Goal: Book appointment/travel/reservation

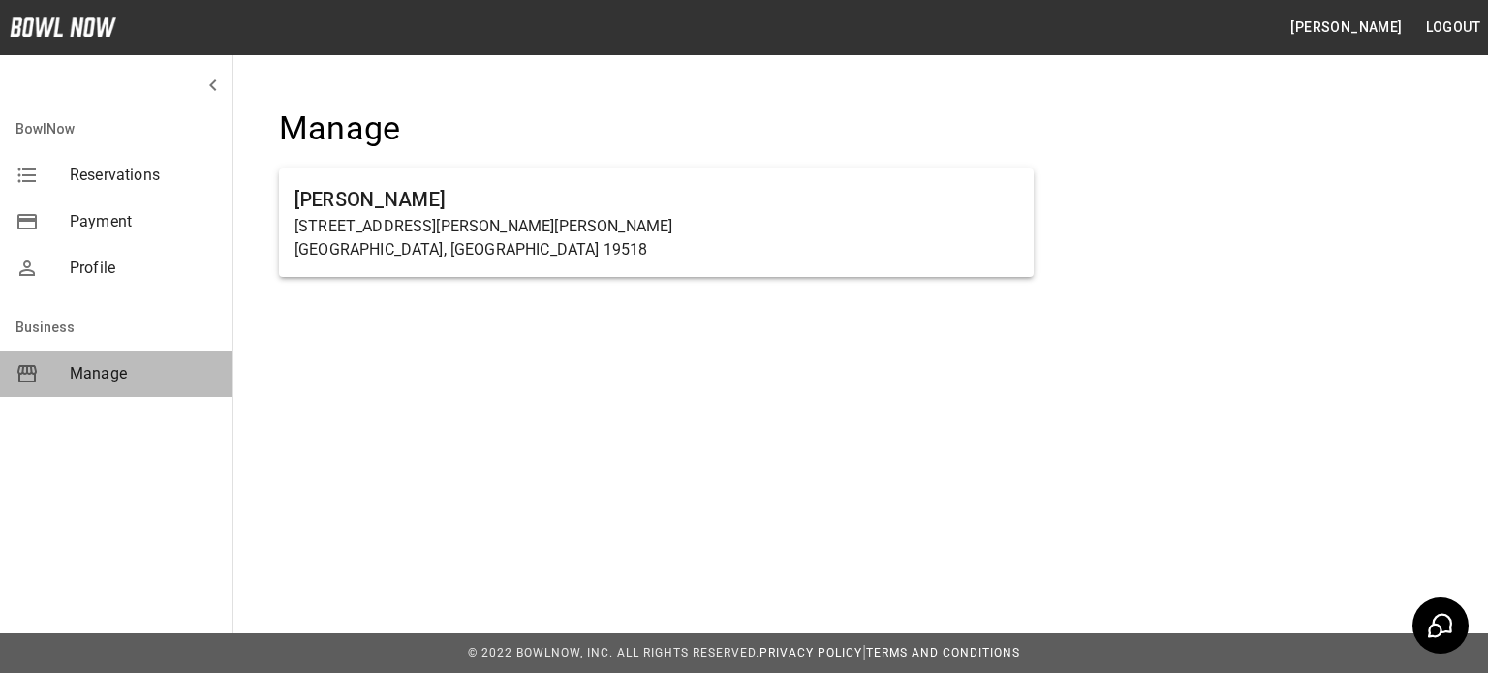
click at [115, 364] on span "Manage" at bounding box center [143, 373] width 147 height 23
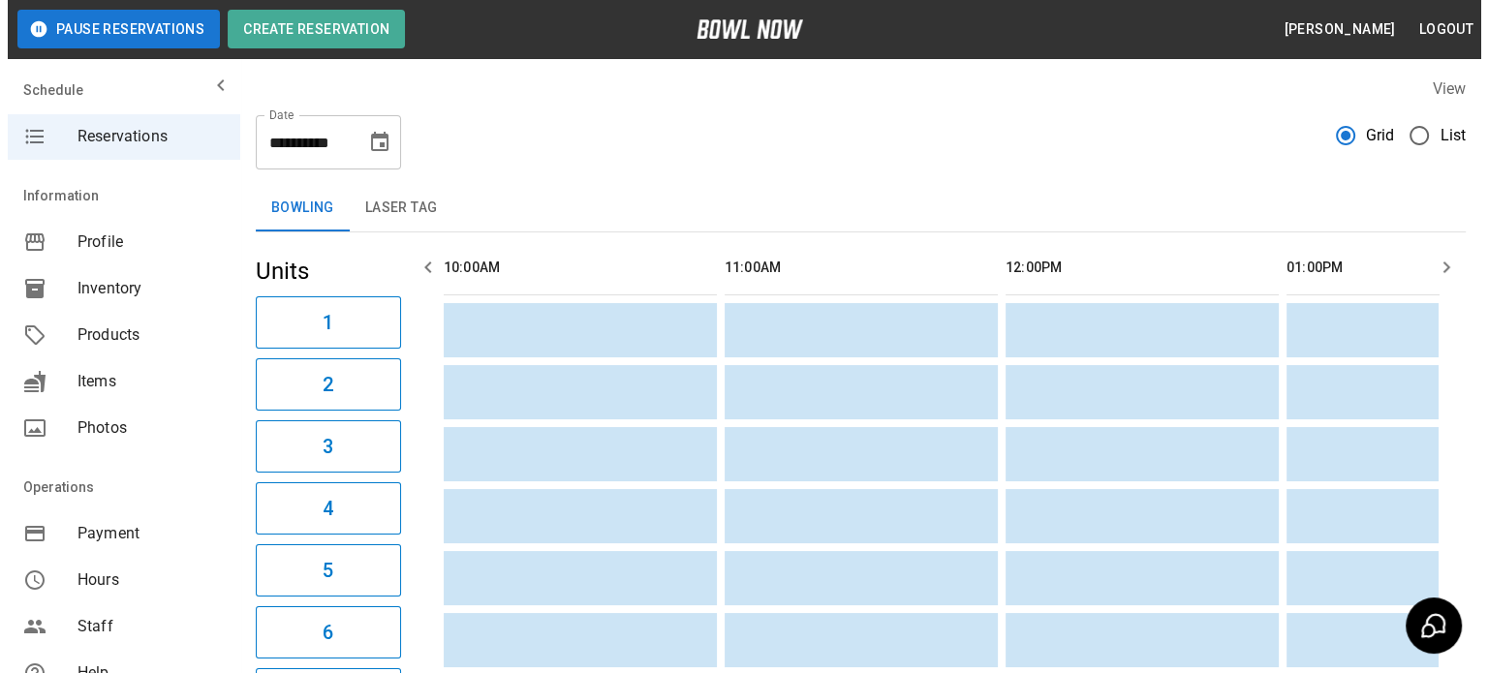
scroll to position [0, 2964]
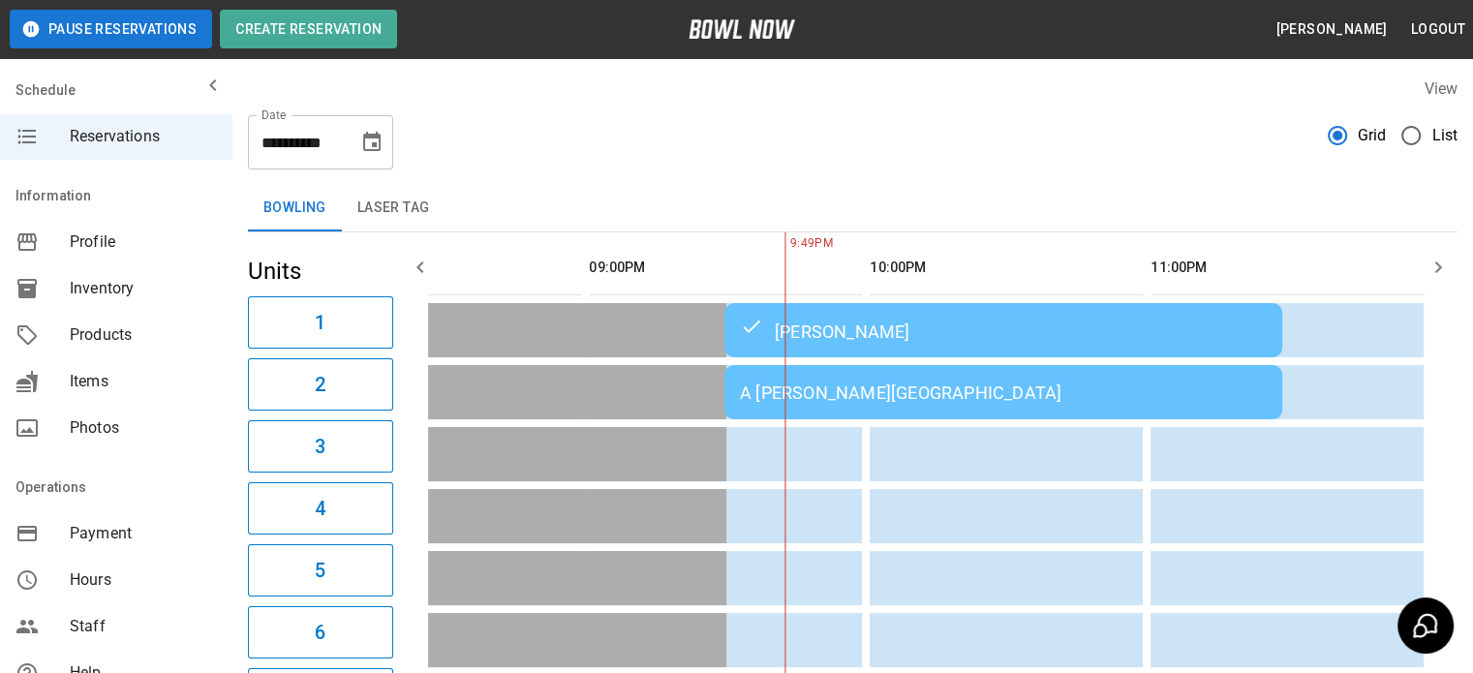
click at [856, 404] on td "A [PERSON_NAME][GEOGRAPHIC_DATA]" at bounding box center [1003, 392] width 558 height 54
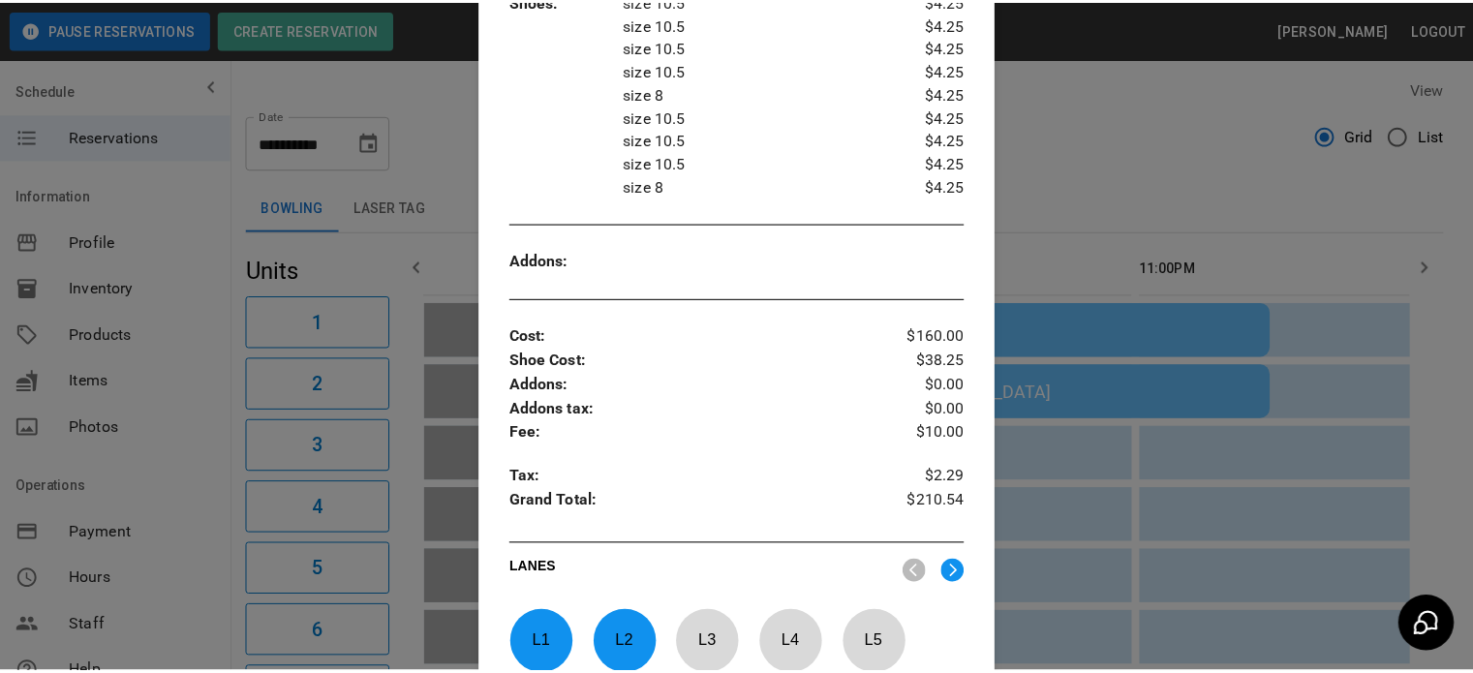
scroll to position [612, 0]
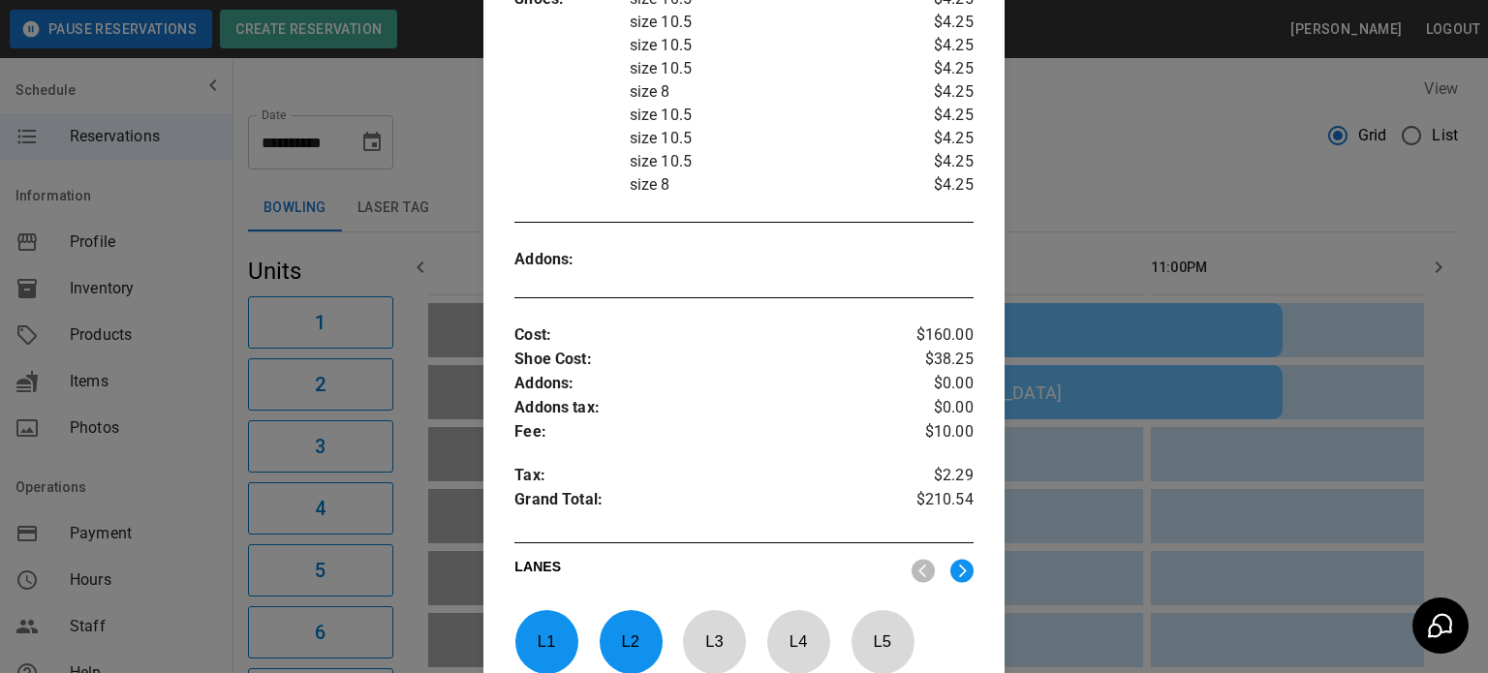
click at [1245, 114] on div at bounding box center [744, 336] width 1488 height 673
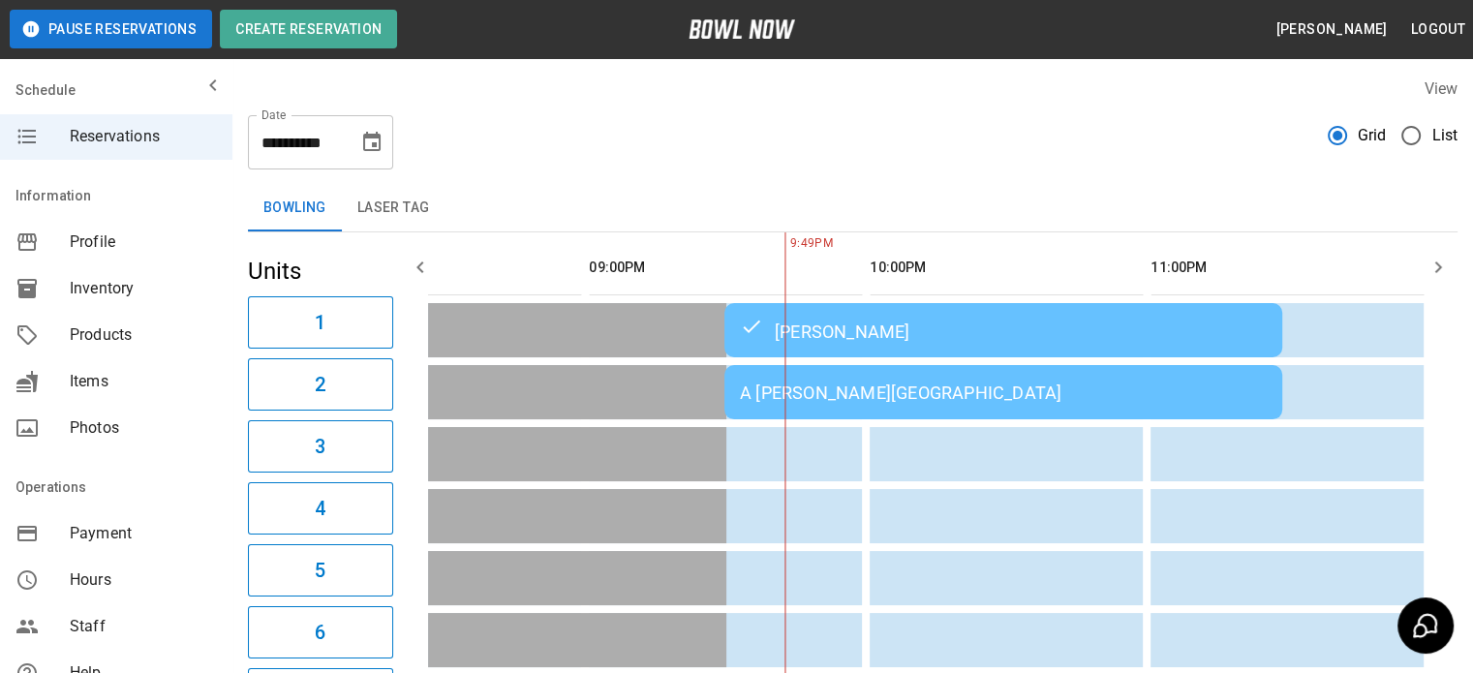
scroll to position [0, 2949]
click at [375, 140] on icon "Choose date, selected date is Sep 5, 2025" at bounding box center [371, 142] width 23 height 23
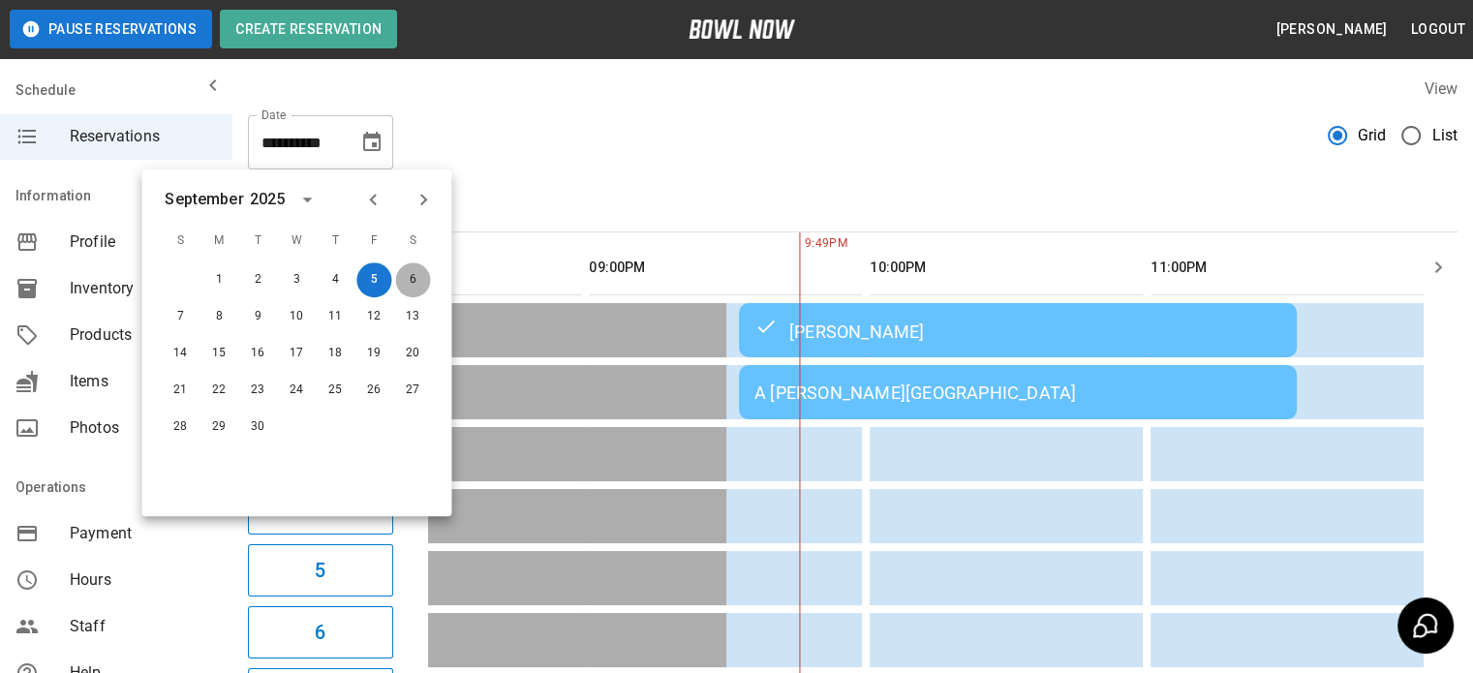
click at [411, 270] on button "6" at bounding box center [412, 279] width 35 height 35
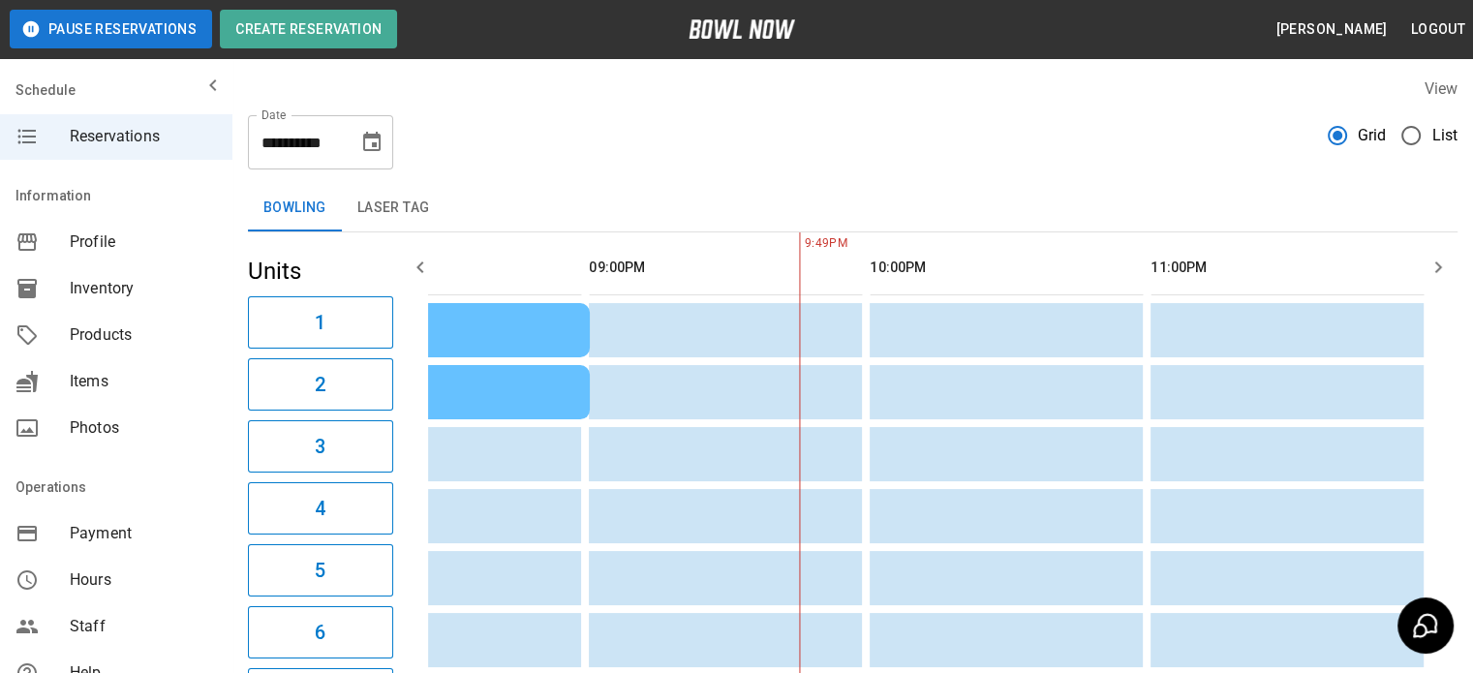
click at [421, 260] on icon "button" at bounding box center [420, 267] width 23 height 23
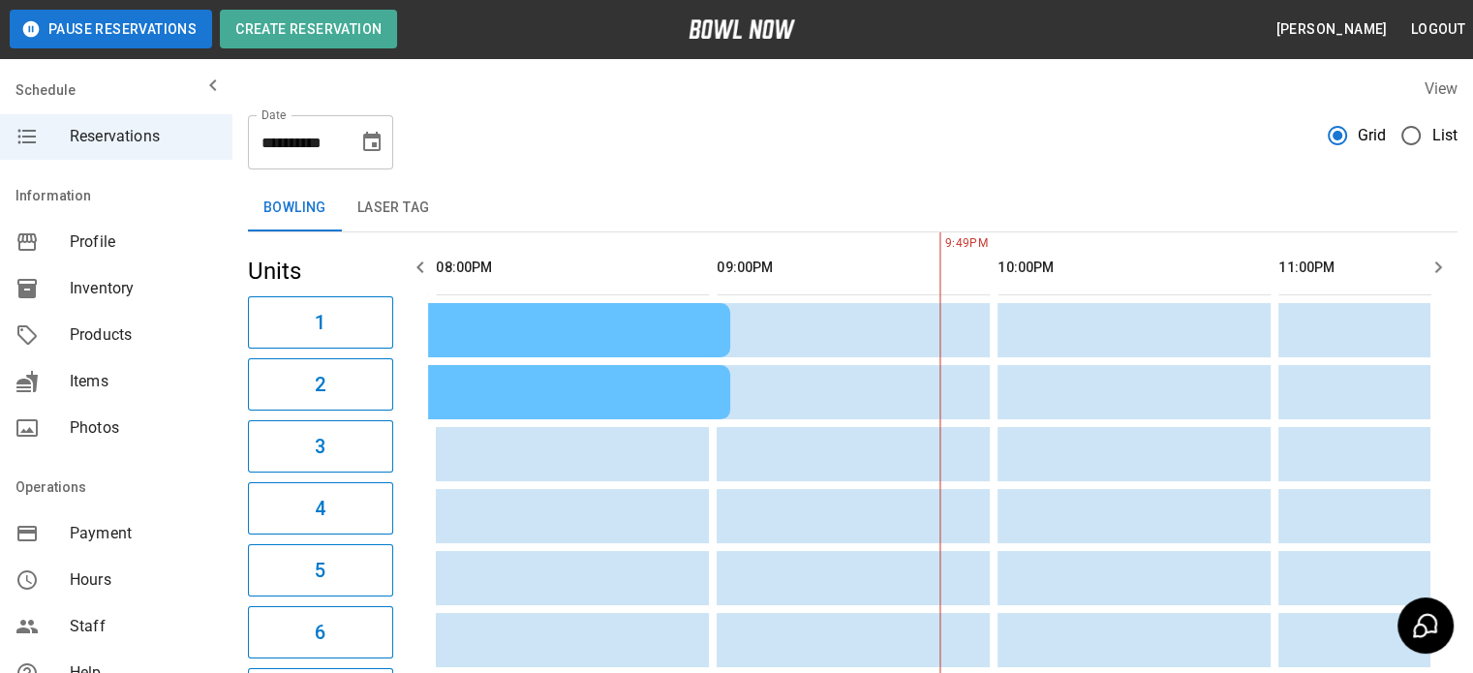
click at [421, 260] on icon "button" at bounding box center [420, 267] width 23 height 23
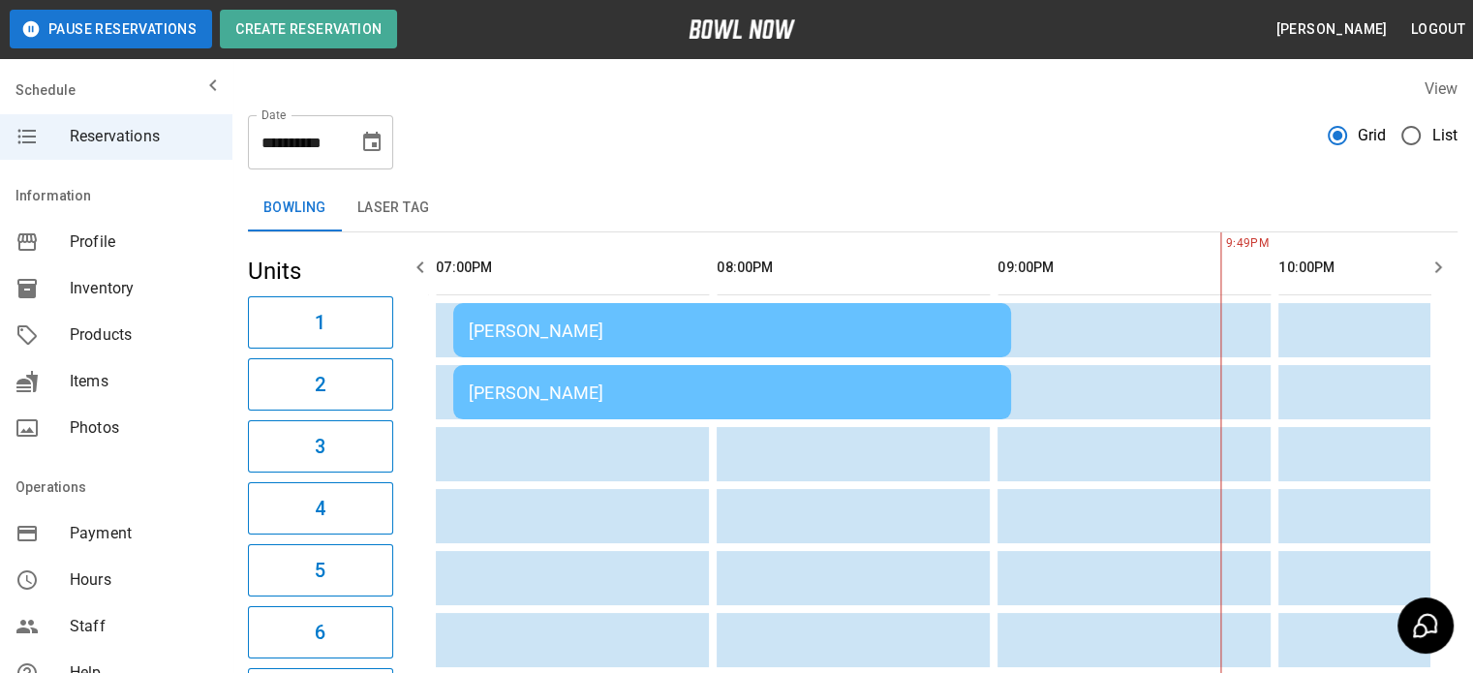
click at [418, 270] on icon "button" at bounding box center [420, 267] width 23 height 23
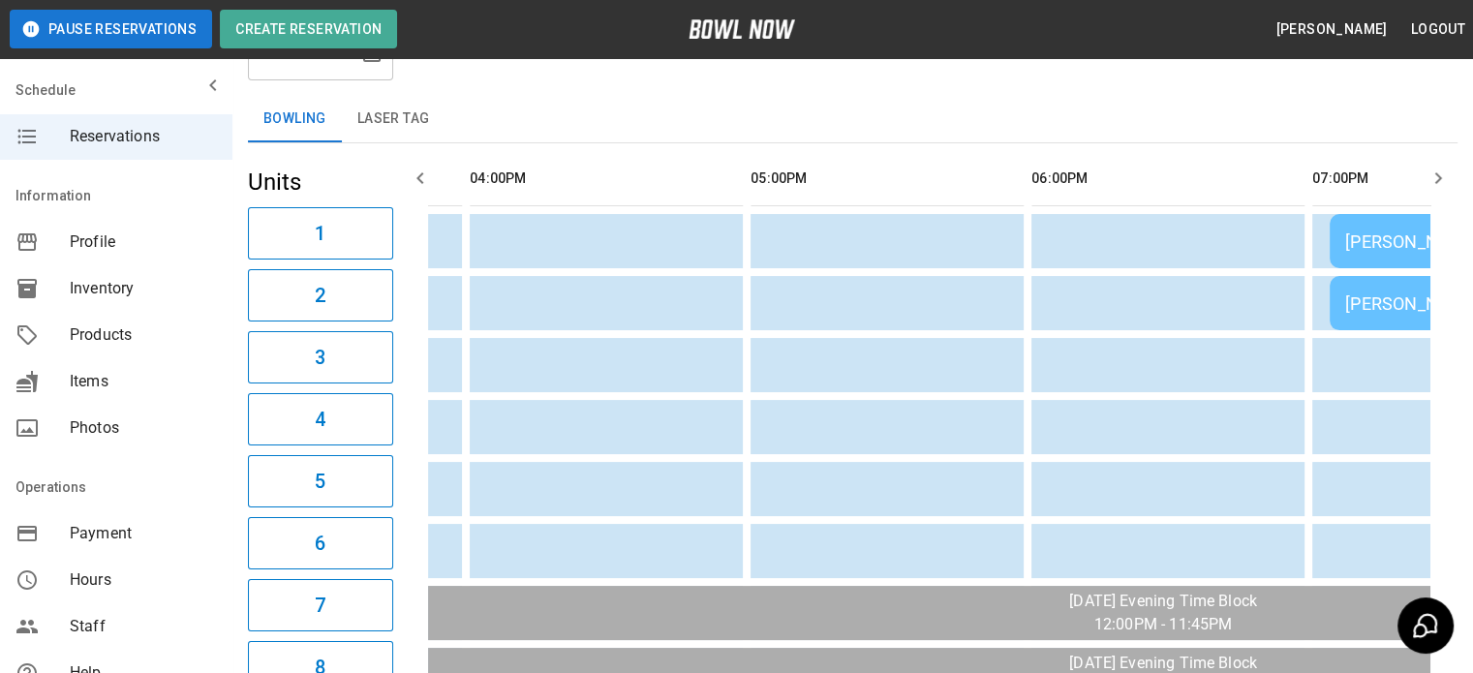
scroll to position [0, 0]
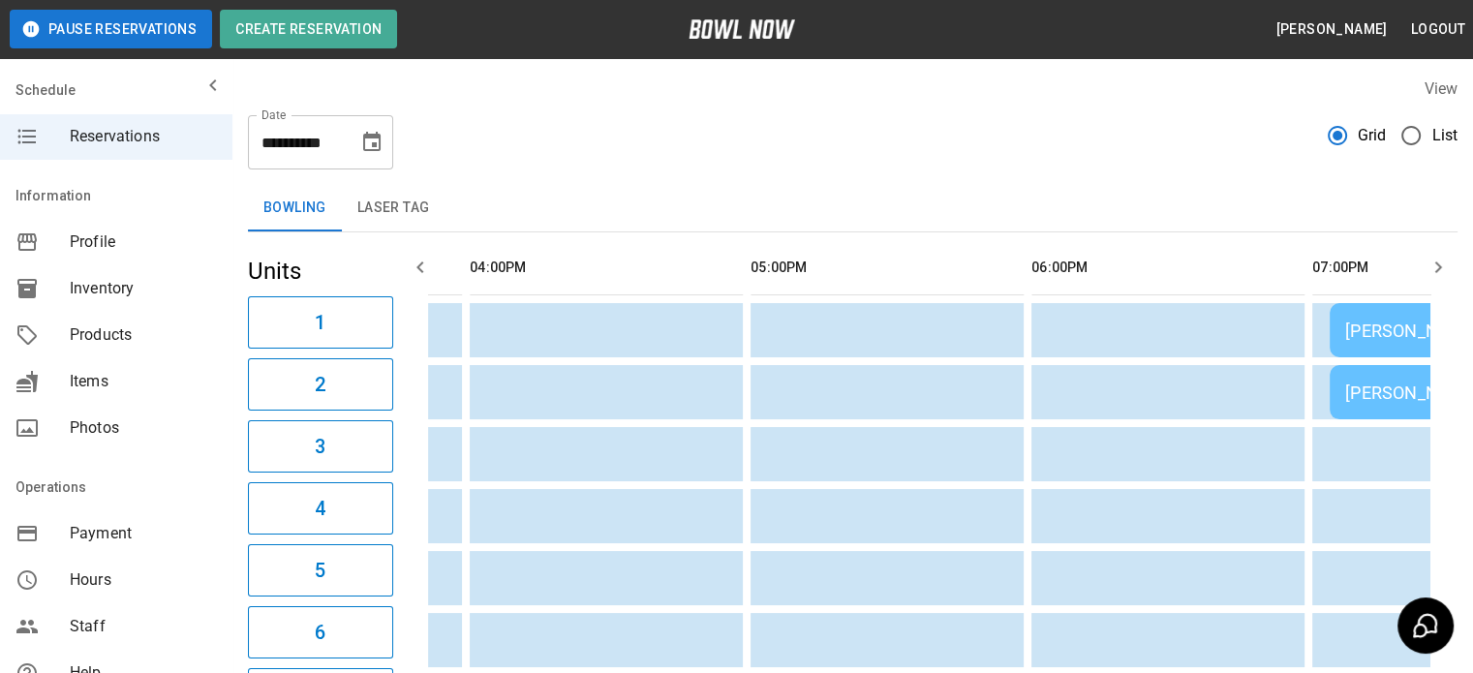
click at [431, 267] on icon "button" at bounding box center [420, 267] width 23 height 23
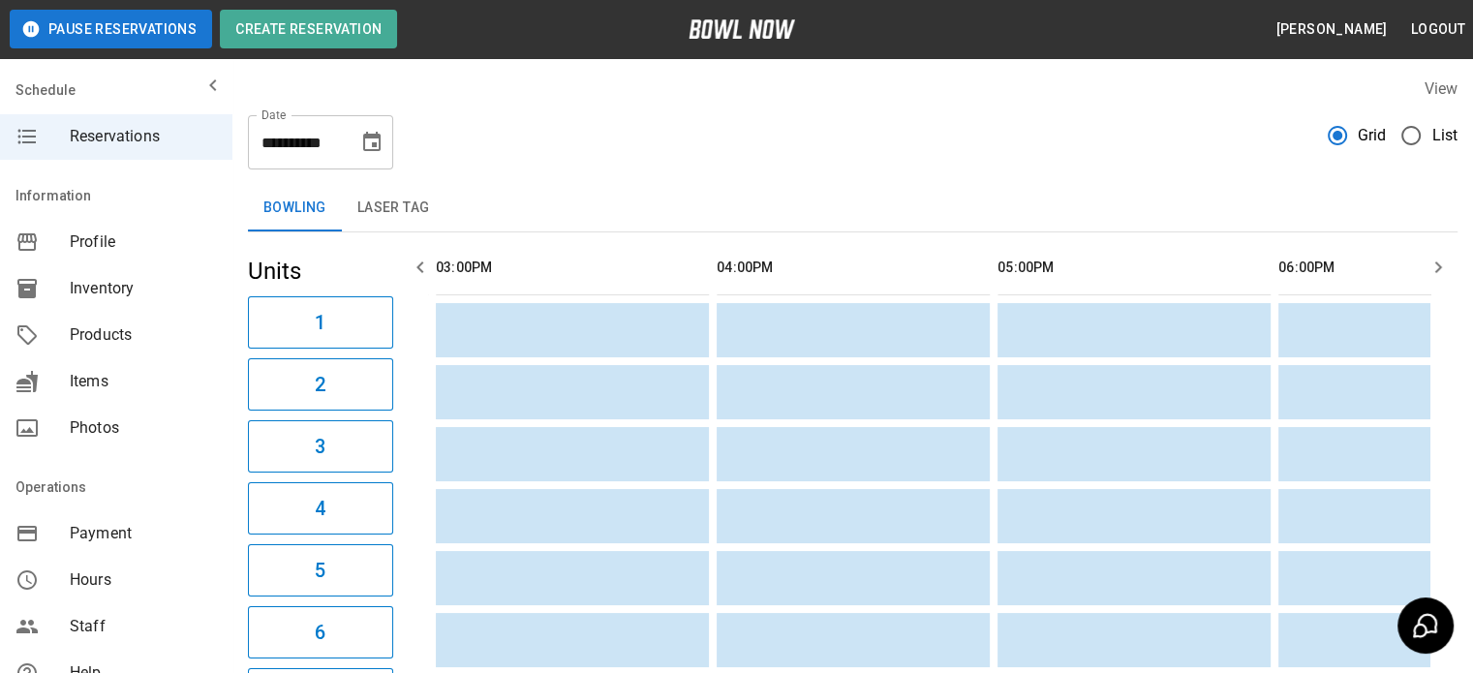
click at [431, 267] on icon "button" at bounding box center [420, 267] width 23 height 23
click at [370, 138] on icon "Choose date, selected date is Sep 6, 2025" at bounding box center [371, 142] width 23 height 23
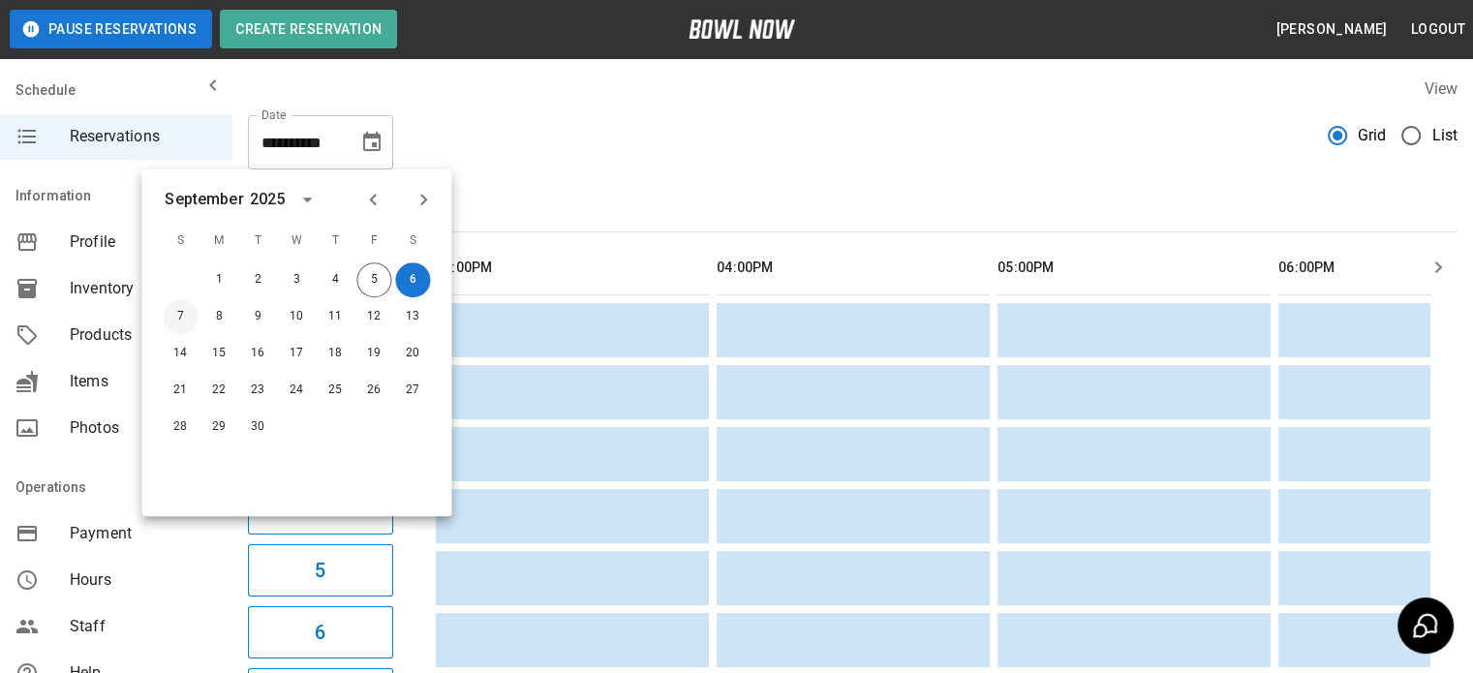
click at [179, 314] on button "7" at bounding box center [180, 316] width 35 height 35
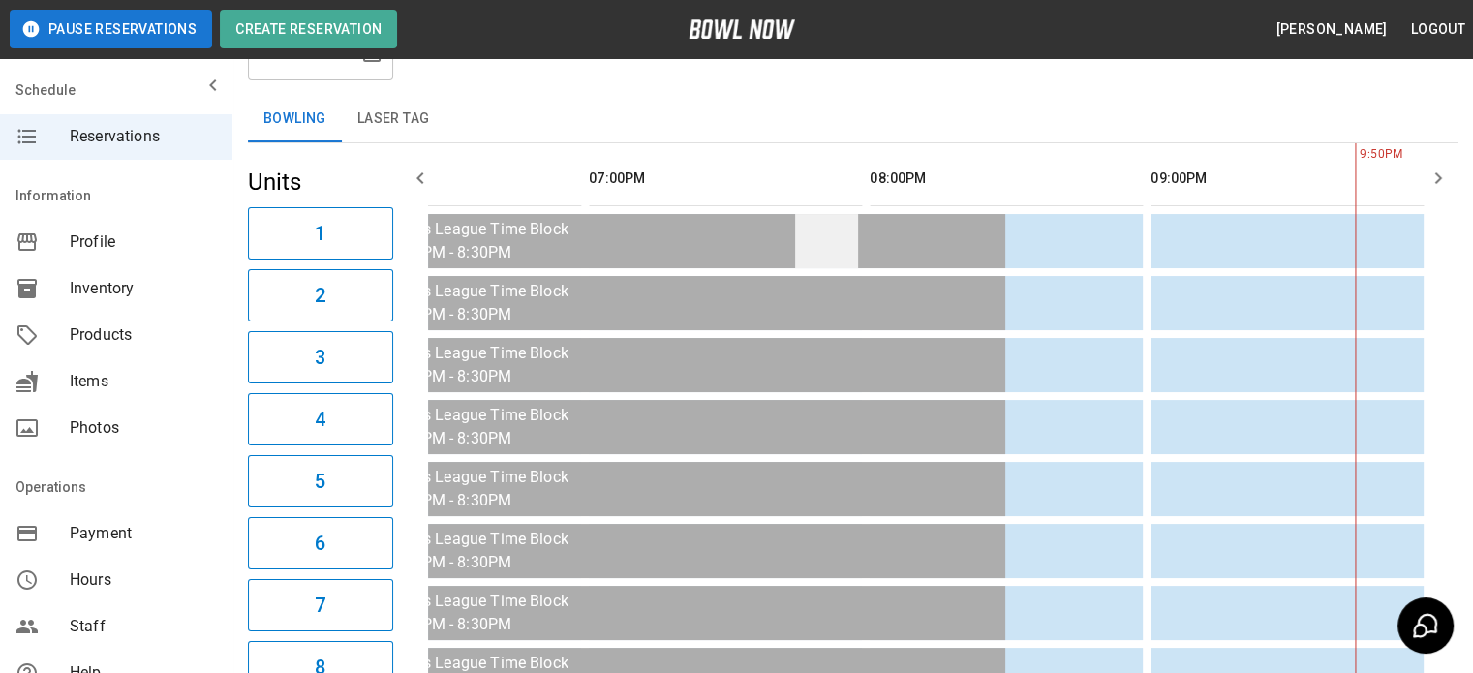
scroll to position [0, 0]
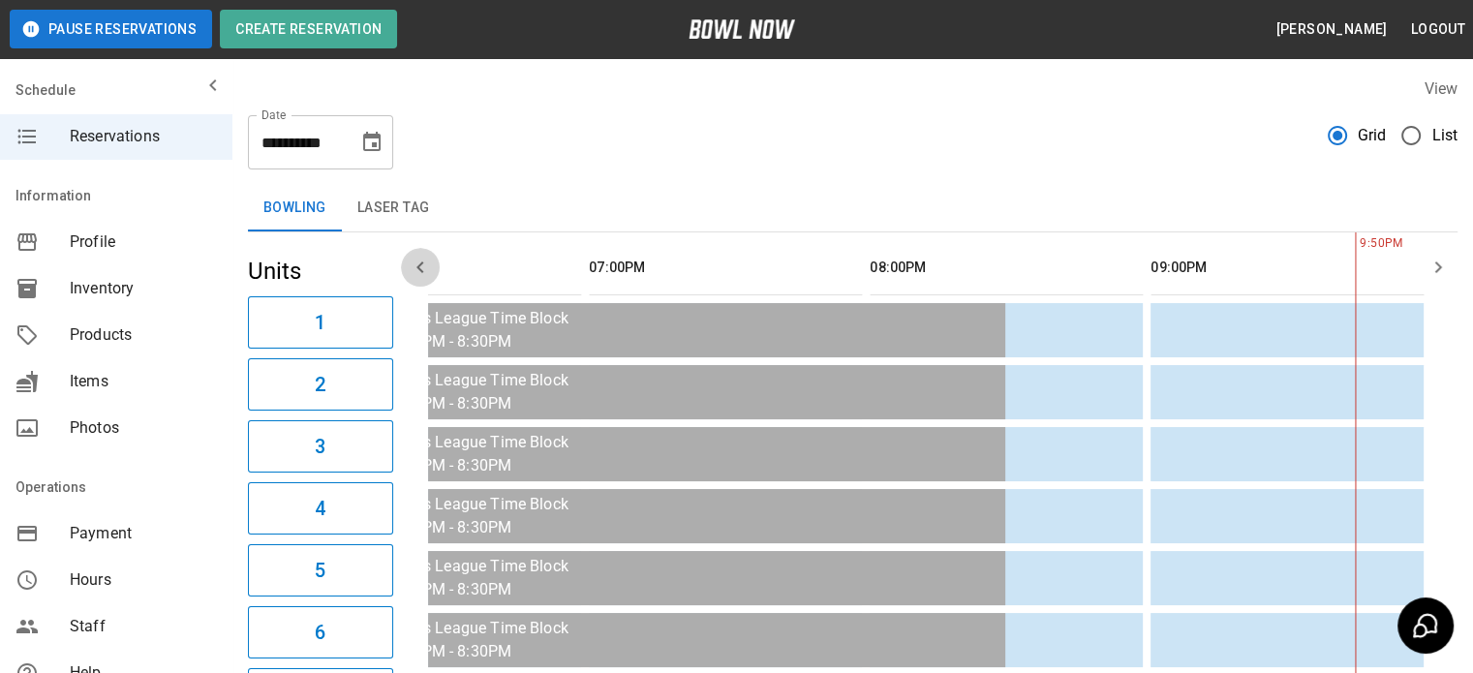
click at [415, 266] on icon "button" at bounding box center [420, 267] width 23 height 23
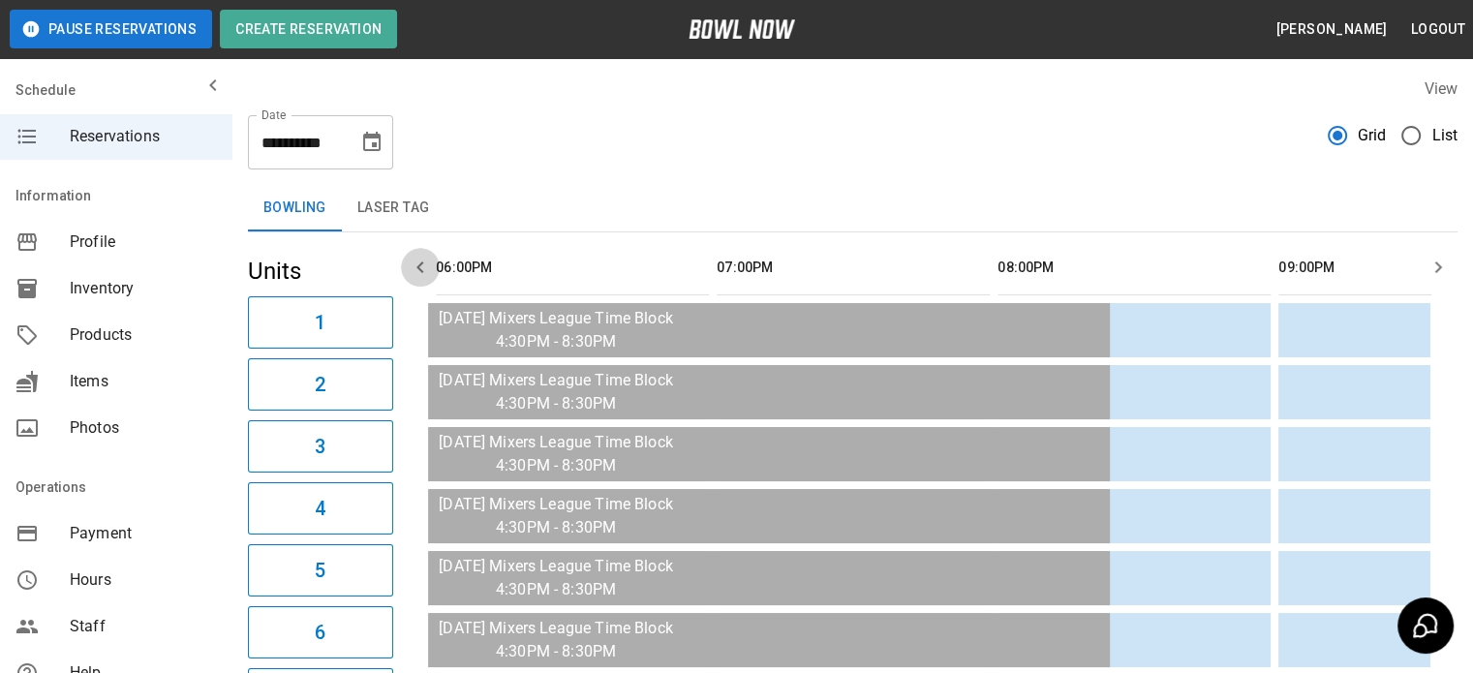
click at [415, 266] on icon "button" at bounding box center [420, 267] width 23 height 23
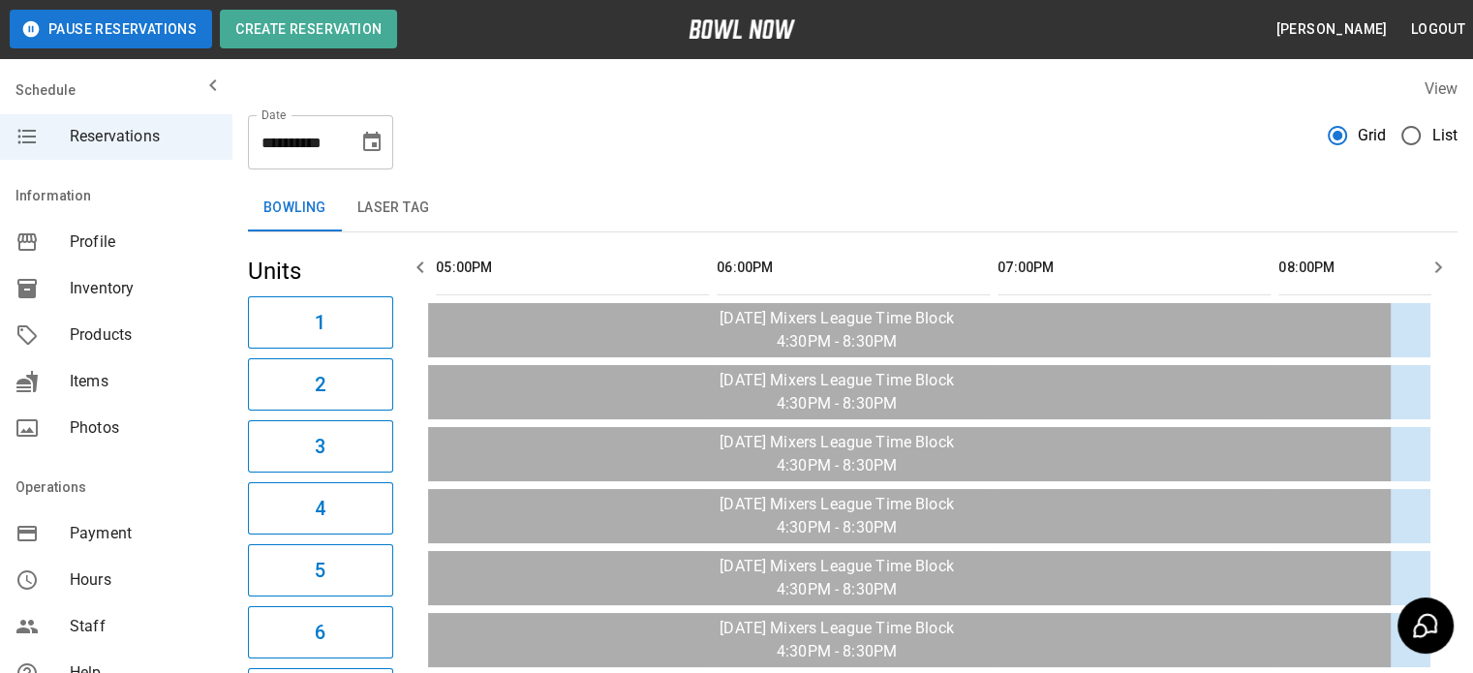
click at [415, 266] on icon "button" at bounding box center [420, 267] width 23 height 23
click at [373, 148] on icon "Choose date, selected date is Sep 7, 2025" at bounding box center [371, 142] width 23 height 23
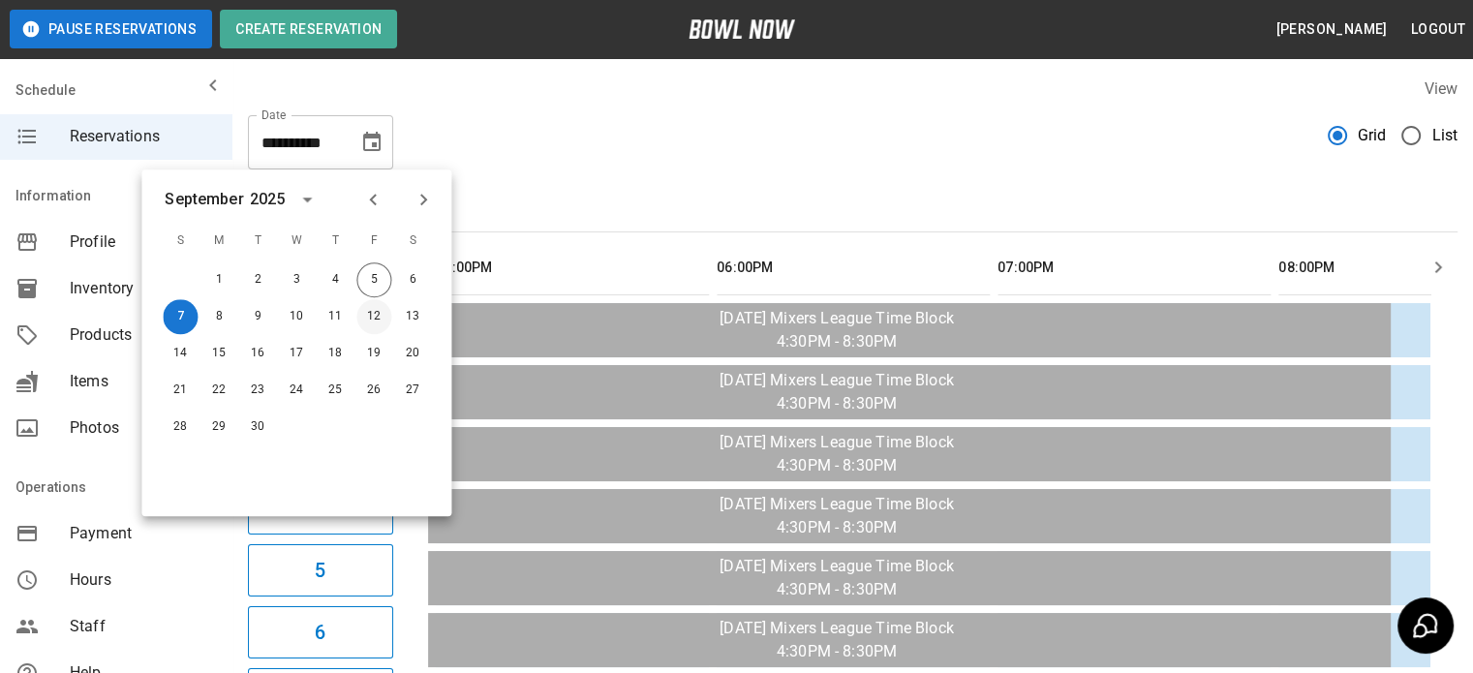
click at [374, 310] on button "12" at bounding box center [373, 316] width 35 height 35
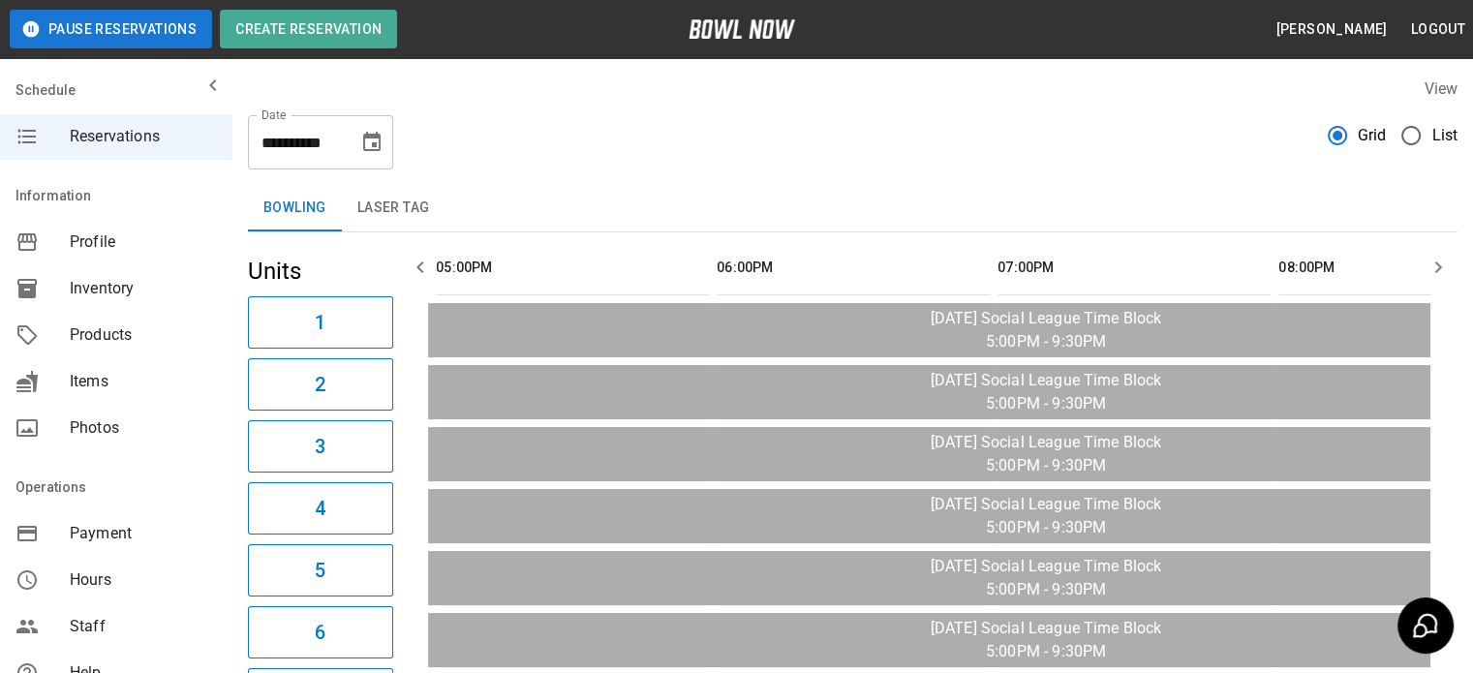
click at [1443, 268] on icon "button" at bounding box center [1438, 267] width 23 height 23
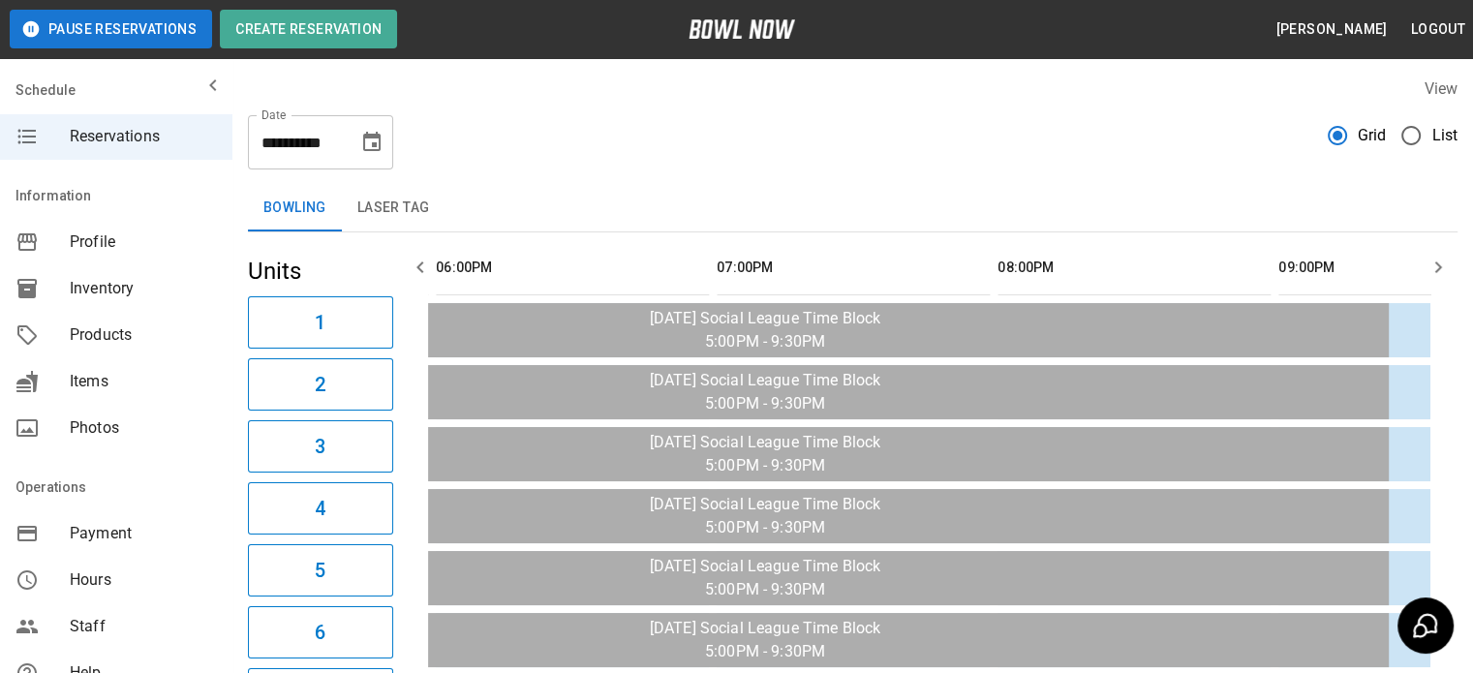
click at [1443, 268] on icon "button" at bounding box center [1438, 267] width 23 height 23
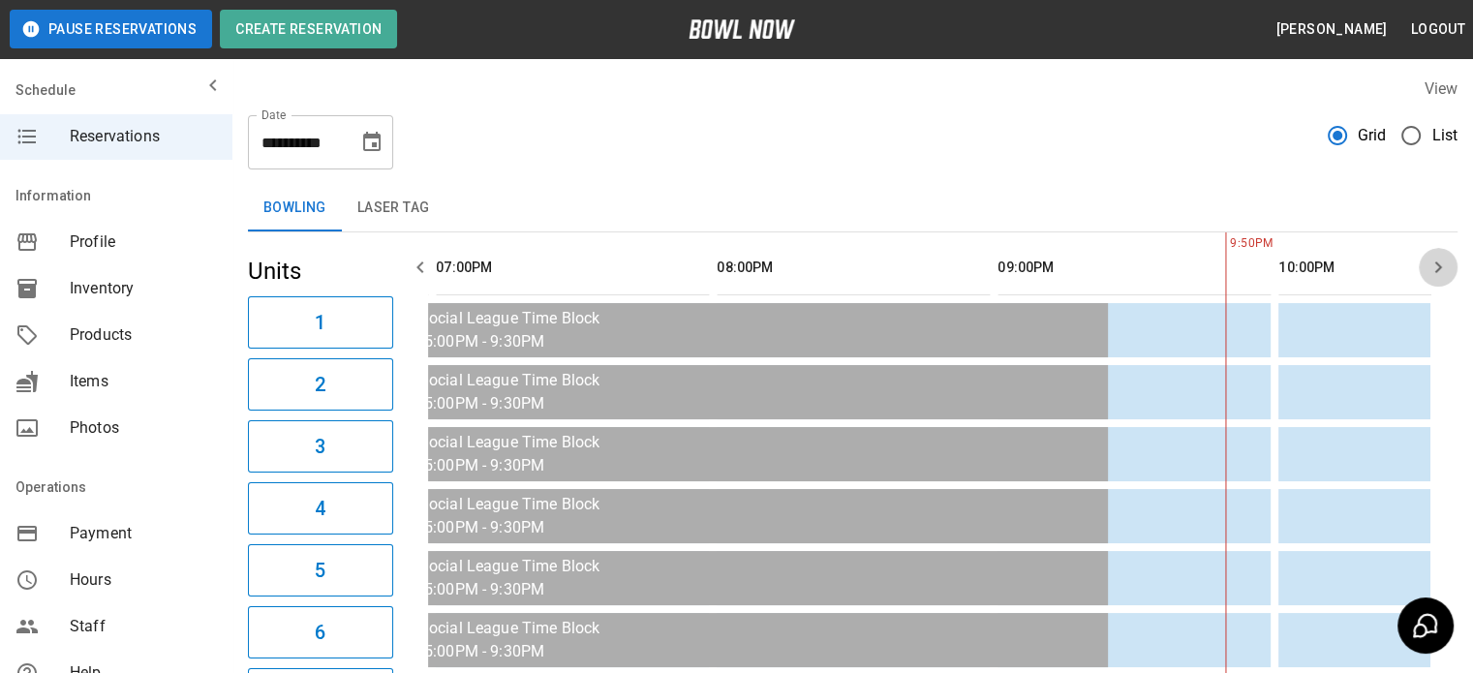
click at [1443, 268] on icon "button" at bounding box center [1438, 267] width 23 height 23
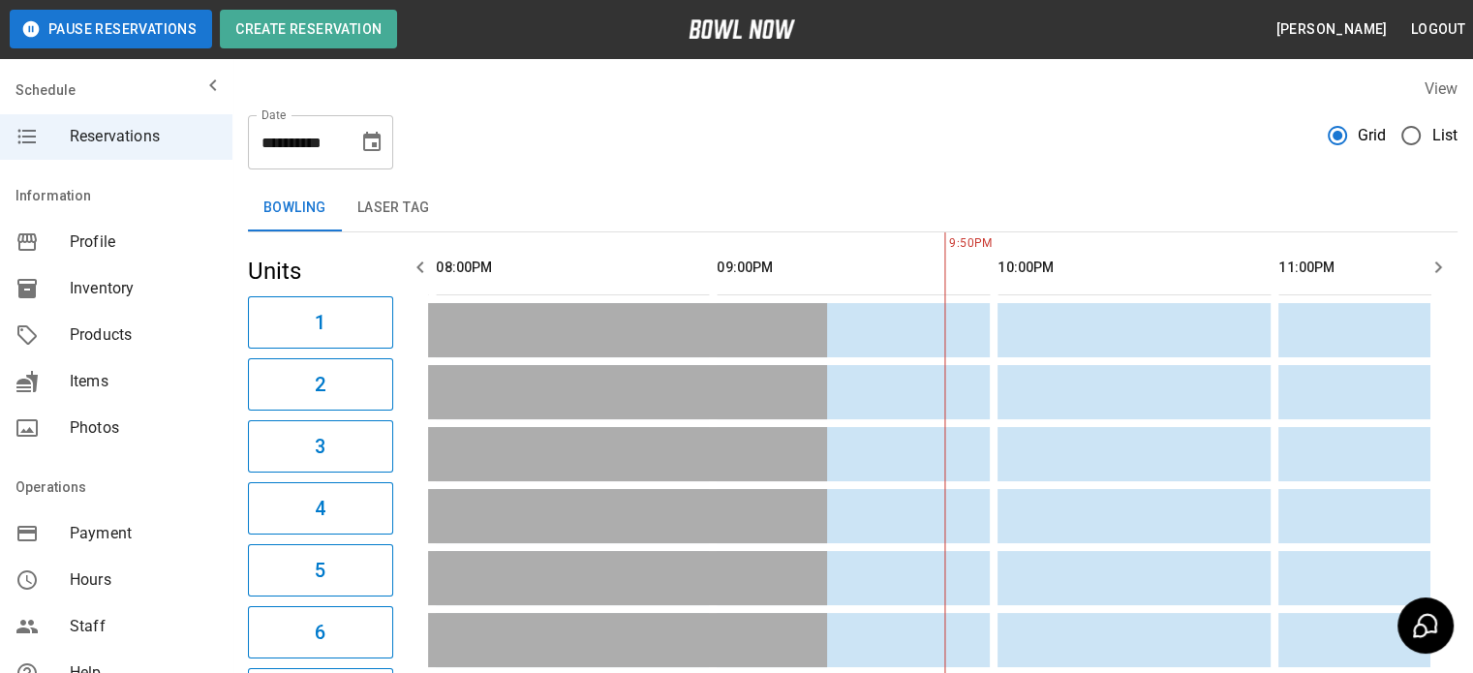
click at [1443, 268] on icon "button" at bounding box center [1438, 267] width 23 height 23
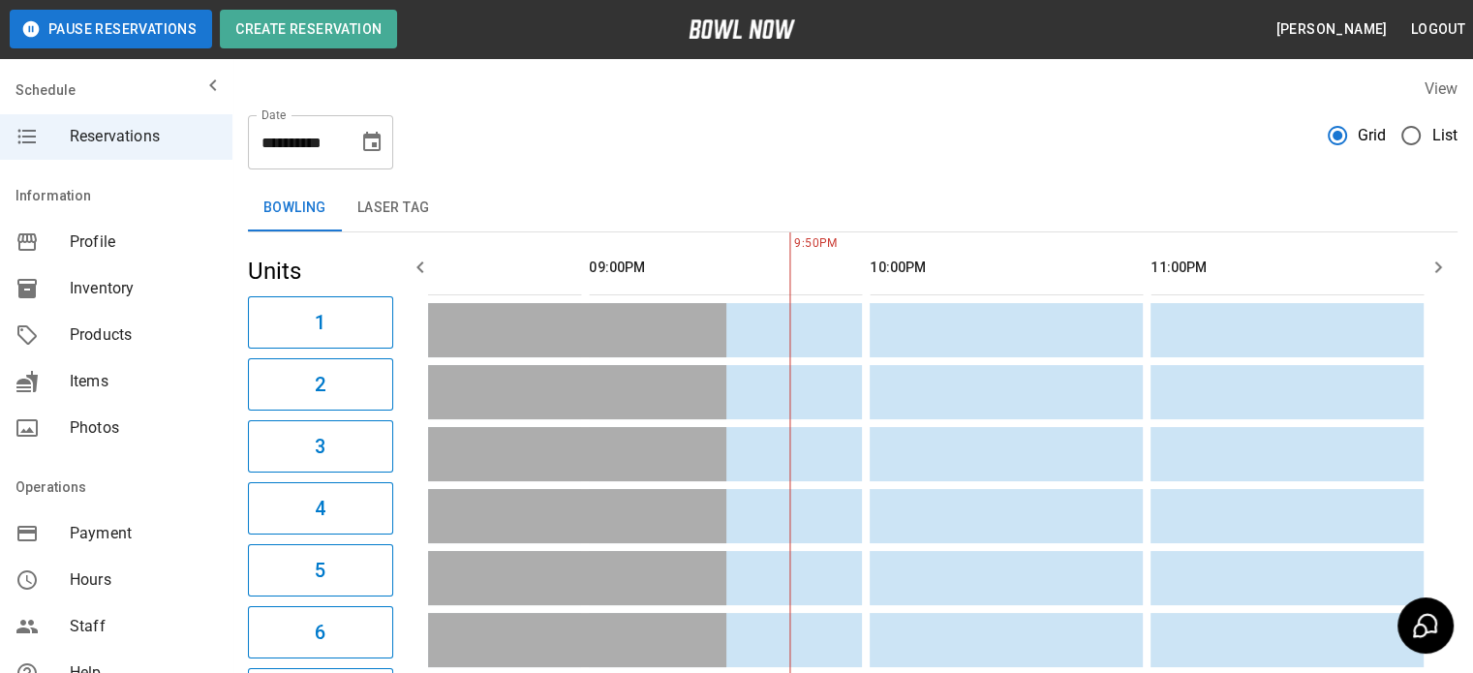
click at [1443, 268] on icon "button" at bounding box center [1438, 267] width 23 height 23
click at [372, 141] on icon "Choose date, selected date is Sep 12, 2025" at bounding box center [371, 142] width 23 height 23
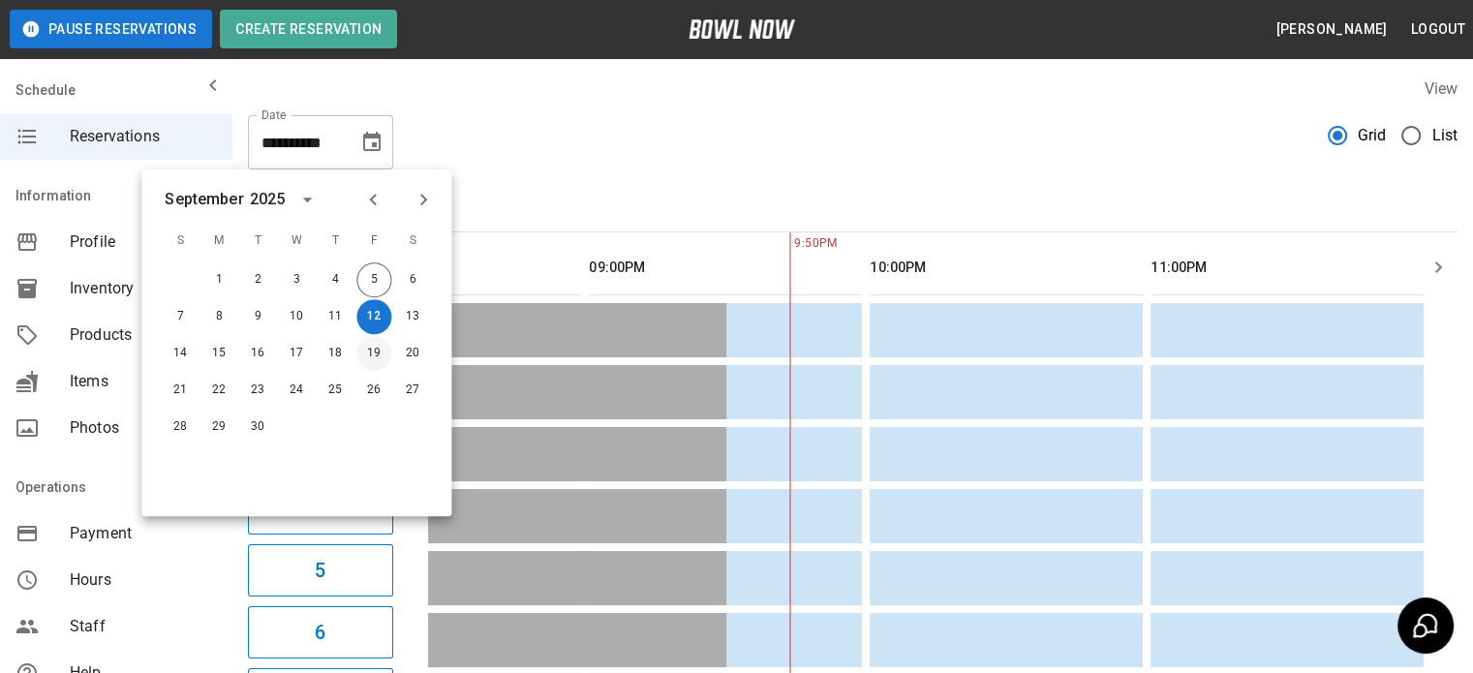
click at [368, 348] on button "19" at bounding box center [373, 353] width 35 height 35
click at [371, 352] on button "19" at bounding box center [373, 353] width 35 height 35
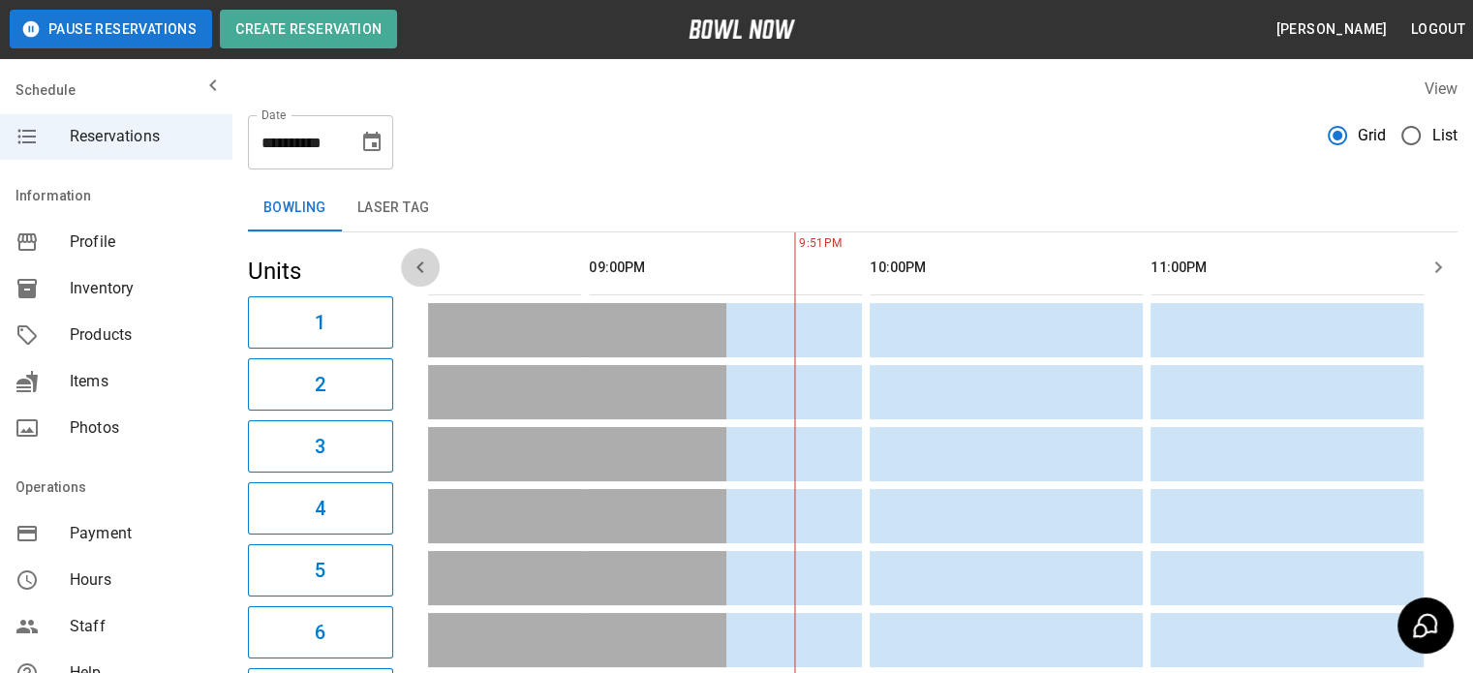
click at [422, 267] on icon "button" at bounding box center [420, 267] width 23 height 23
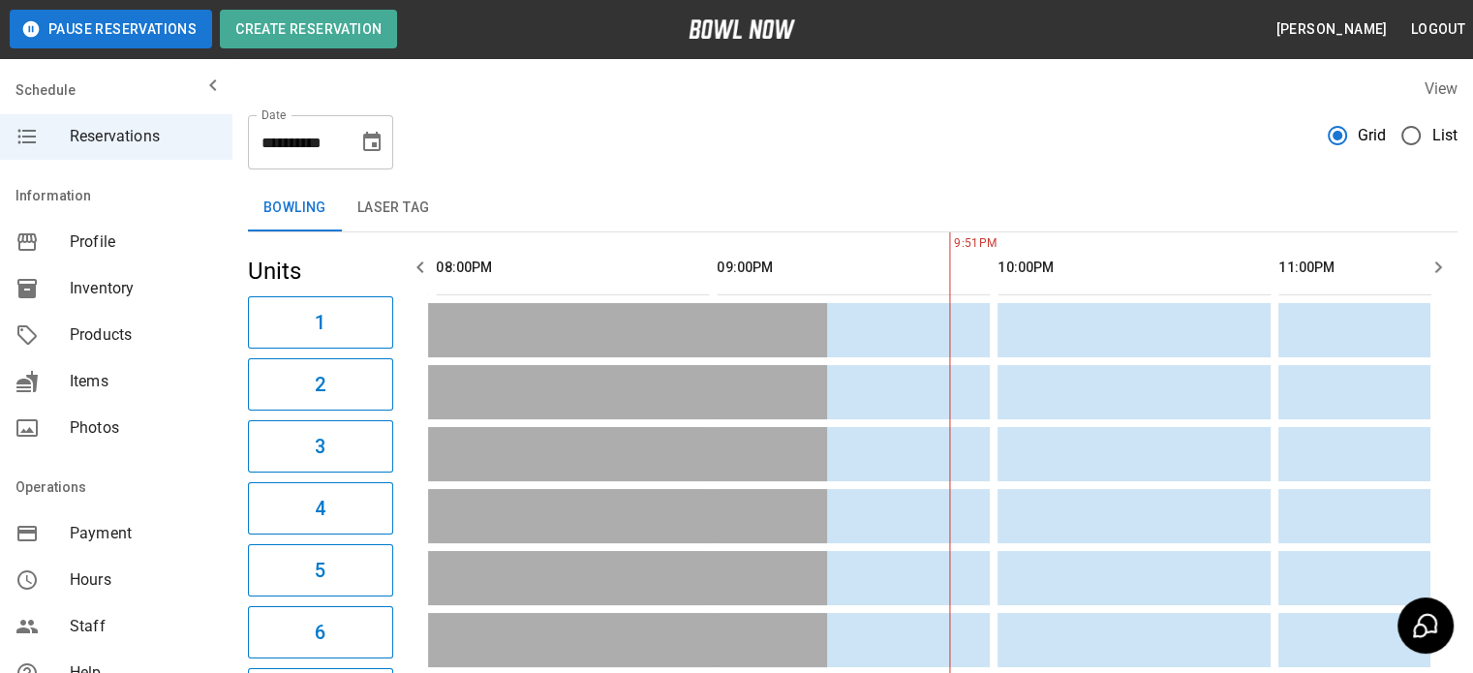
click at [1437, 270] on icon "button" at bounding box center [1438, 268] width 7 height 12
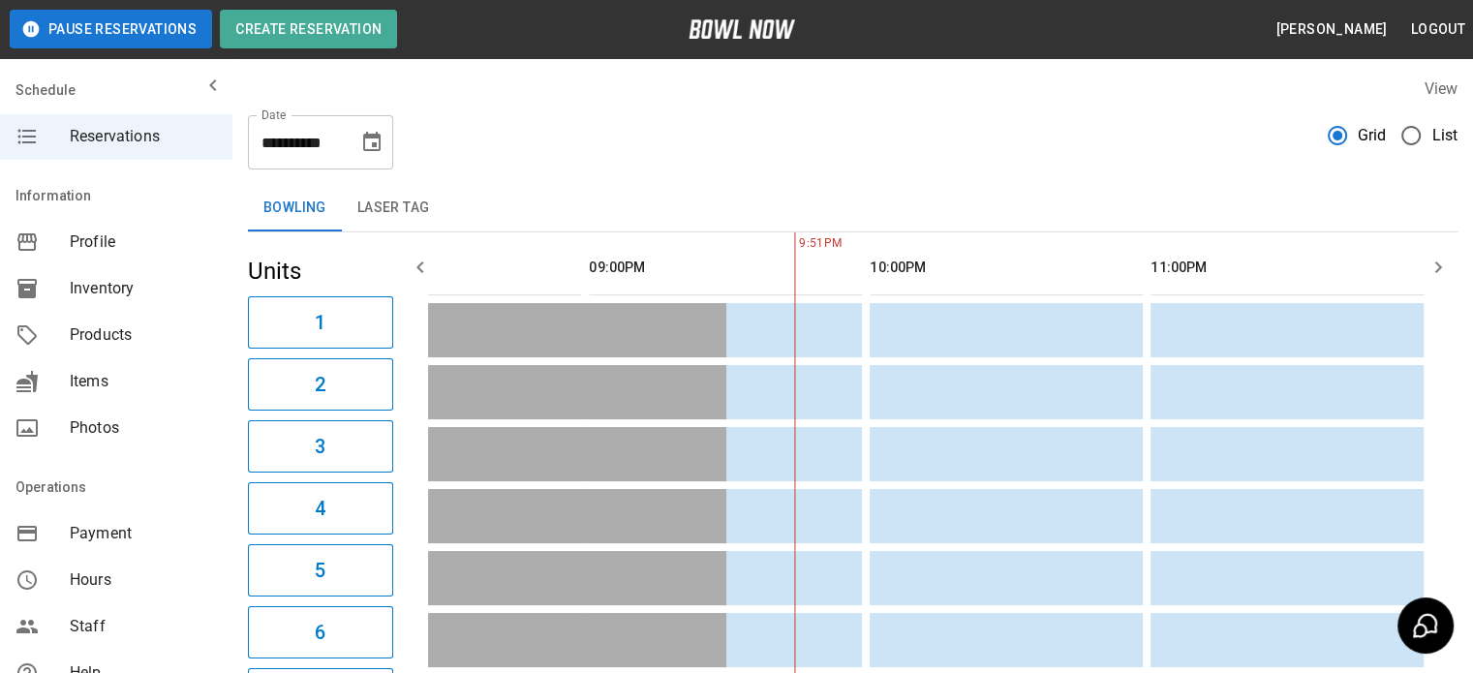
click at [1437, 270] on icon "button" at bounding box center [1438, 268] width 7 height 12
click at [369, 146] on icon "Choose date, selected date is Sep 19, 2025" at bounding box center [371, 142] width 23 height 23
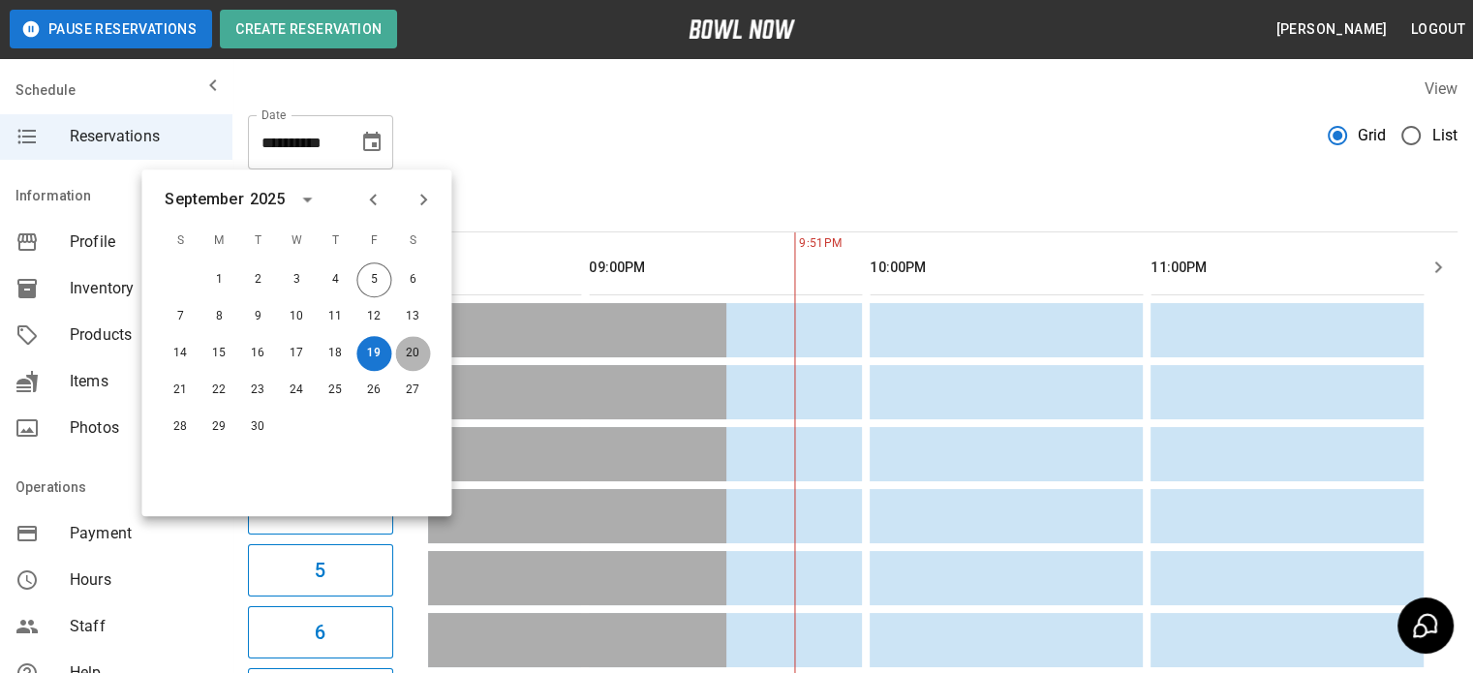
click at [408, 349] on button "20" at bounding box center [412, 353] width 35 height 35
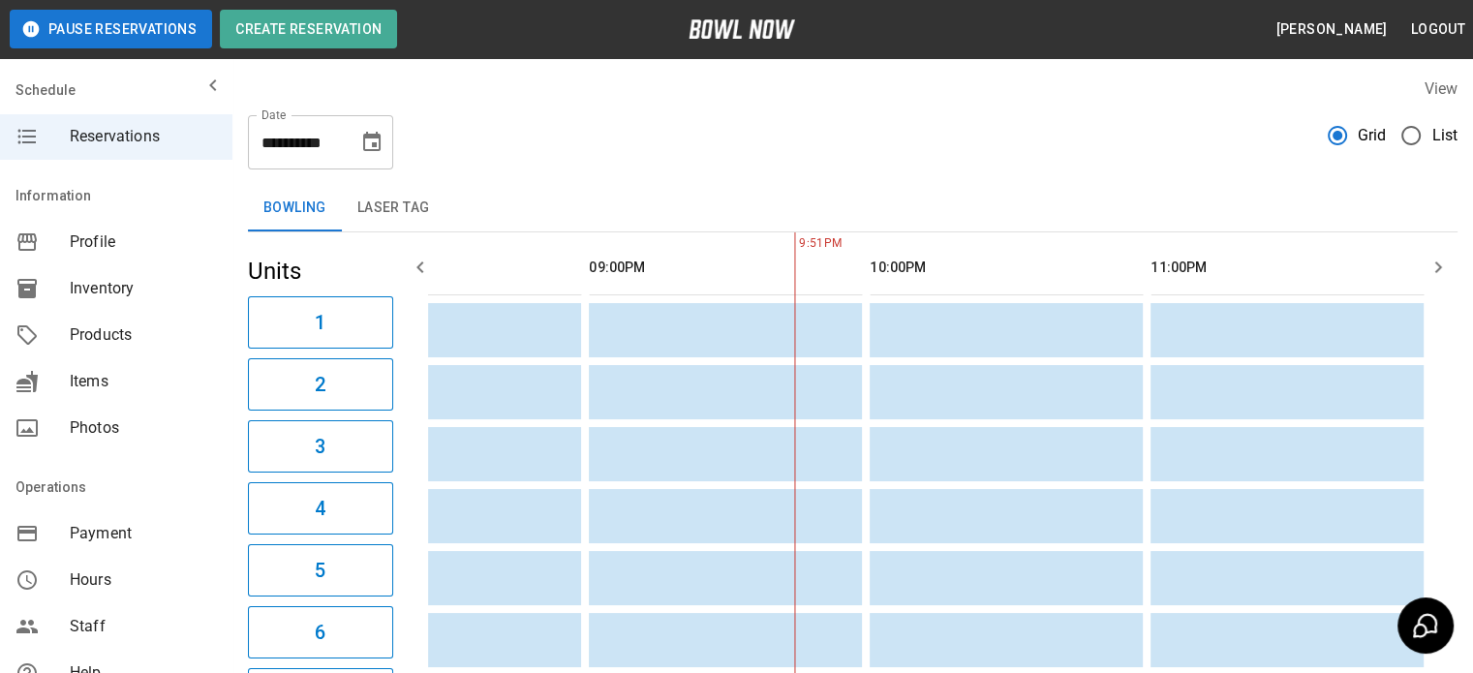
click at [371, 142] on icon "Choose date, selected date is Sep 20, 2025" at bounding box center [371, 142] width 23 height 23
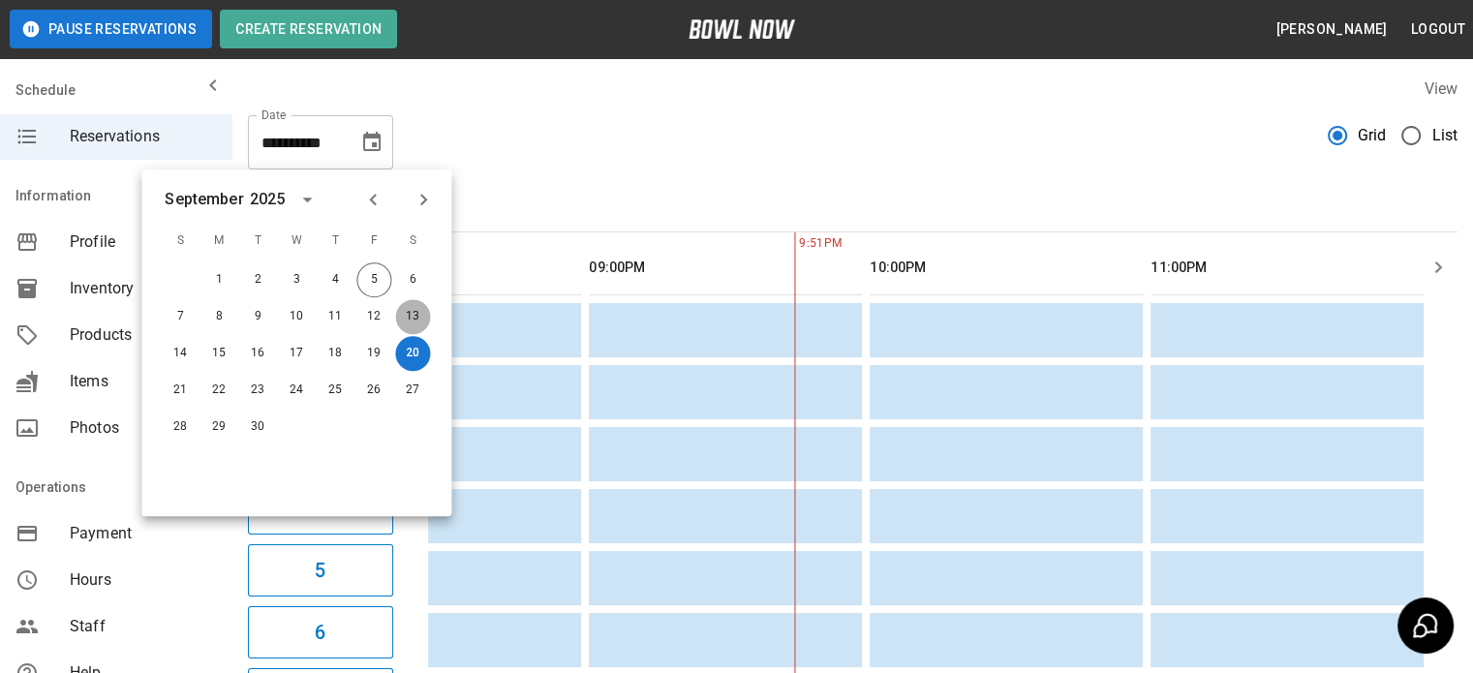
click at [415, 317] on button "13" at bounding box center [412, 316] width 35 height 35
click at [411, 318] on button "13" at bounding box center [412, 316] width 35 height 35
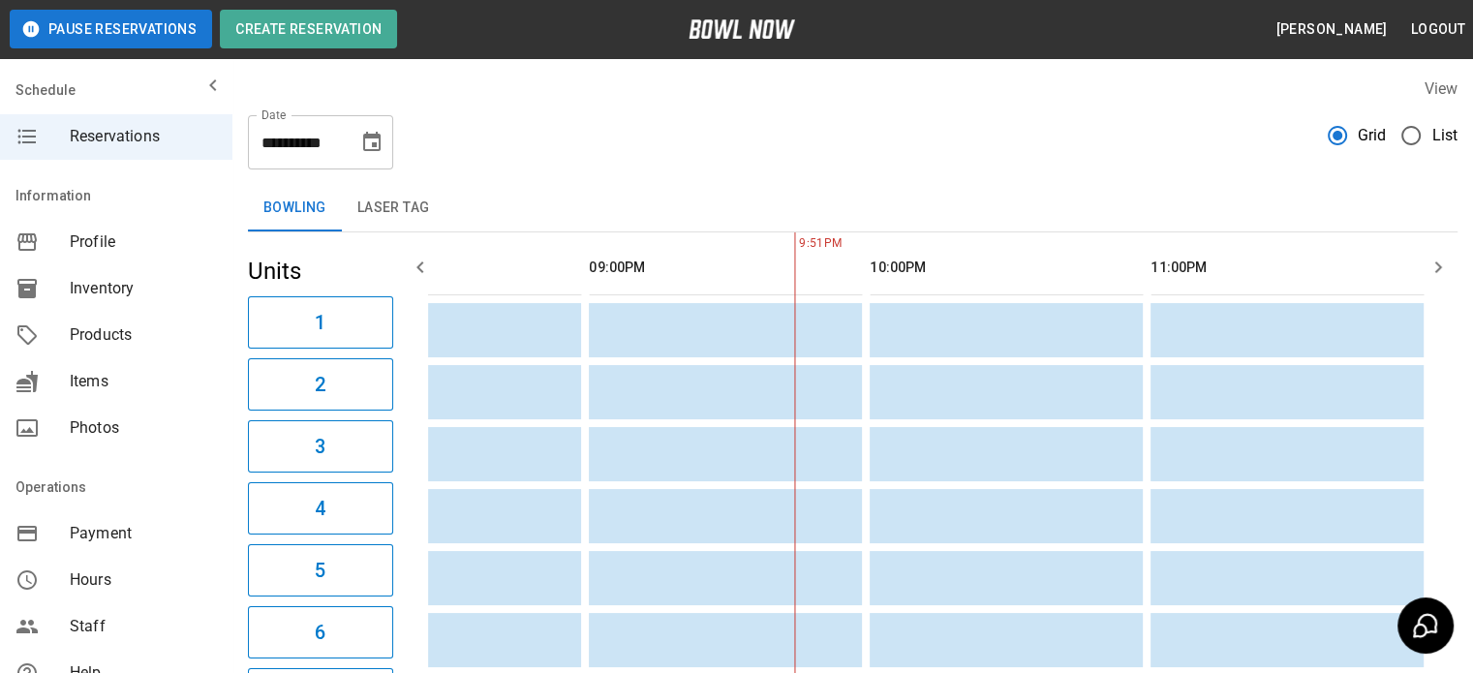
click at [368, 143] on icon "Choose date, selected date is Sep 13, 2025" at bounding box center [371, 142] width 23 height 23
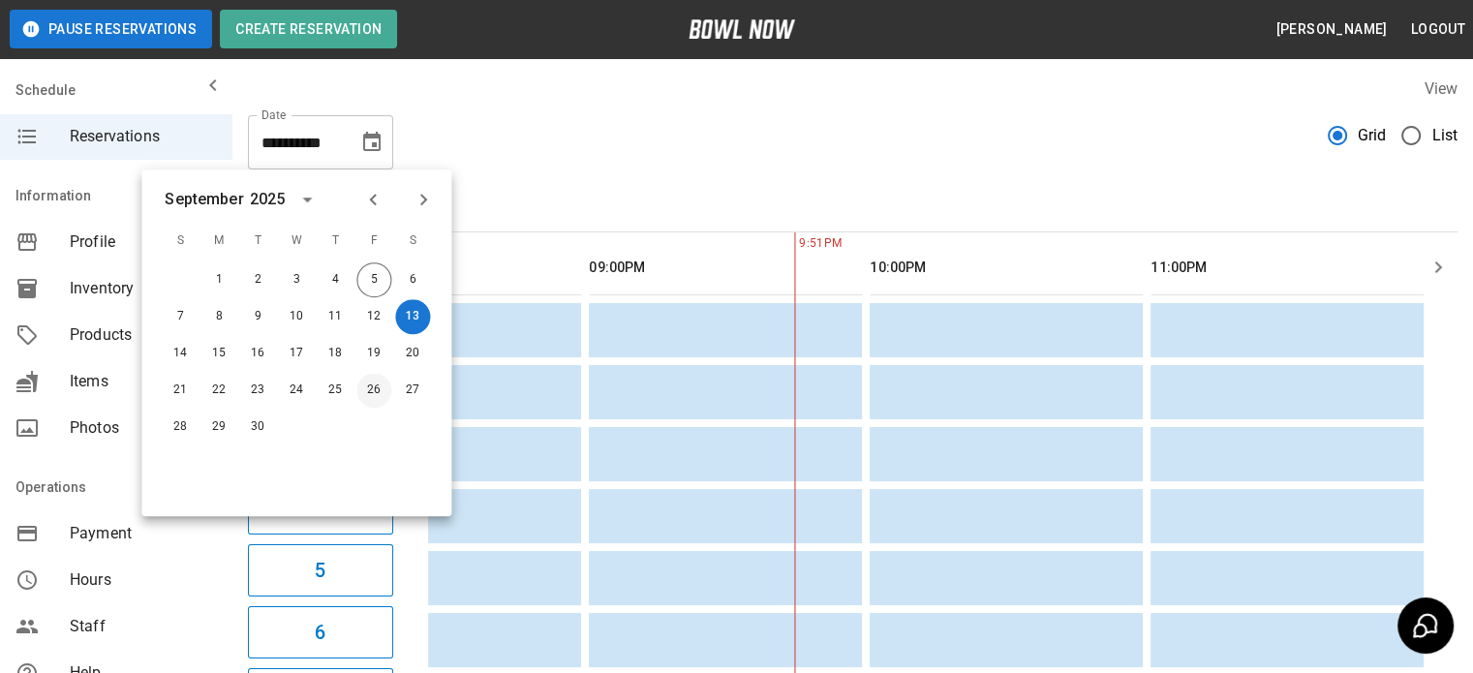
click at [374, 388] on button "26" at bounding box center [373, 390] width 35 height 35
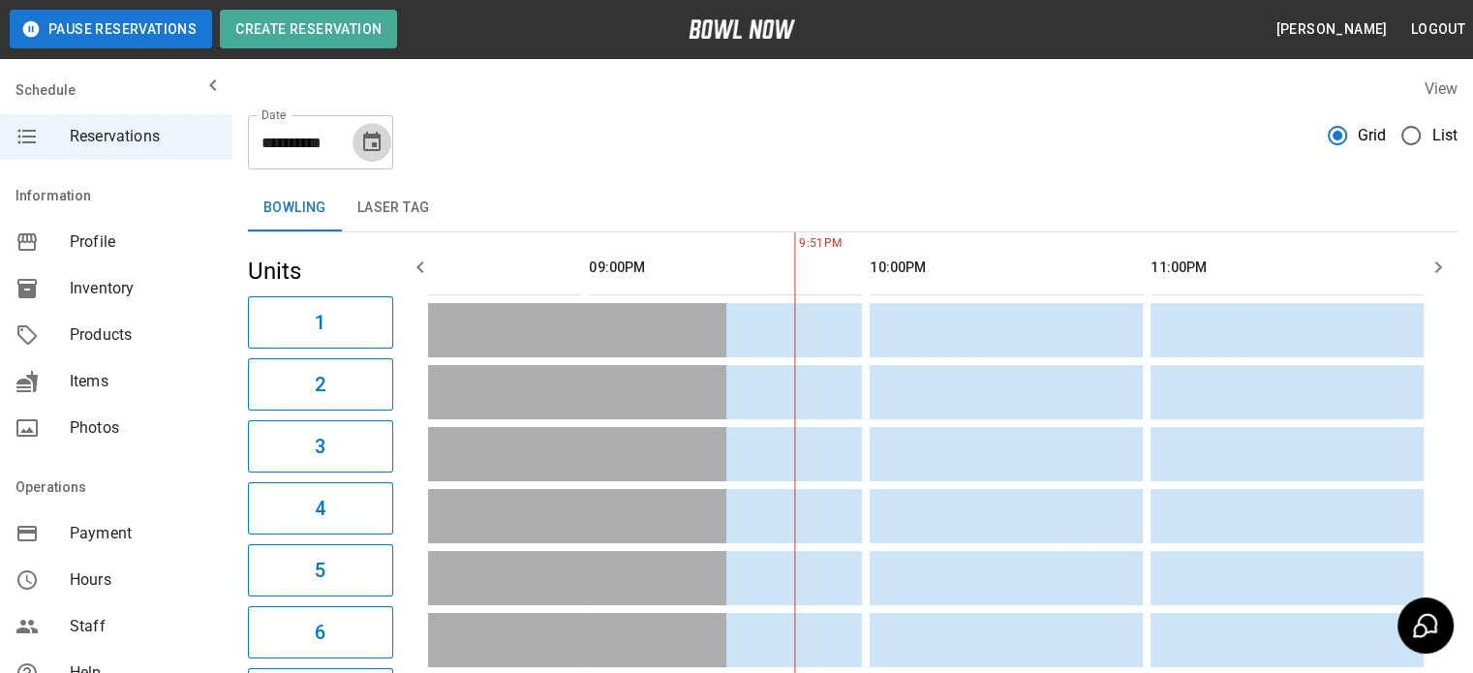
click at [376, 138] on icon "Choose date, selected date is Sep 26, 2025" at bounding box center [371, 142] width 23 height 23
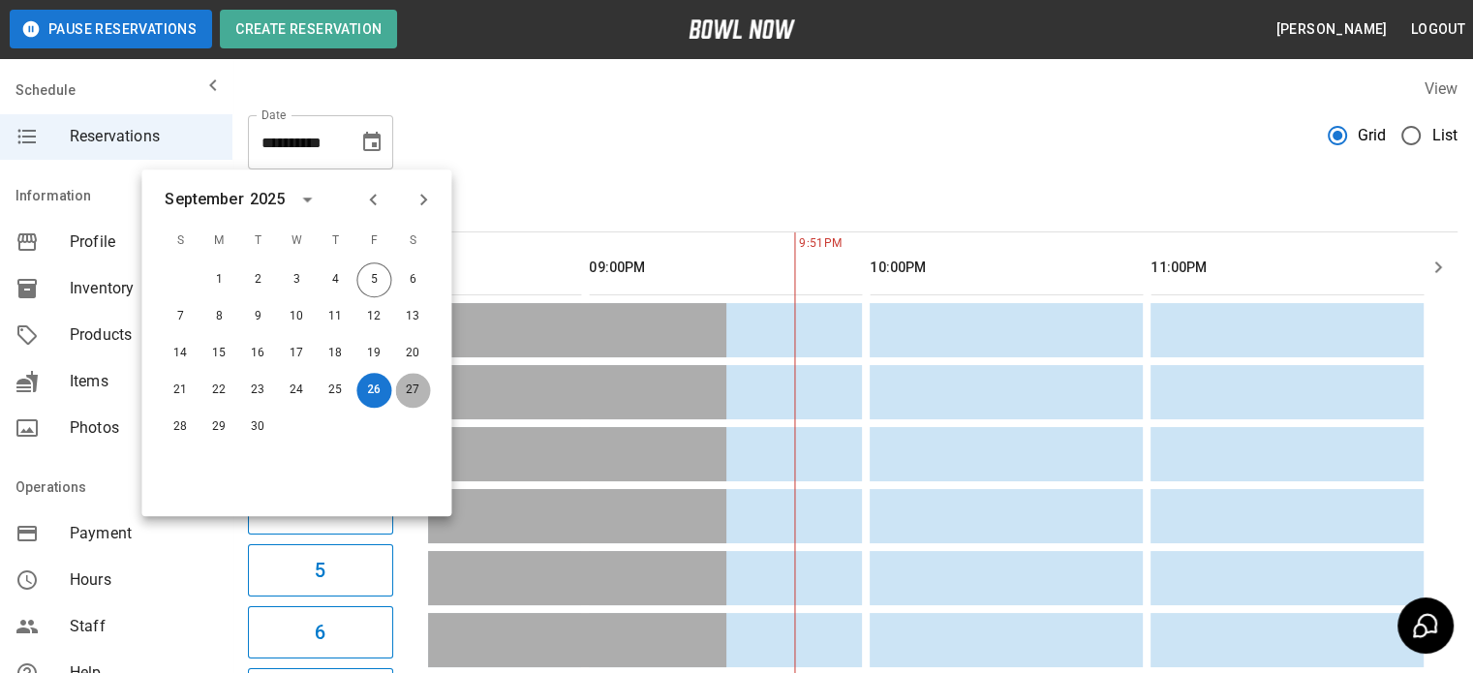
click at [403, 389] on button "27" at bounding box center [412, 390] width 35 height 35
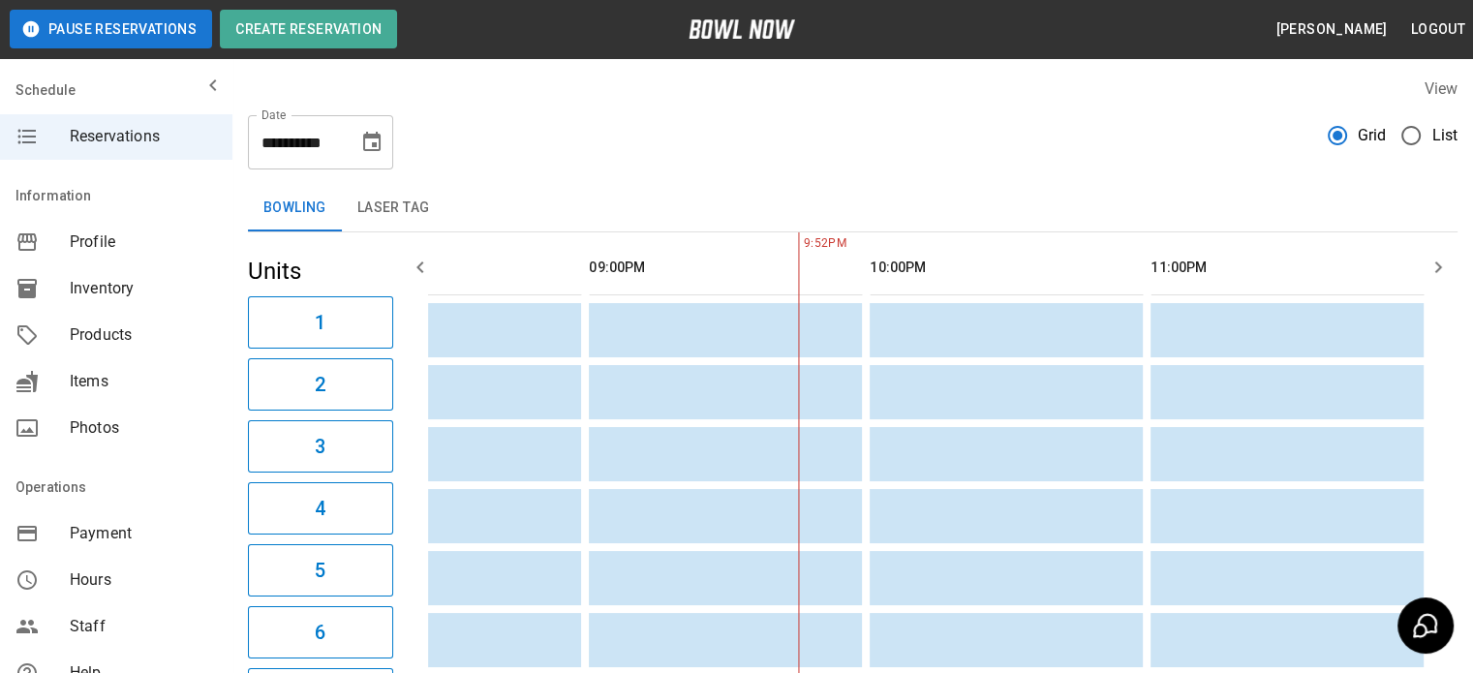
click at [368, 142] on icon "Choose date, selected date is Sep 27, 2025" at bounding box center [371, 142] width 23 height 23
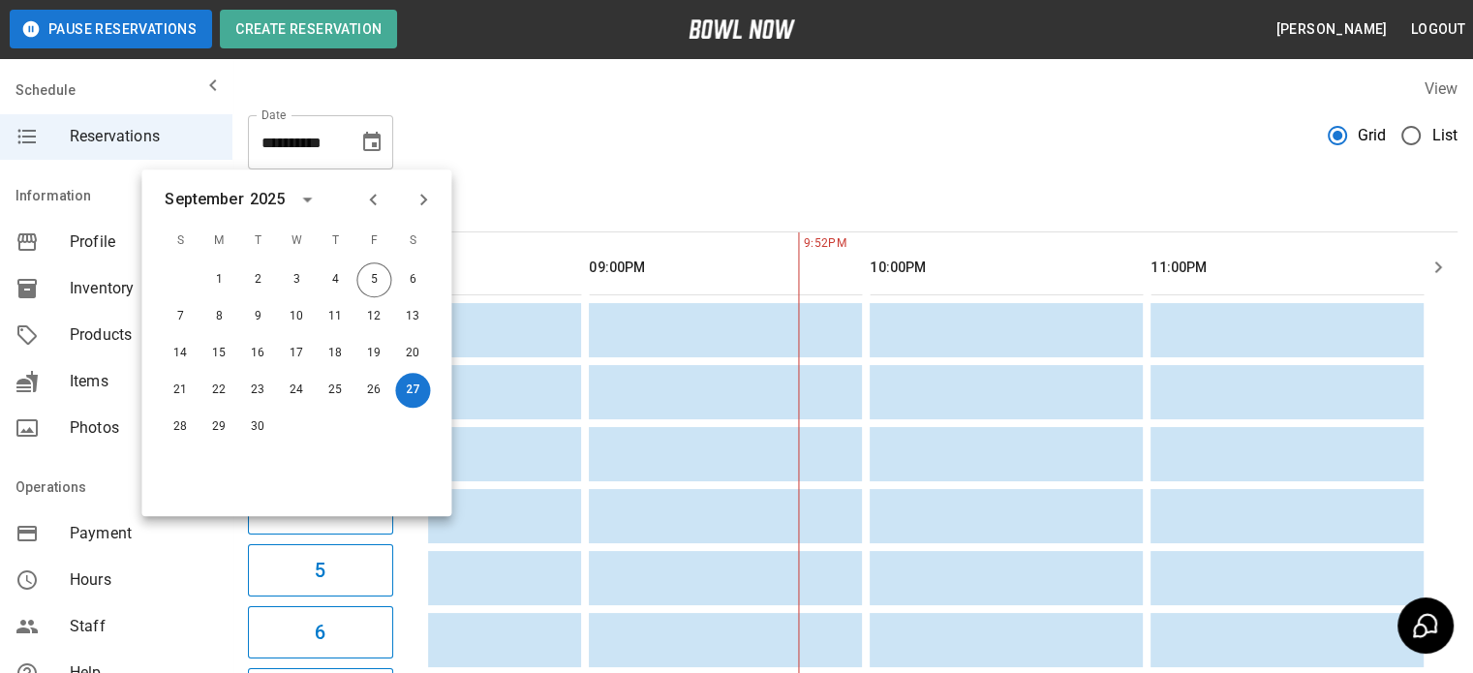
click at [446, 139] on div "**********" at bounding box center [853, 135] width 1210 height 70
click at [369, 136] on icon "Choose date, selected date is Sep 27, 2025" at bounding box center [371, 141] width 17 height 19
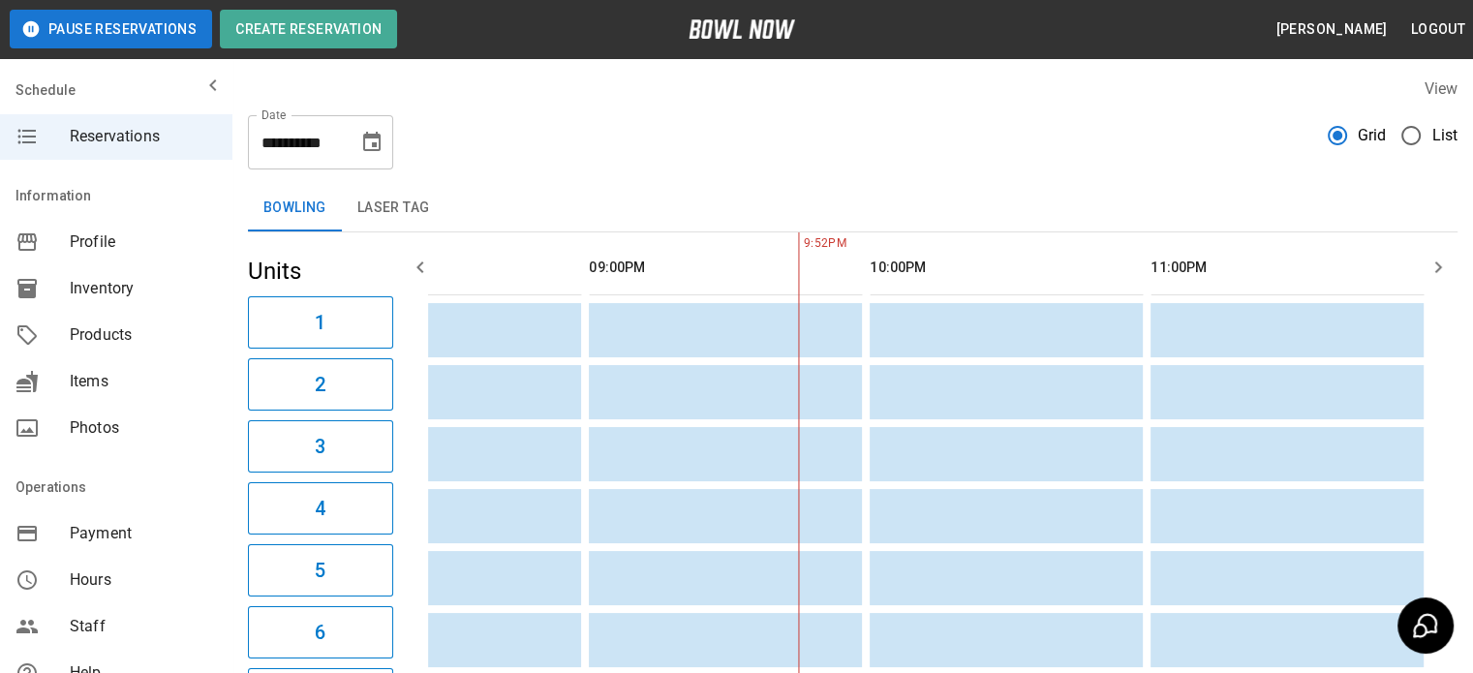
click at [368, 132] on icon "Choose date, selected date is Sep 27, 2025" at bounding box center [371, 142] width 23 height 23
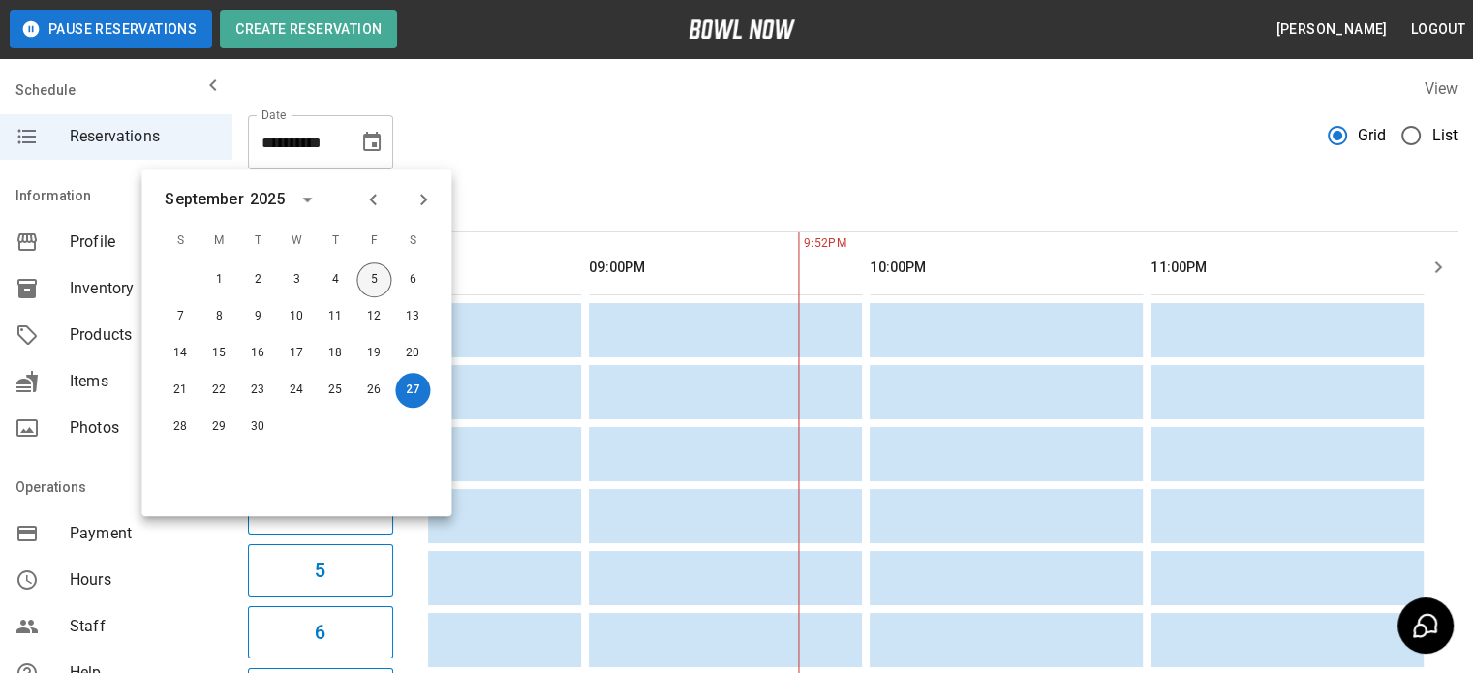
click at [369, 278] on button "5" at bounding box center [373, 279] width 35 height 35
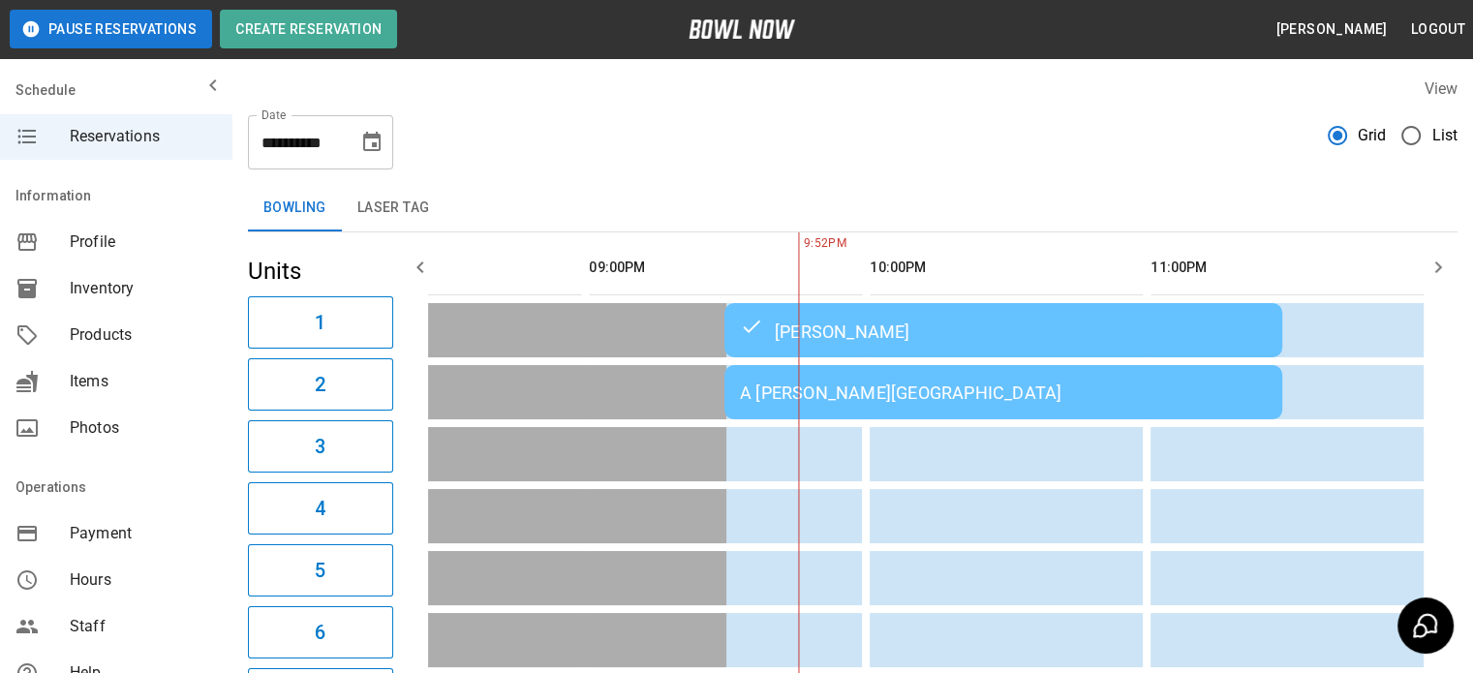
click at [1448, 265] on icon "button" at bounding box center [1438, 267] width 23 height 23
click at [420, 267] on icon "button" at bounding box center [420, 267] width 23 height 23
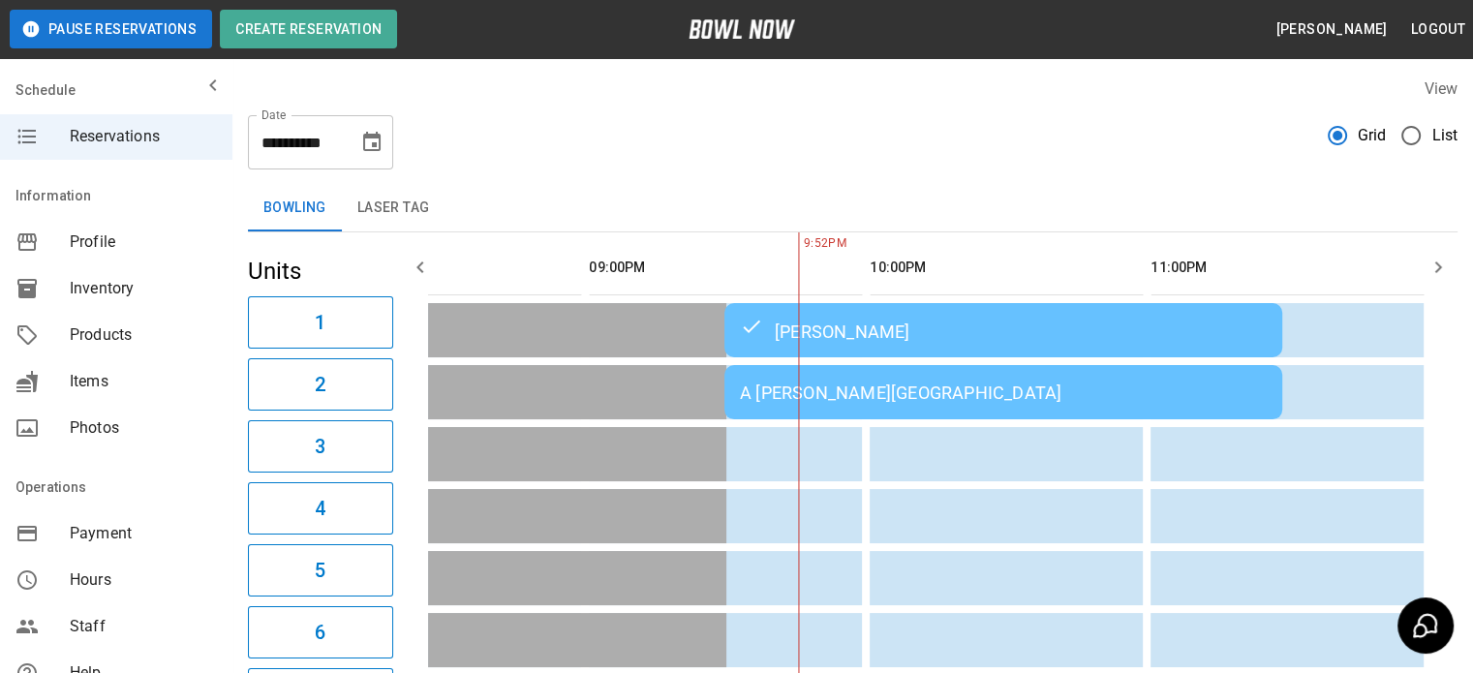
scroll to position [0, 2809]
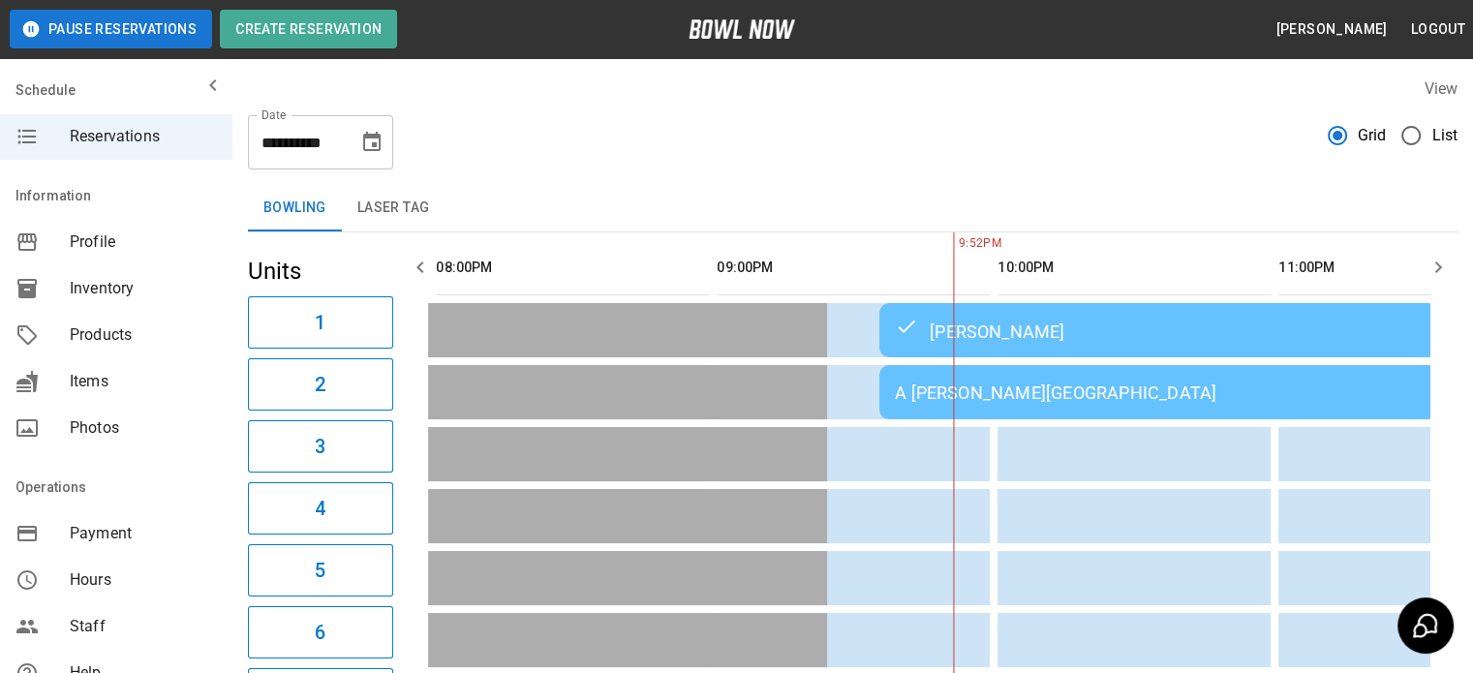
click at [420, 267] on icon "button" at bounding box center [420, 267] width 23 height 23
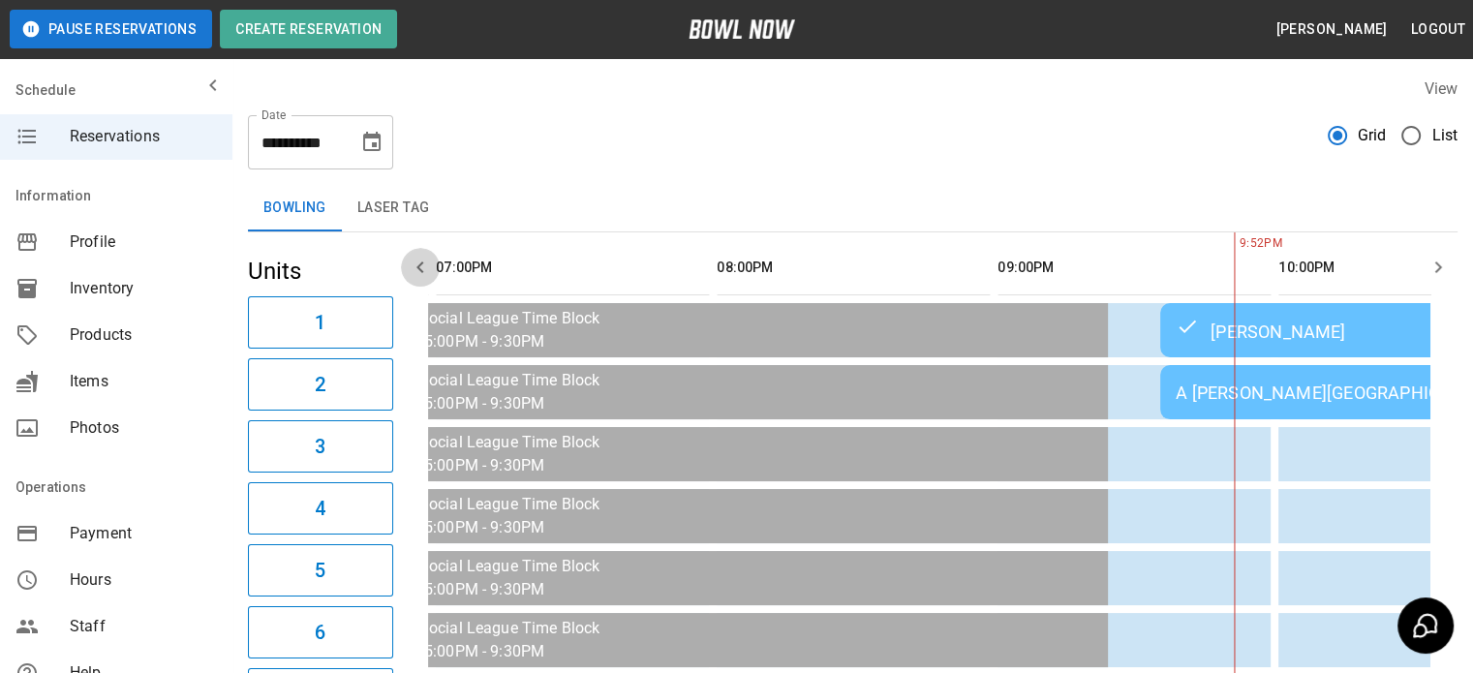
click at [420, 267] on icon "button" at bounding box center [420, 267] width 23 height 23
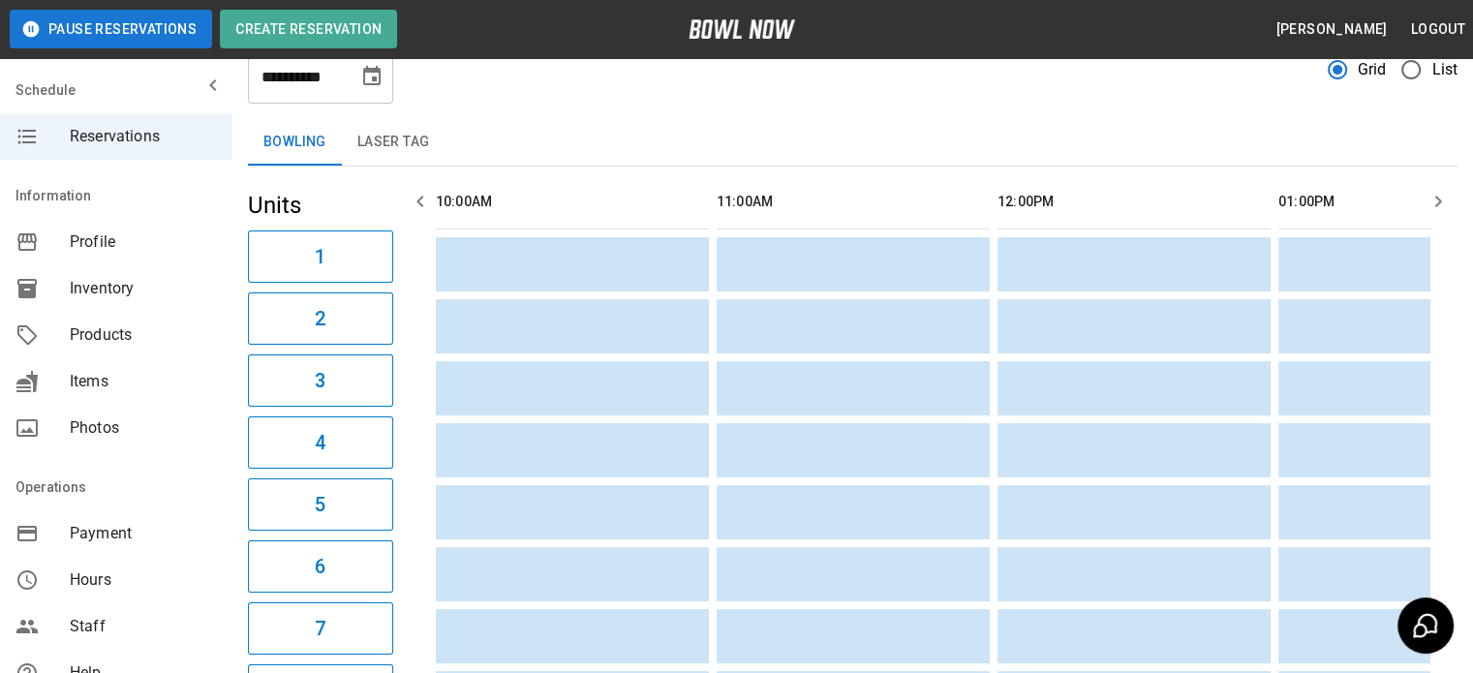
scroll to position [0, 0]
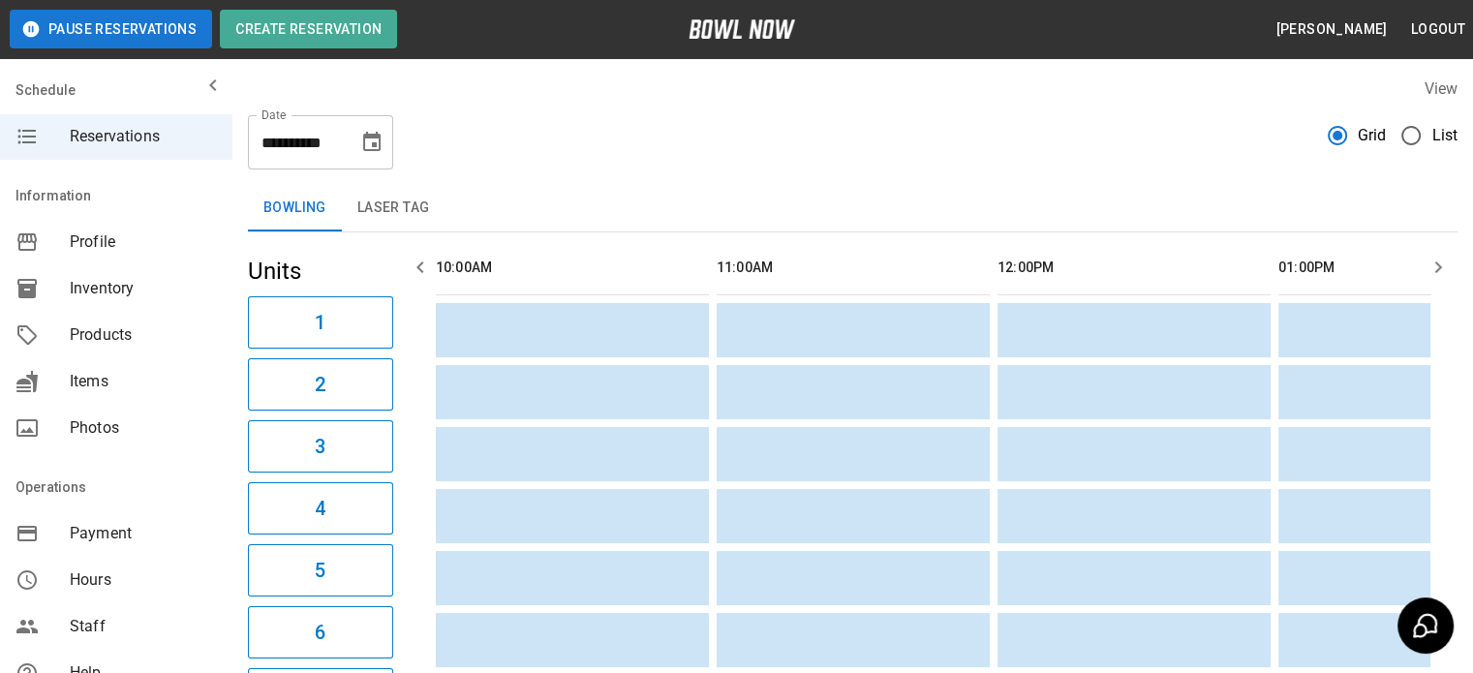
click at [1436, 262] on icon "button" at bounding box center [1438, 268] width 7 height 12
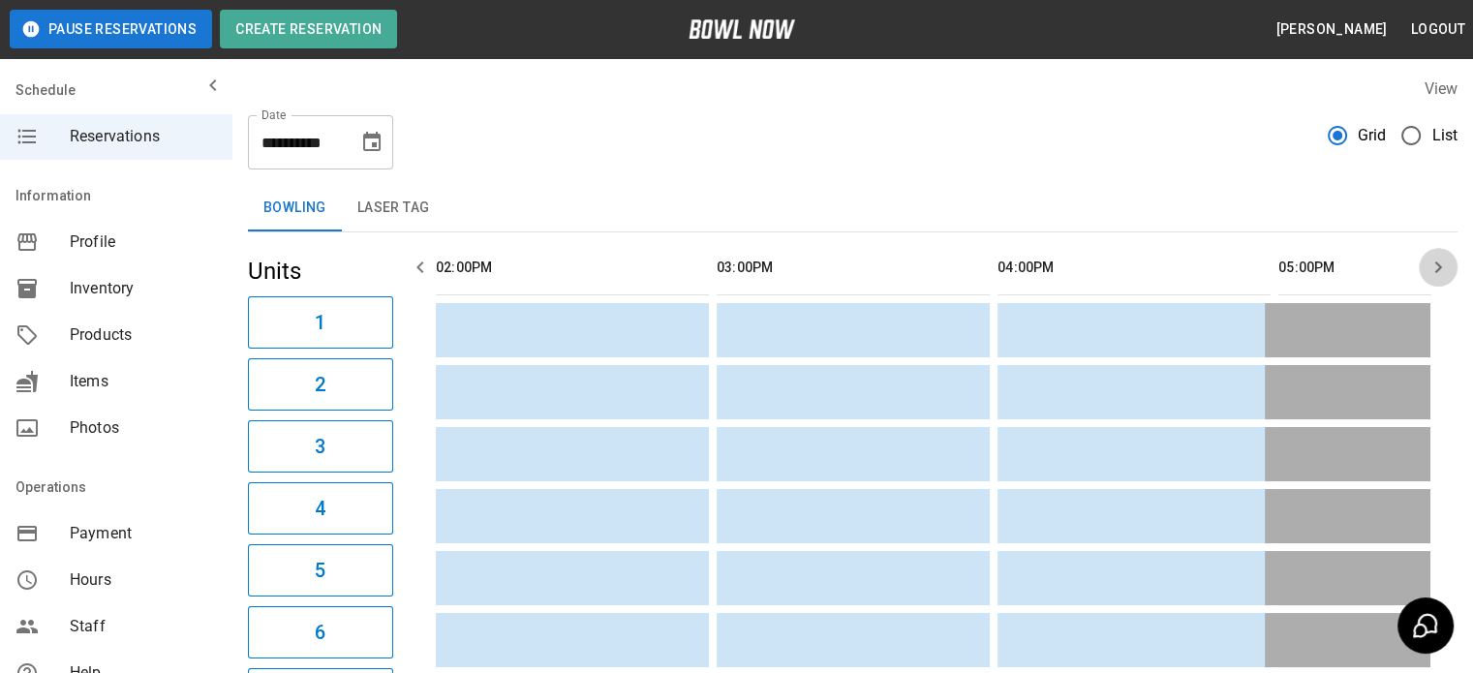
click at [1436, 262] on icon "button" at bounding box center [1438, 268] width 7 height 12
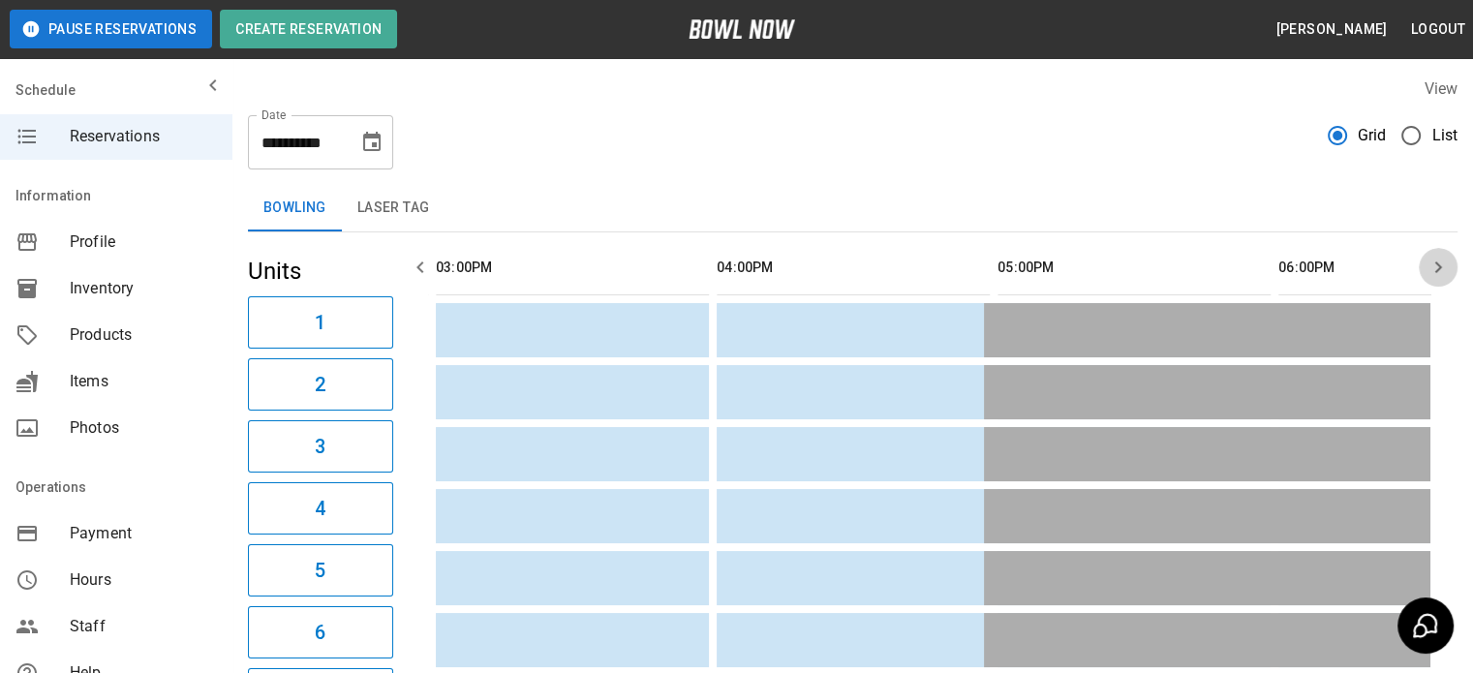
click at [1436, 262] on icon "button" at bounding box center [1438, 268] width 7 height 12
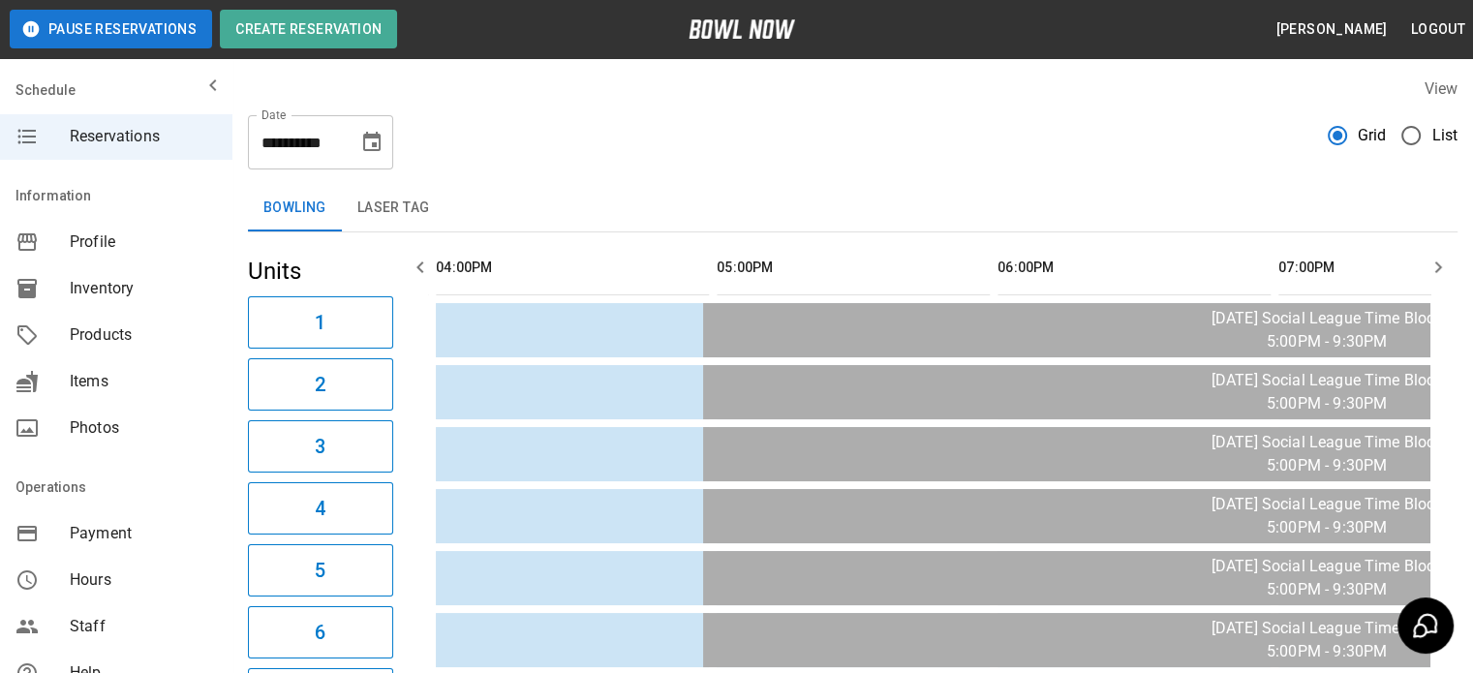
click at [1436, 262] on icon "button" at bounding box center [1438, 268] width 7 height 12
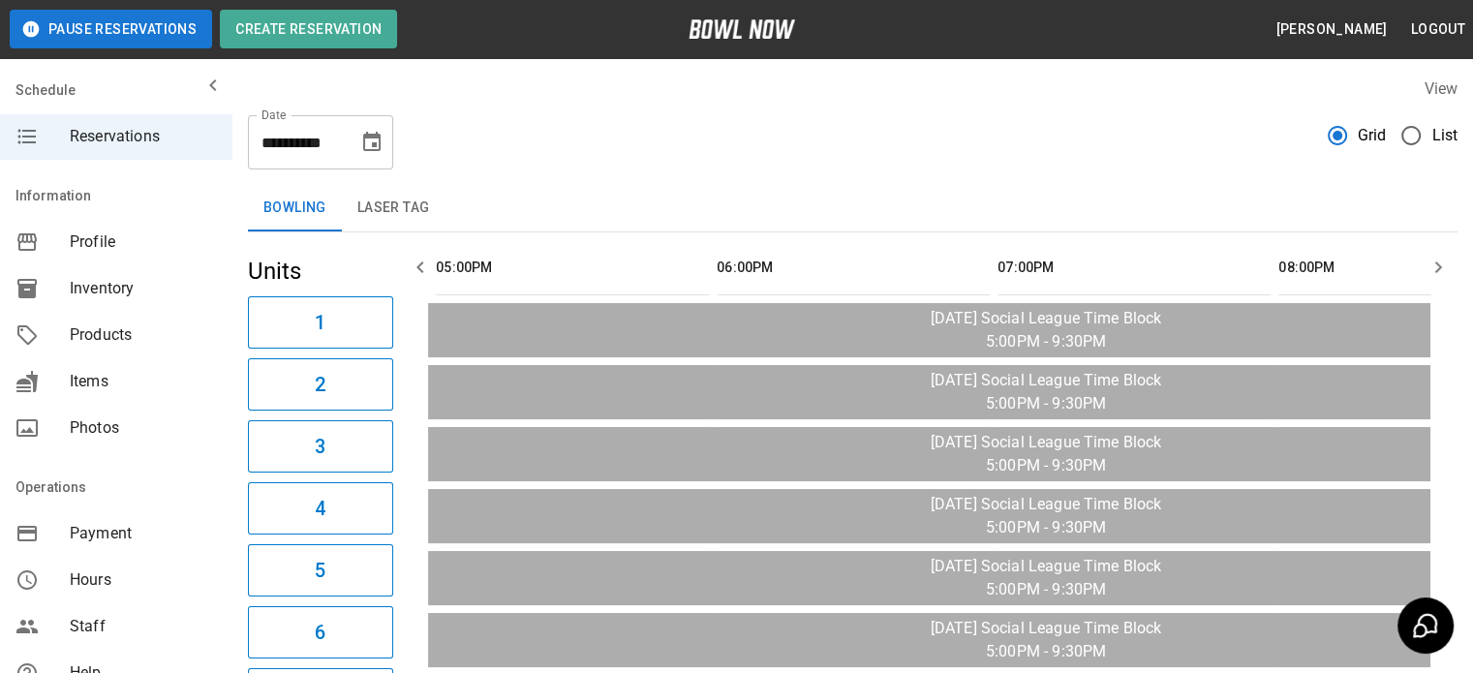
click at [1436, 262] on icon "button" at bounding box center [1438, 268] width 7 height 12
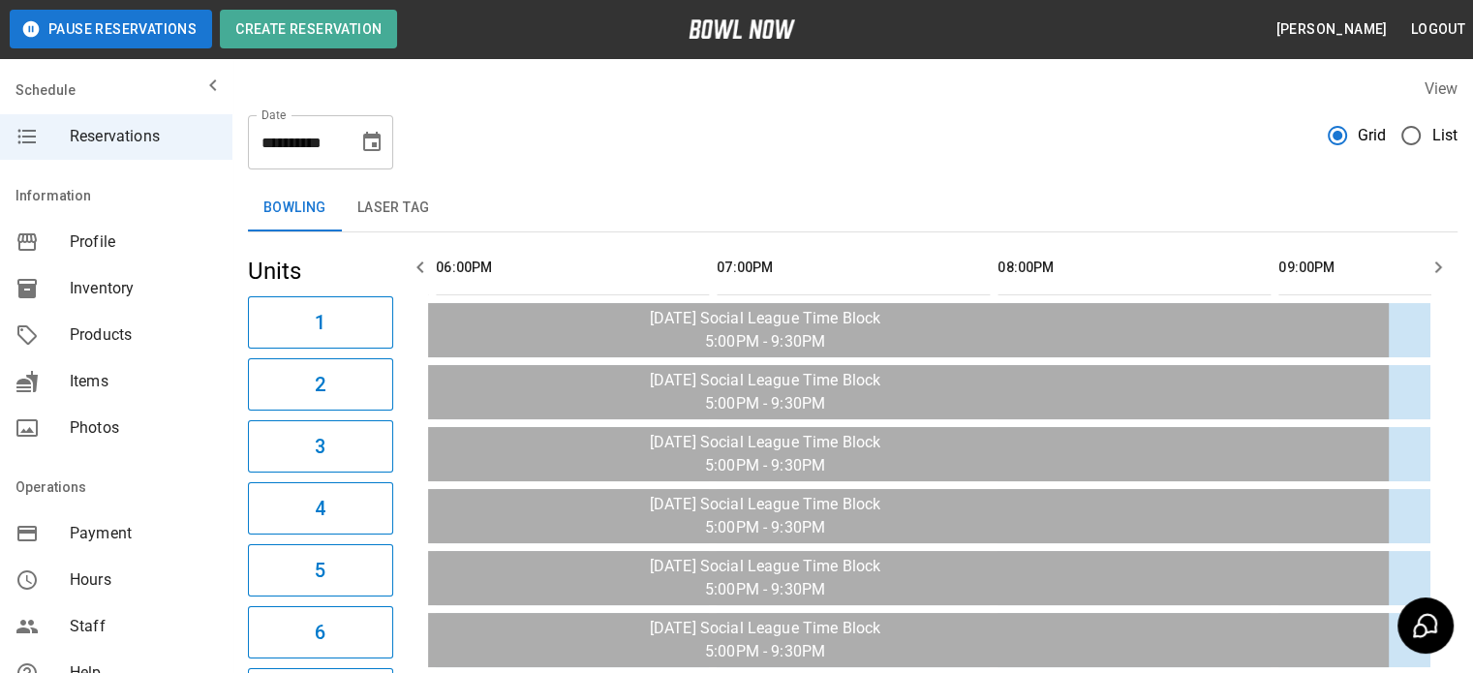
click at [1436, 262] on icon "button" at bounding box center [1438, 268] width 7 height 12
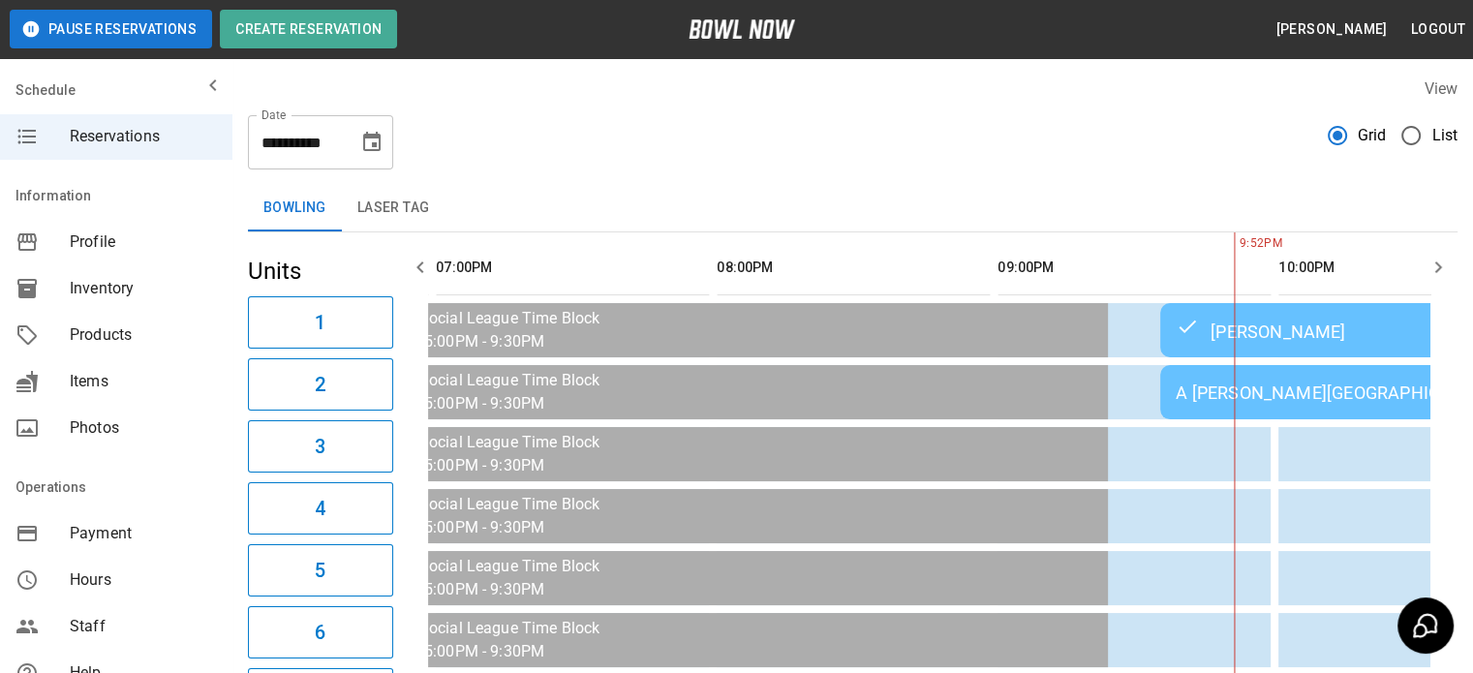
click at [1436, 262] on icon "button" at bounding box center [1438, 268] width 7 height 12
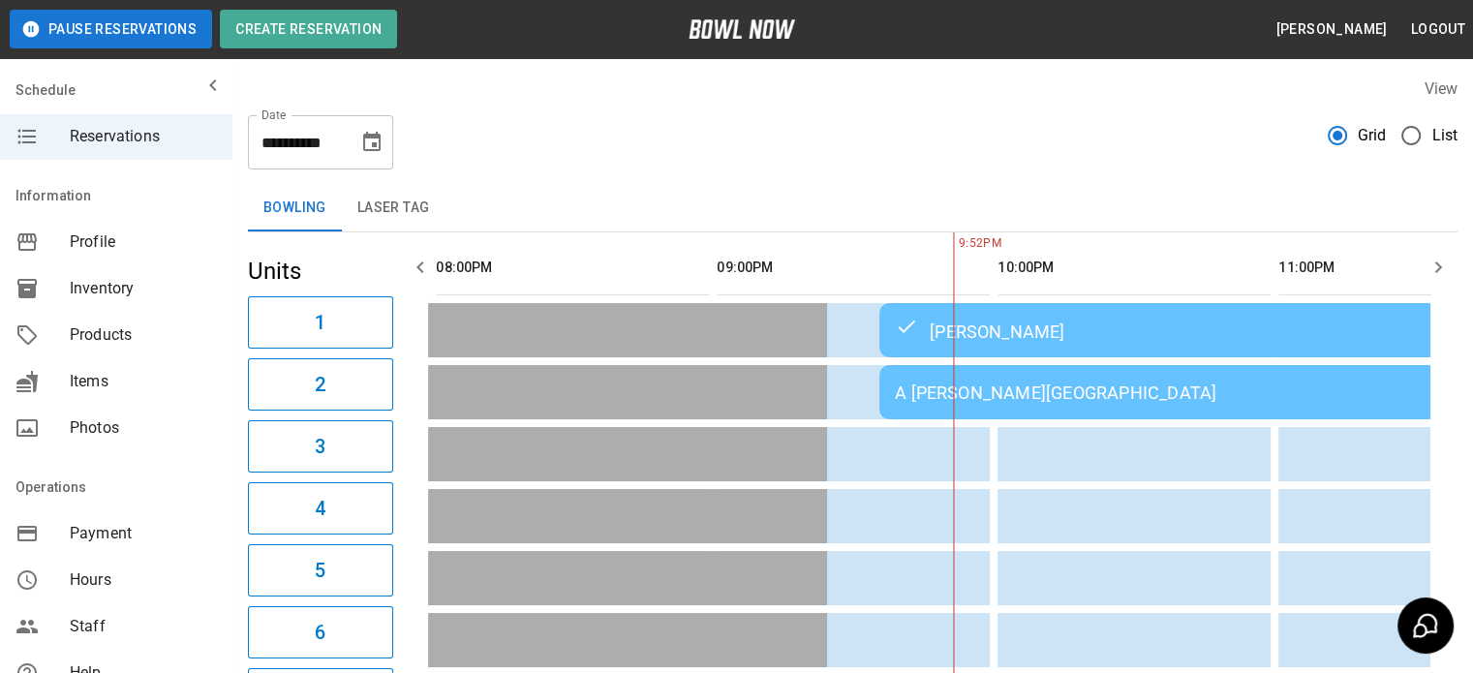
click at [1436, 262] on icon "button" at bounding box center [1438, 268] width 7 height 12
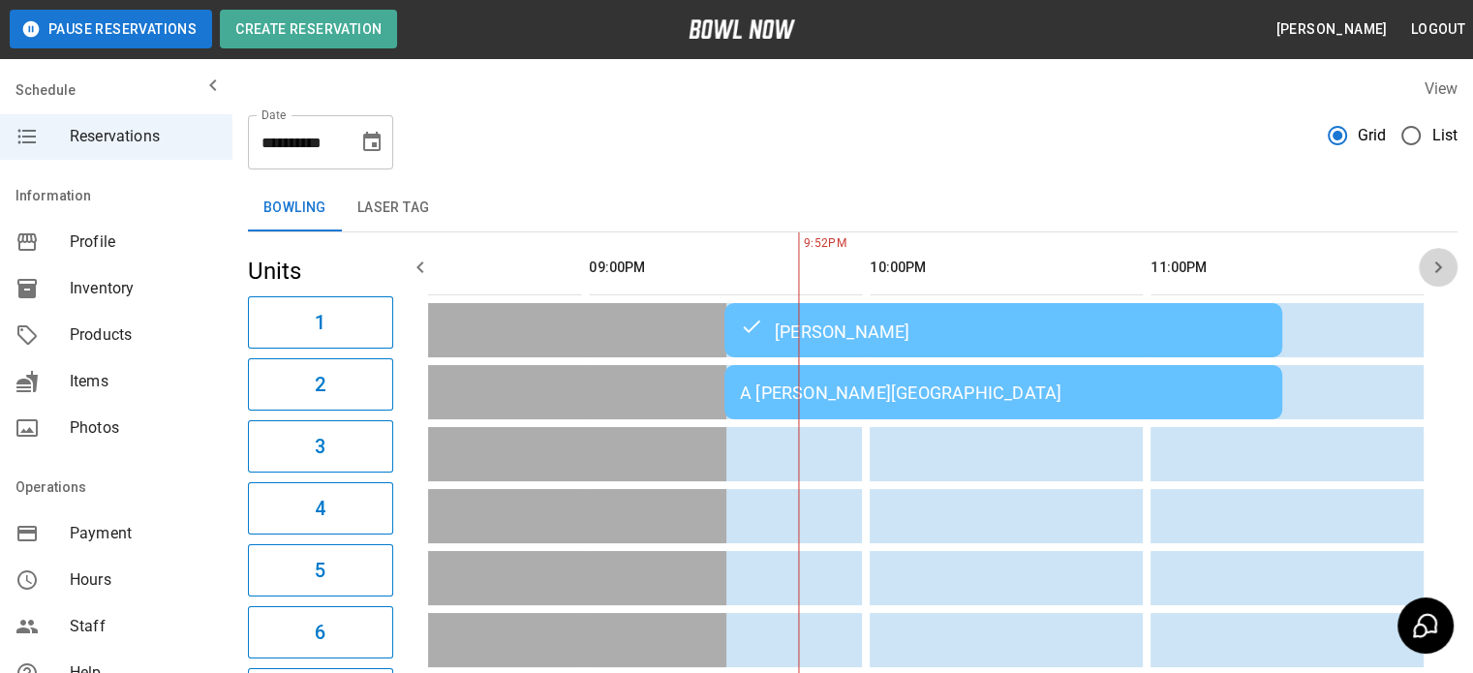
click at [1436, 262] on icon "button" at bounding box center [1438, 268] width 7 height 12
click at [1439, 263] on icon "button" at bounding box center [1438, 267] width 23 height 23
click at [373, 146] on icon "Choose date, selected date is Sep 5, 2025" at bounding box center [371, 141] width 17 height 19
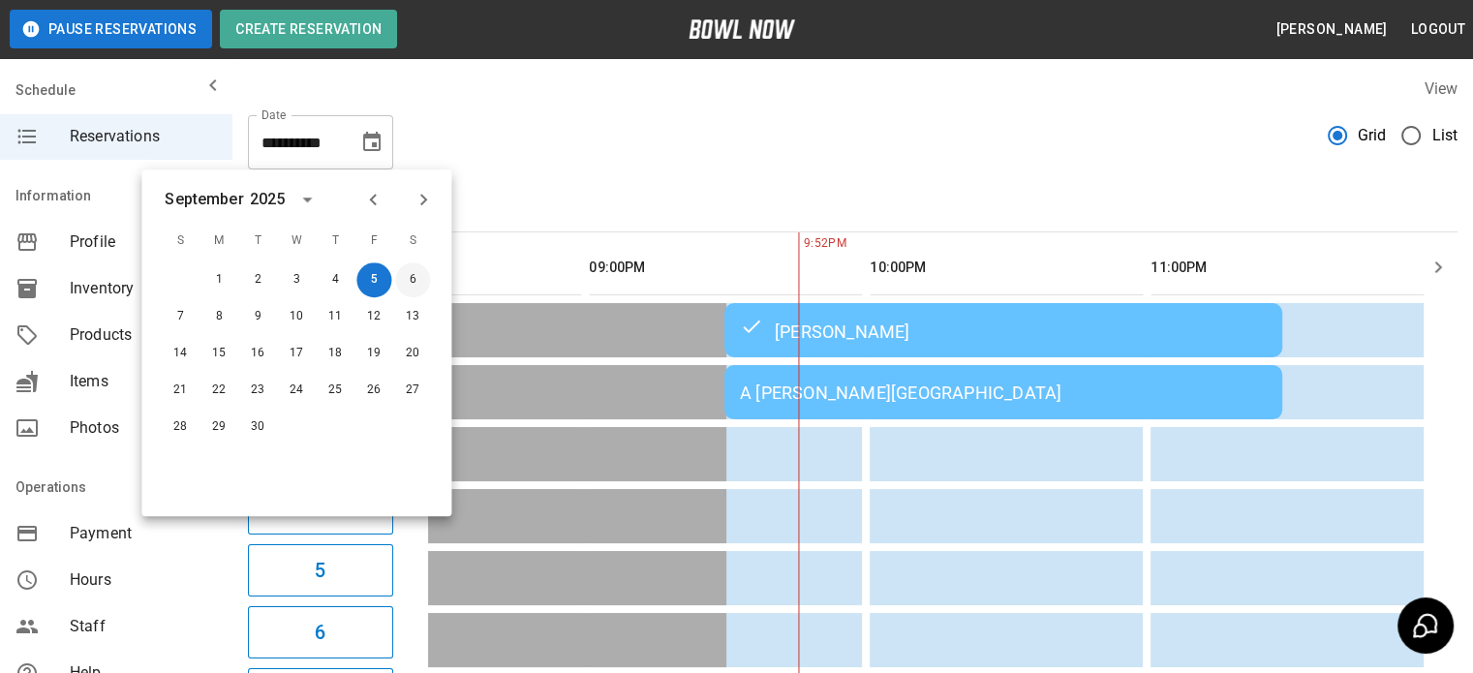
click at [409, 278] on button "6" at bounding box center [412, 279] width 35 height 35
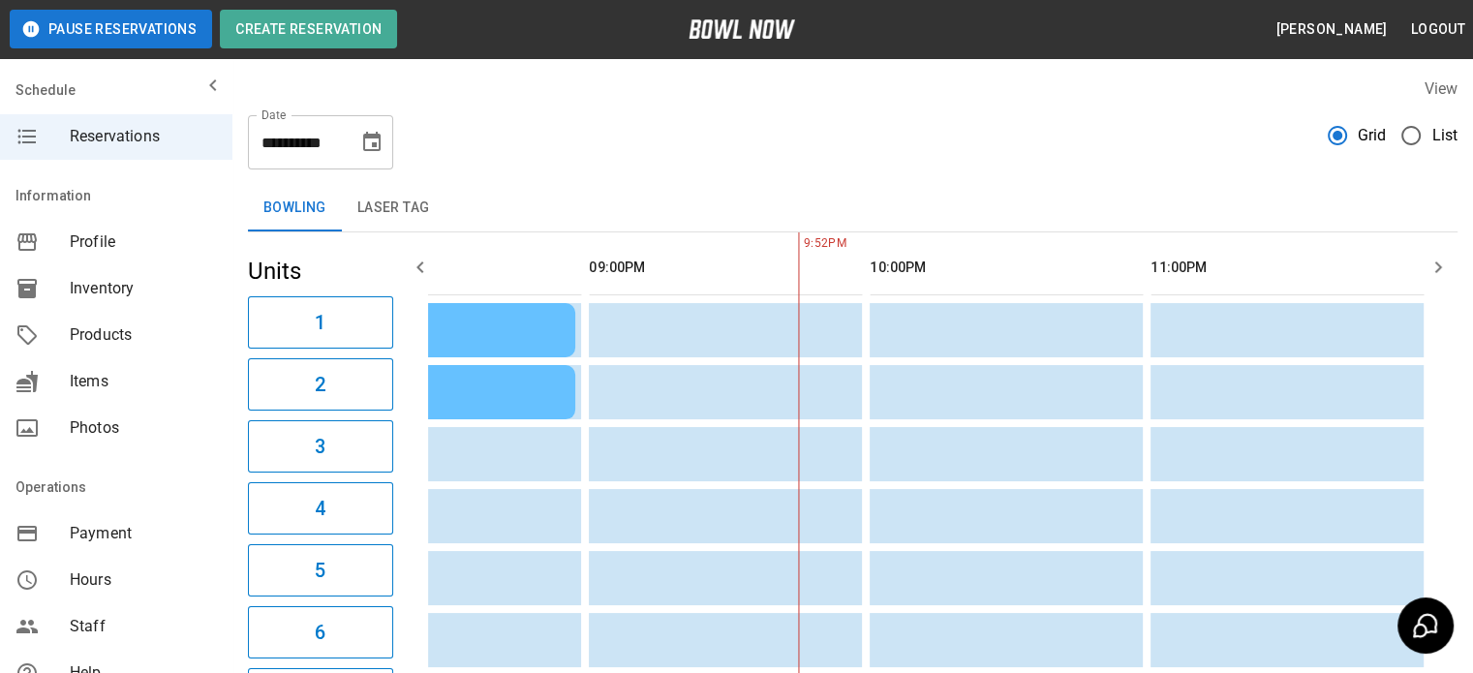
click at [409, 278] on button "button" at bounding box center [420, 267] width 39 height 39
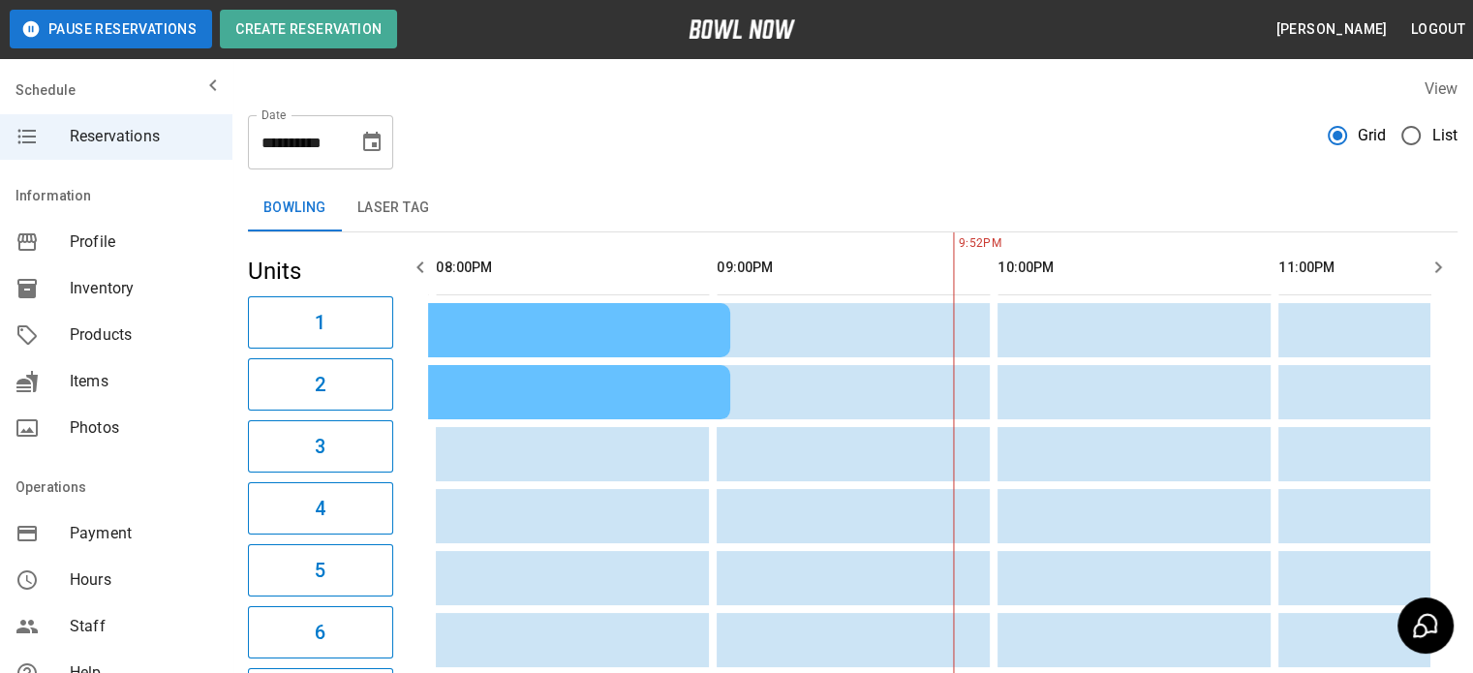
click at [409, 271] on icon "button" at bounding box center [420, 267] width 23 height 23
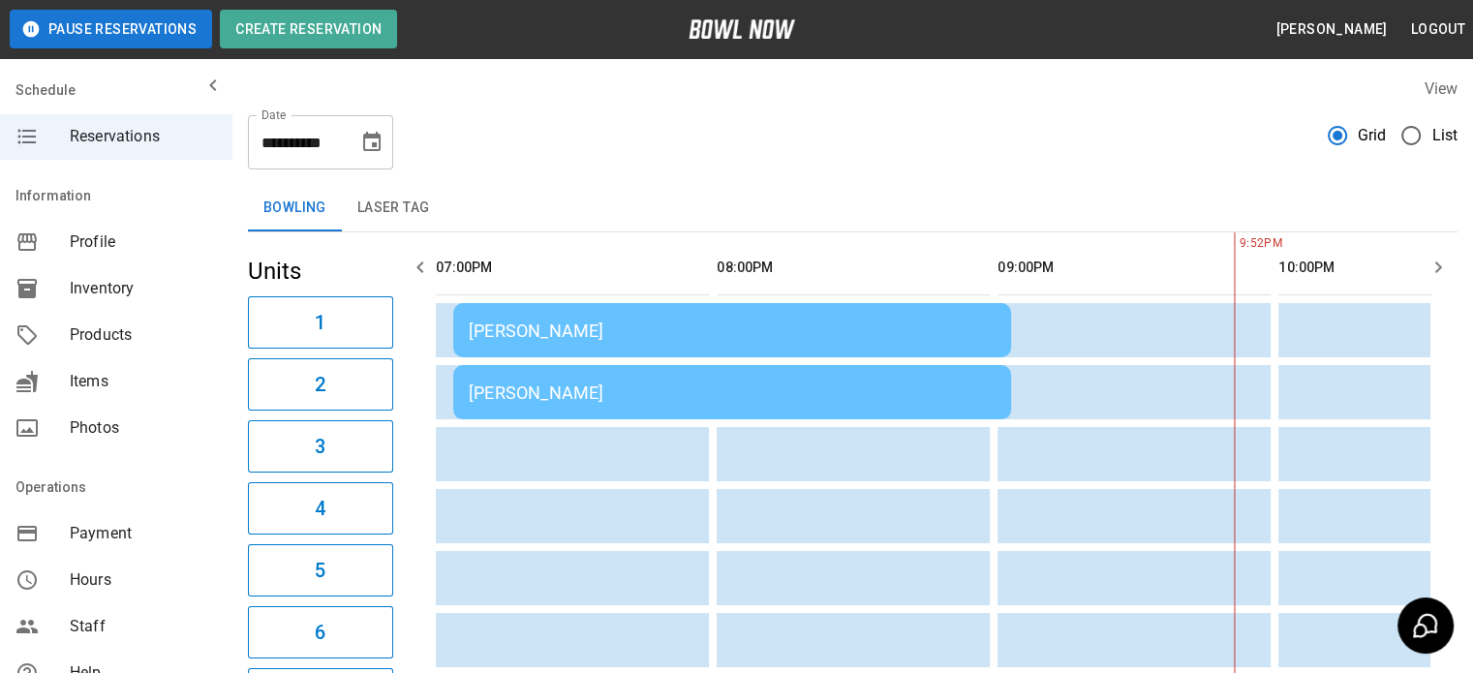
click at [409, 271] on icon "button" at bounding box center [420, 267] width 23 height 23
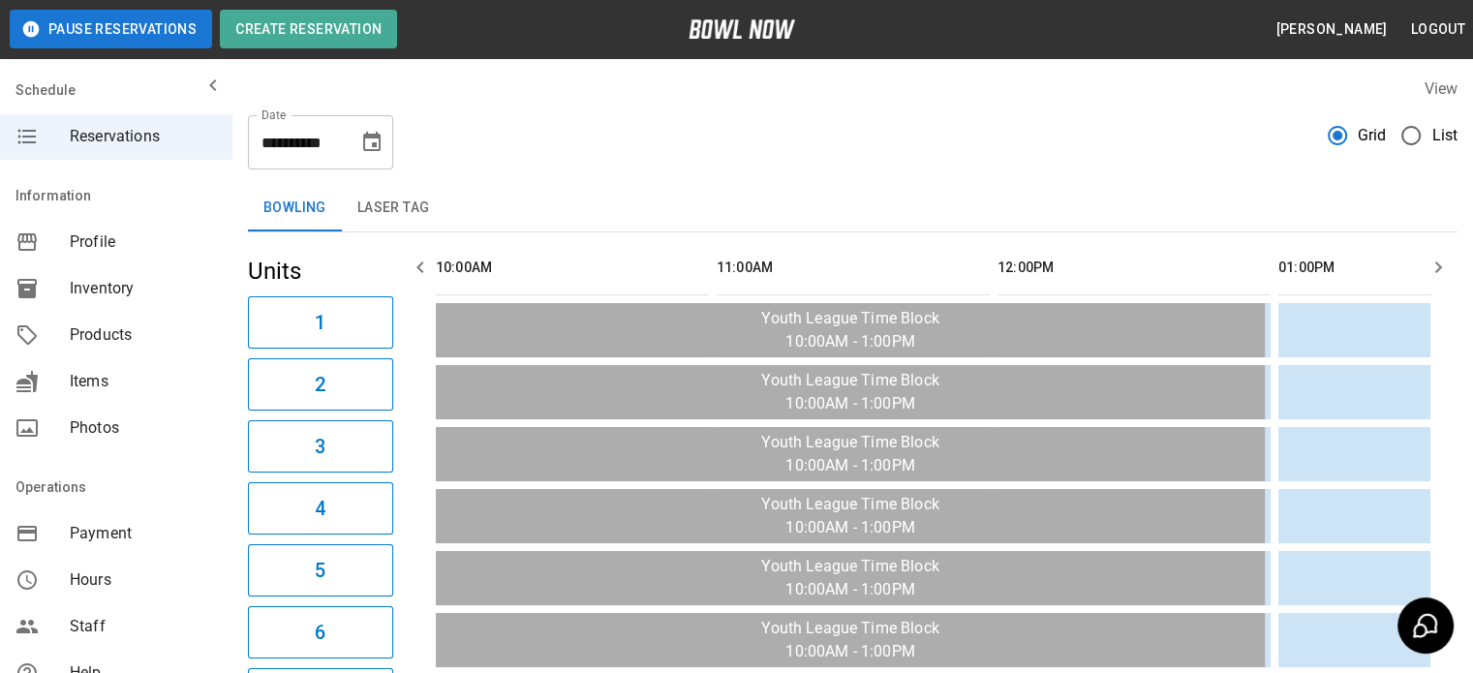
click at [1438, 270] on icon "button" at bounding box center [1438, 268] width 7 height 12
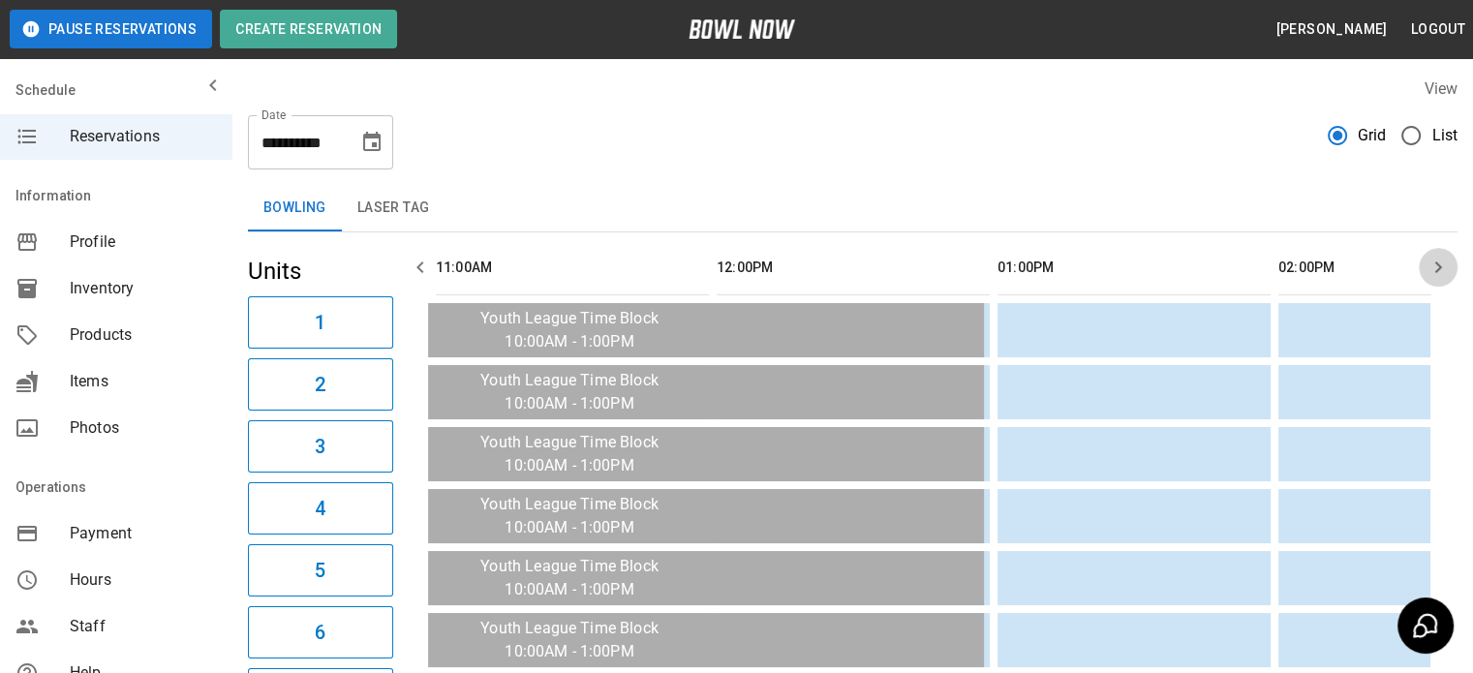
click at [1438, 270] on icon "button" at bounding box center [1438, 268] width 7 height 12
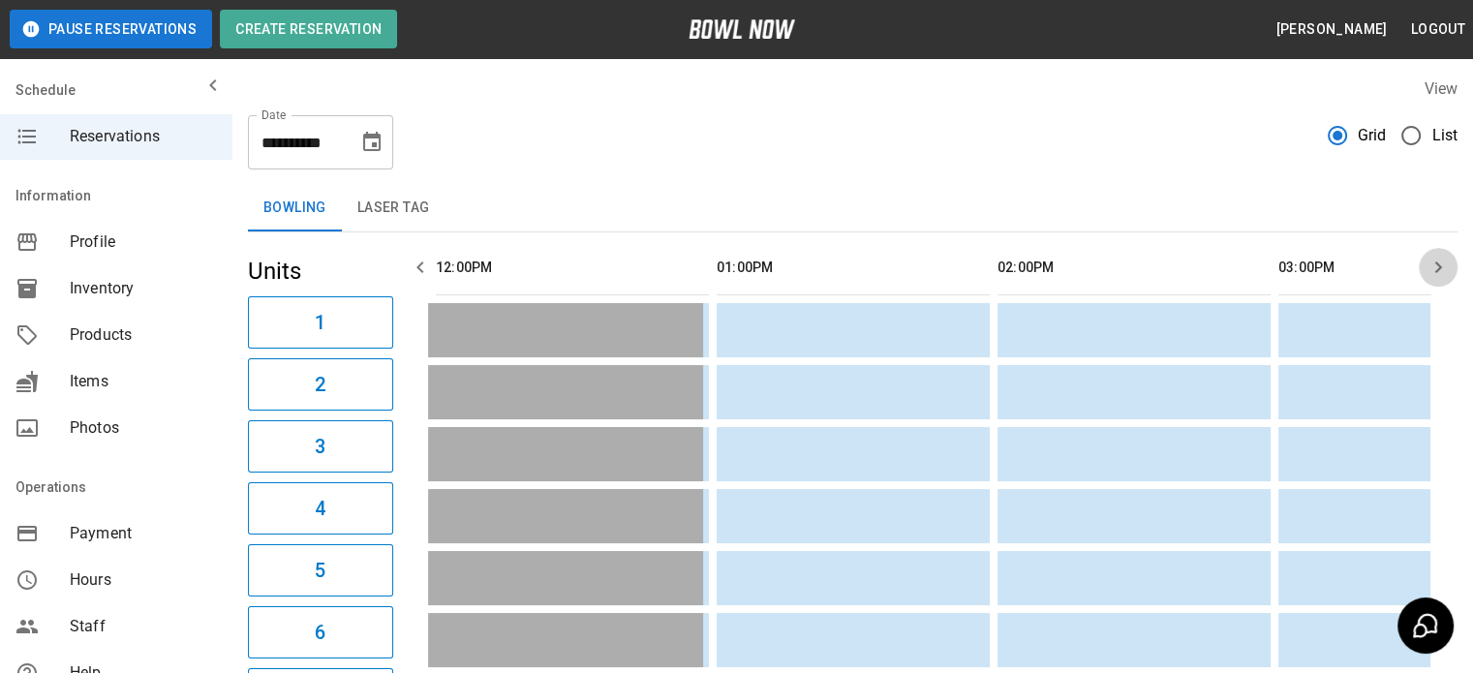
click at [1438, 270] on icon "button" at bounding box center [1438, 268] width 7 height 12
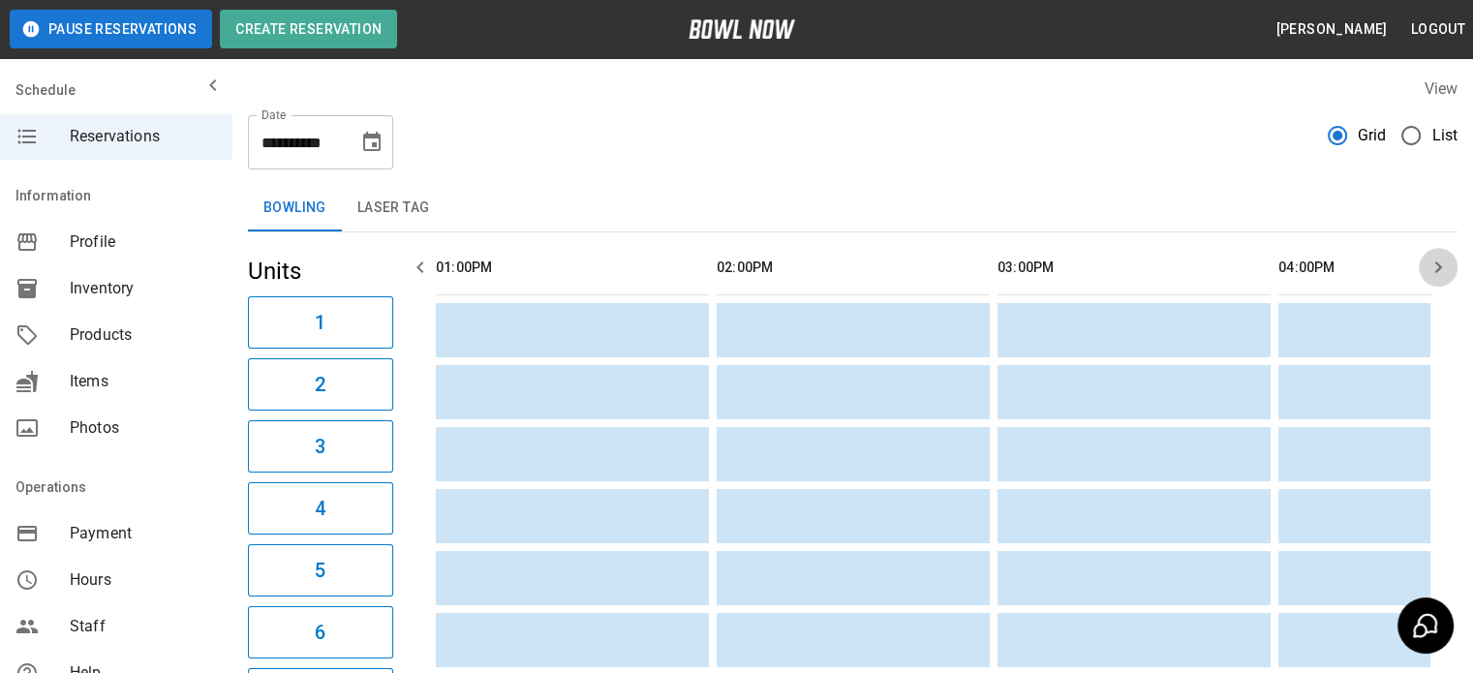
click at [1438, 270] on icon "button" at bounding box center [1438, 268] width 7 height 12
click at [1437, 270] on icon "button" at bounding box center [1438, 268] width 7 height 12
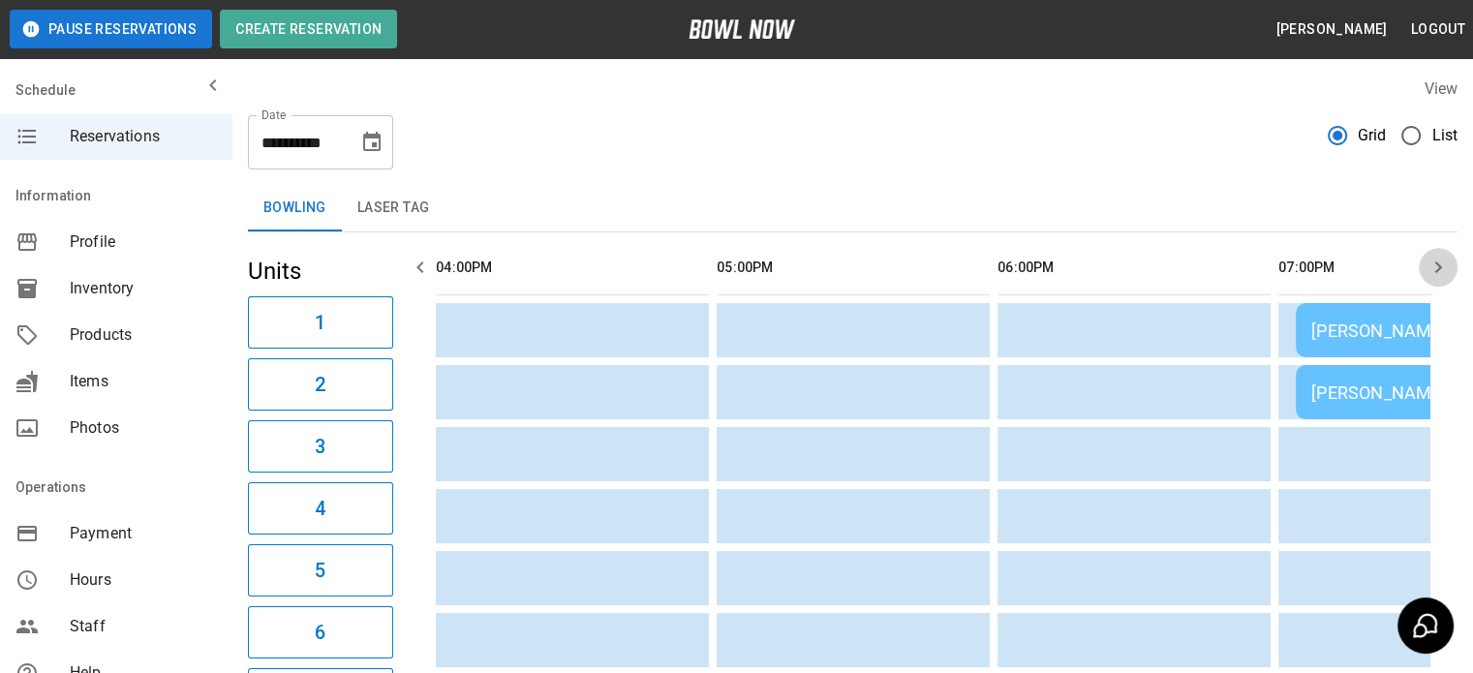
click at [1437, 270] on icon "button" at bounding box center [1438, 268] width 7 height 12
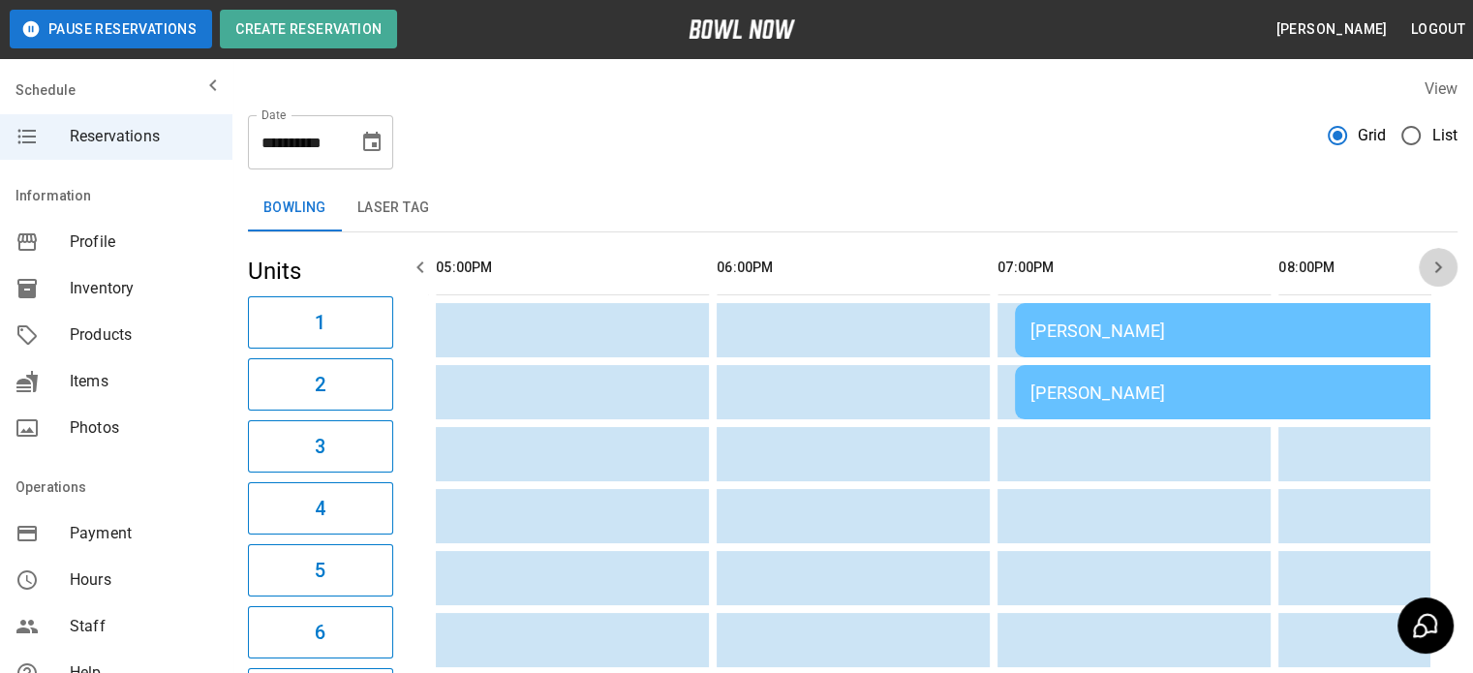
click at [1437, 270] on icon "button" at bounding box center [1438, 268] width 7 height 12
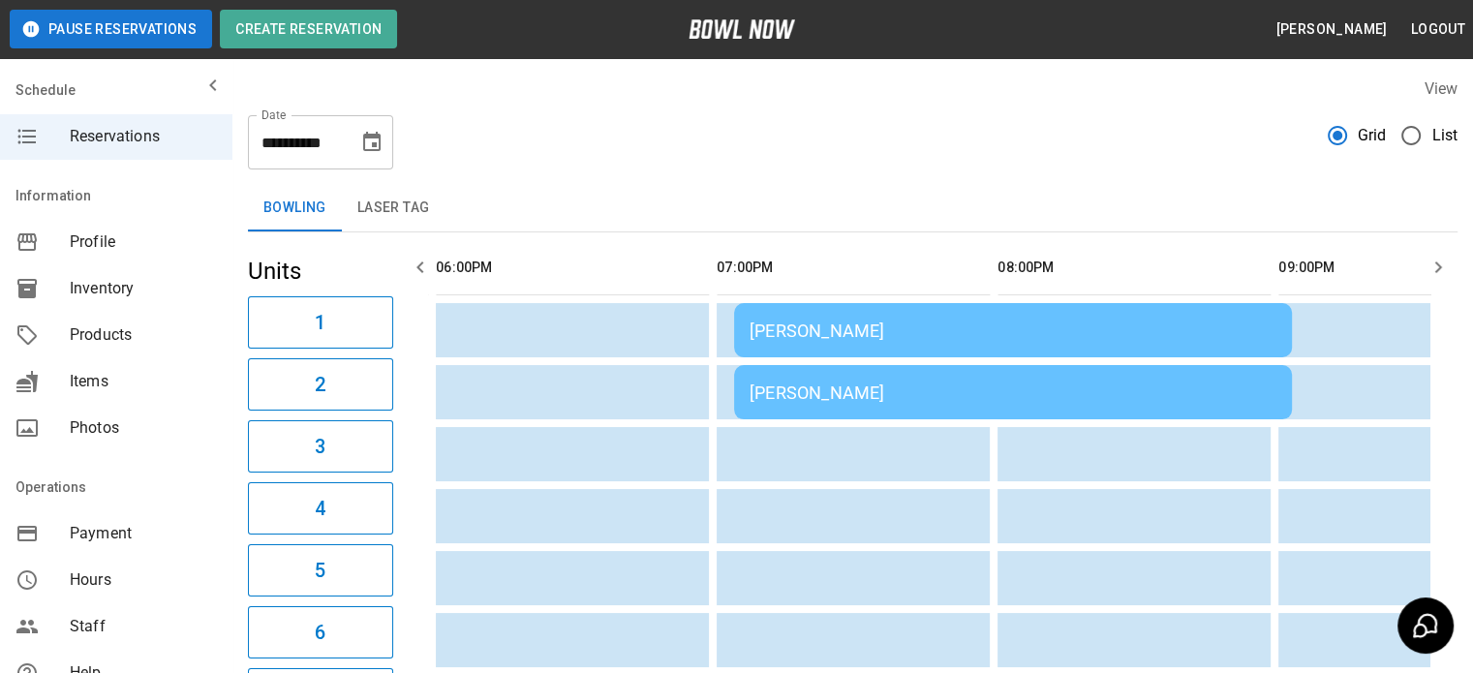
click at [375, 141] on icon "Choose date, selected date is Sep 6, 2025" at bounding box center [371, 142] width 23 height 23
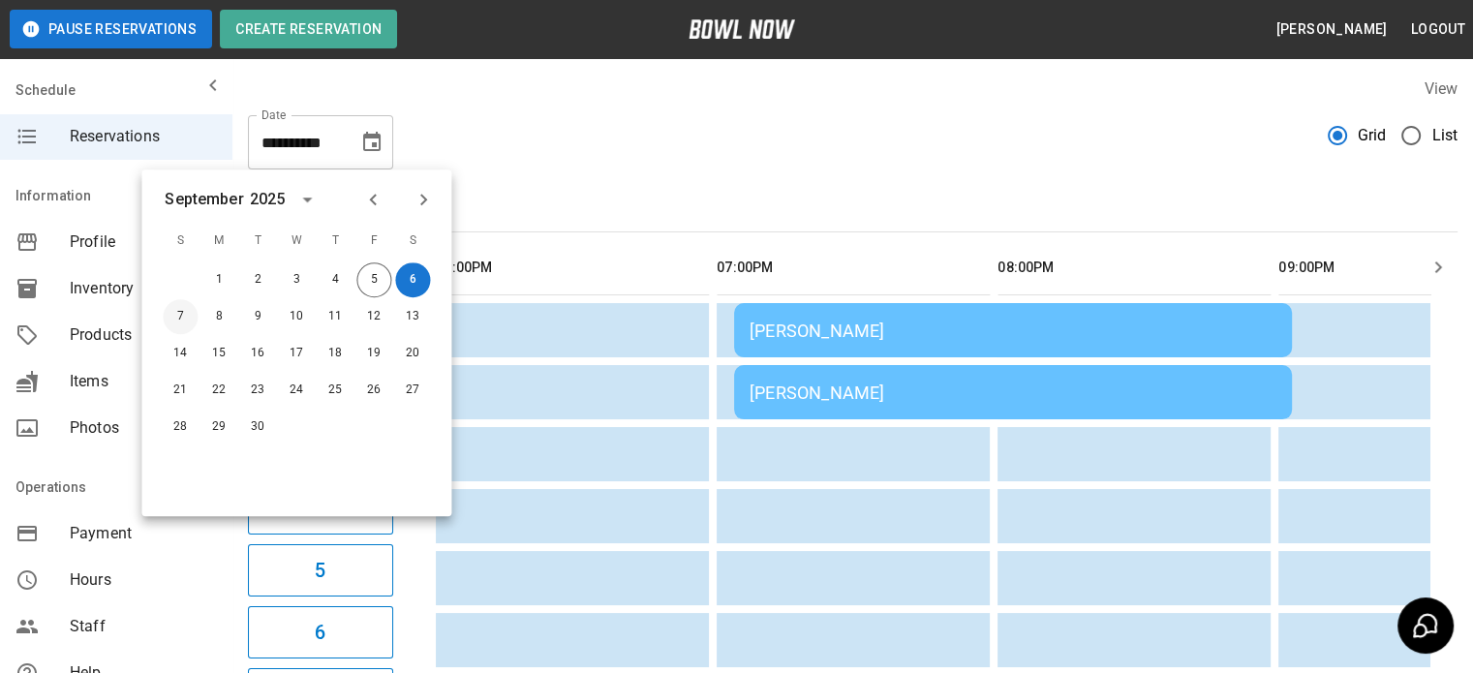
click at [174, 310] on button "7" at bounding box center [180, 316] width 35 height 35
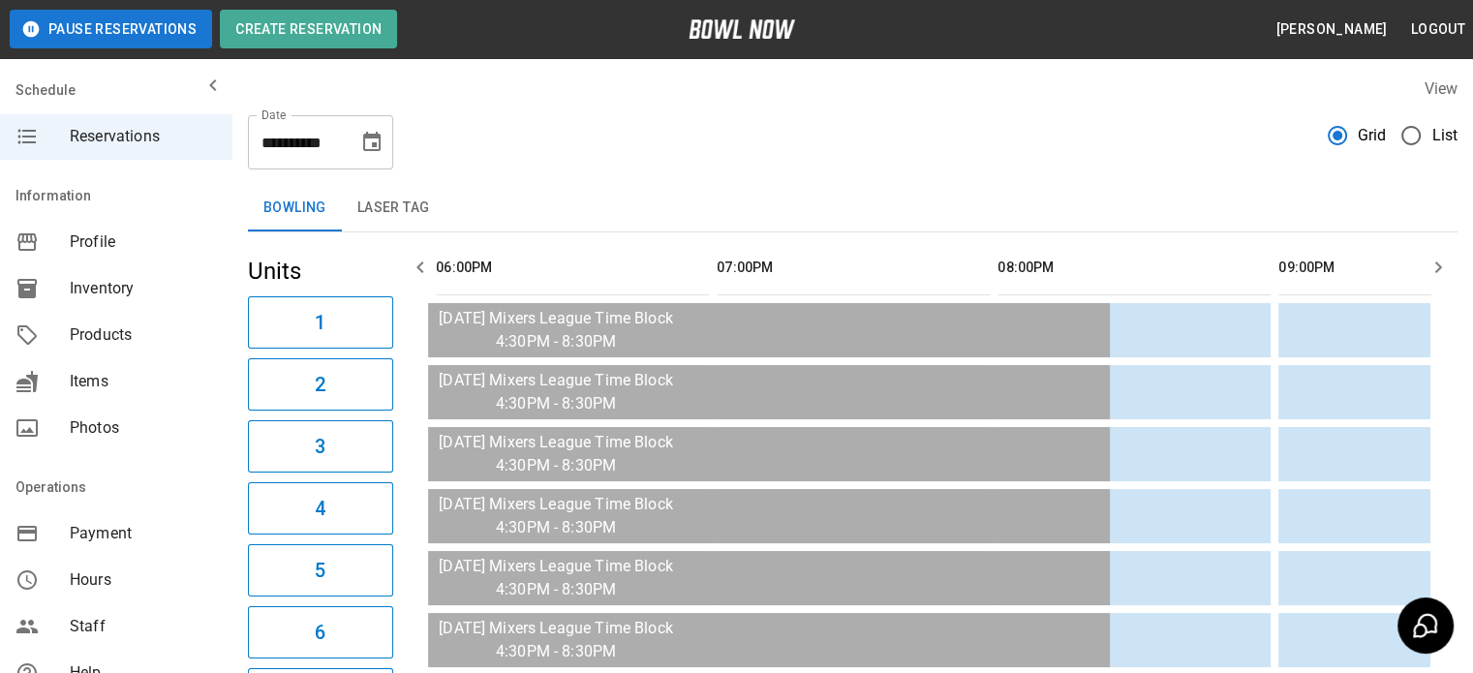
click at [418, 270] on icon "button" at bounding box center [420, 267] width 23 height 23
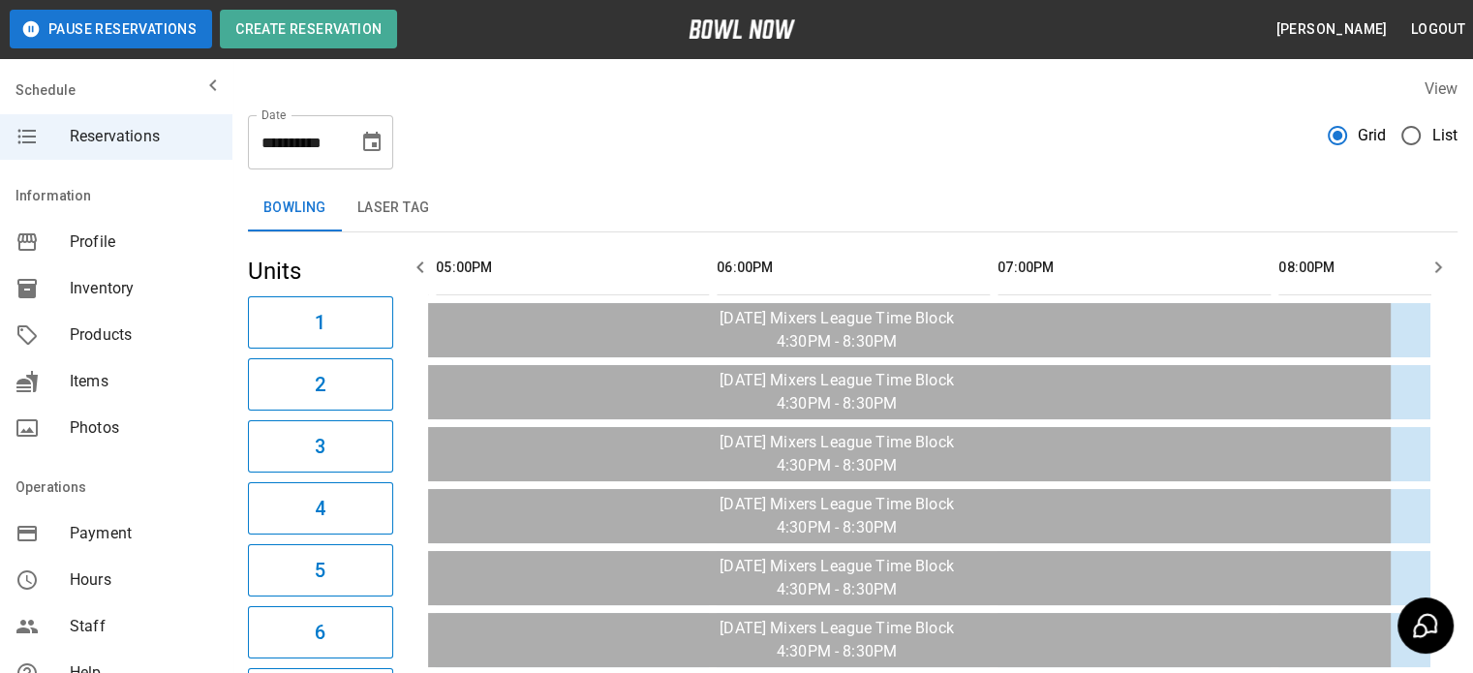
click at [418, 270] on icon "button" at bounding box center [420, 267] width 23 height 23
drag, startPoint x: 418, startPoint y: 270, endPoint x: 516, endPoint y: 315, distance: 107.5
click at [418, 273] on icon "button" at bounding box center [420, 267] width 23 height 23
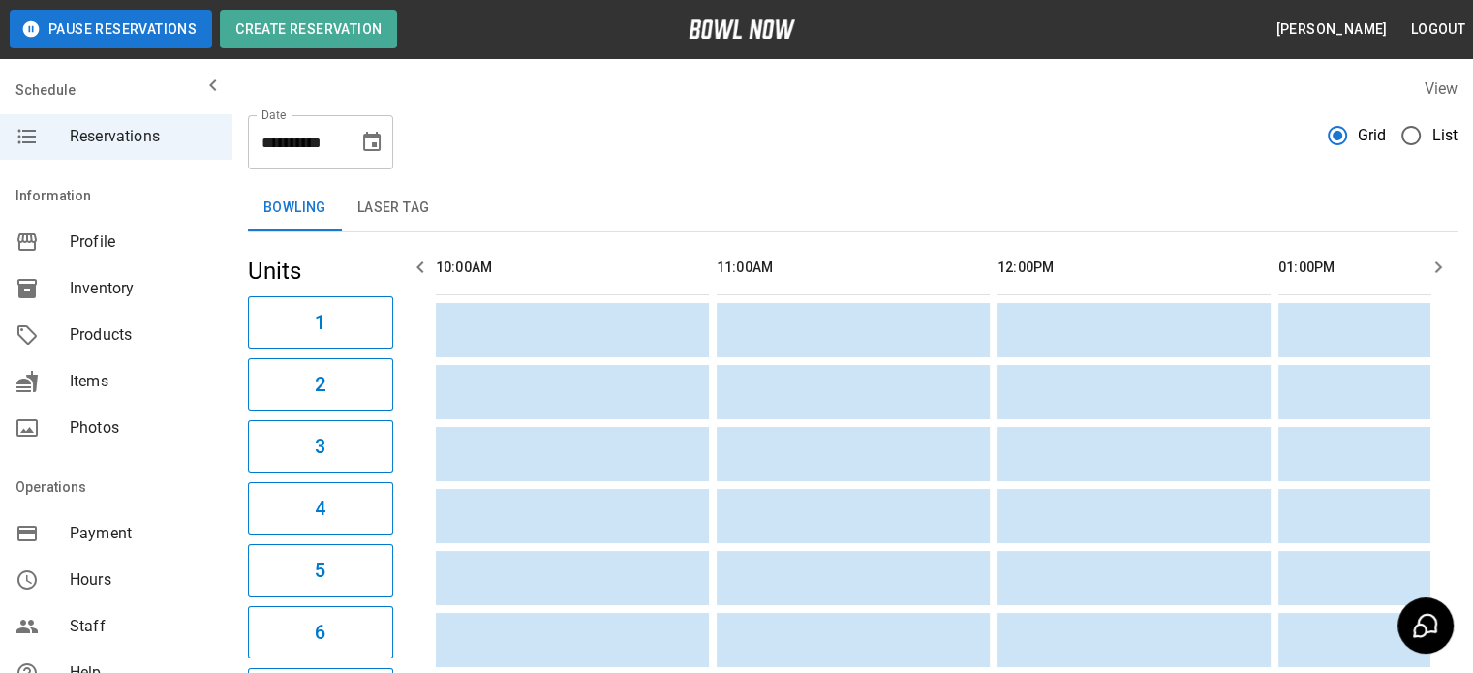
click at [1437, 268] on icon "button" at bounding box center [1438, 268] width 7 height 12
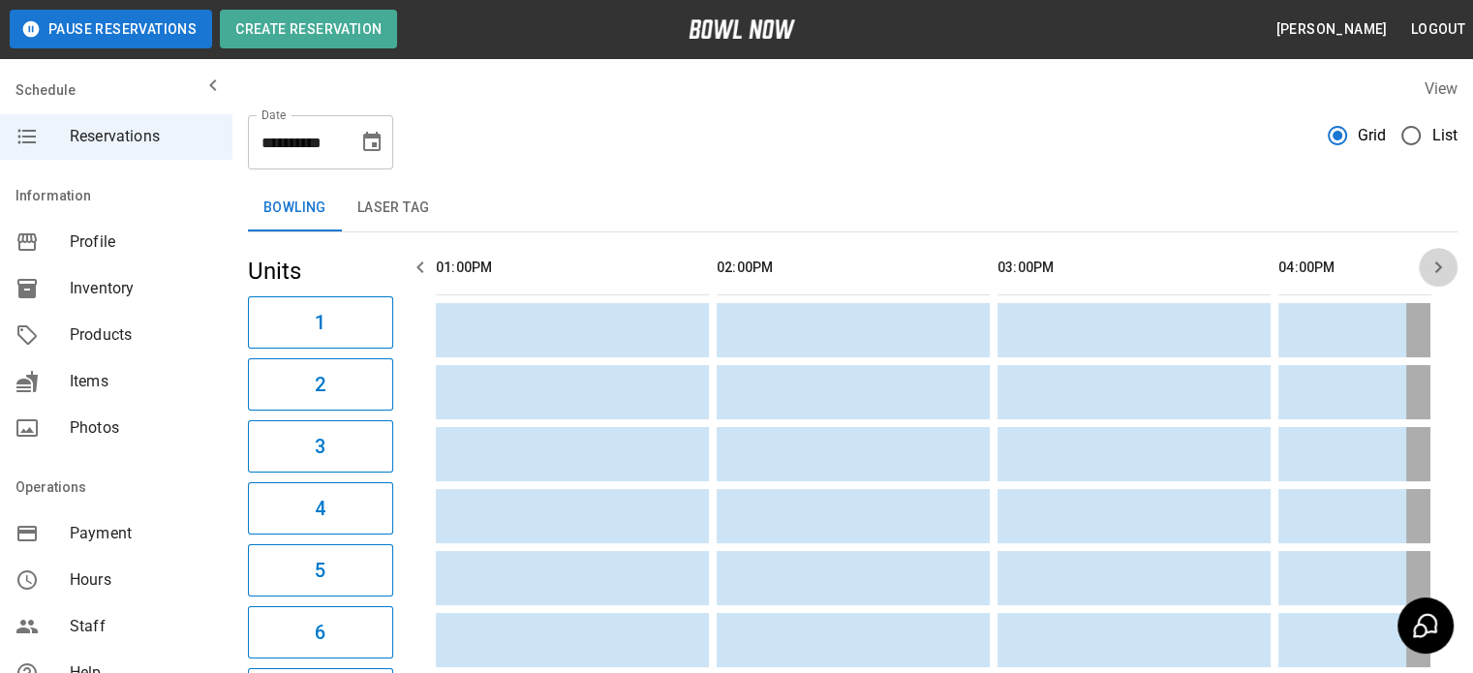
click at [1437, 268] on icon "button" at bounding box center [1438, 268] width 7 height 12
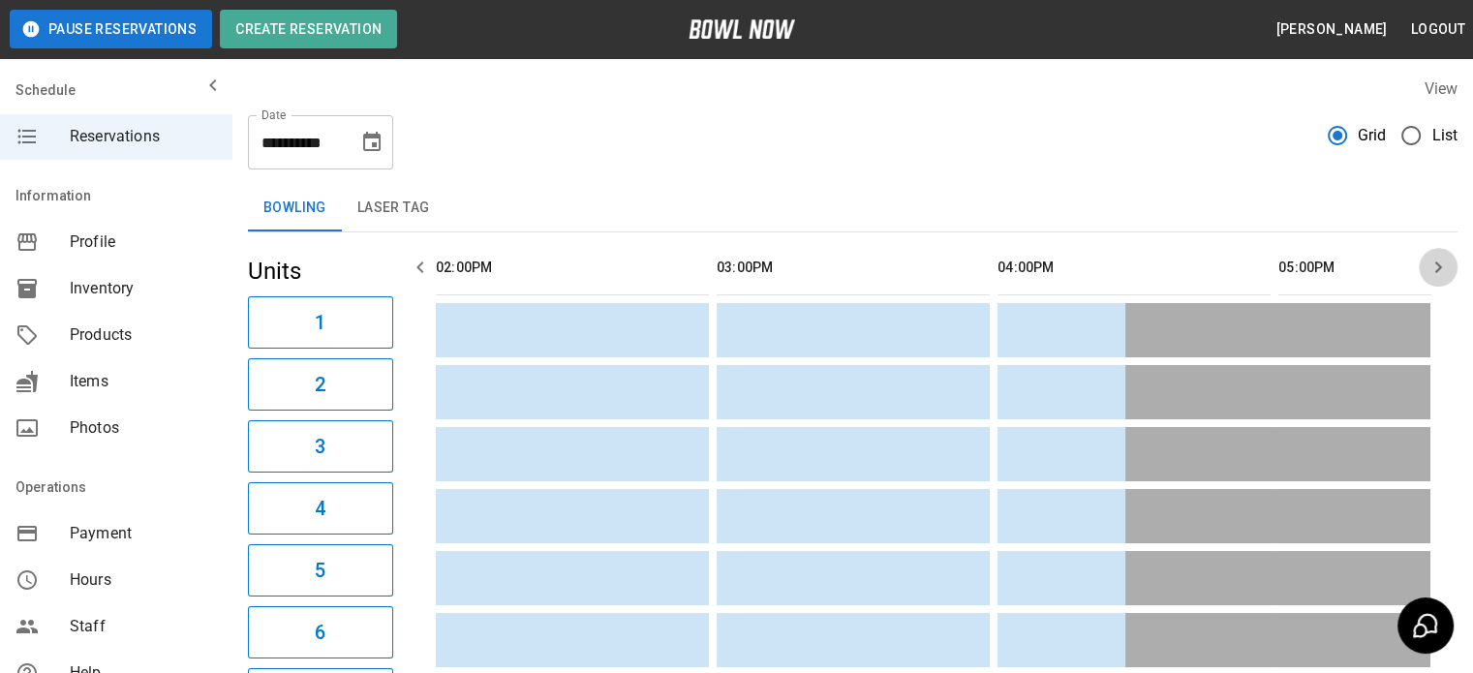
click at [1437, 268] on icon "button" at bounding box center [1438, 268] width 7 height 12
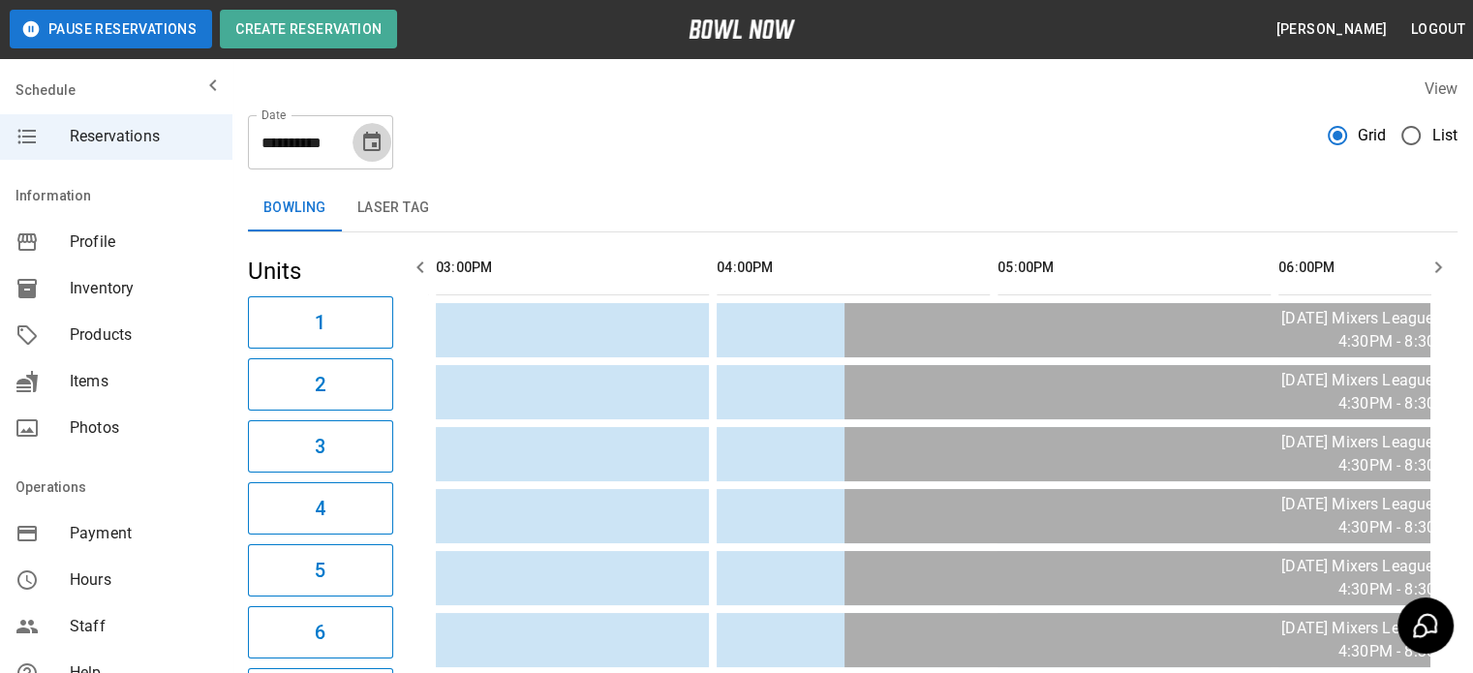
click at [378, 146] on icon "Choose date, selected date is Sep 7, 2025" at bounding box center [371, 142] width 23 height 23
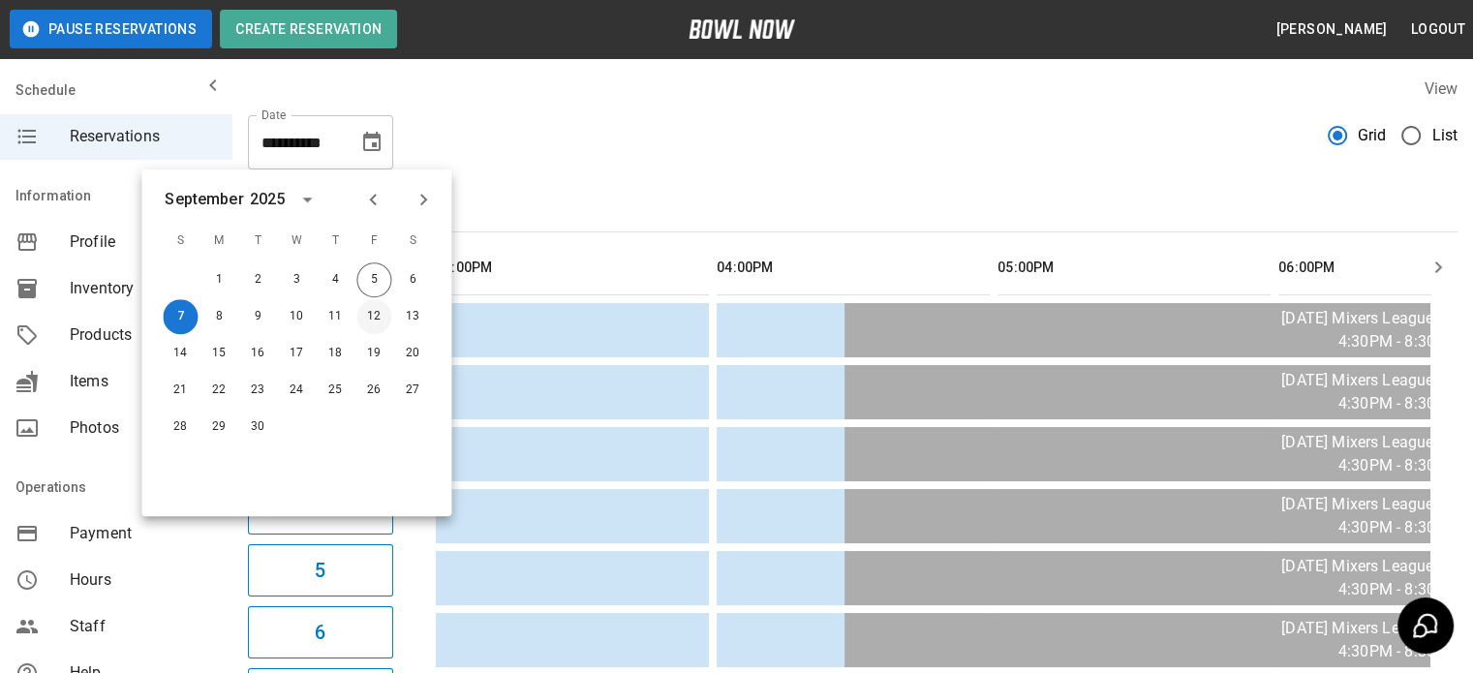
click at [366, 316] on button "12" at bounding box center [373, 316] width 35 height 35
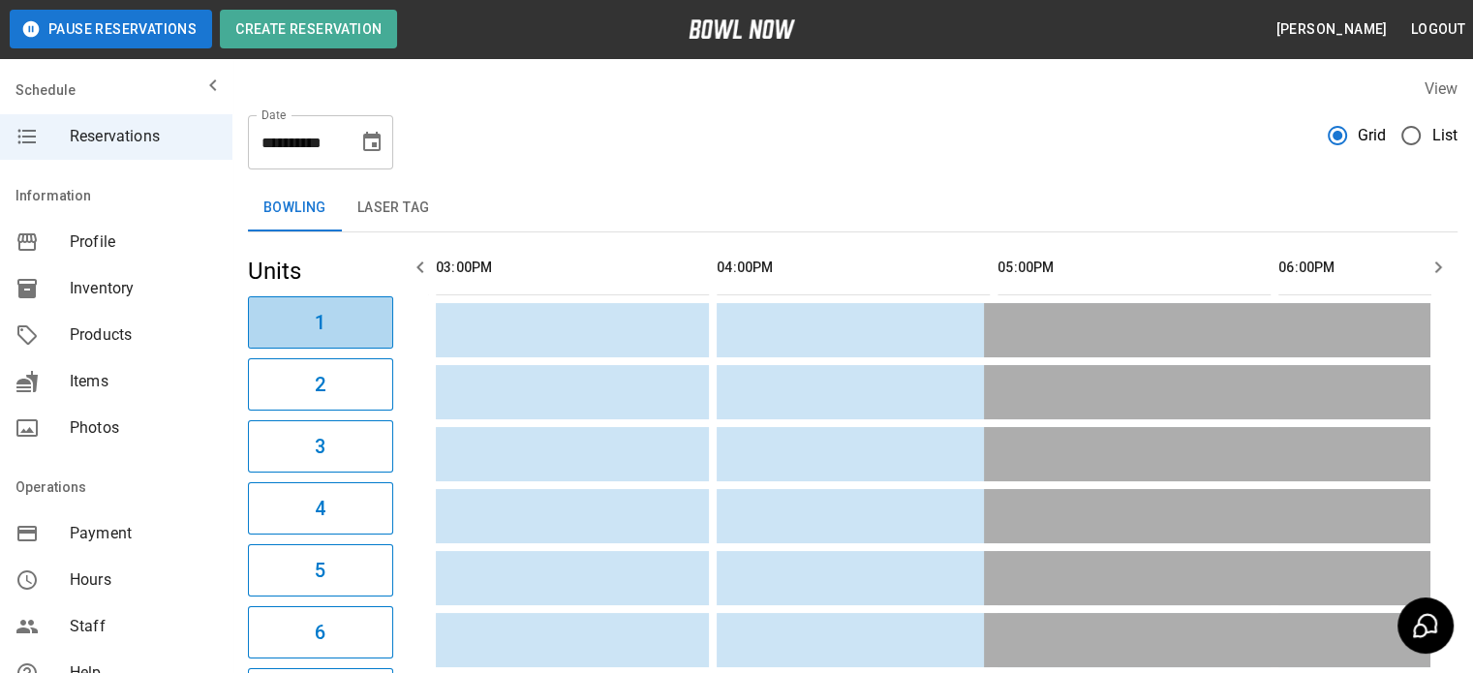
click at [366, 316] on button "1" at bounding box center [320, 322] width 145 height 52
click at [1427, 262] on icon "button" at bounding box center [1438, 267] width 23 height 23
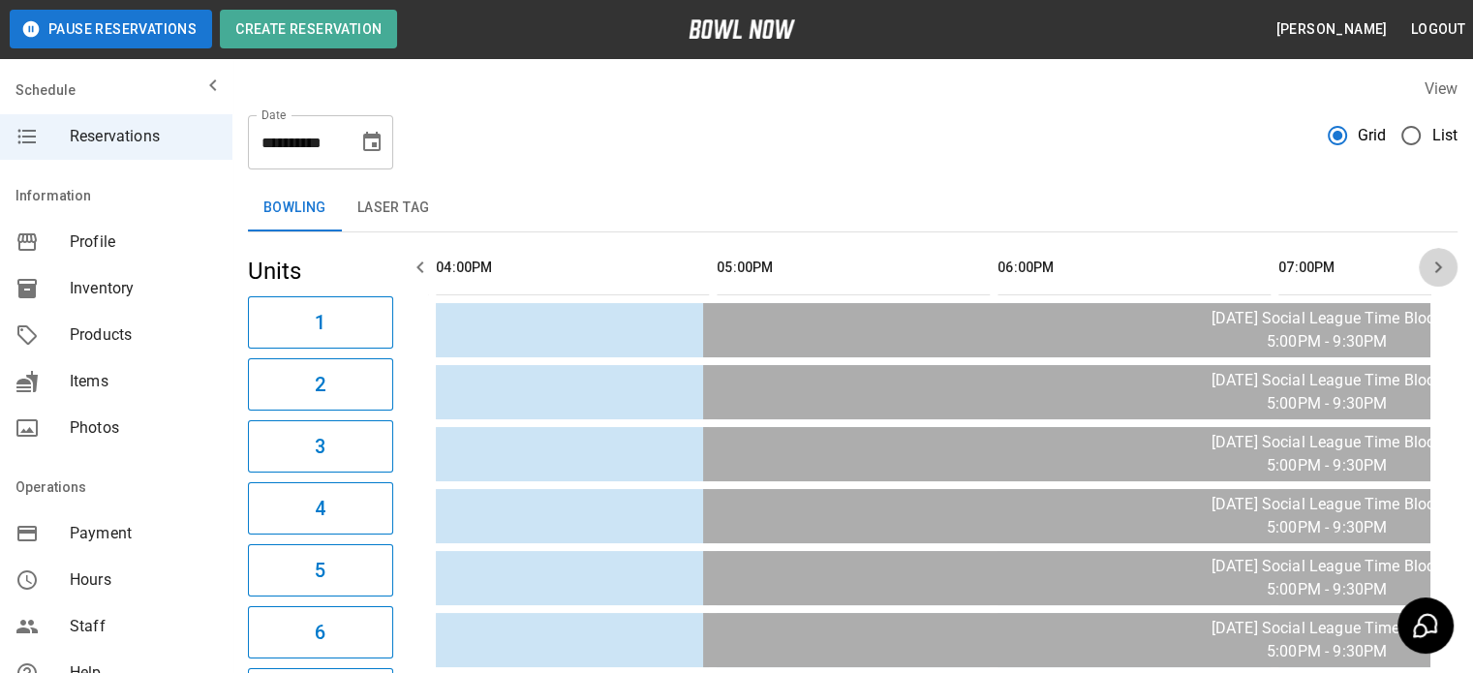
click at [1427, 262] on icon "button" at bounding box center [1438, 267] width 23 height 23
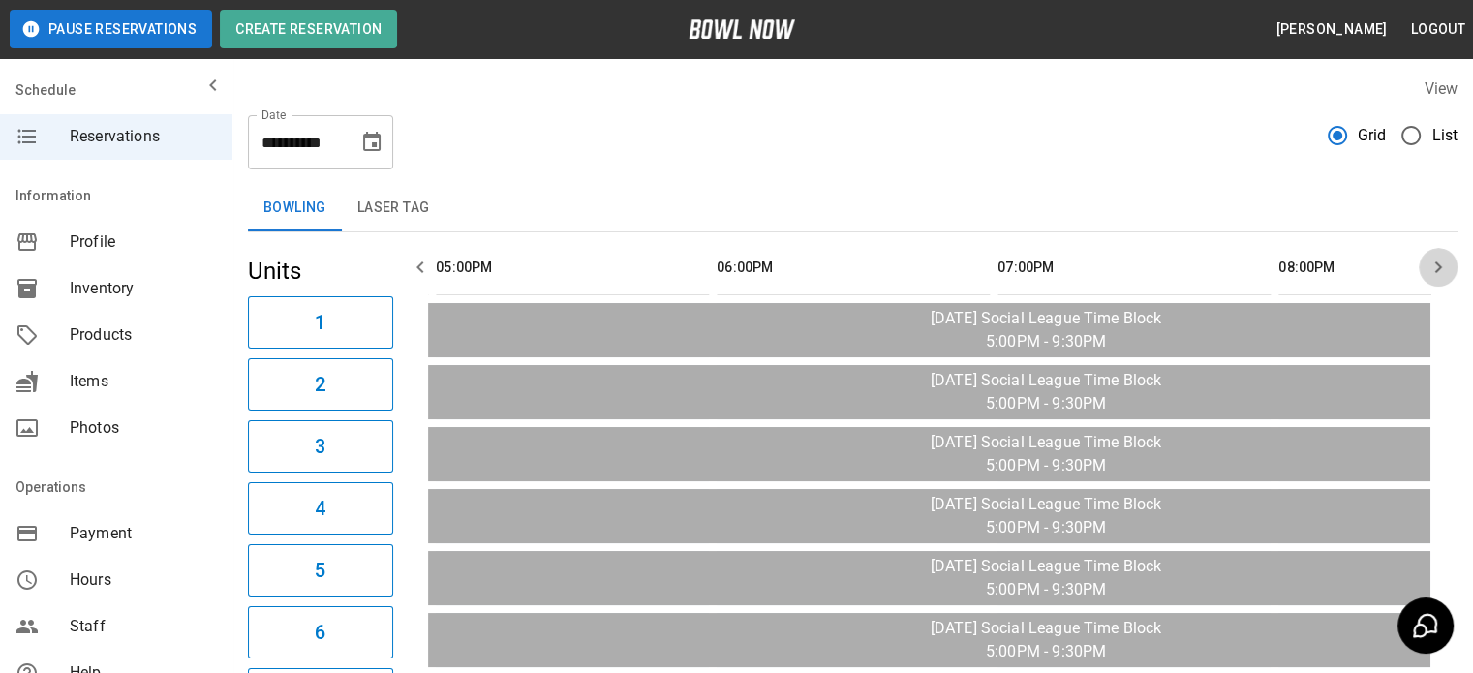
click at [1427, 262] on icon "button" at bounding box center [1438, 267] width 23 height 23
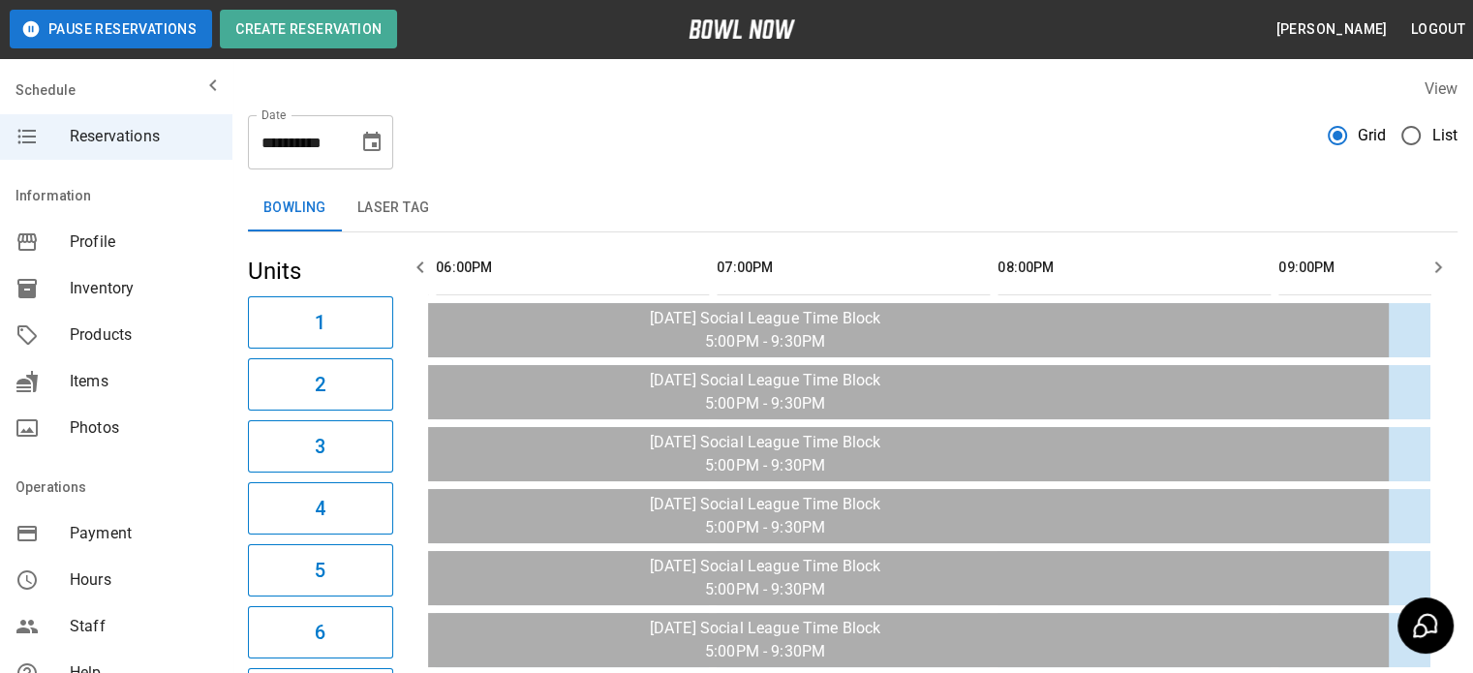
click at [1427, 262] on icon "button" at bounding box center [1438, 267] width 23 height 23
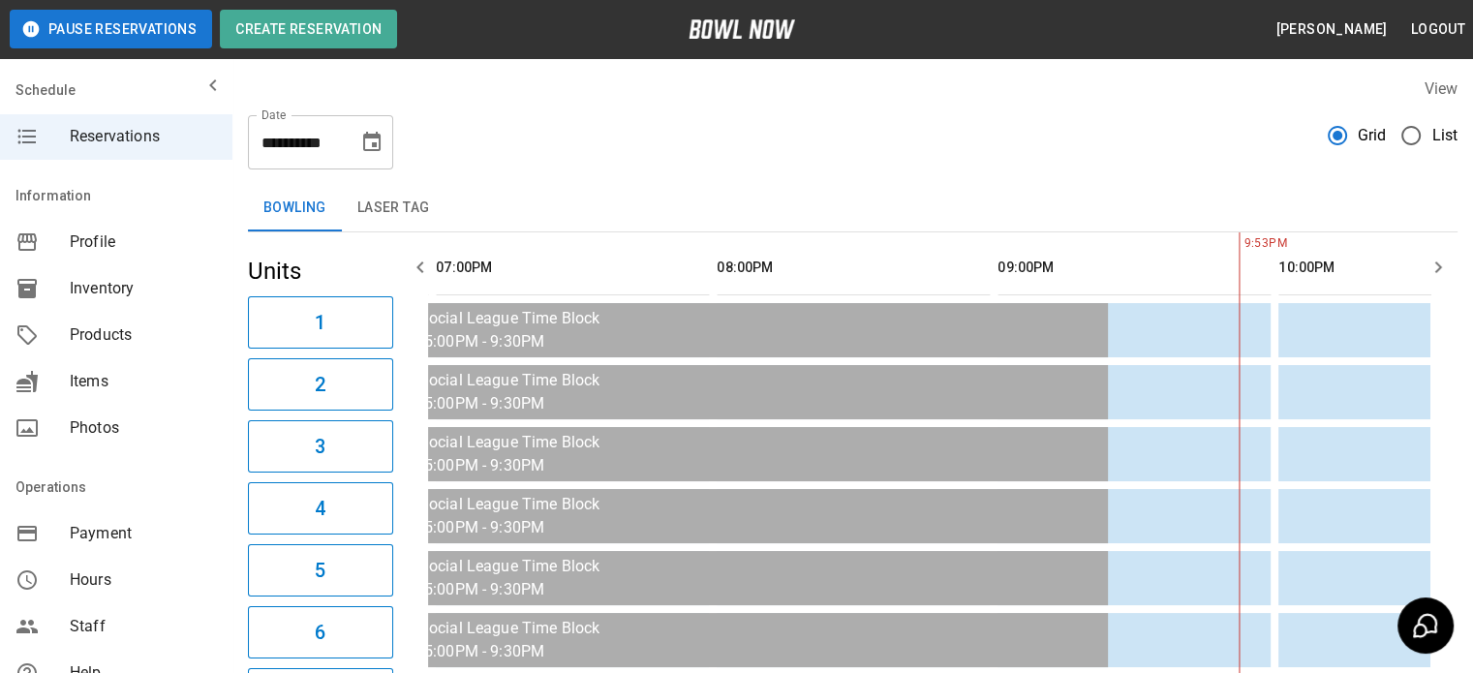
click at [1427, 262] on icon "button" at bounding box center [1438, 267] width 23 height 23
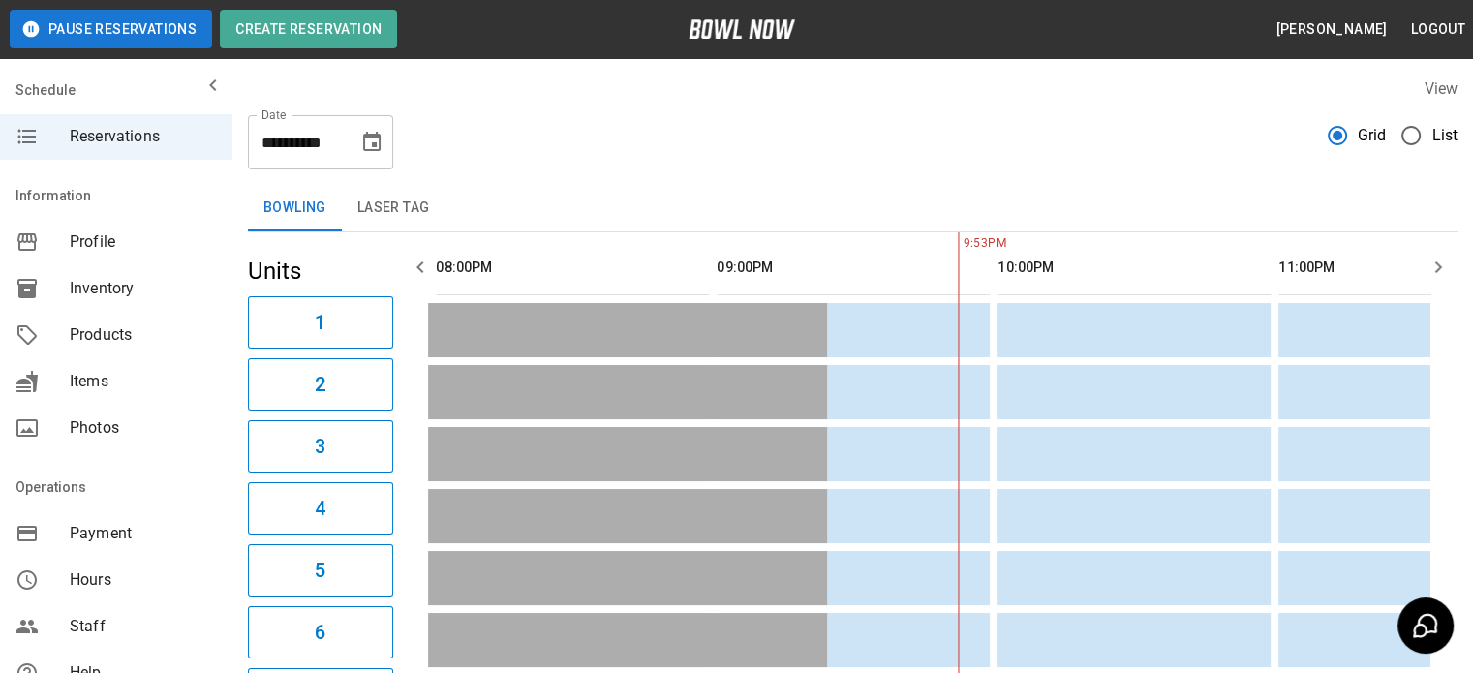
click at [1427, 262] on icon "button" at bounding box center [1438, 267] width 23 height 23
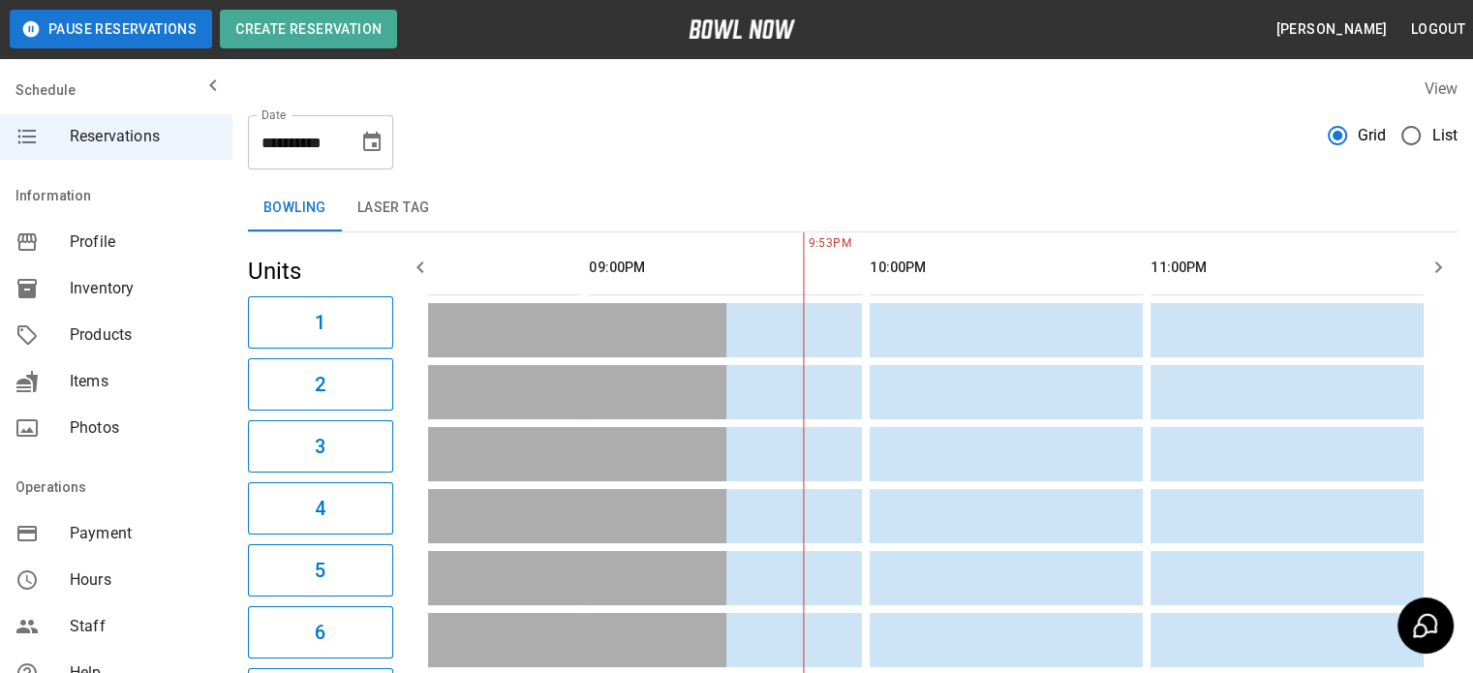
click at [1427, 262] on icon "button" at bounding box center [1438, 267] width 23 height 23
click at [364, 138] on icon "Choose date, selected date is Sep 12, 2025" at bounding box center [371, 141] width 17 height 19
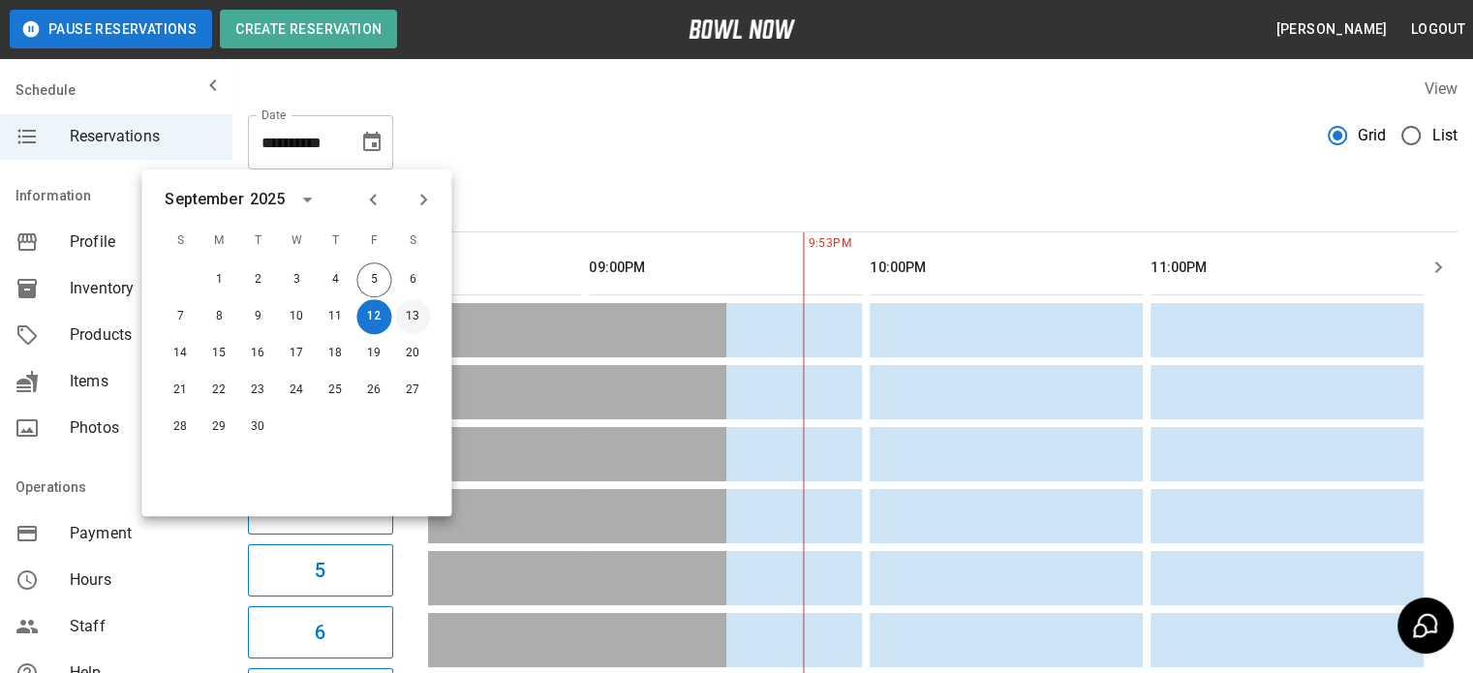
click at [411, 309] on button "13" at bounding box center [412, 316] width 35 height 35
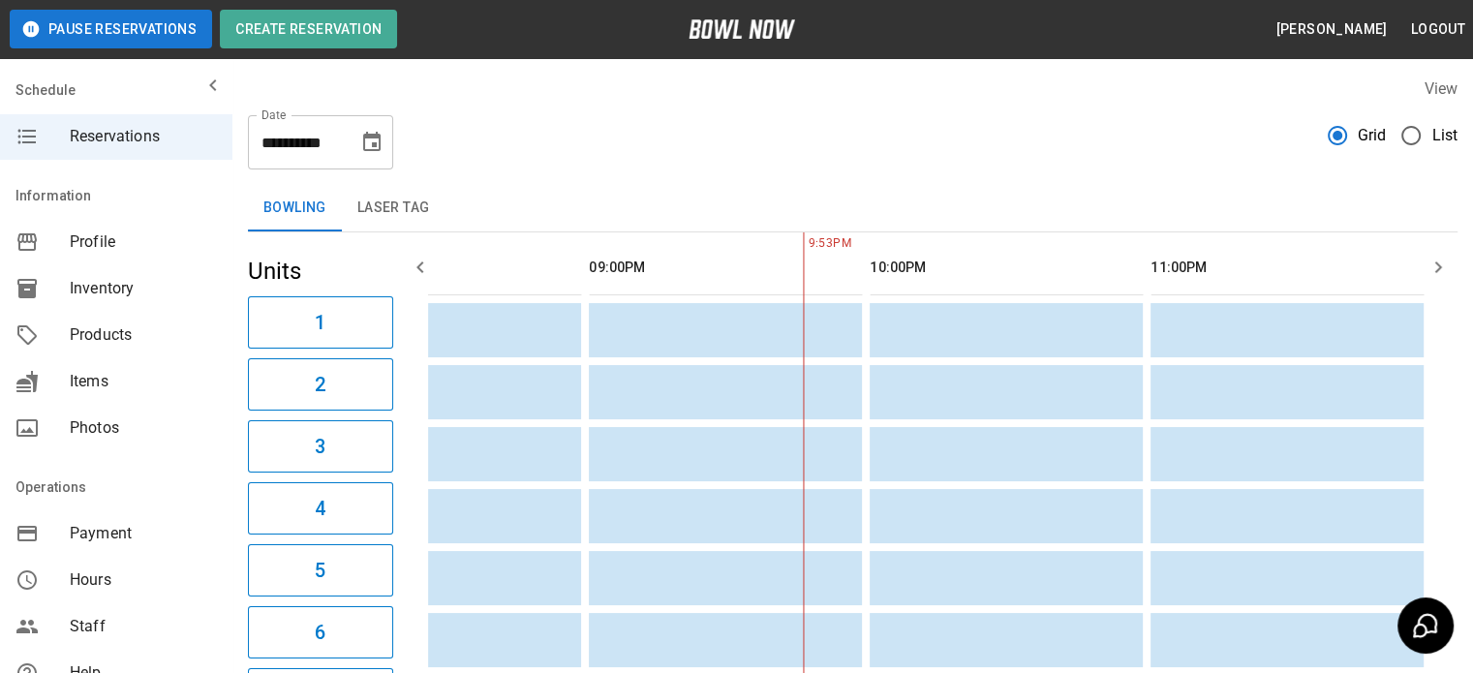
click at [415, 263] on icon "button" at bounding box center [420, 267] width 23 height 23
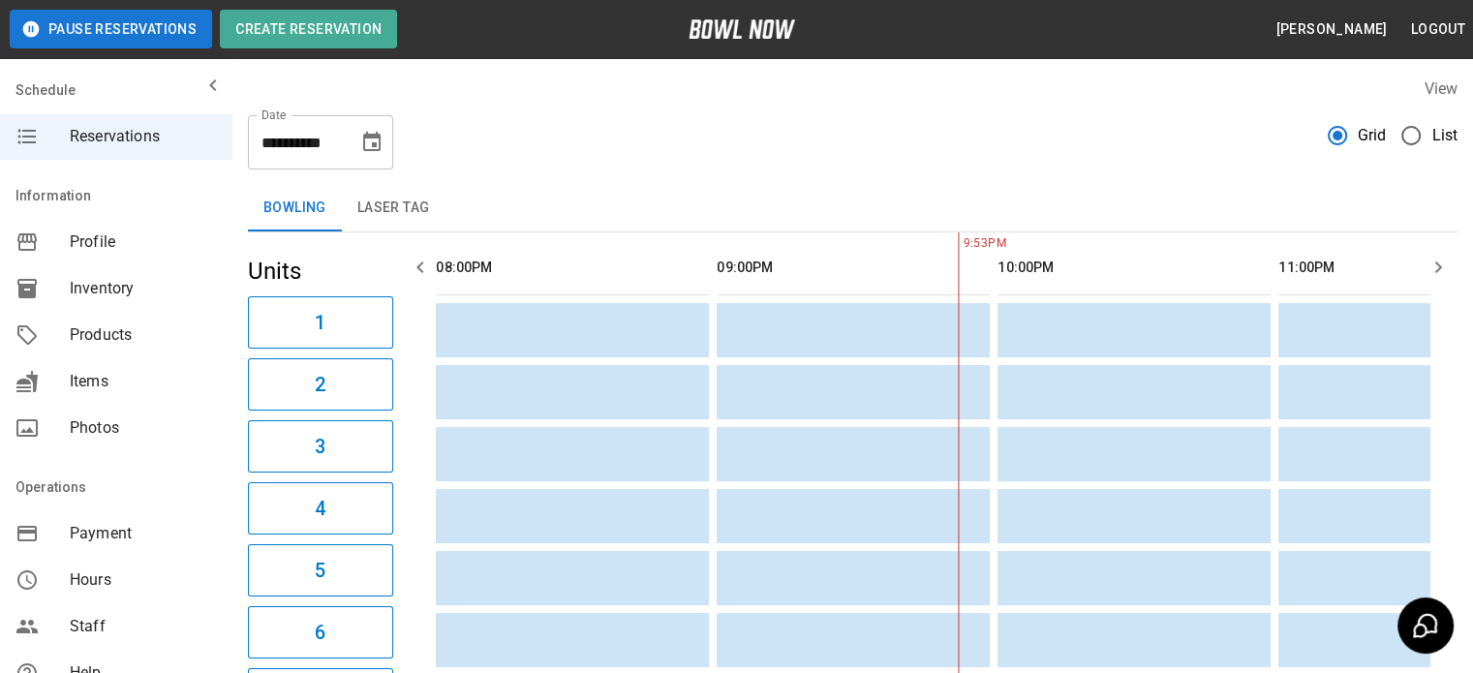
click at [415, 263] on icon "button" at bounding box center [420, 267] width 23 height 23
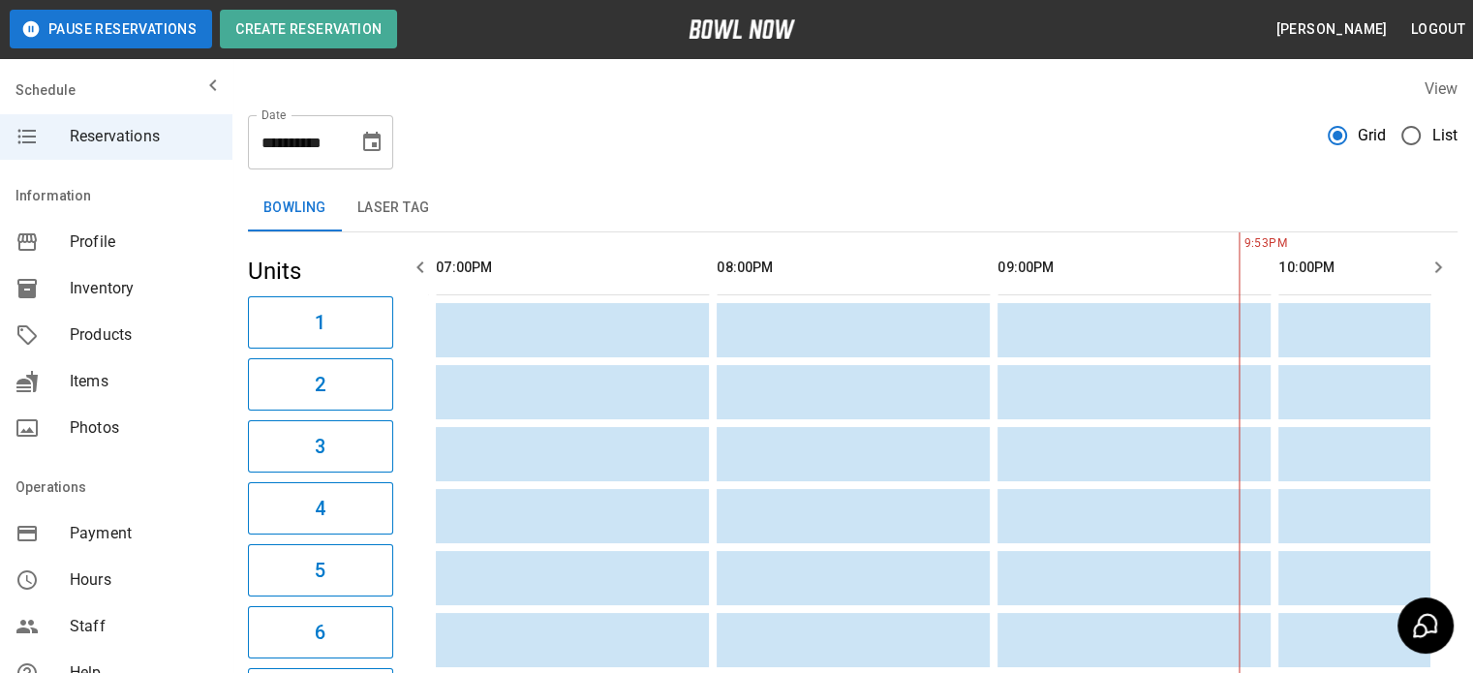
click at [415, 263] on icon "button" at bounding box center [420, 267] width 23 height 23
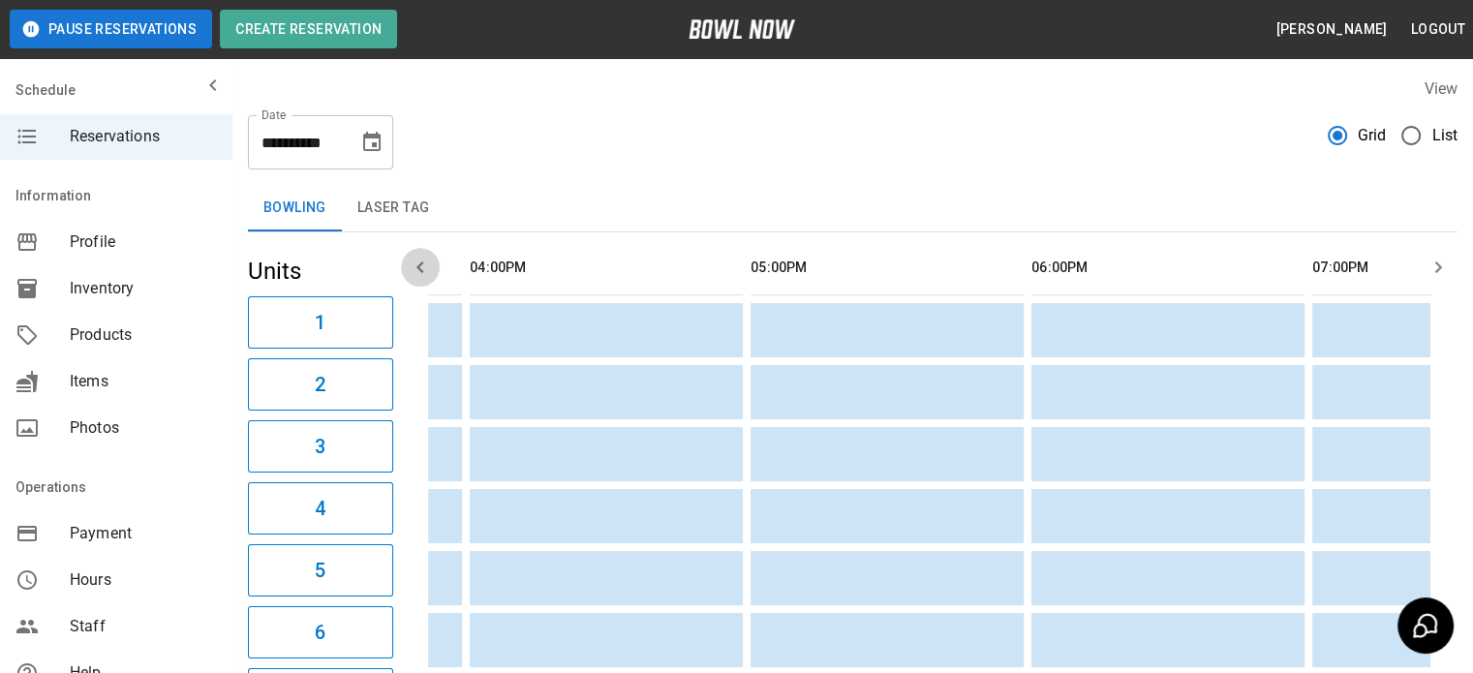
click at [416, 269] on icon "button" at bounding box center [420, 267] width 23 height 23
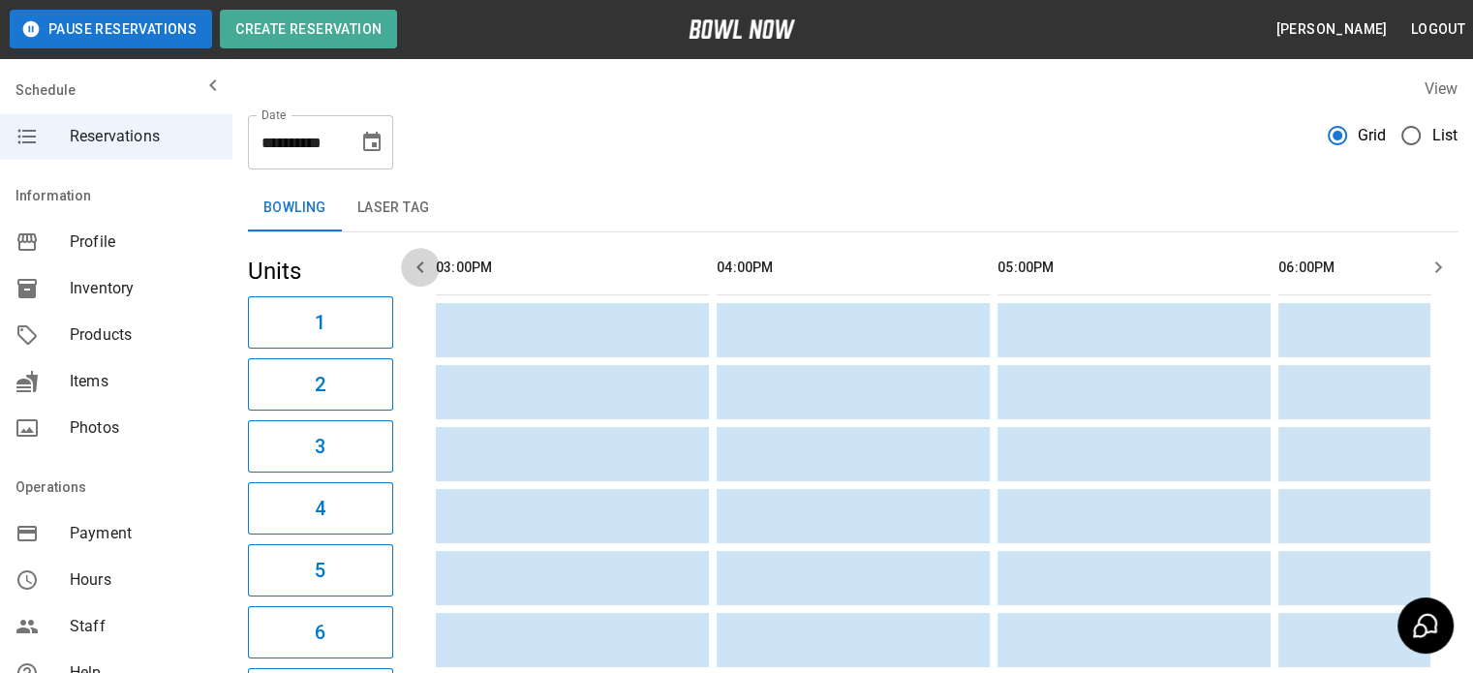
click at [416, 269] on icon "button" at bounding box center [420, 267] width 23 height 23
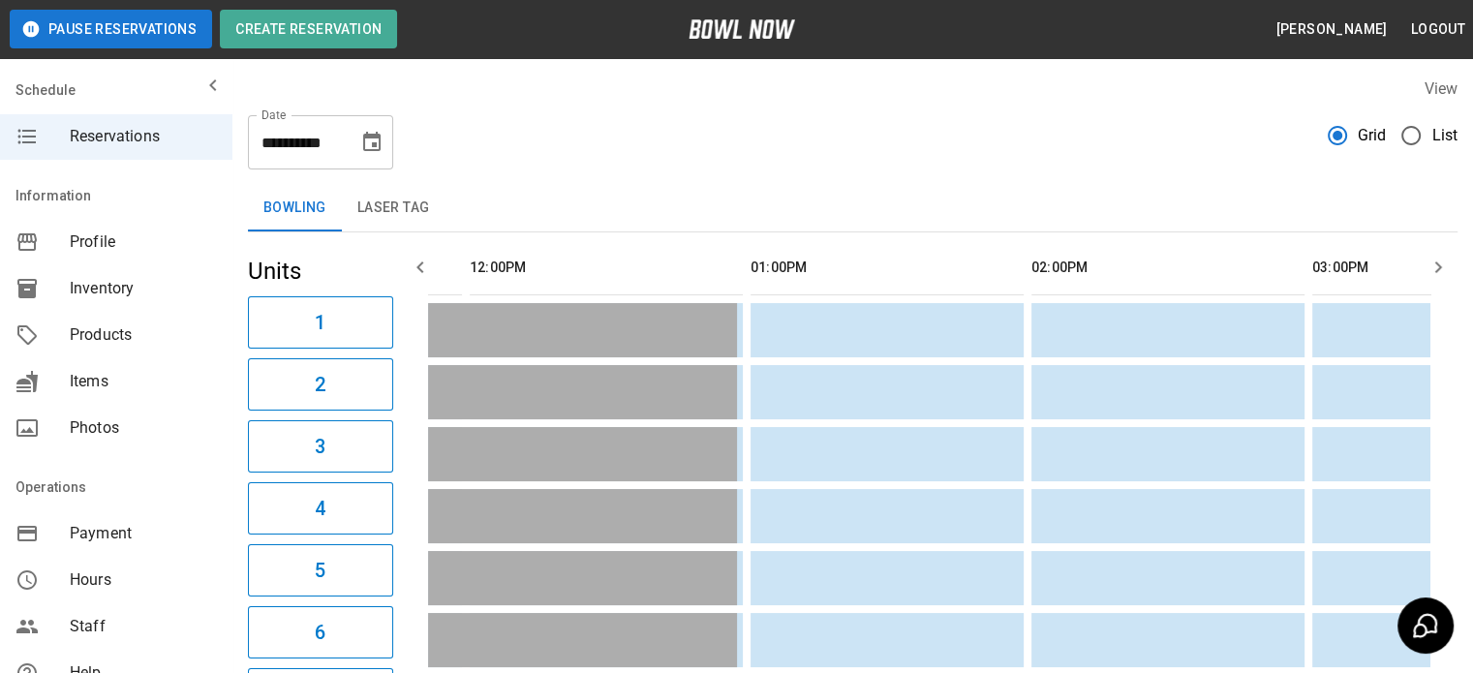
click at [368, 142] on icon "Choose date, selected date is Sep 13, 2025" at bounding box center [371, 142] width 23 height 23
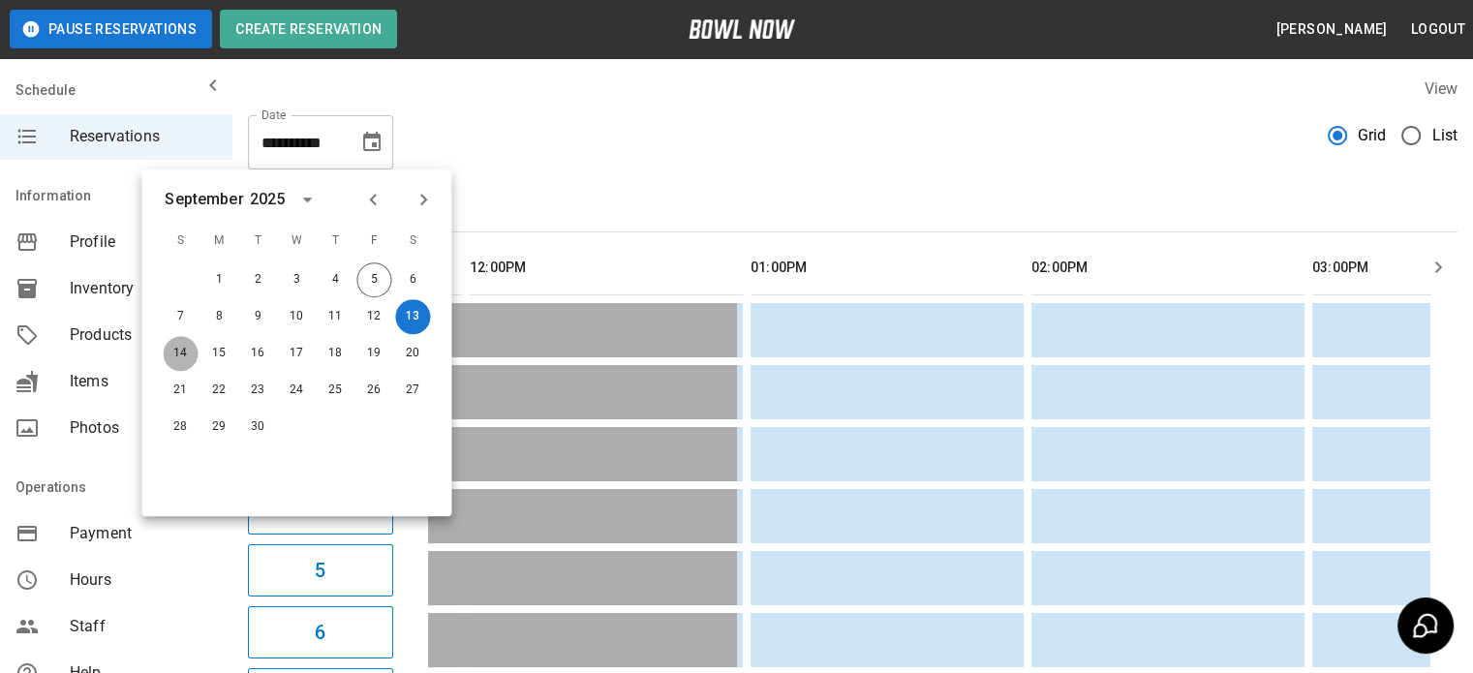
click at [173, 348] on button "14" at bounding box center [180, 353] width 35 height 35
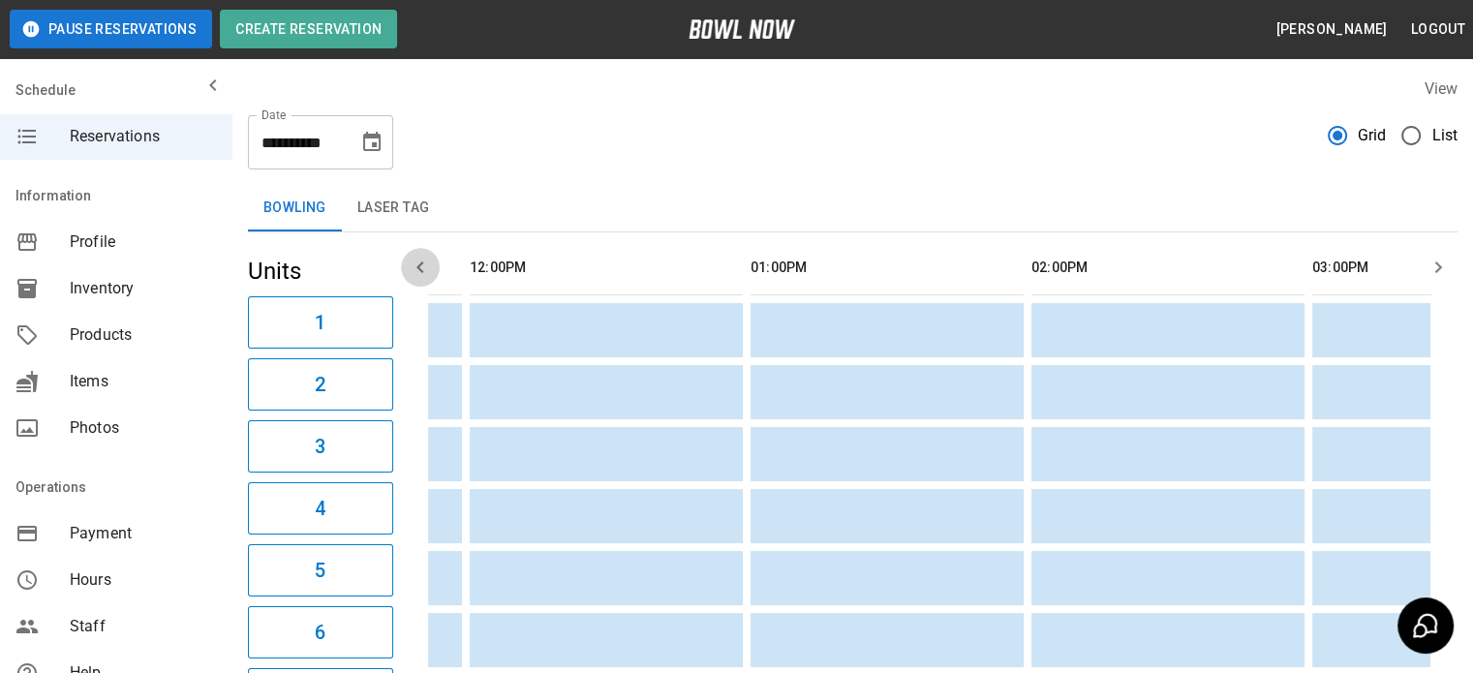
click at [414, 263] on icon "button" at bounding box center [420, 267] width 23 height 23
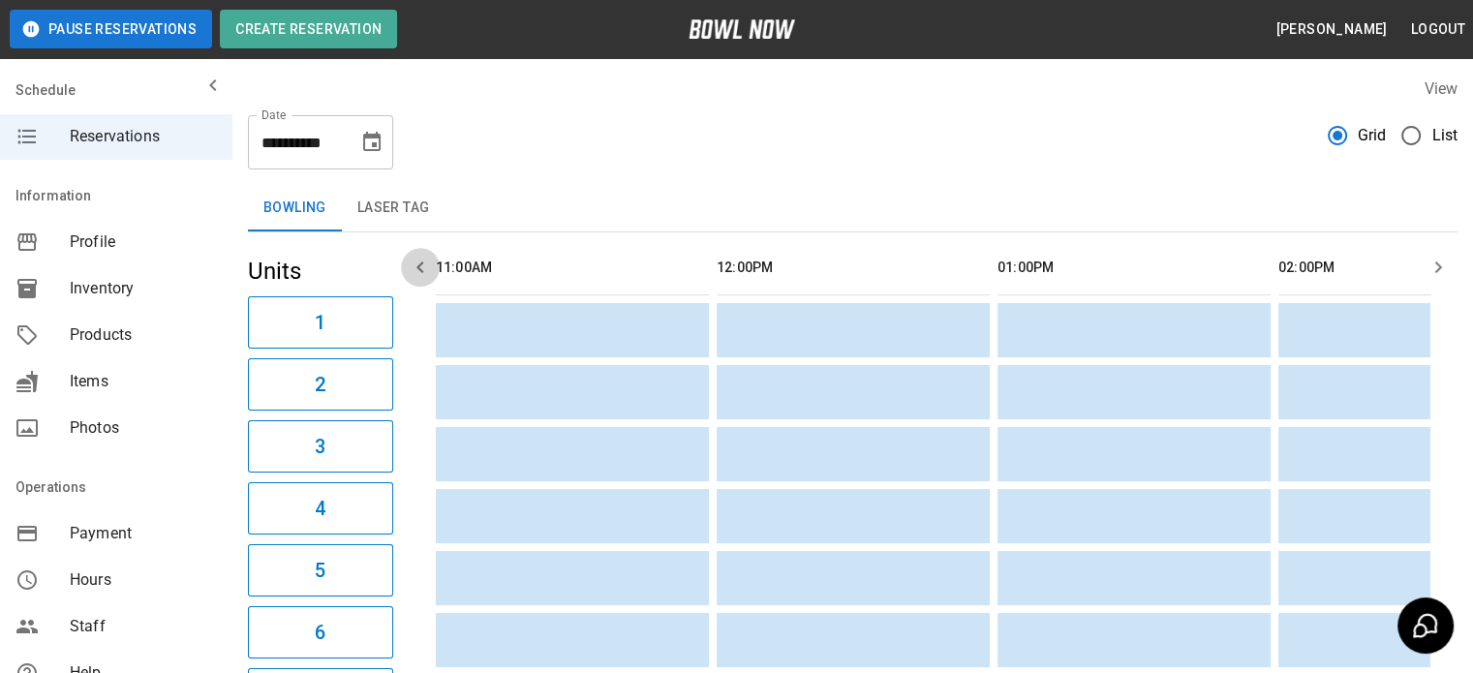
click at [414, 263] on icon "button" at bounding box center [420, 267] width 23 height 23
click at [1436, 262] on icon "button" at bounding box center [1438, 268] width 7 height 12
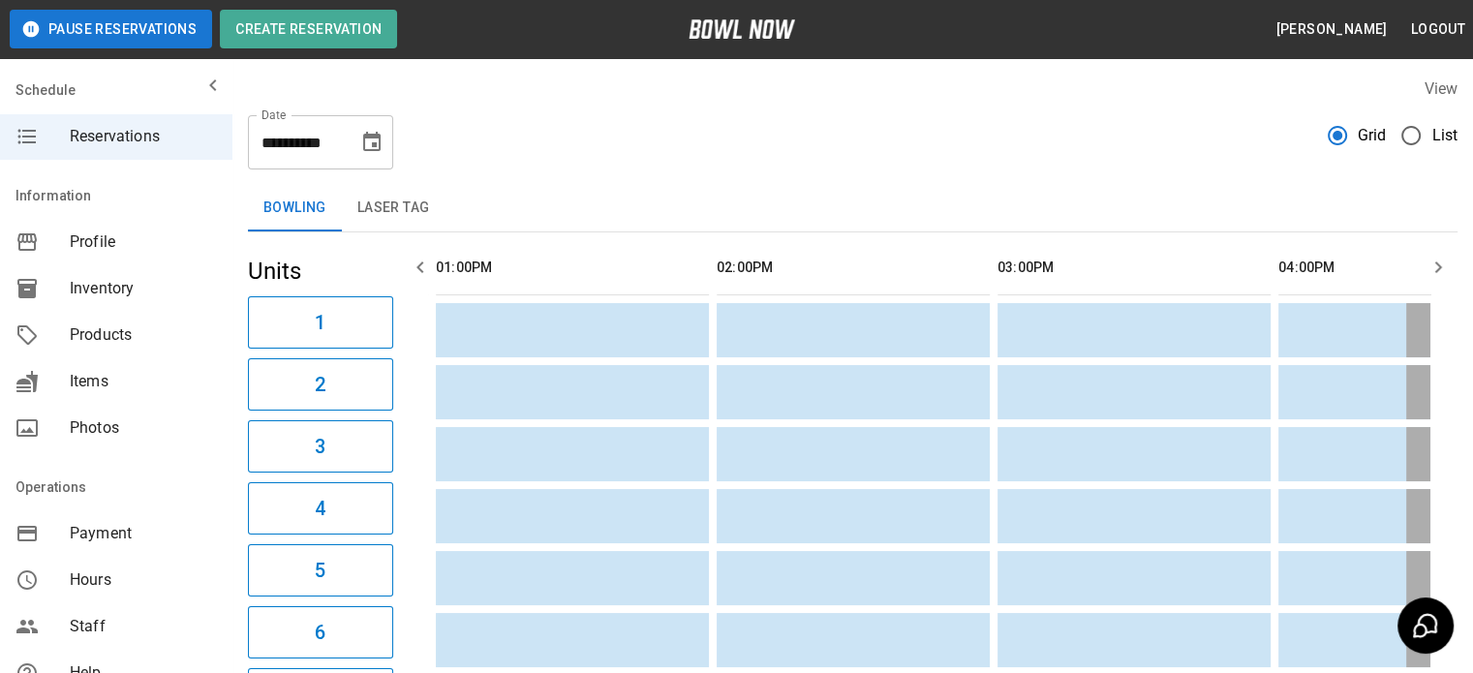
click at [1436, 262] on icon "button" at bounding box center [1438, 268] width 7 height 12
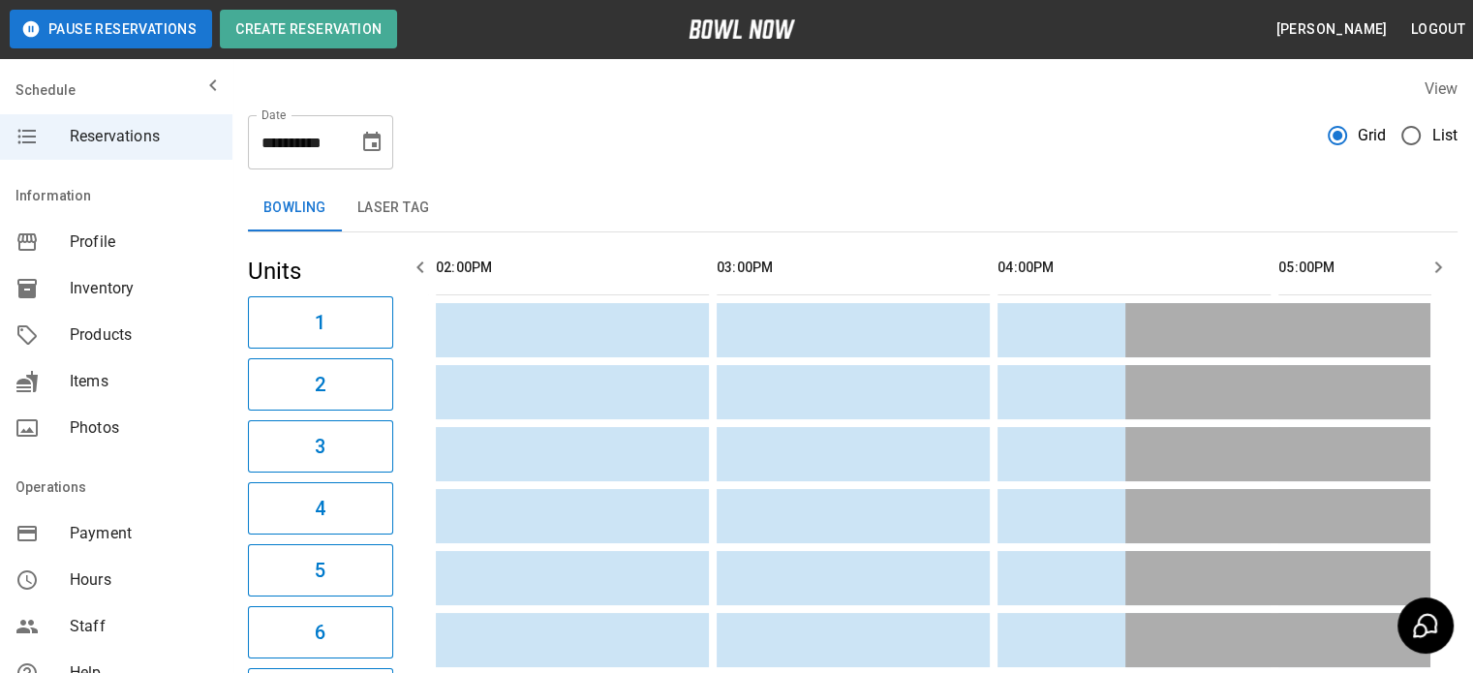
click at [1436, 262] on icon "button" at bounding box center [1438, 268] width 7 height 12
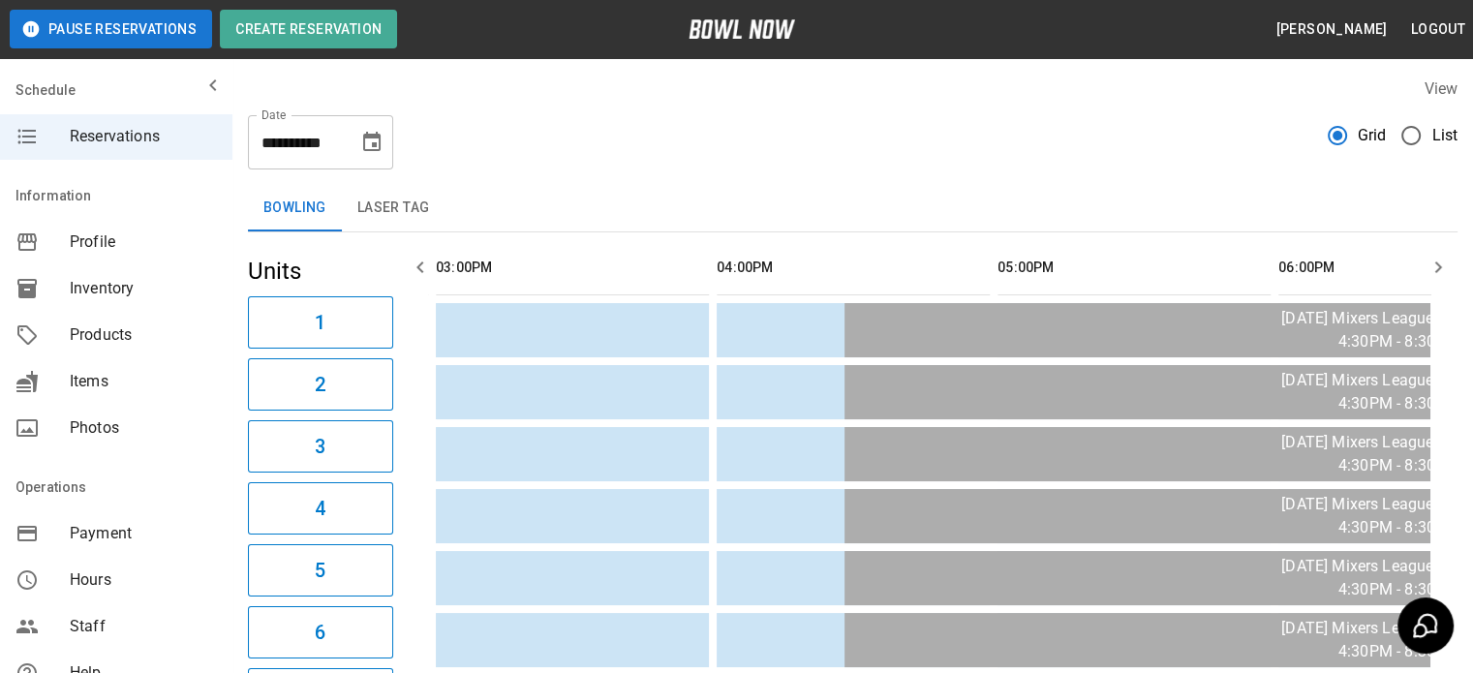
click at [1436, 262] on icon "button" at bounding box center [1438, 268] width 7 height 12
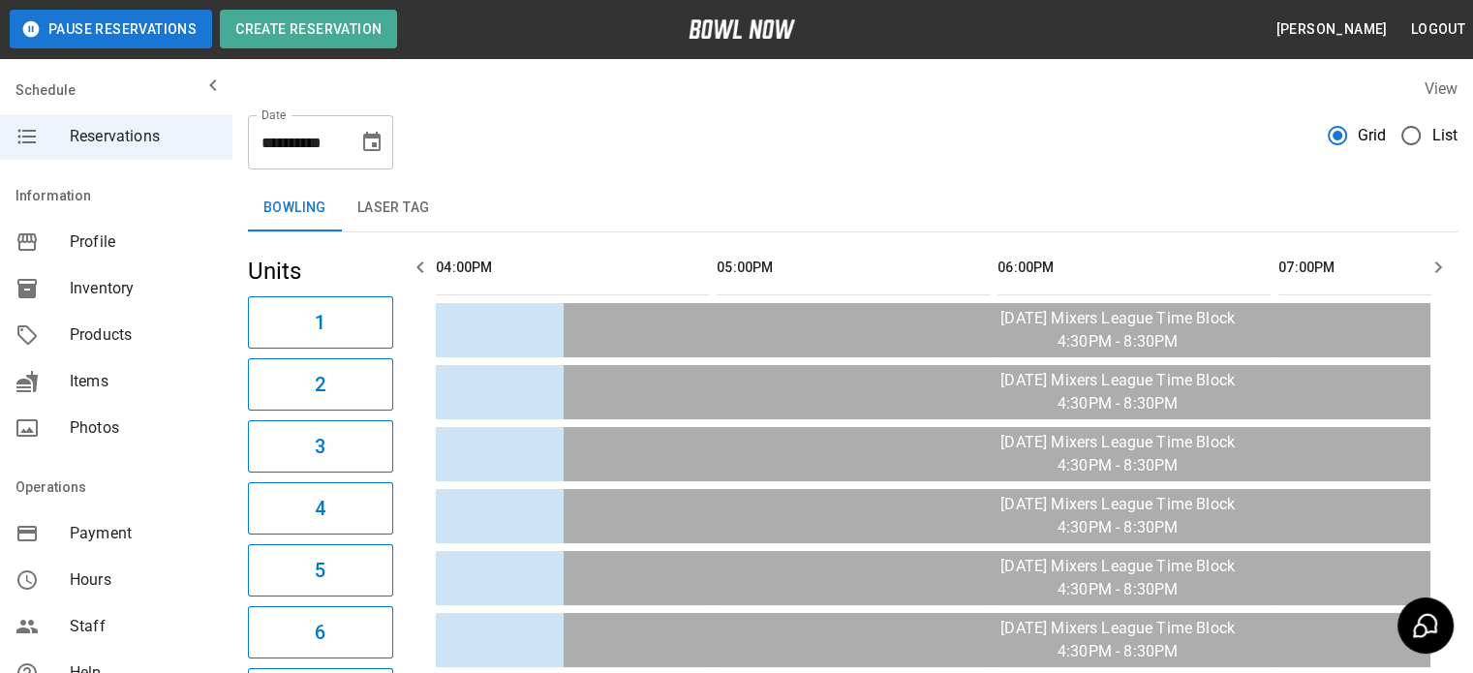
click at [1436, 262] on icon "button" at bounding box center [1438, 268] width 7 height 12
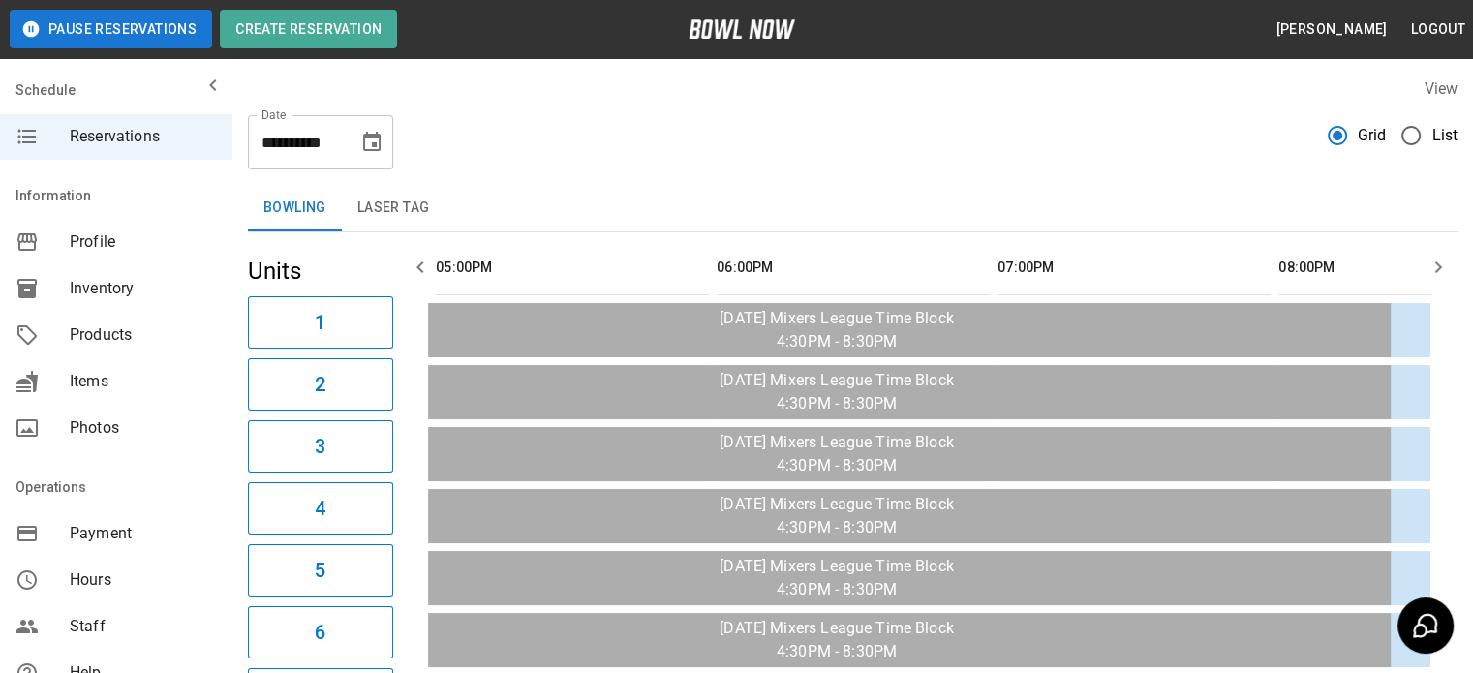
click at [1436, 262] on icon "button" at bounding box center [1438, 268] width 7 height 12
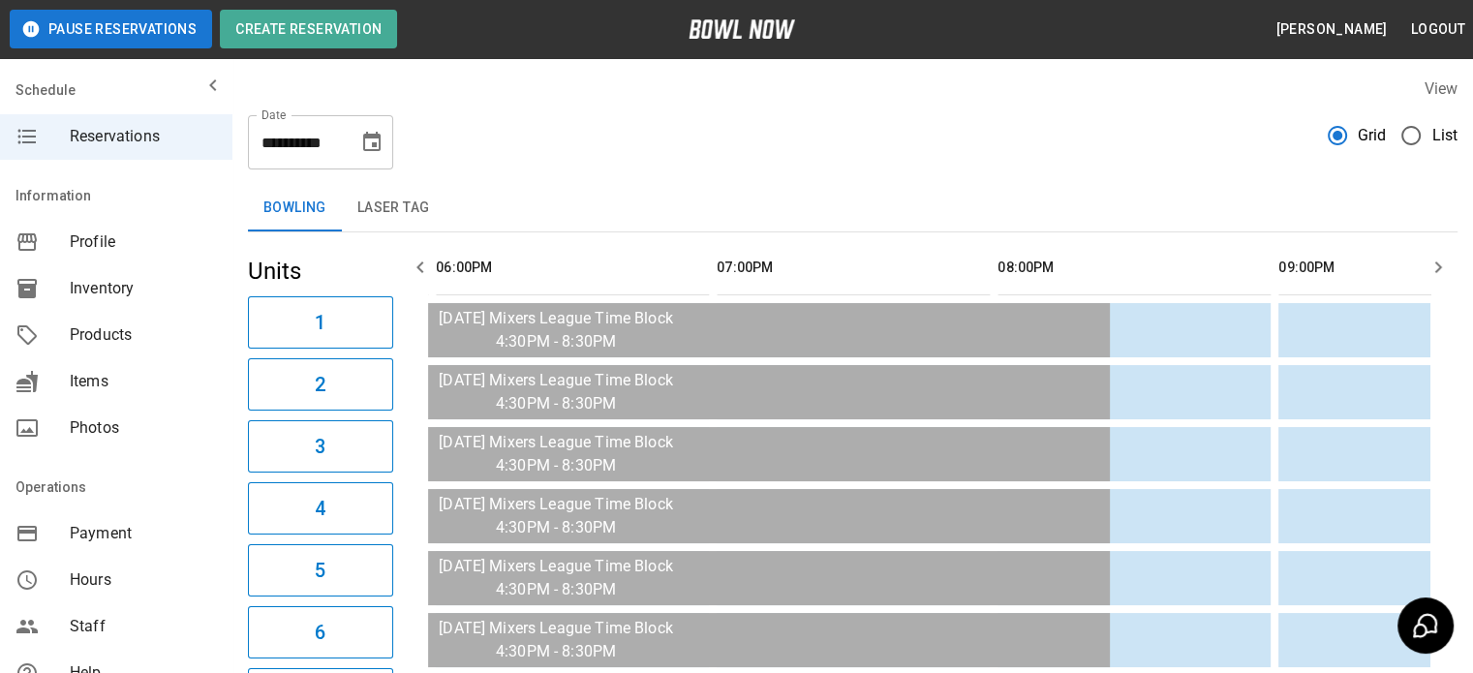
click at [1436, 262] on icon "button" at bounding box center [1438, 268] width 7 height 12
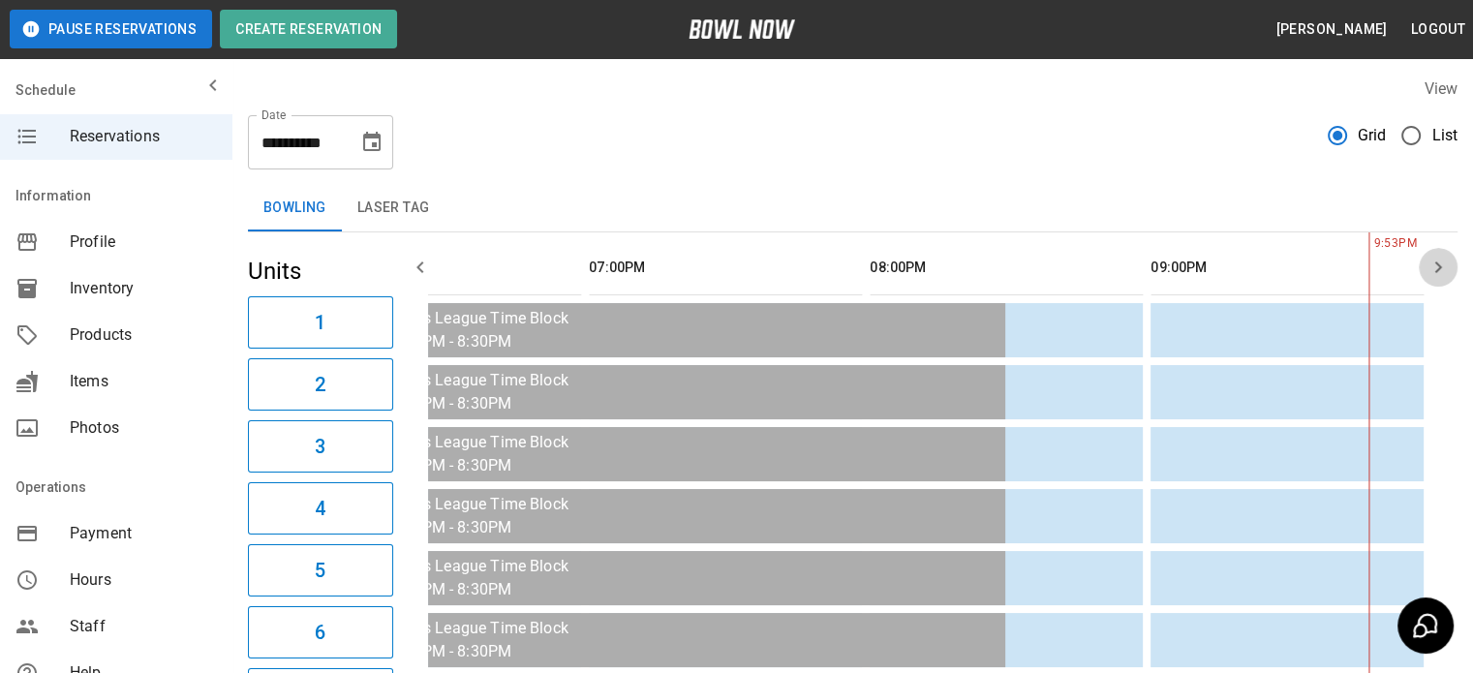
click at [1436, 262] on icon "button" at bounding box center [1438, 268] width 7 height 12
click at [373, 143] on icon "Choose date, selected date is Sep 14, 2025" at bounding box center [371, 141] width 17 height 19
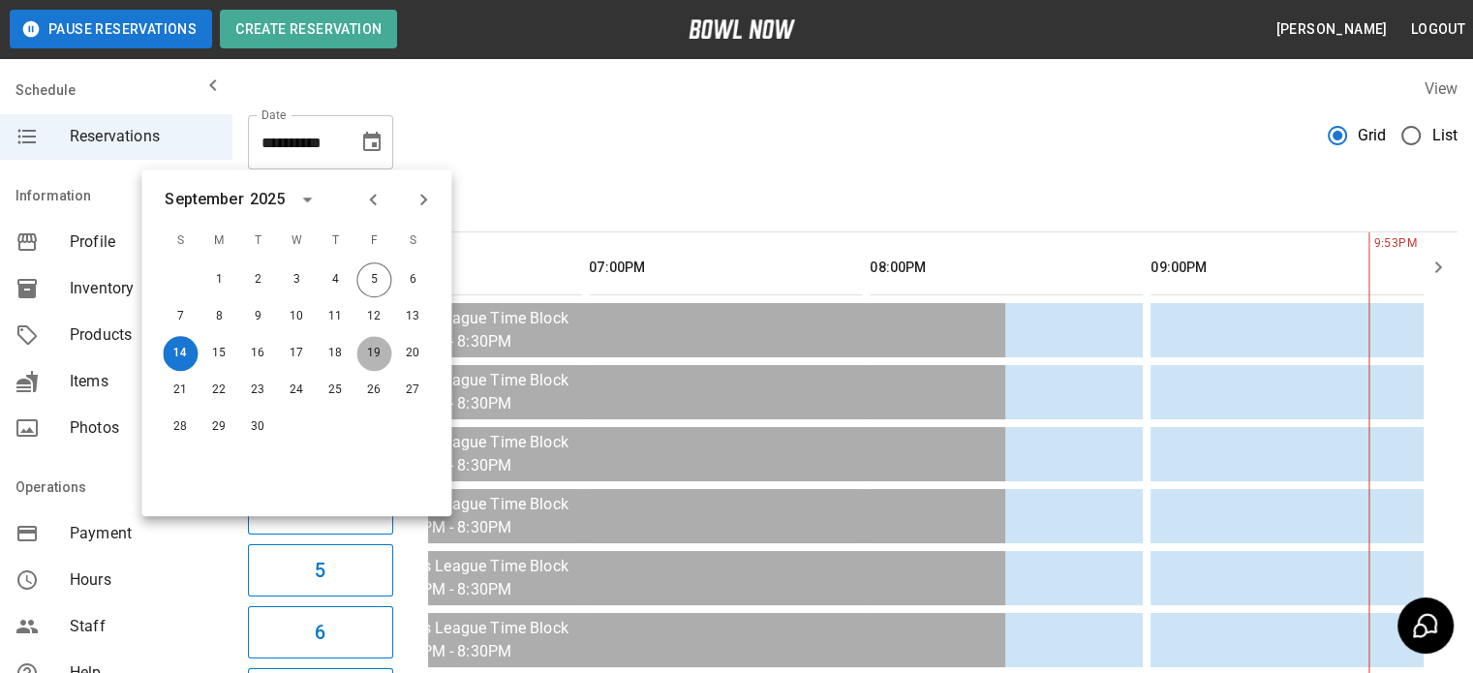
click at [369, 353] on button "19" at bounding box center [373, 353] width 35 height 35
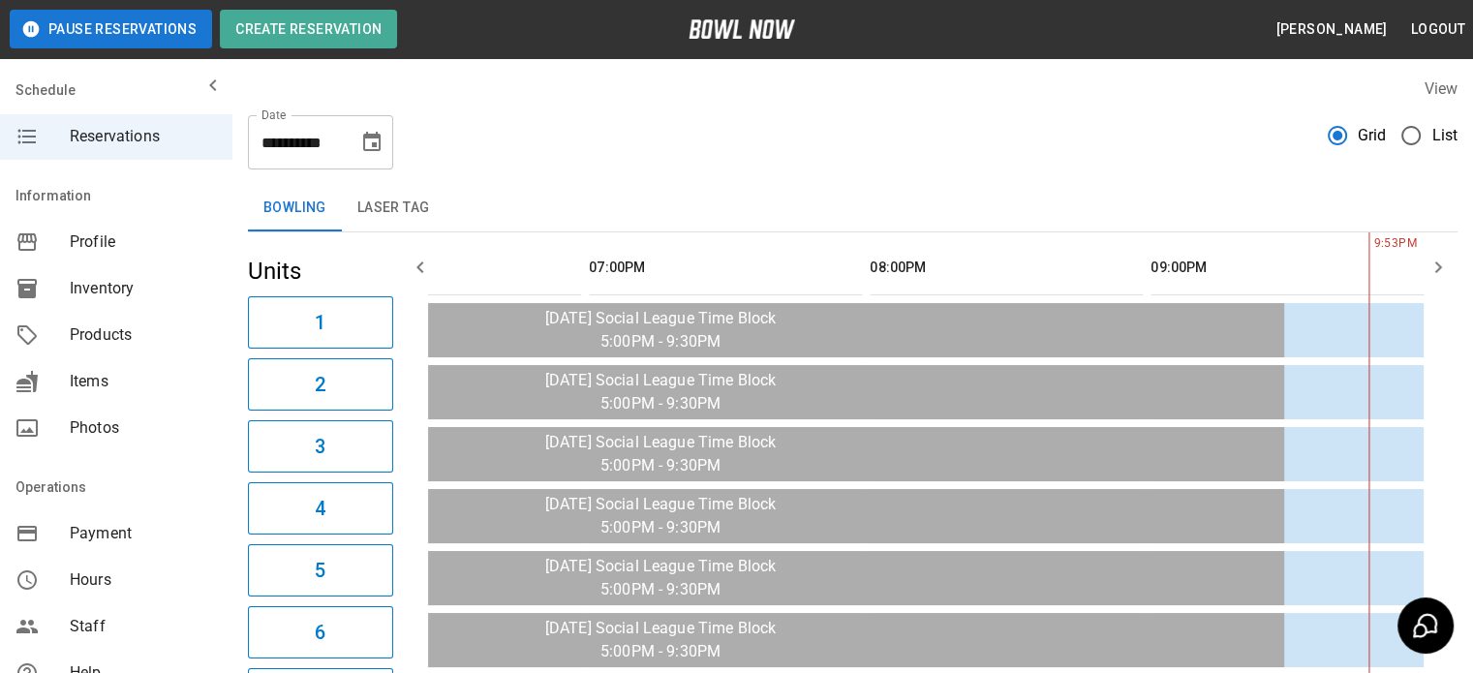
click at [367, 283] on button "19" at bounding box center [355, 272] width 26 height 19
click at [420, 272] on icon "button" at bounding box center [420, 267] width 23 height 23
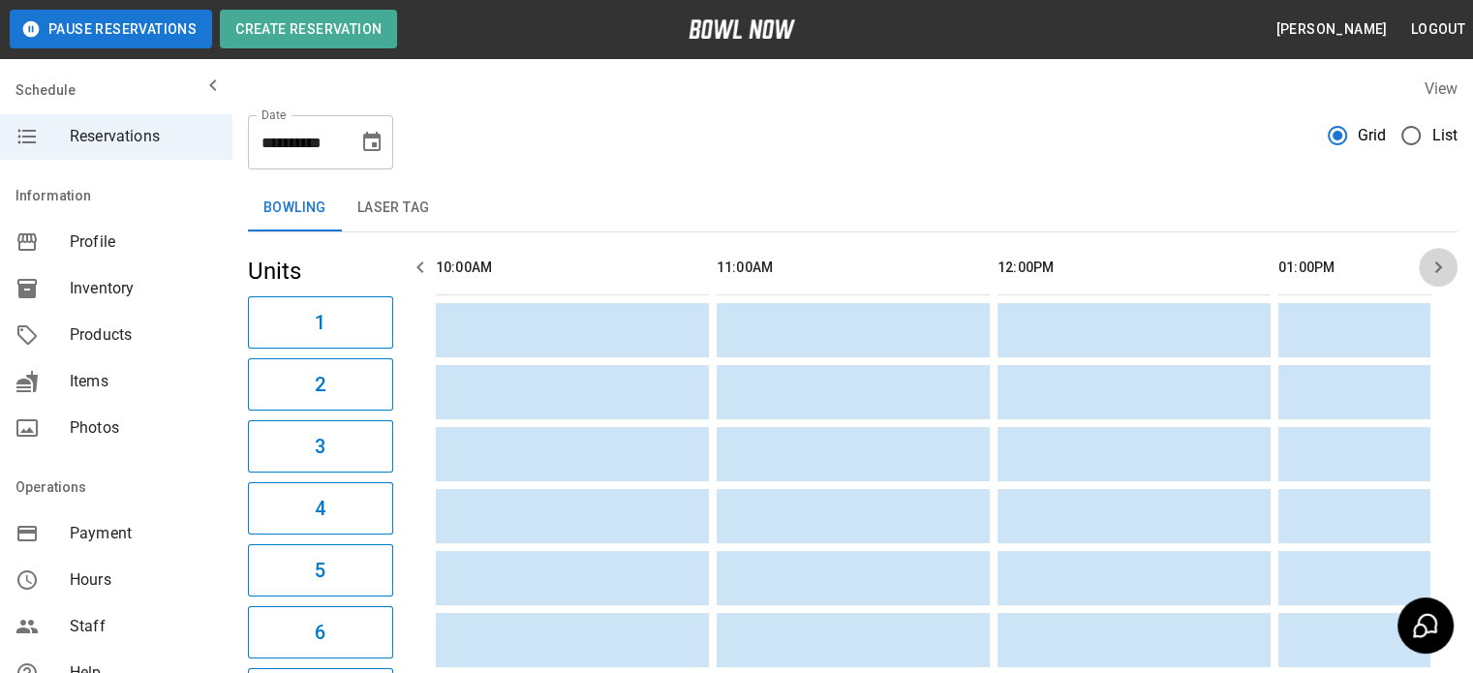
click at [1441, 270] on icon "button" at bounding box center [1438, 267] width 23 height 23
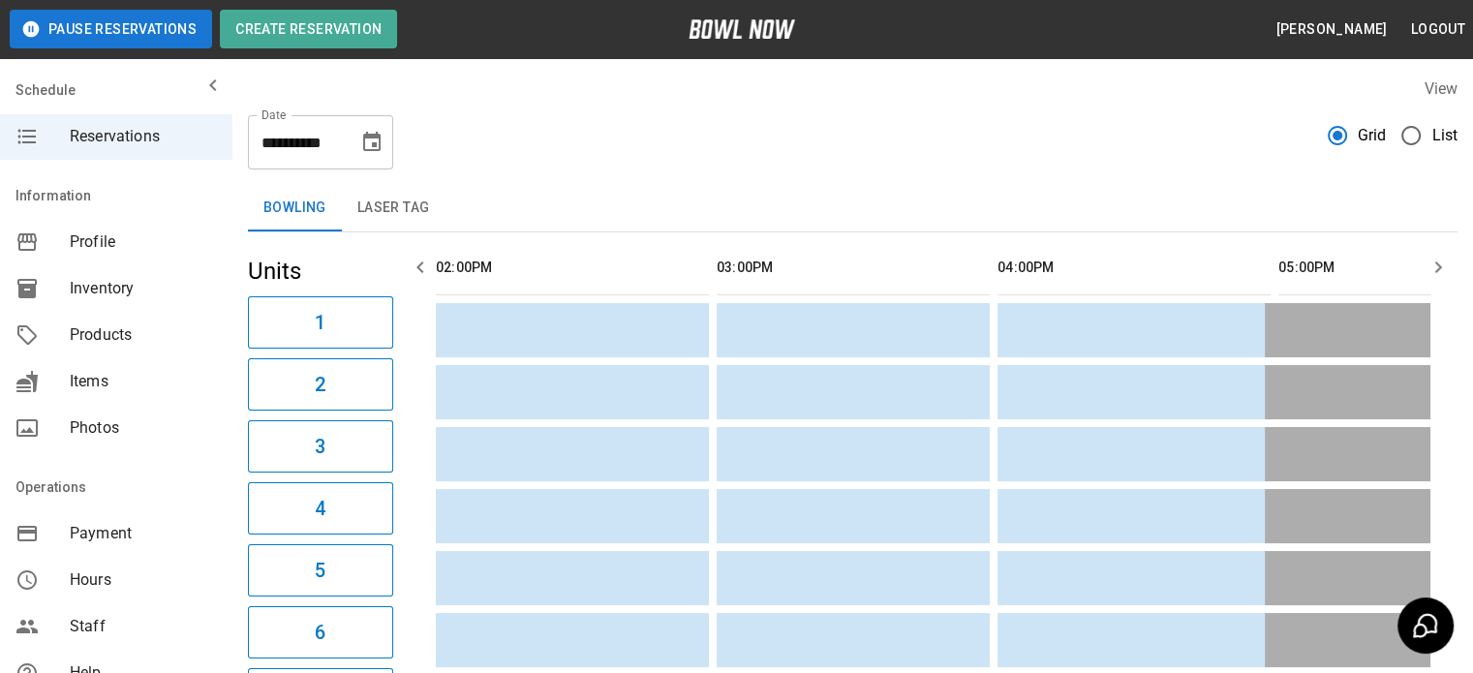
click at [1441, 270] on icon "button" at bounding box center [1438, 267] width 23 height 23
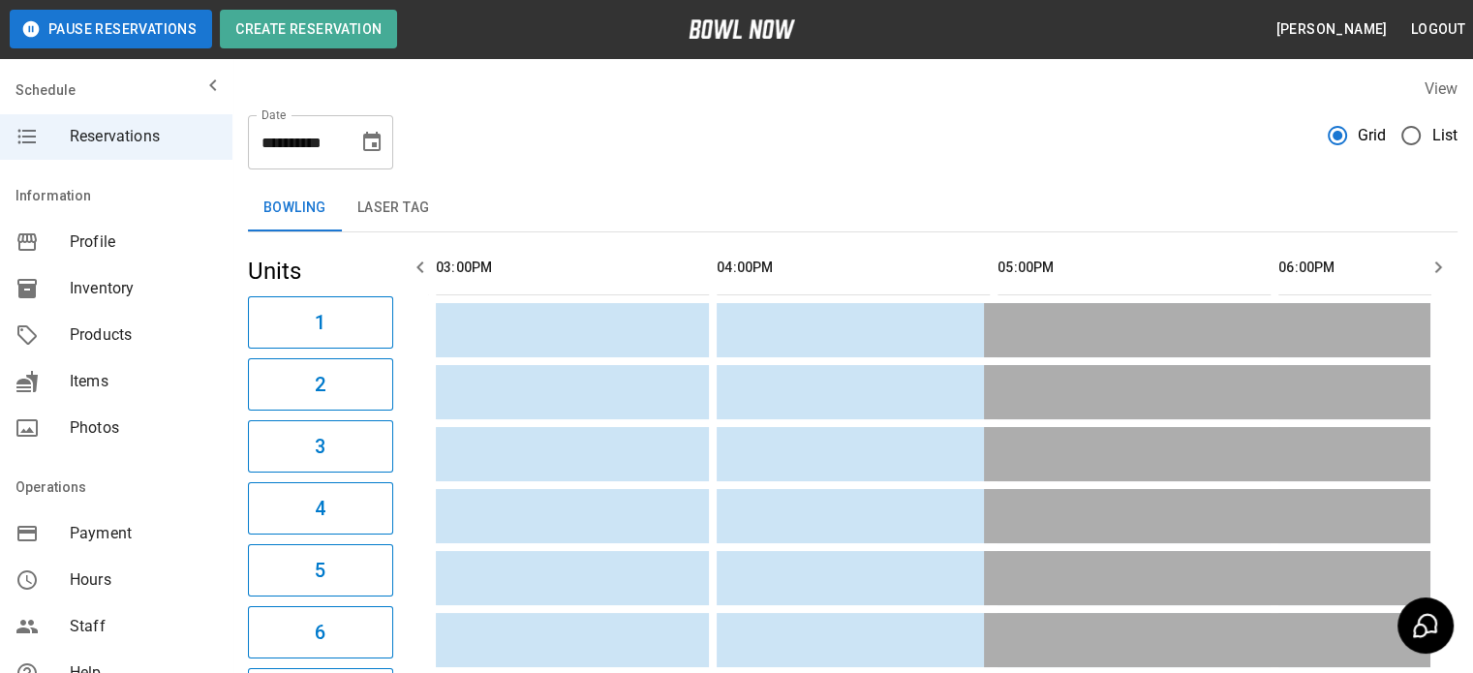
click at [1441, 270] on icon "button" at bounding box center [1438, 267] width 23 height 23
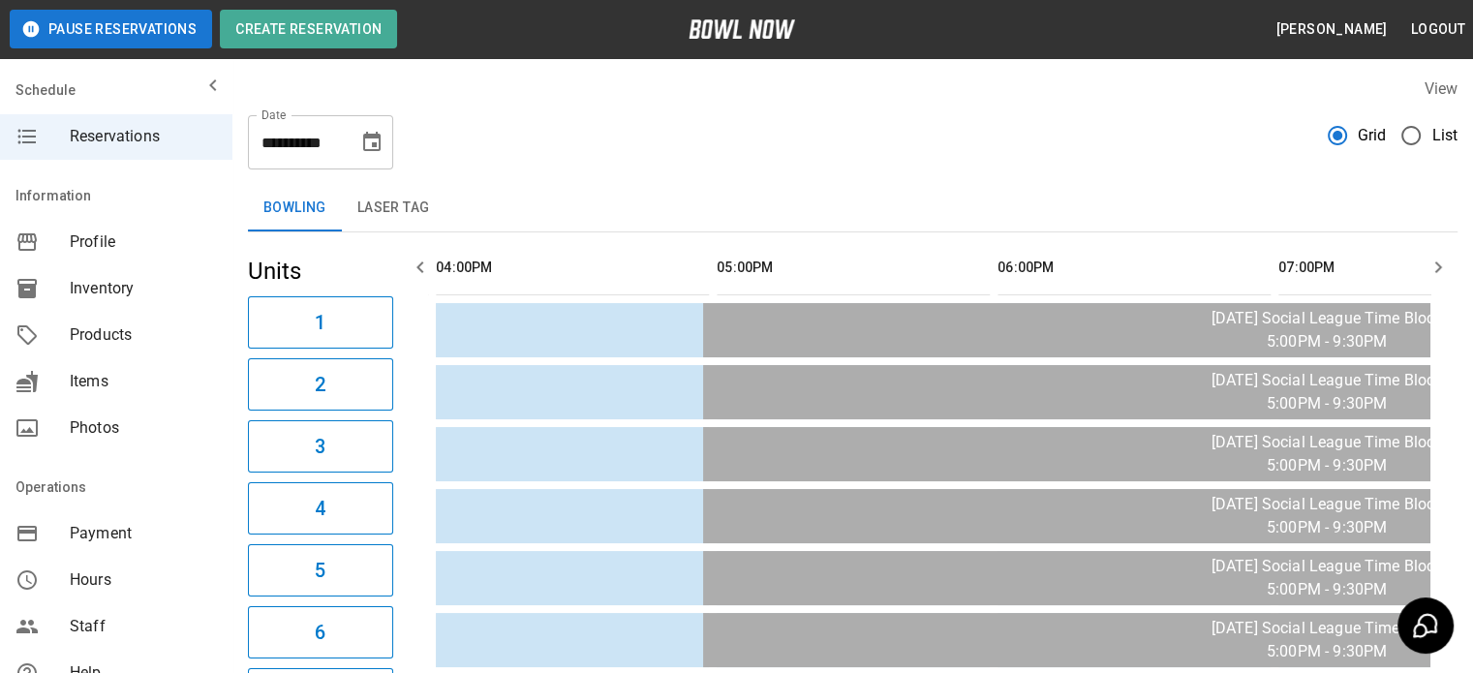
click at [1441, 270] on icon "button" at bounding box center [1438, 267] width 23 height 23
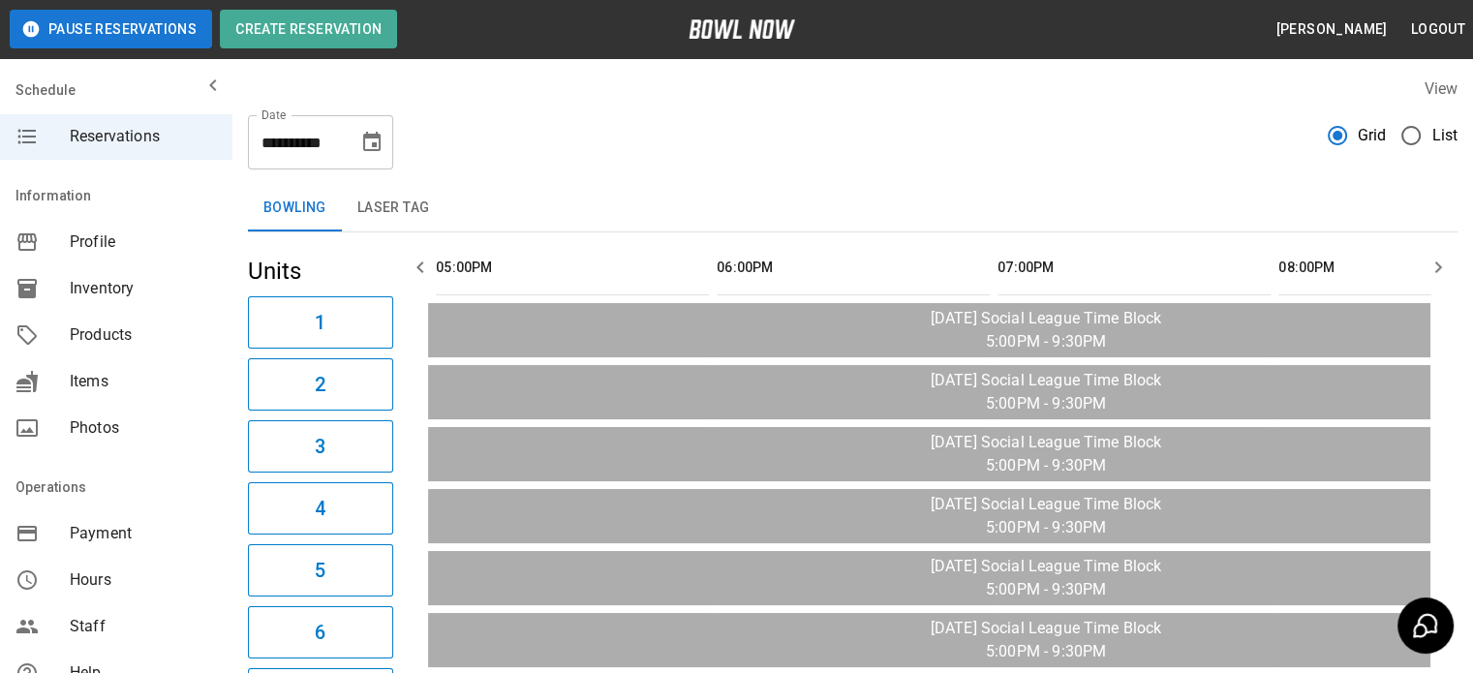
click at [1441, 270] on icon "button" at bounding box center [1438, 267] width 23 height 23
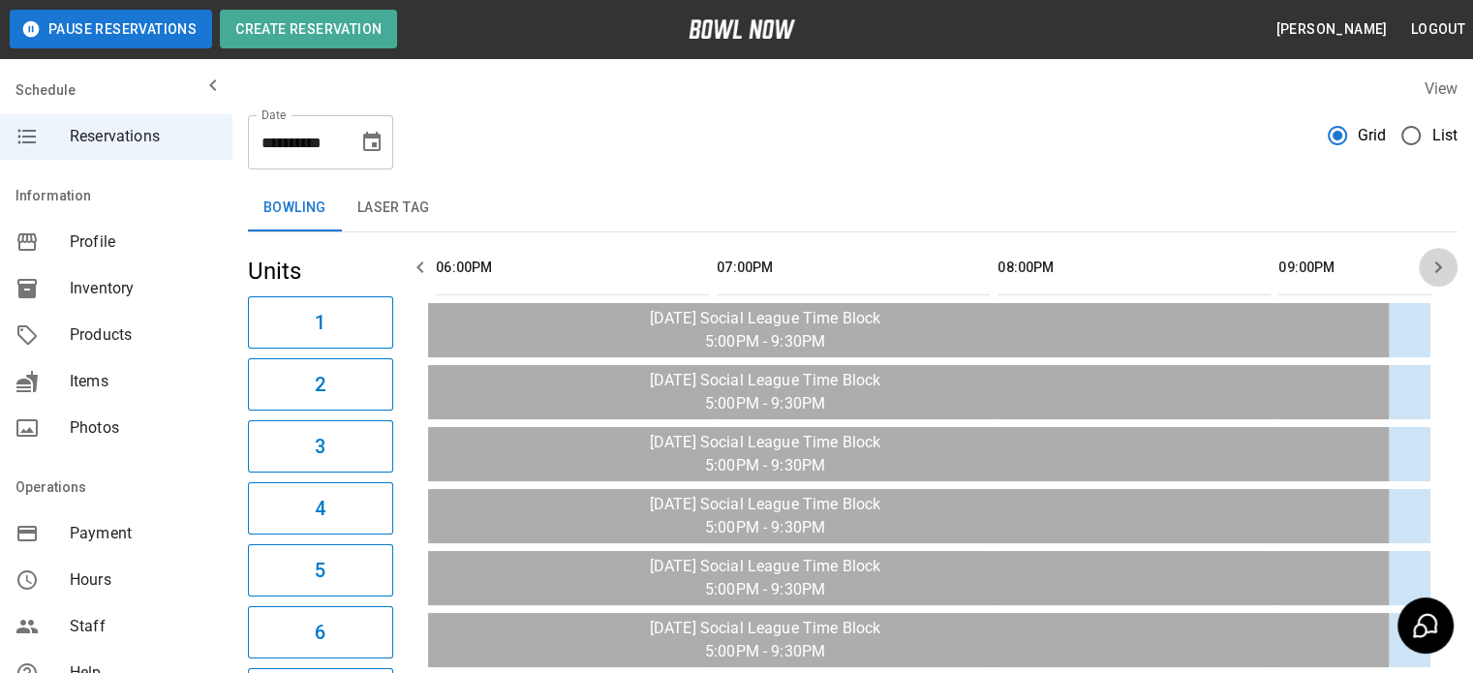
click at [1441, 270] on icon "button" at bounding box center [1438, 267] width 23 height 23
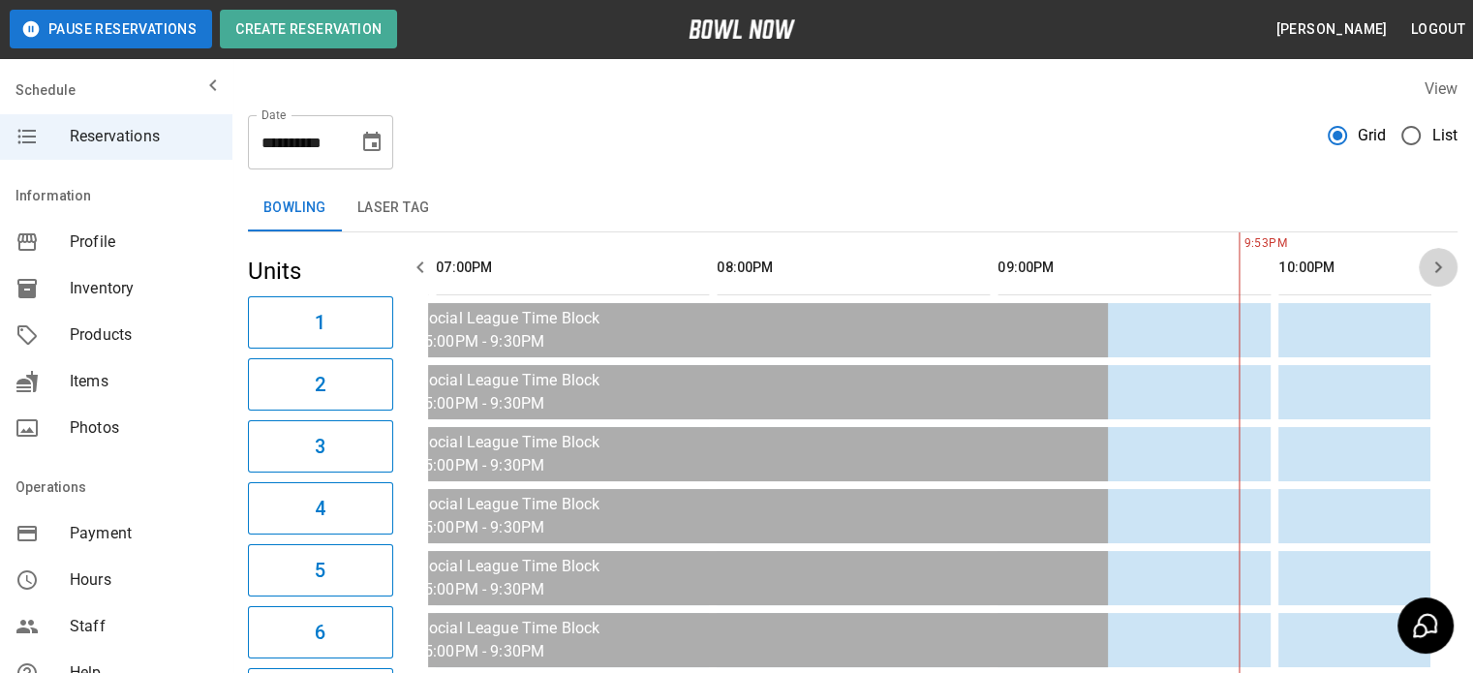
click at [1441, 270] on icon "button" at bounding box center [1438, 267] width 23 height 23
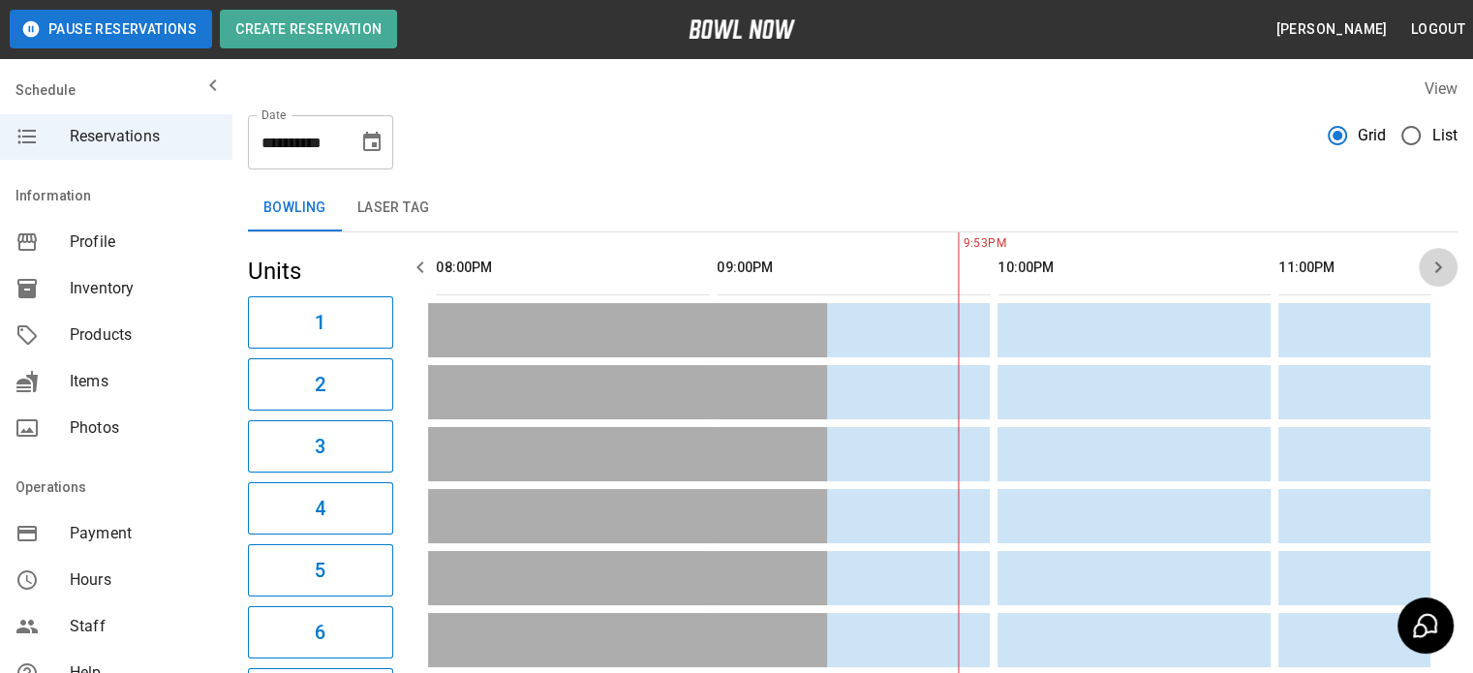
click at [1441, 270] on icon "button" at bounding box center [1438, 267] width 23 height 23
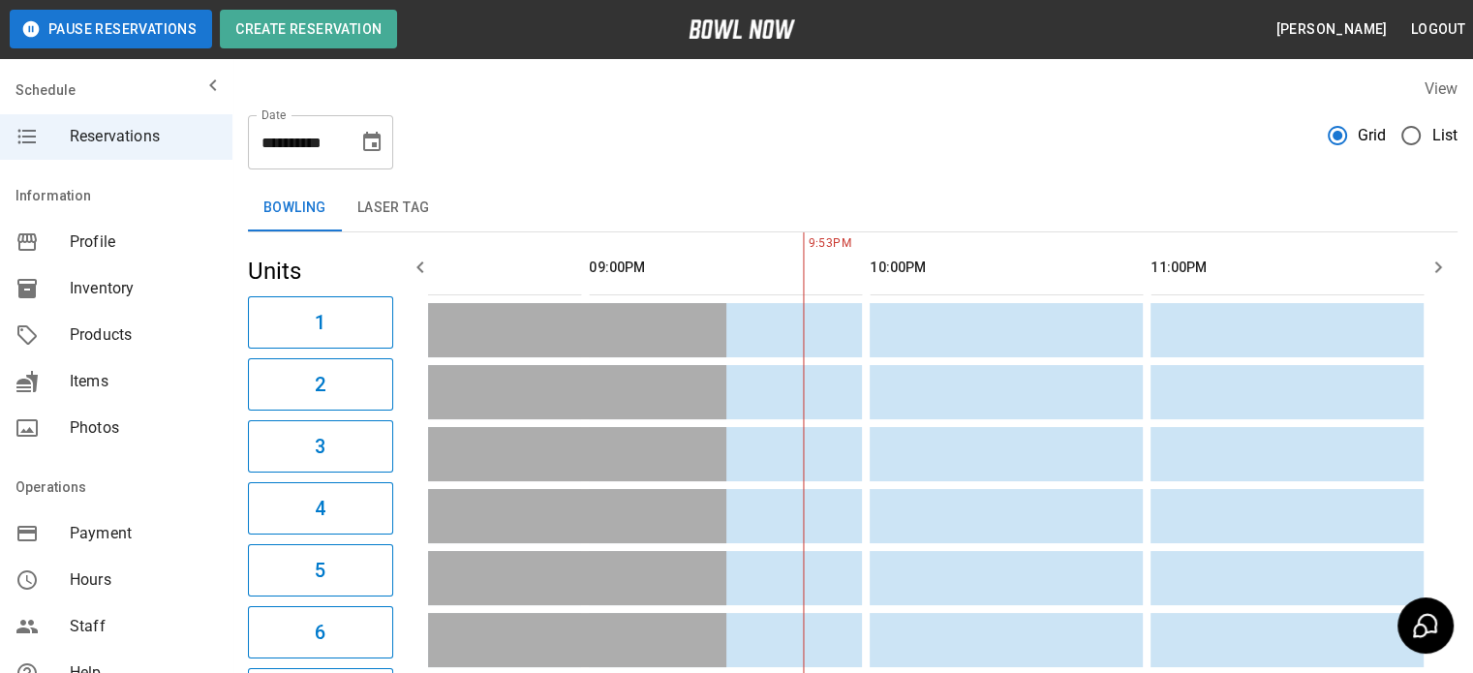
click at [1441, 270] on icon "button" at bounding box center [1438, 267] width 23 height 23
click at [362, 150] on icon "Choose date, selected date is Sep 19, 2025" at bounding box center [371, 142] width 23 height 23
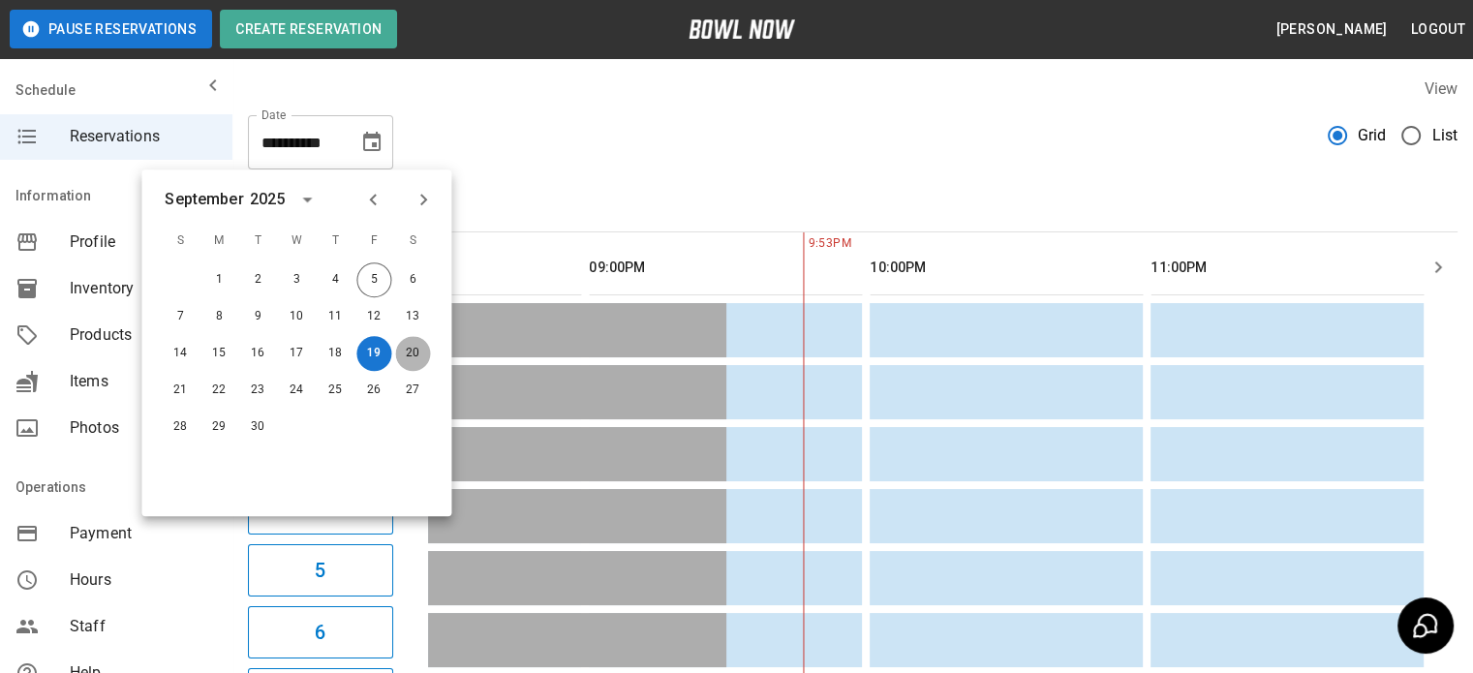
drag, startPoint x: 412, startPoint y: 352, endPoint x: 410, endPoint y: 342, distance: 9.9
click at [411, 348] on button "20" at bounding box center [412, 353] width 35 height 35
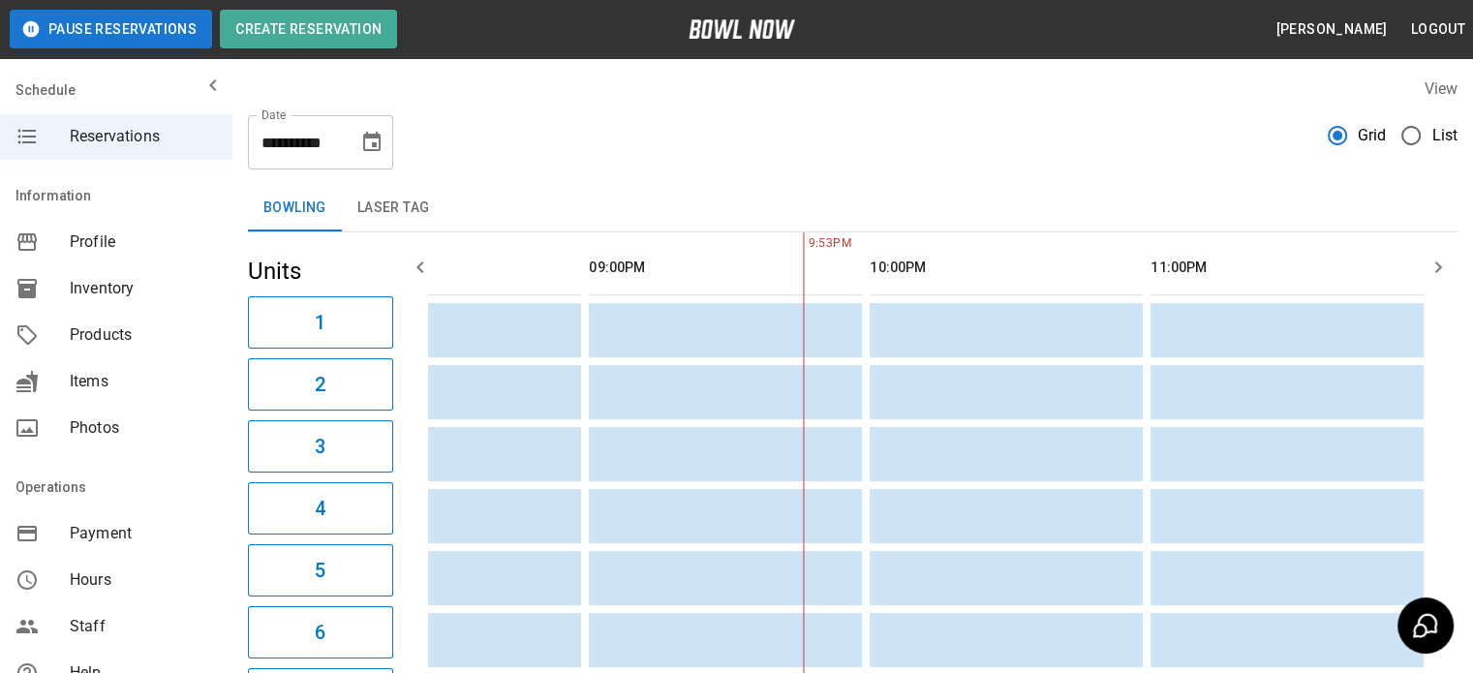
click at [419, 267] on icon "button" at bounding box center [419, 268] width 7 height 12
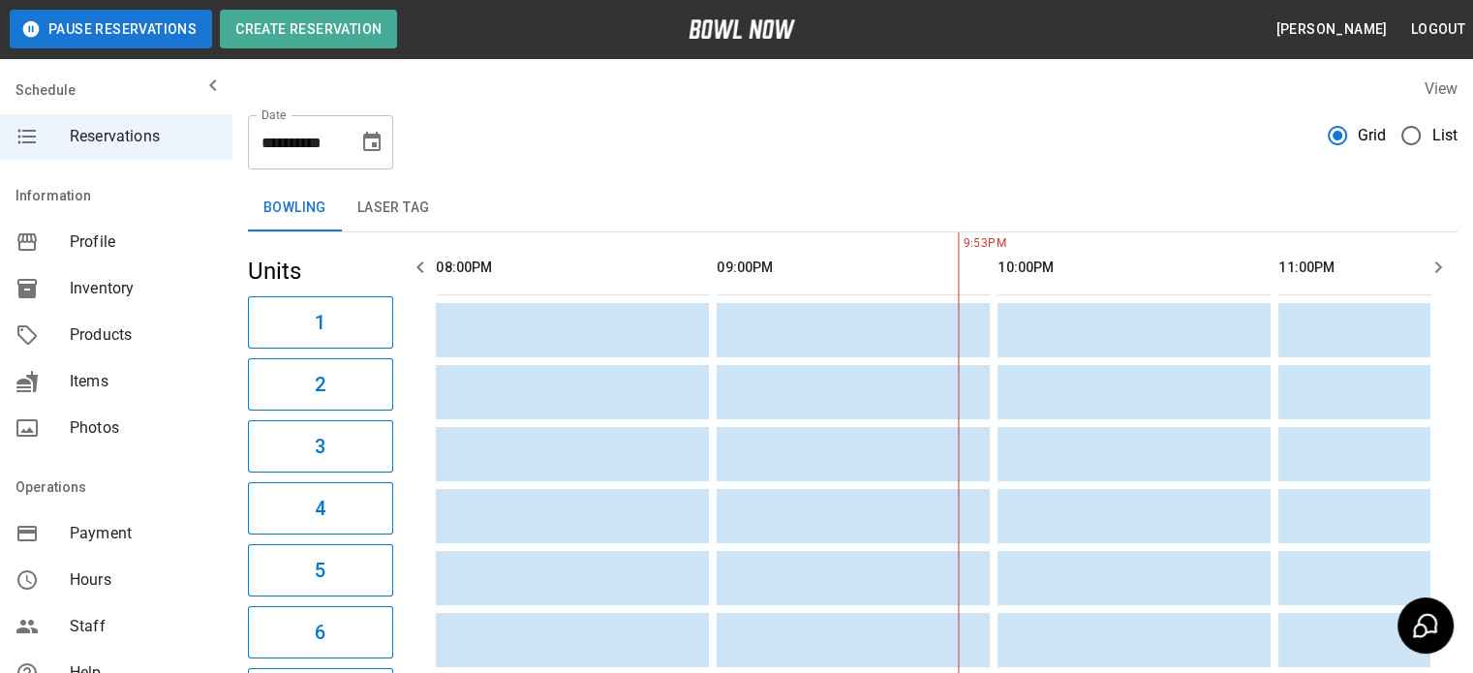
click at [419, 267] on icon "button" at bounding box center [419, 268] width 7 height 12
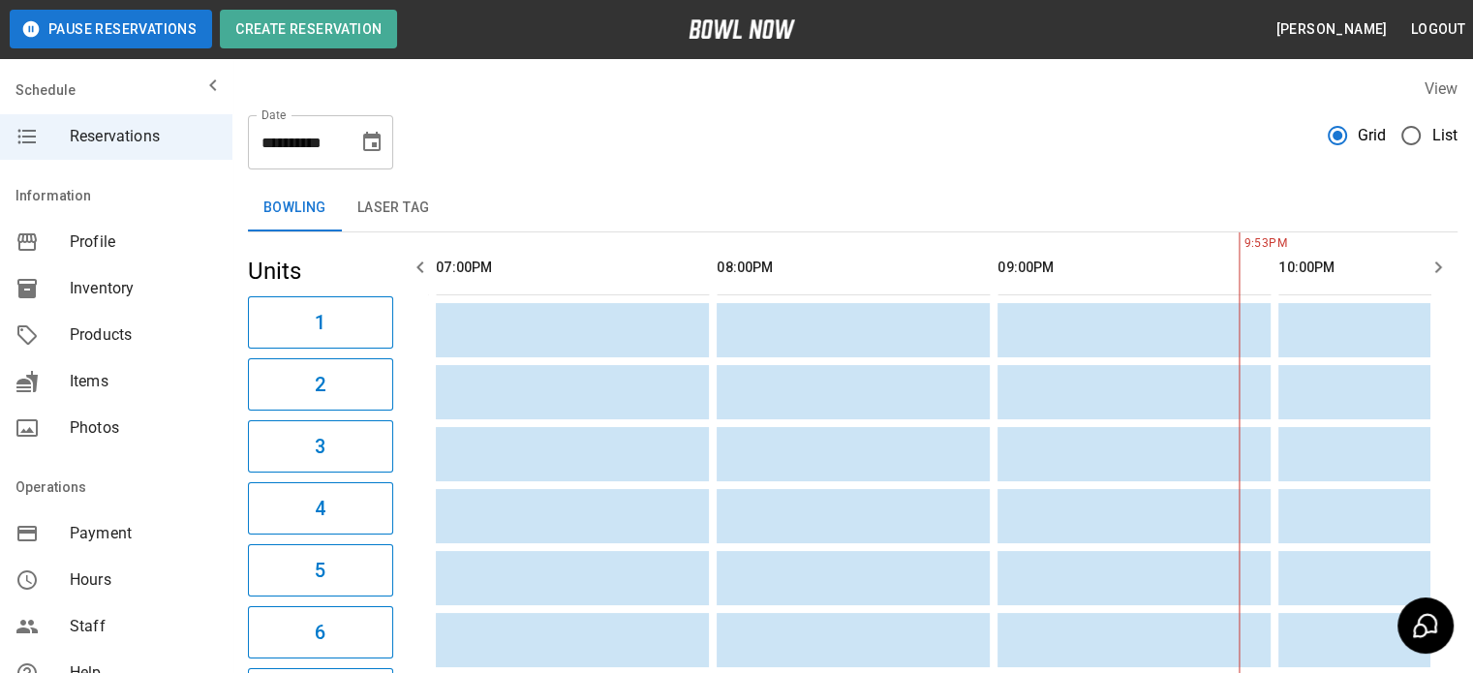
click at [419, 267] on icon "button" at bounding box center [419, 268] width 7 height 12
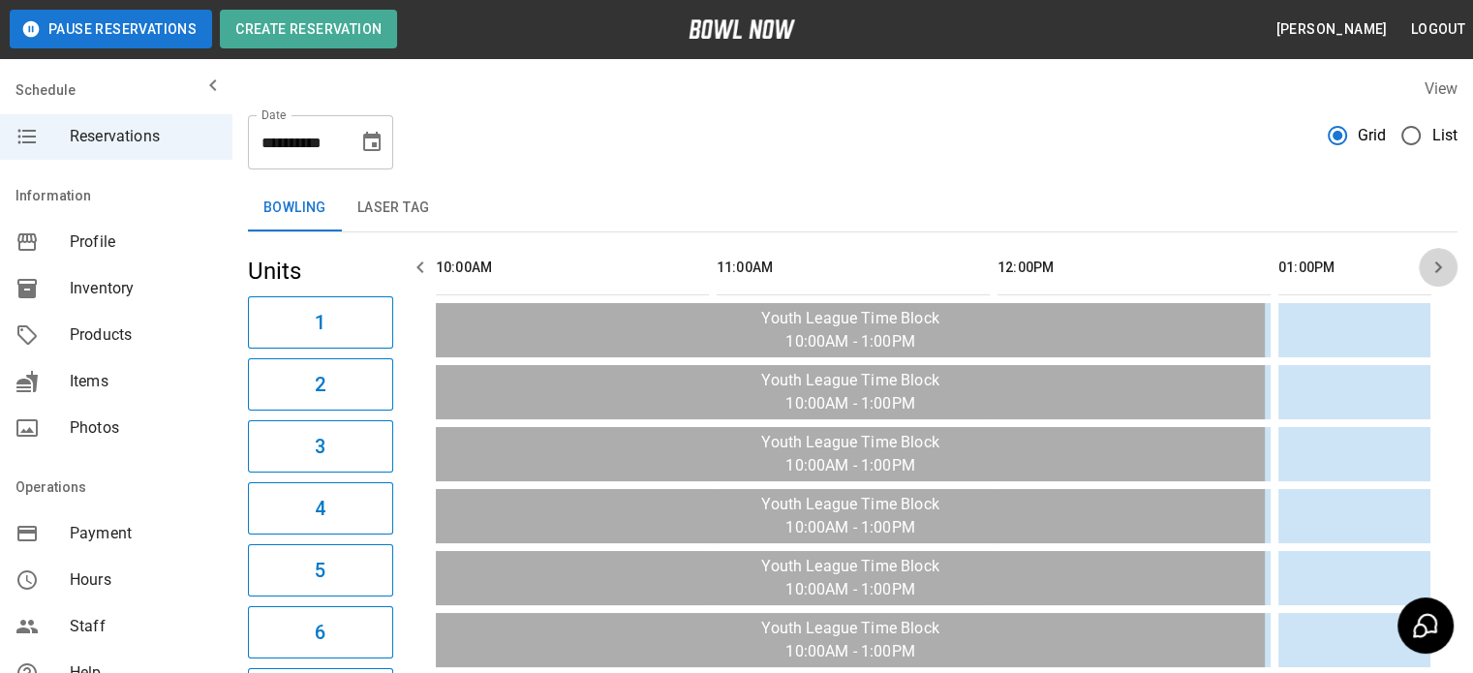
click at [1443, 262] on icon "button" at bounding box center [1438, 267] width 23 height 23
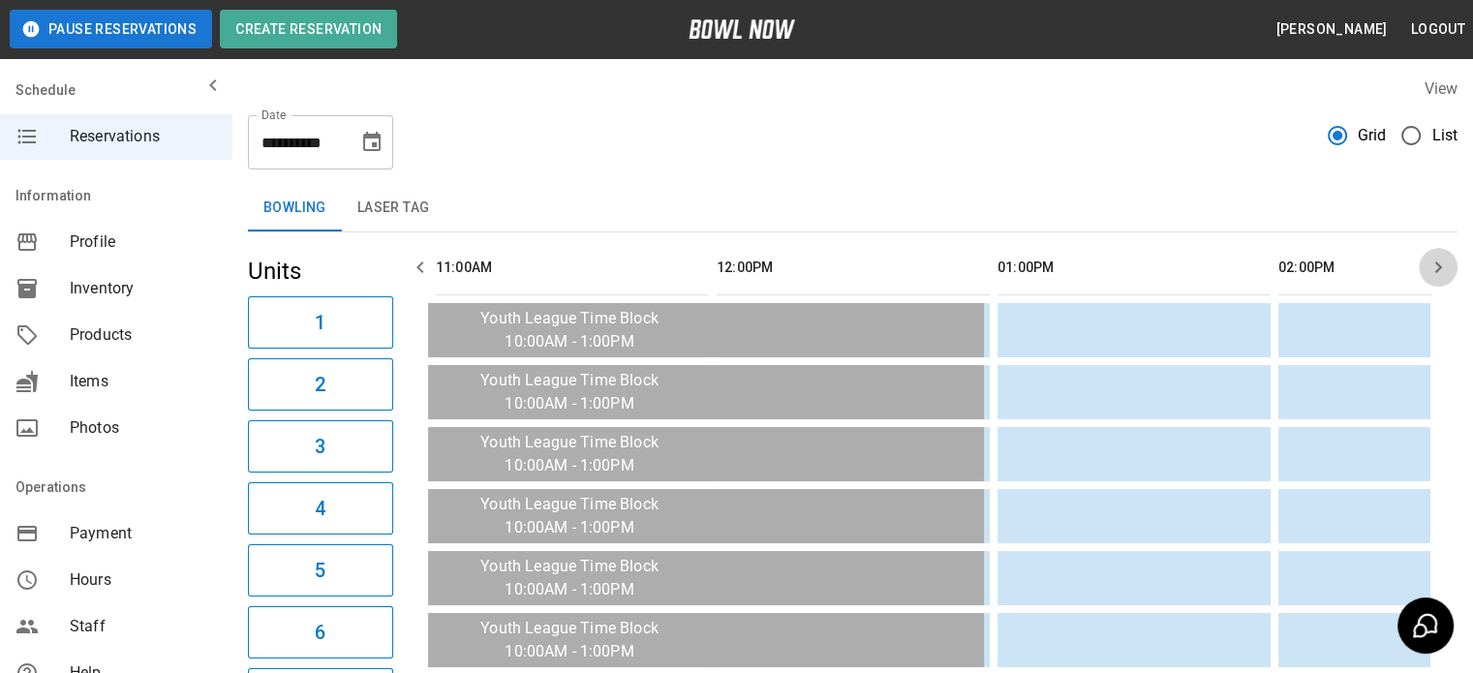
click at [1443, 262] on icon "button" at bounding box center [1438, 267] width 23 height 23
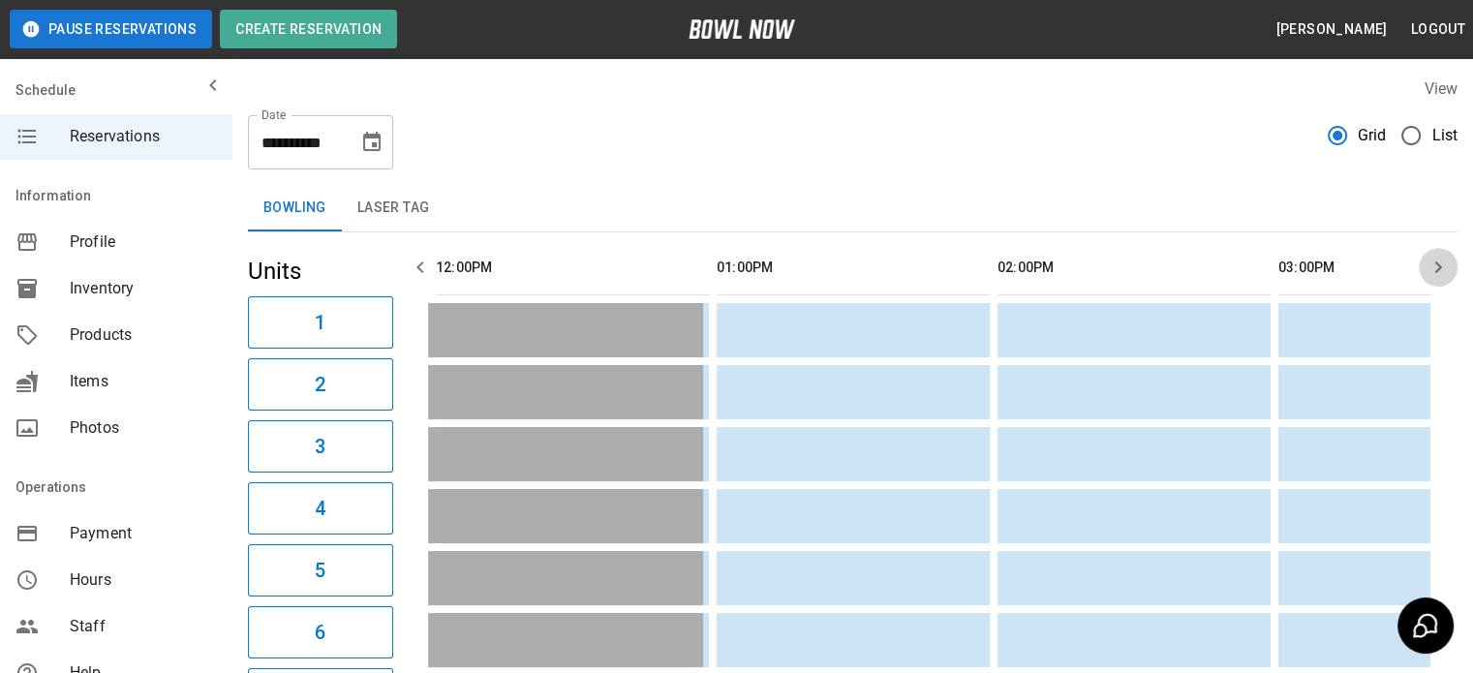
click at [1443, 262] on icon "button" at bounding box center [1438, 267] width 23 height 23
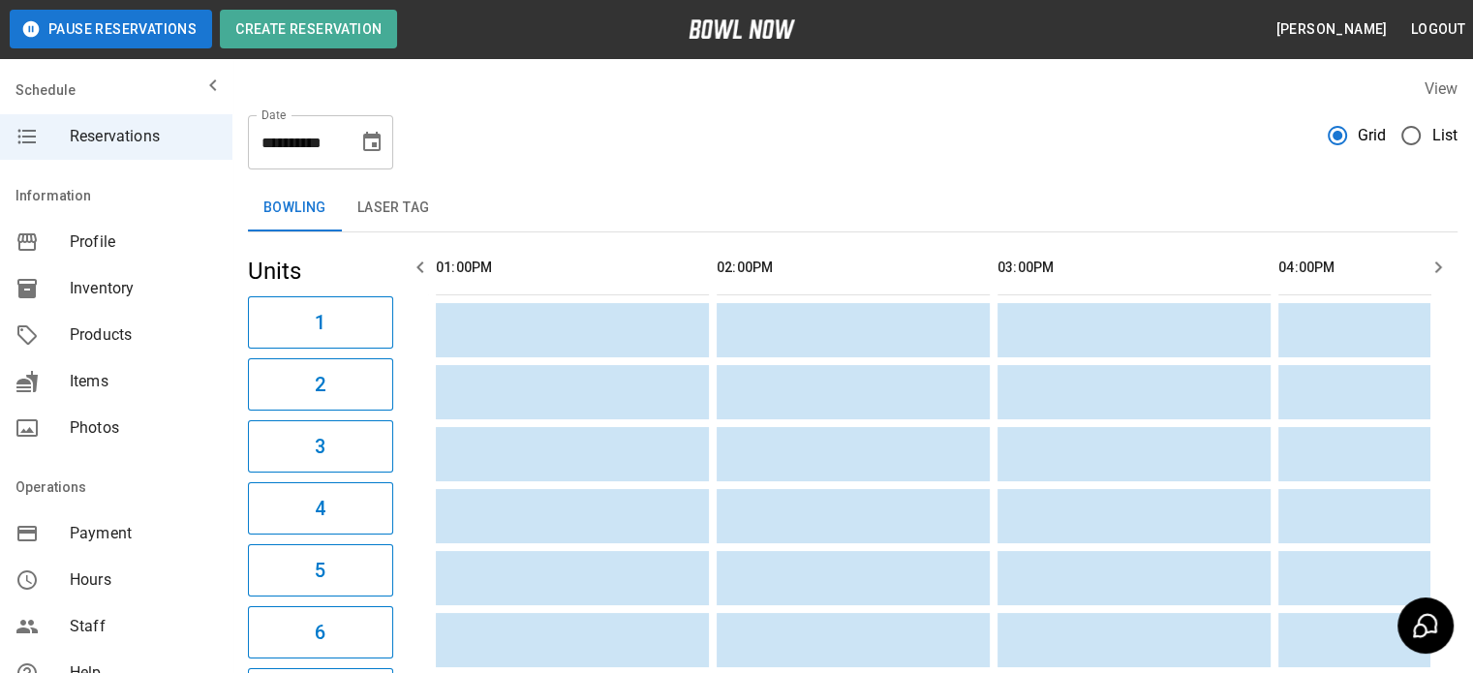
click at [1443, 262] on icon "button" at bounding box center [1438, 267] width 23 height 23
click at [1441, 272] on icon "button" at bounding box center [1438, 267] width 23 height 23
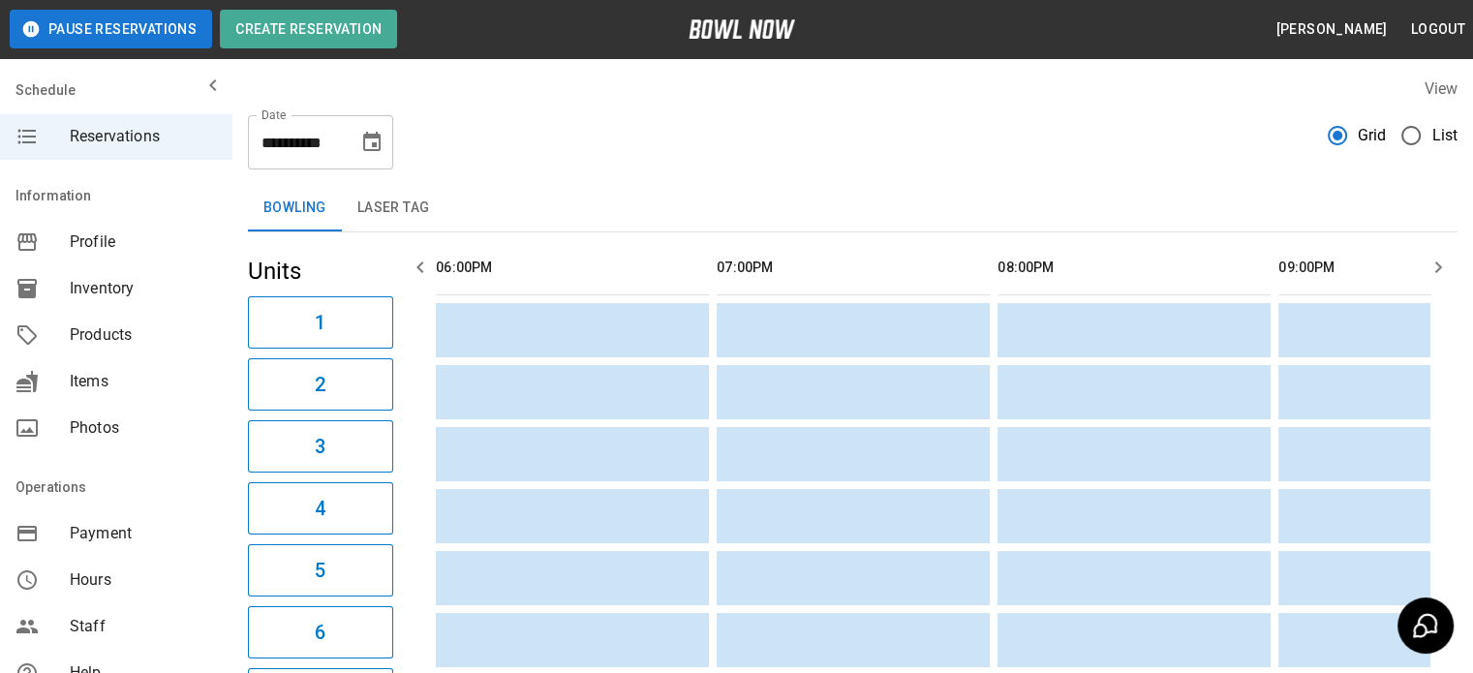
click at [1441, 272] on icon "button" at bounding box center [1438, 267] width 23 height 23
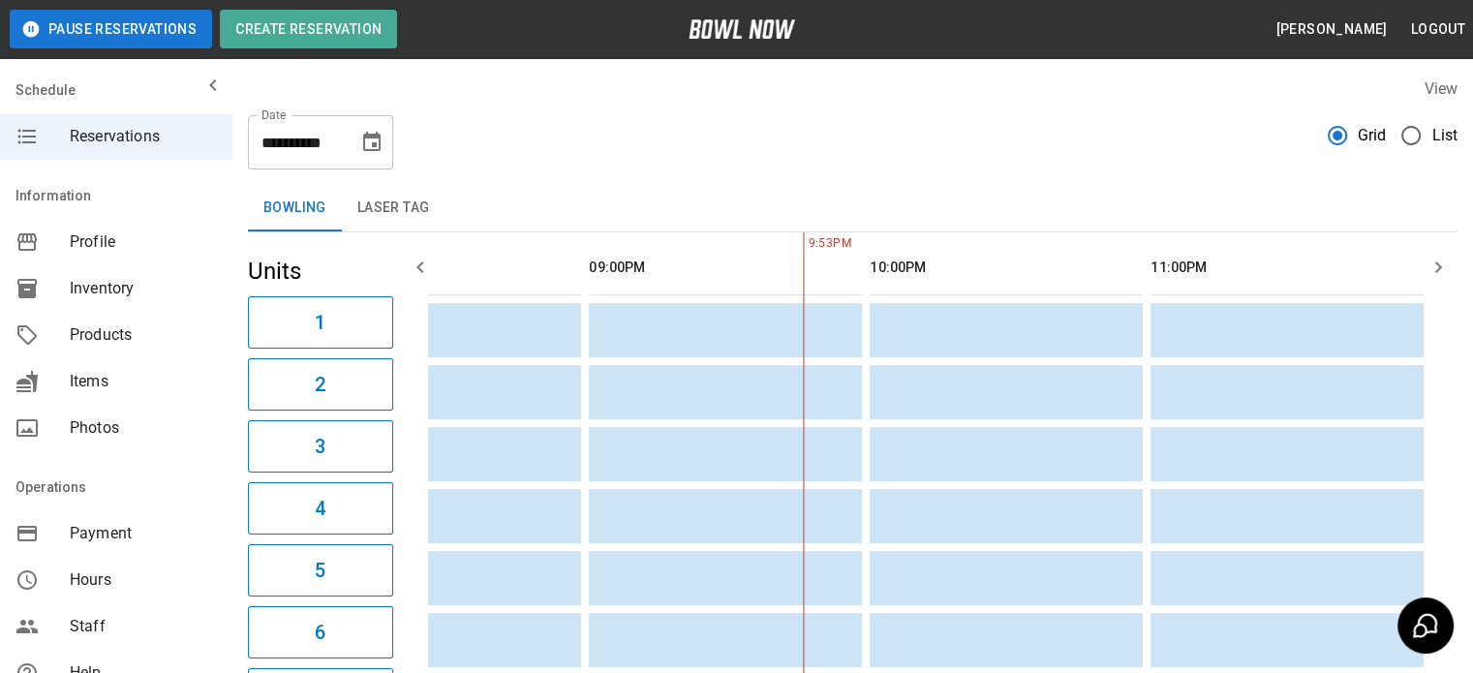
click at [1440, 272] on icon "button" at bounding box center [1438, 267] width 23 height 23
click at [371, 133] on icon "Choose date, selected date is Sep 20, 2025" at bounding box center [371, 142] width 23 height 23
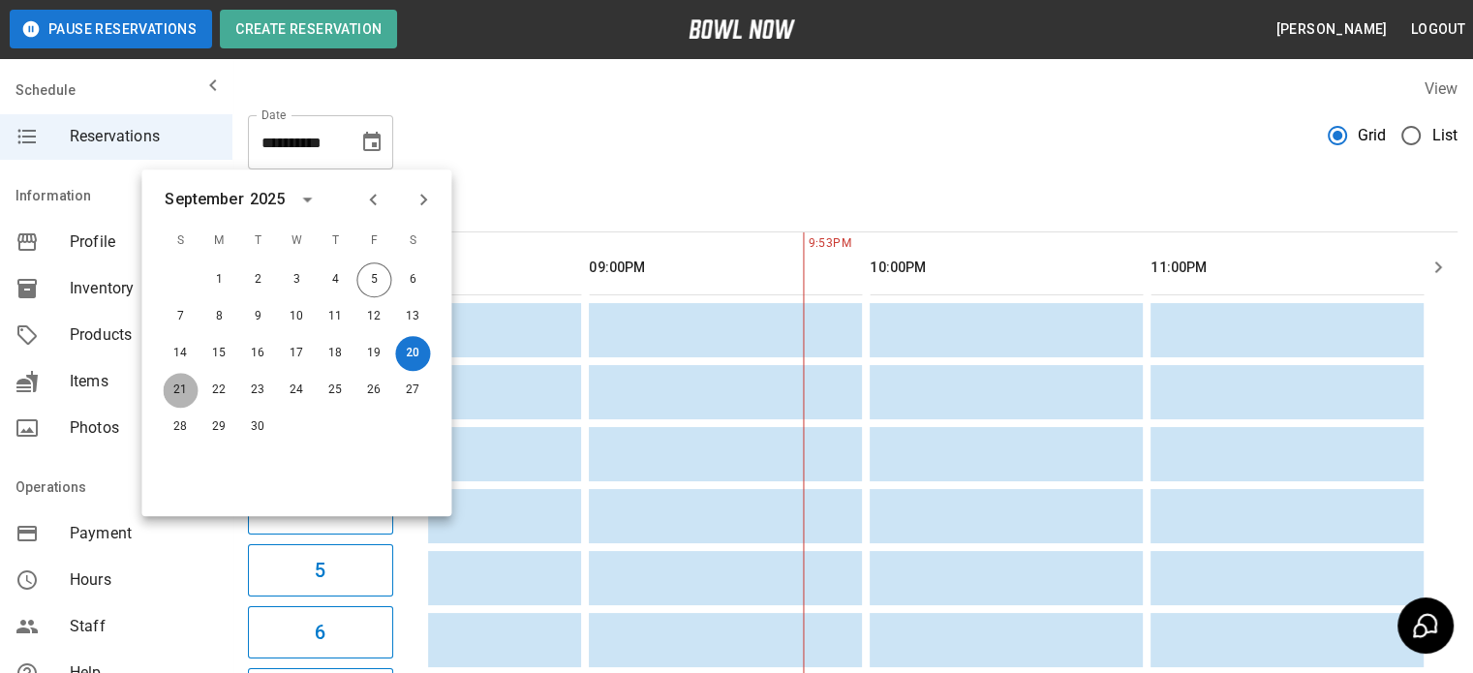
click at [182, 386] on button "21" at bounding box center [180, 390] width 35 height 35
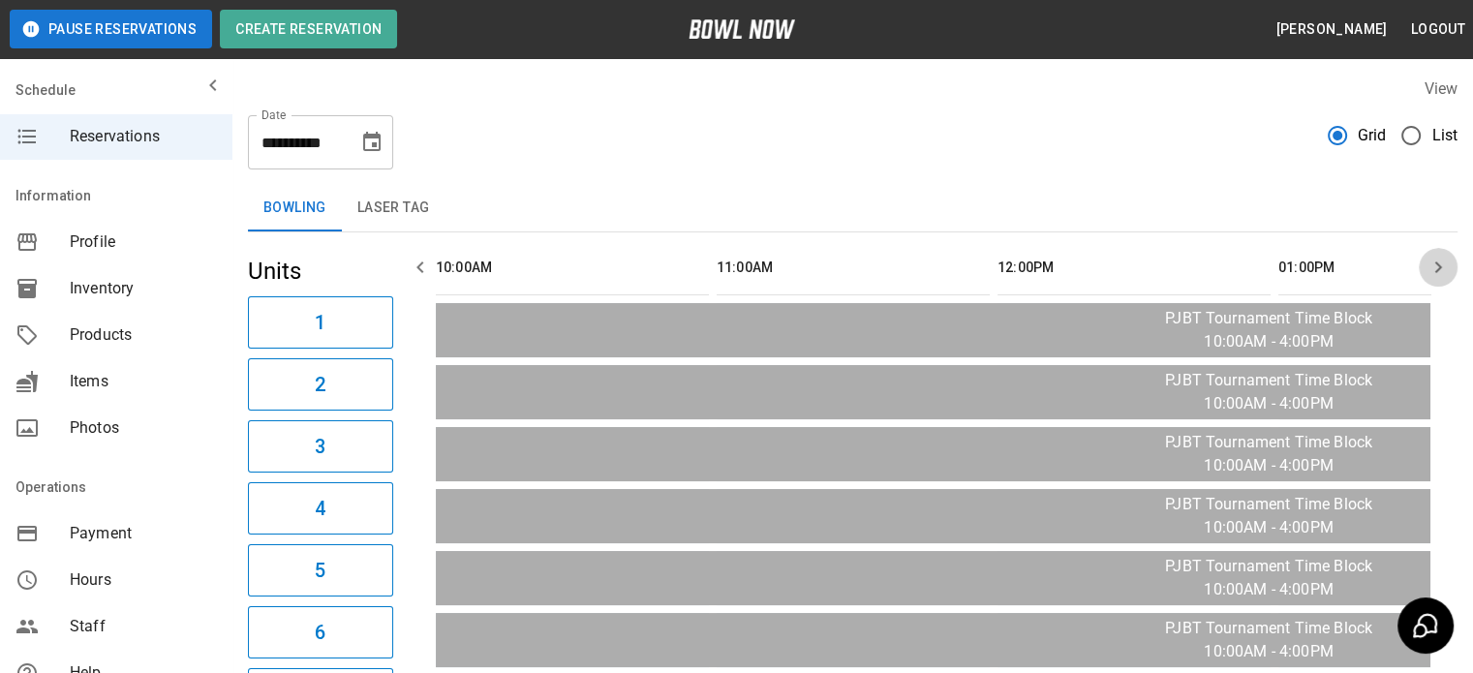
click at [1441, 268] on icon "button" at bounding box center [1438, 267] width 23 height 23
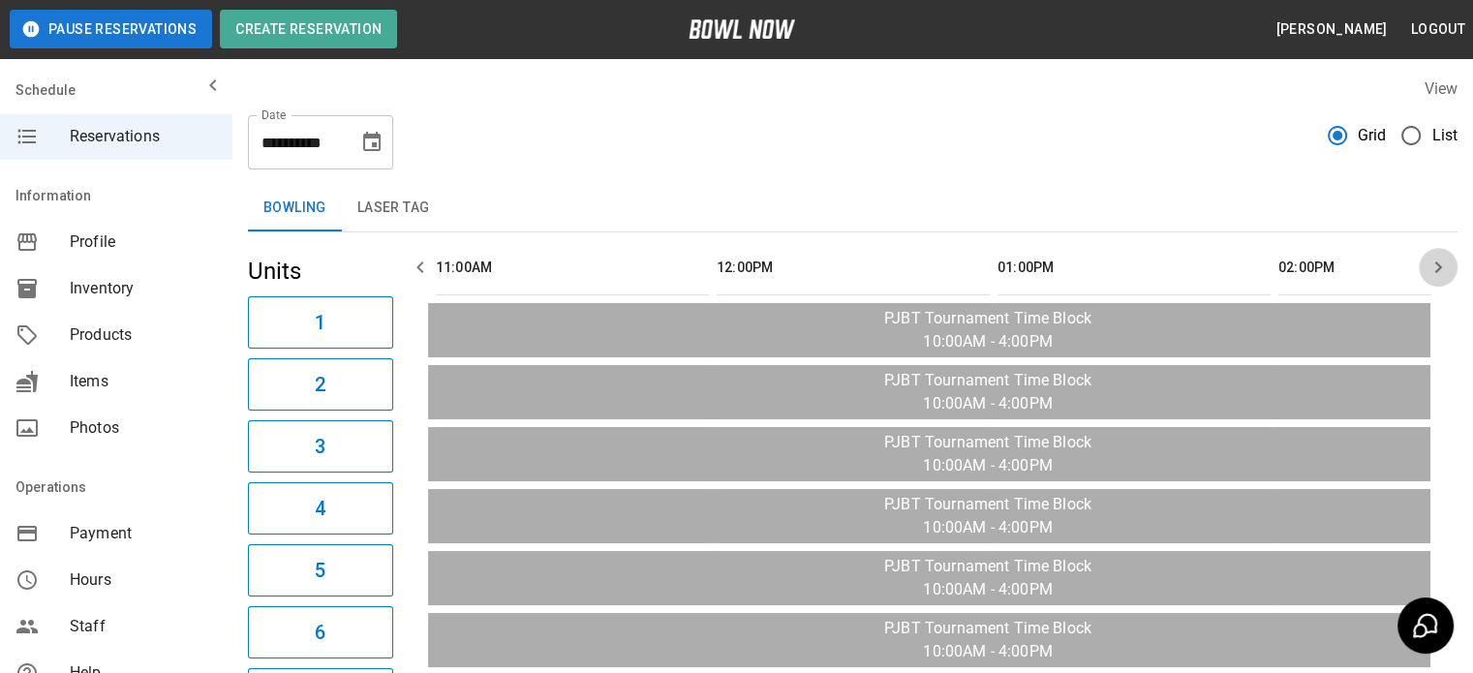
click at [1441, 268] on icon "button" at bounding box center [1438, 267] width 23 height 23
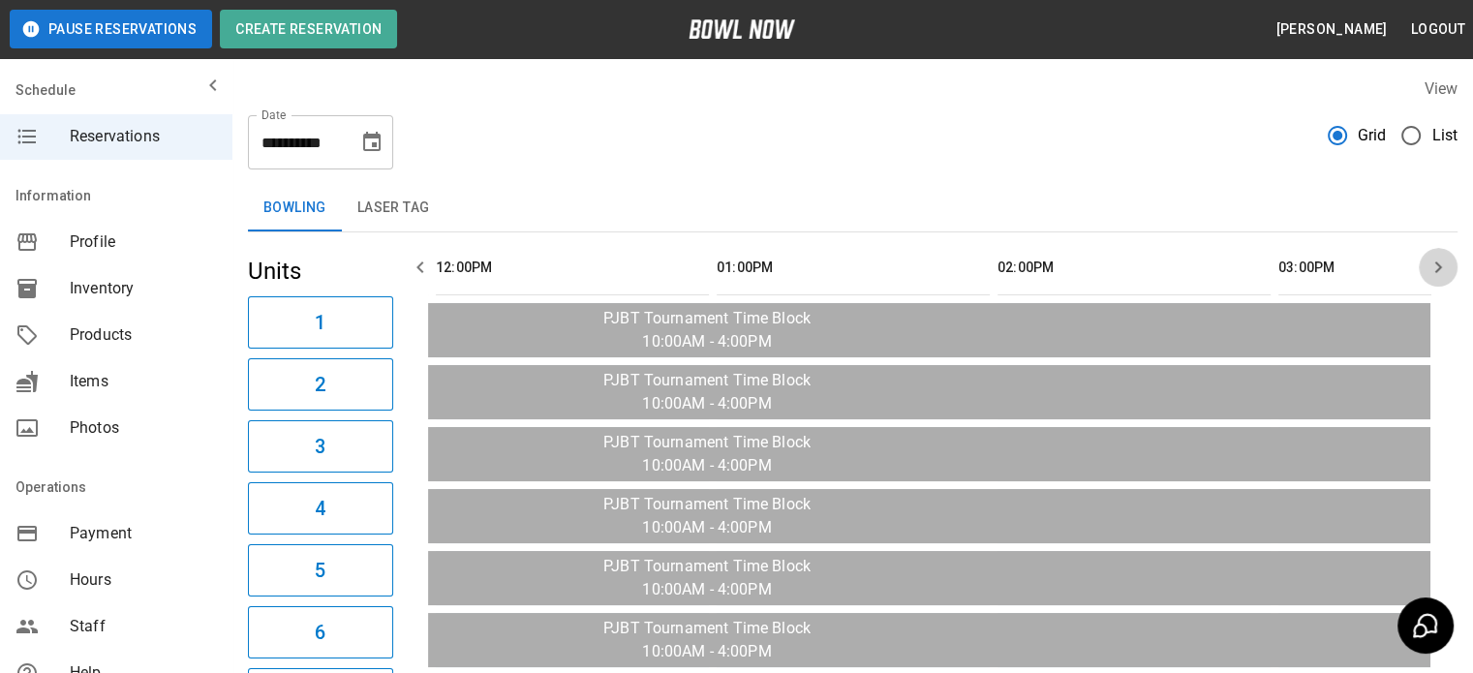
click at [1441, 268] on icon "button" at bounding box center [1438, 267] width 23 height 23
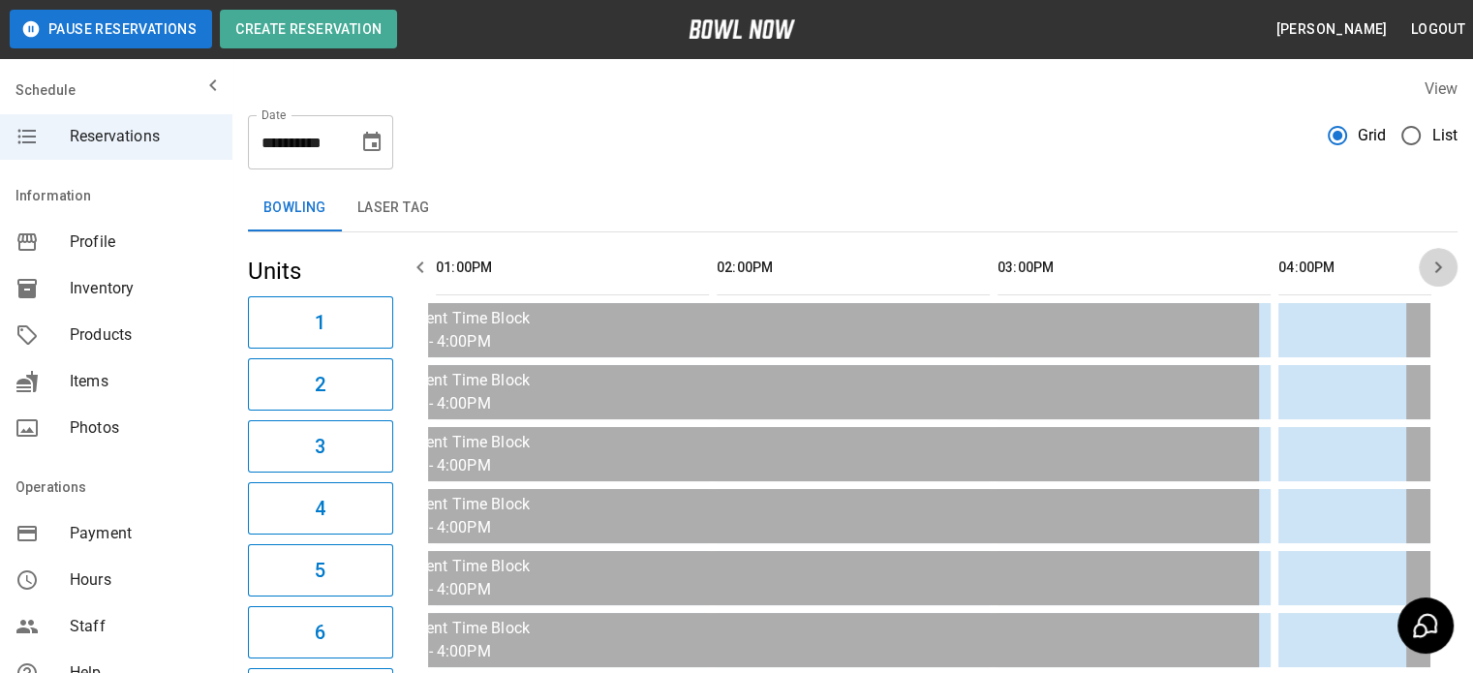
click at [1441, 268] on icon "button" at bounding box center [1438, 267] width 23 height 23
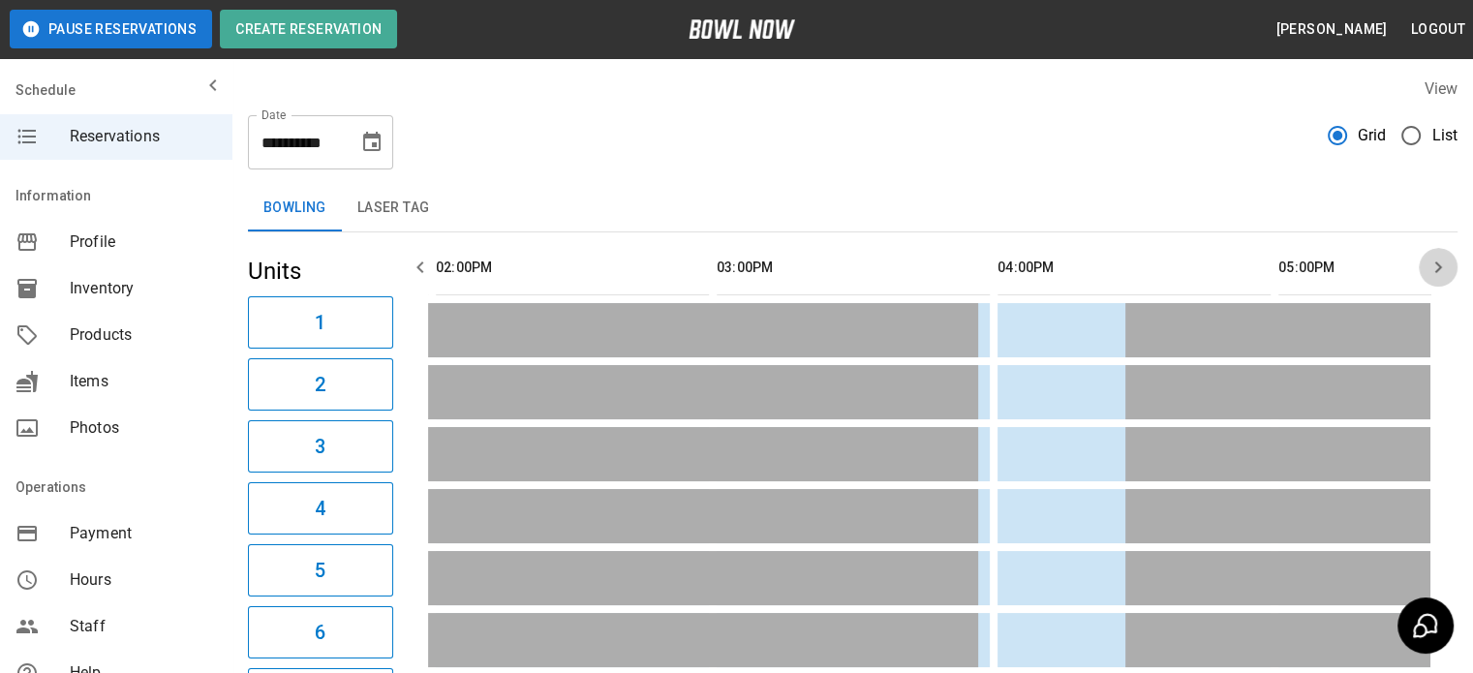
click at [1441, 268] on icon "button" at bounding box center [1438, 267] width 23 height 23
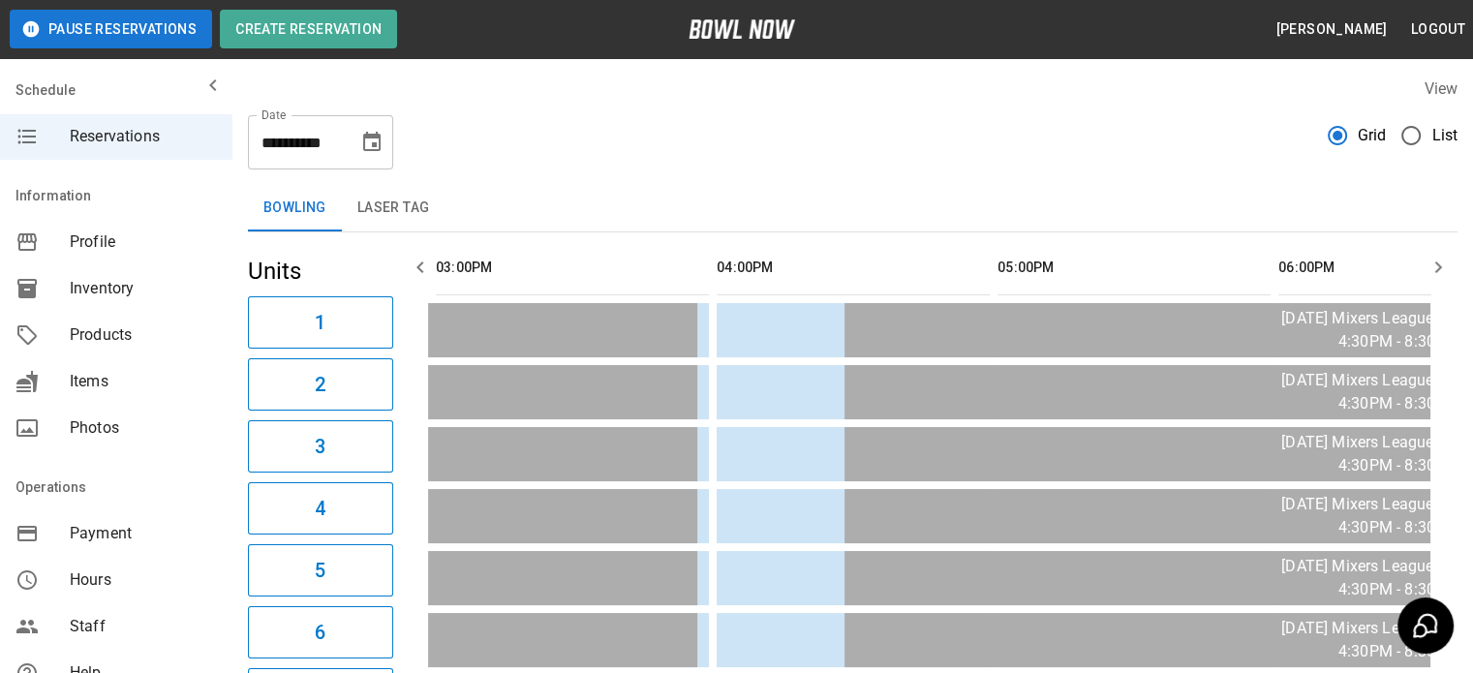
click at [1441, 268] on icon "button" at bounding box center [1438, 267] width 23 height 23
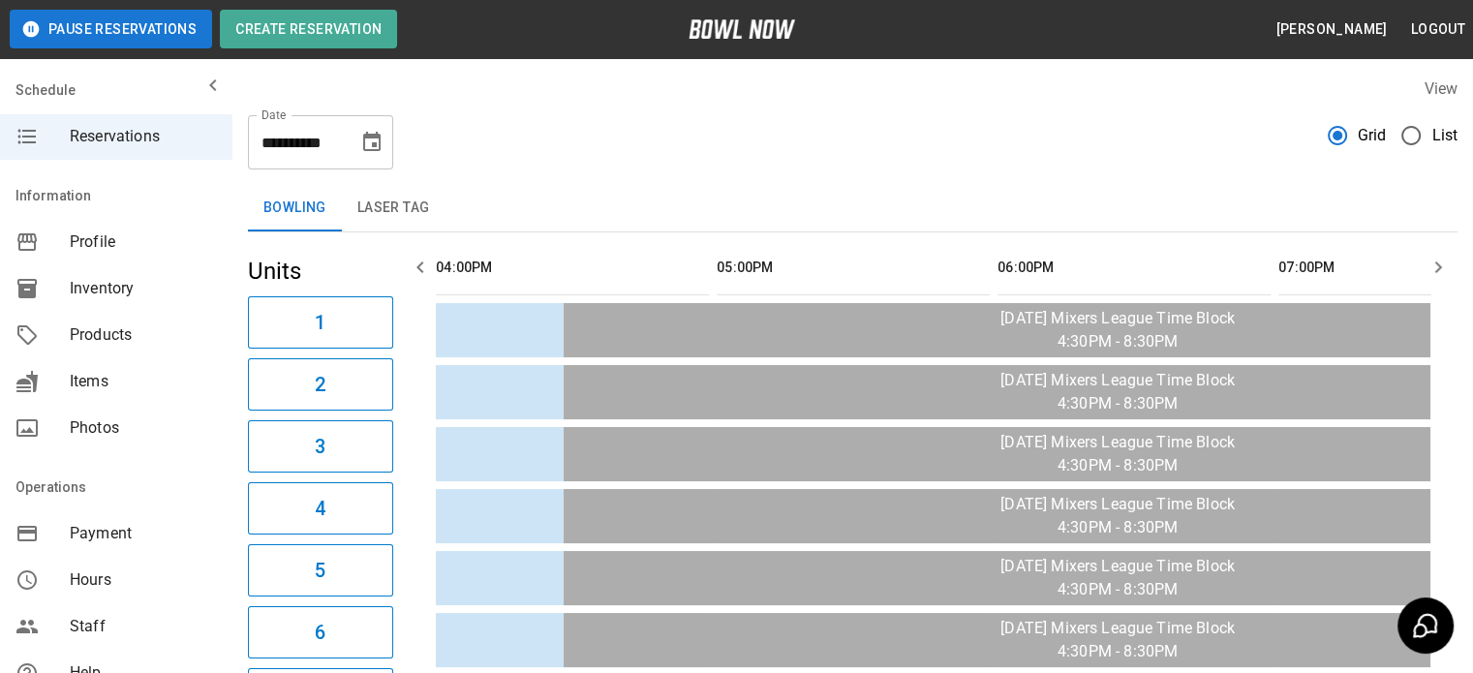
click at [1441, 268] on icon "button" at bounding box center [1438, 267] width 23 height 23
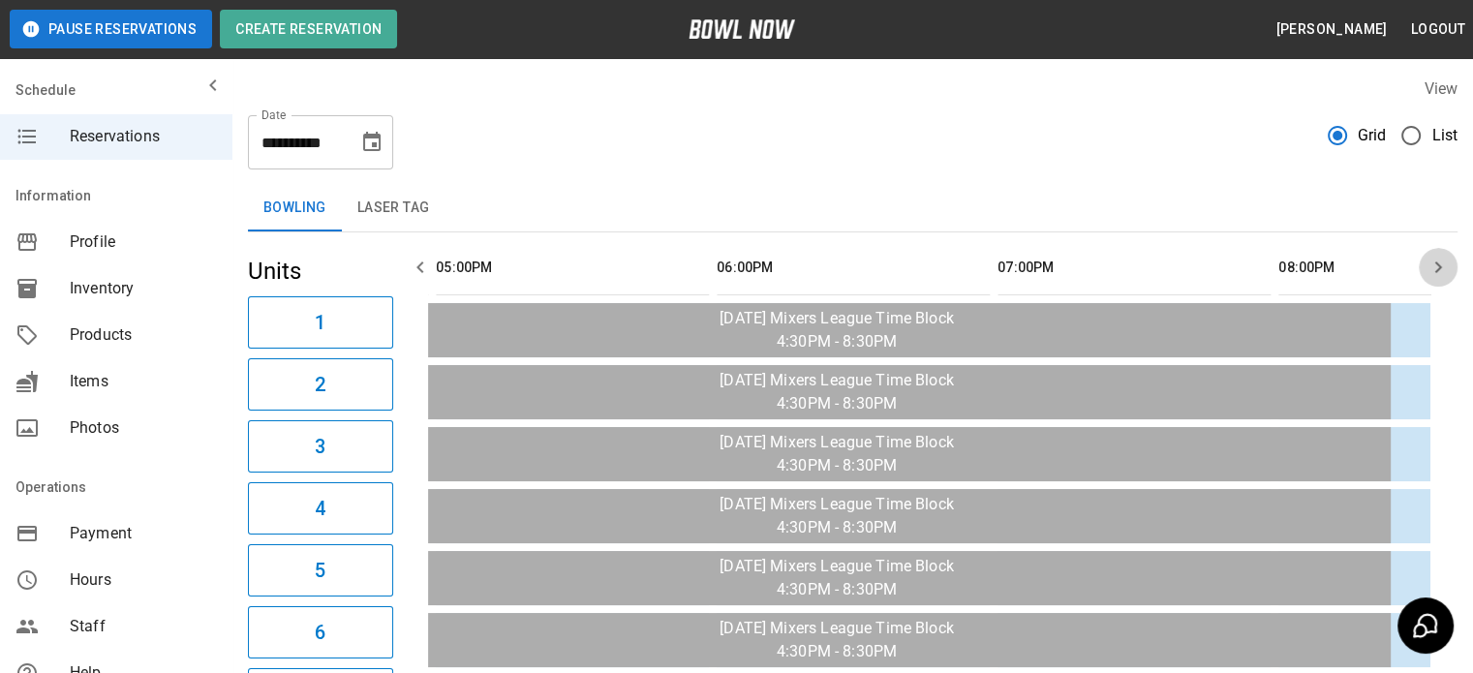
click at [1441, 268] on icon "button" at bounding box center [1438, 267] width 23 height 23
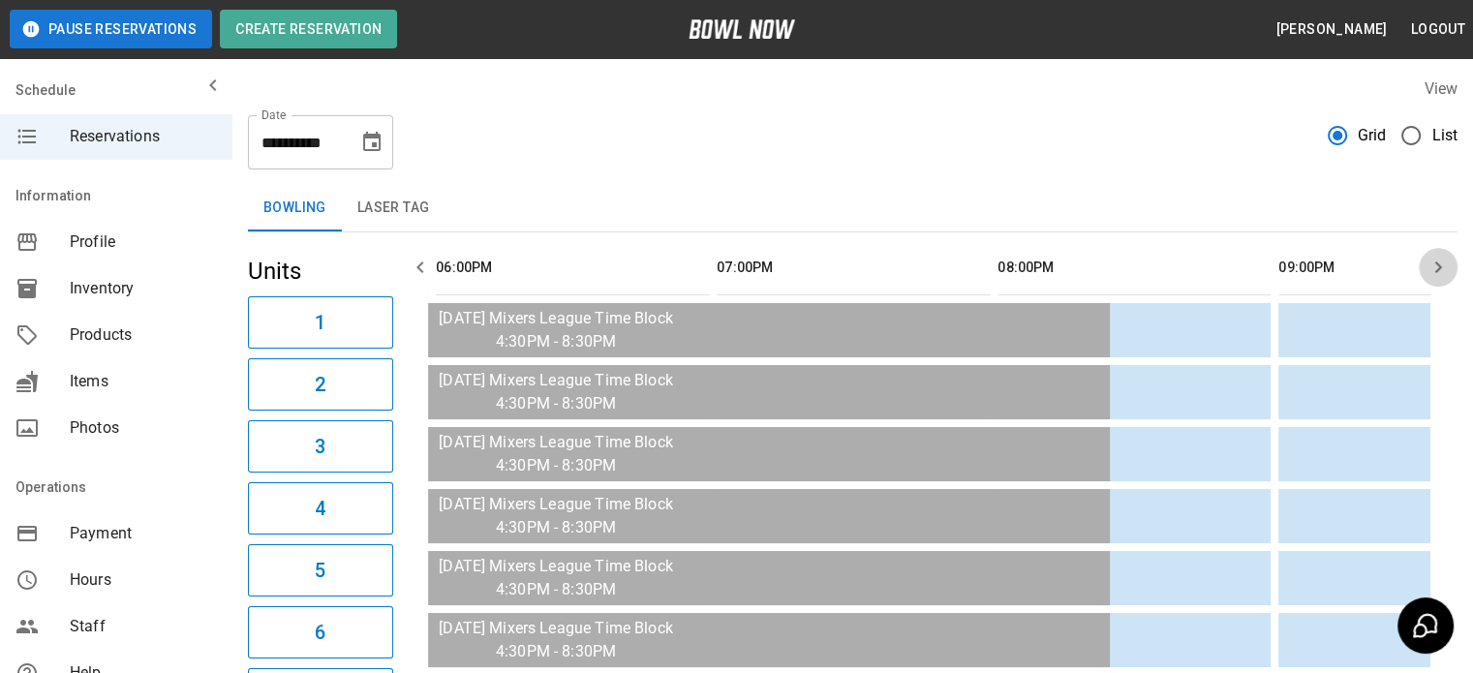
click at [1441, 268] on icon "button" at bounding box center [1438, 267] width 23 height 23
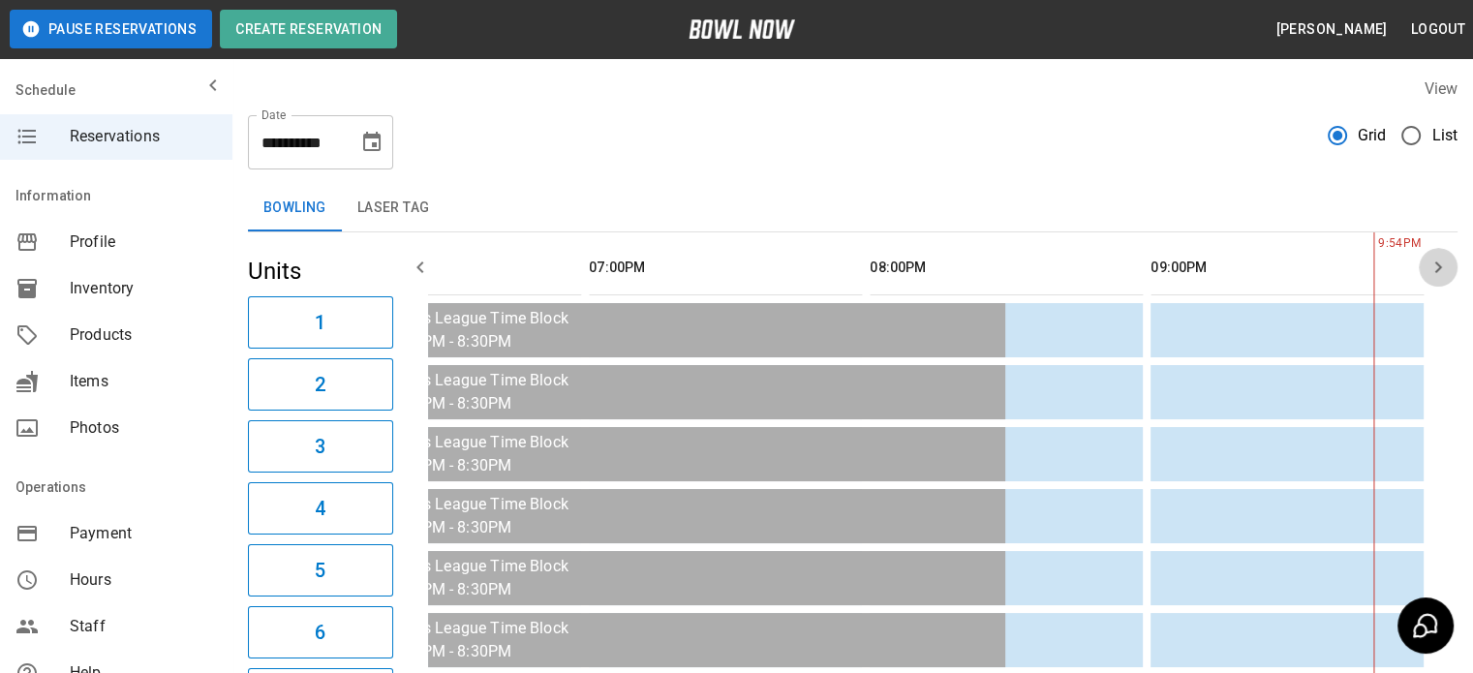
click at [1441, 268] on icon "button" at bounding box center [1438, 267] width 23 height 23
click at [372, 133] on icon "Choose date, selected date is Sep 21, 2025" at bounding box center [371, 142] width 23 height 23
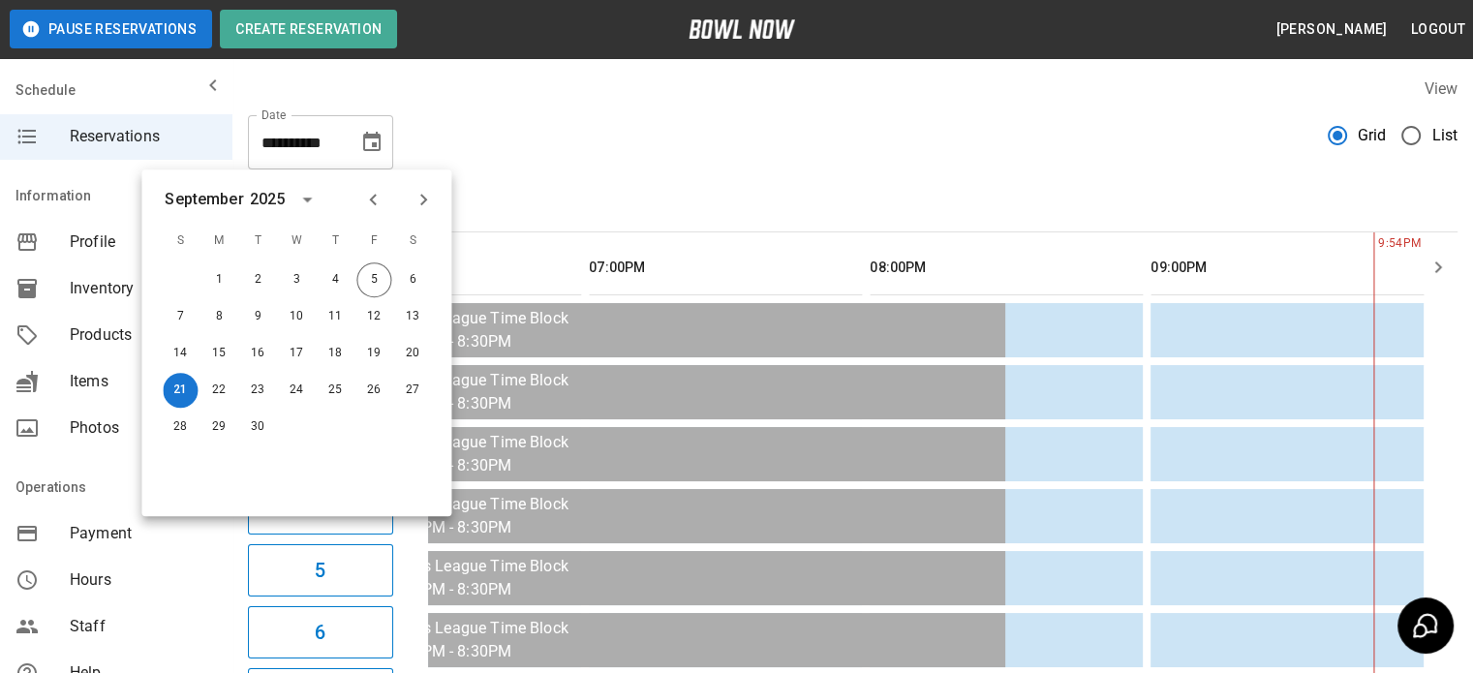
click at [366, 199] on icon "Previous month" at bounding box center [372, 199] width 23 height 23
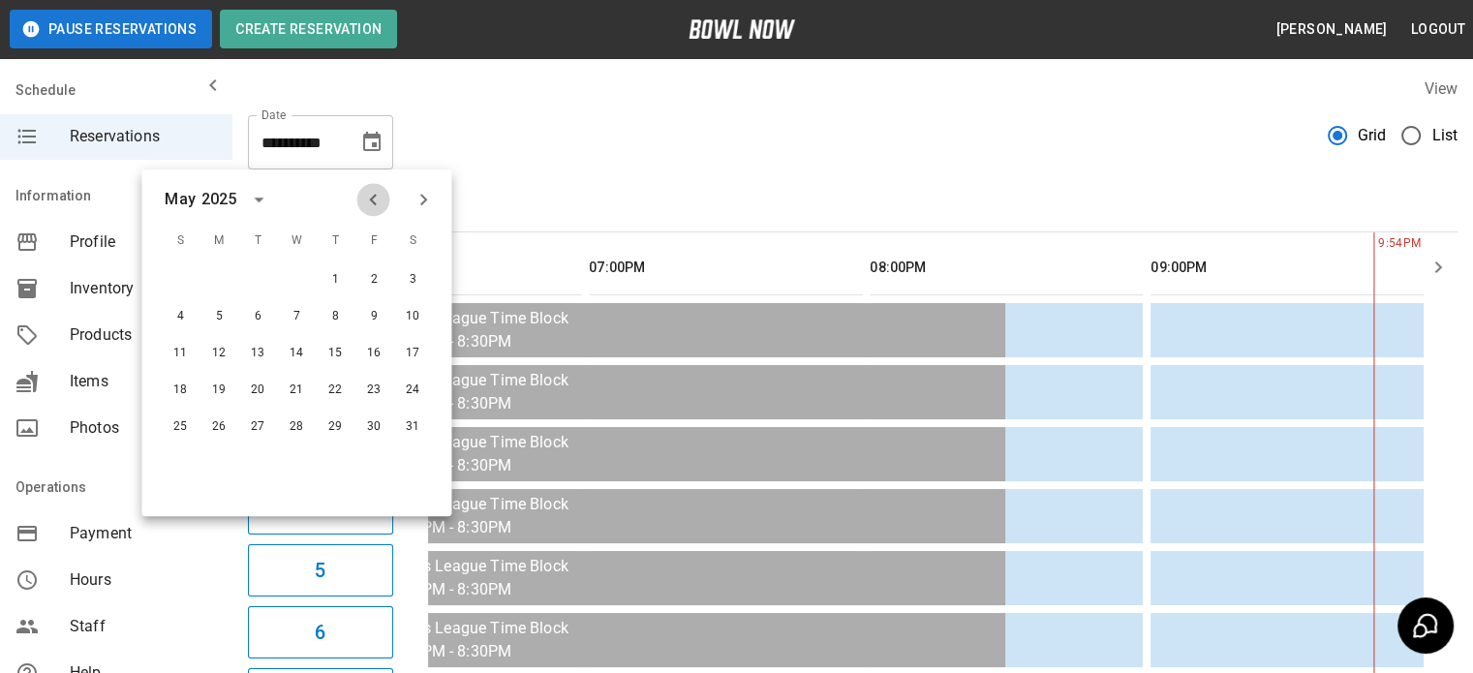
click at [366, 199] on icon "Previous month" at bounding box center [372, 199] width 23 height 23
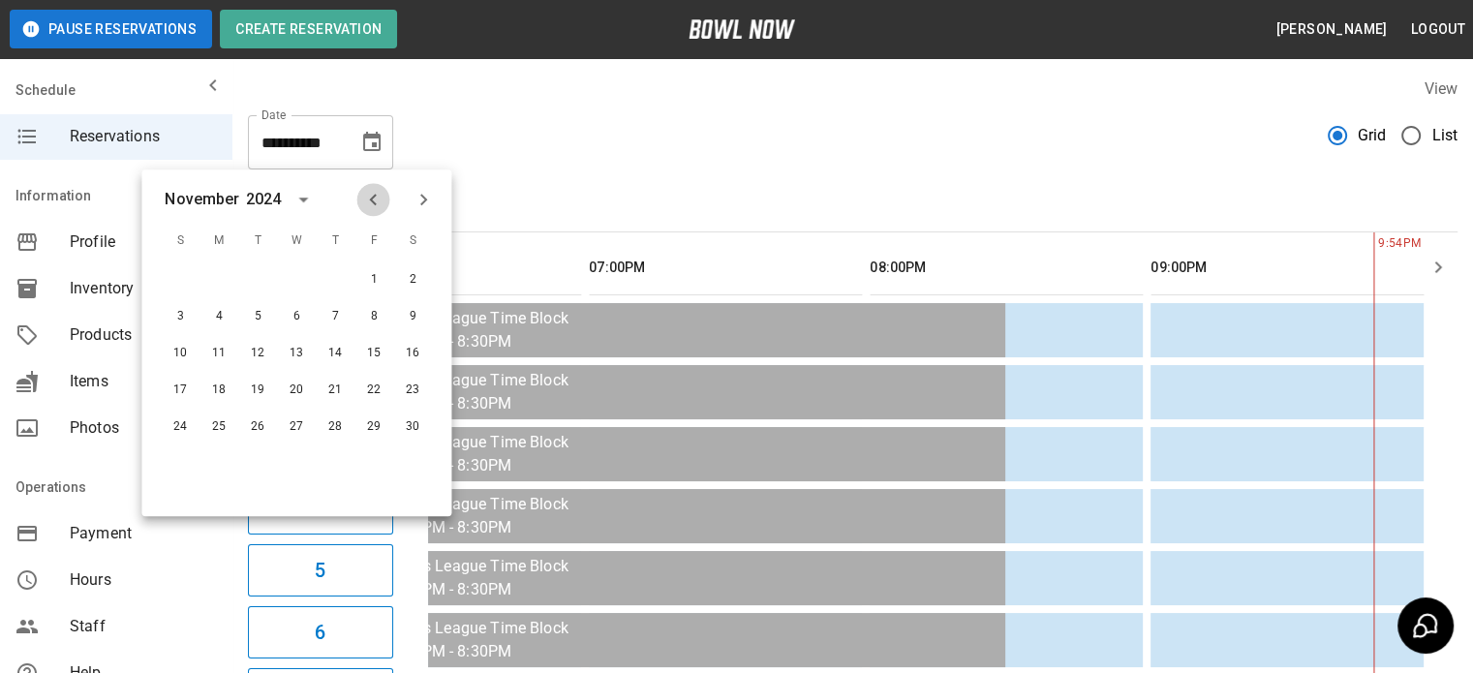
click at [366, 199] on icon "Previous month" at bounding box center [372, 199] width 23 height 23
click at [417, 200] on icon "Next month" at bounding box center [423, 199] width 23 height 23
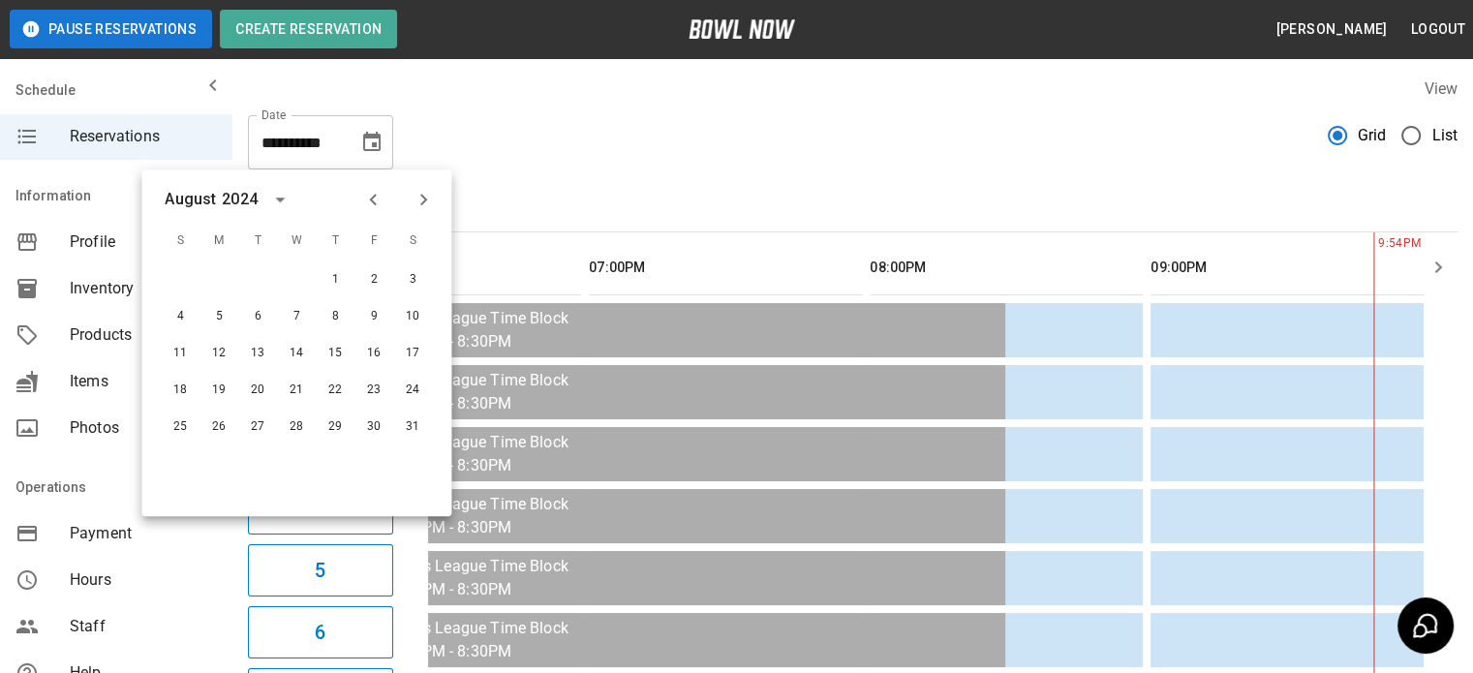
click at [417, 200] on icon "Next month" at bounding box center [423, 199] width 23 height 23
click at [371, 275] on button "6" at bounding box center [373, 279] width 35 height 35
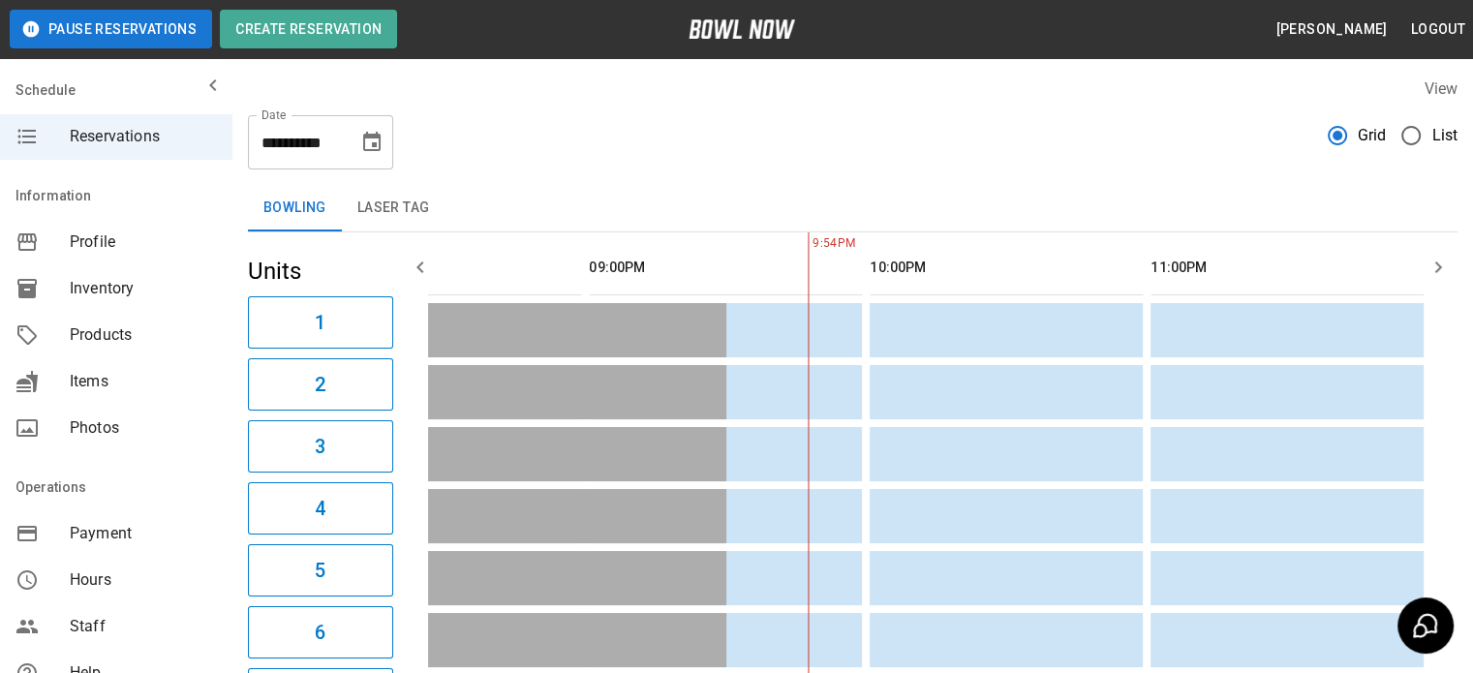
click at [372, 139] on icon "Choose date, selected date is Sep 6, 2024" at bounding box center [371, 142] width 23 height 23
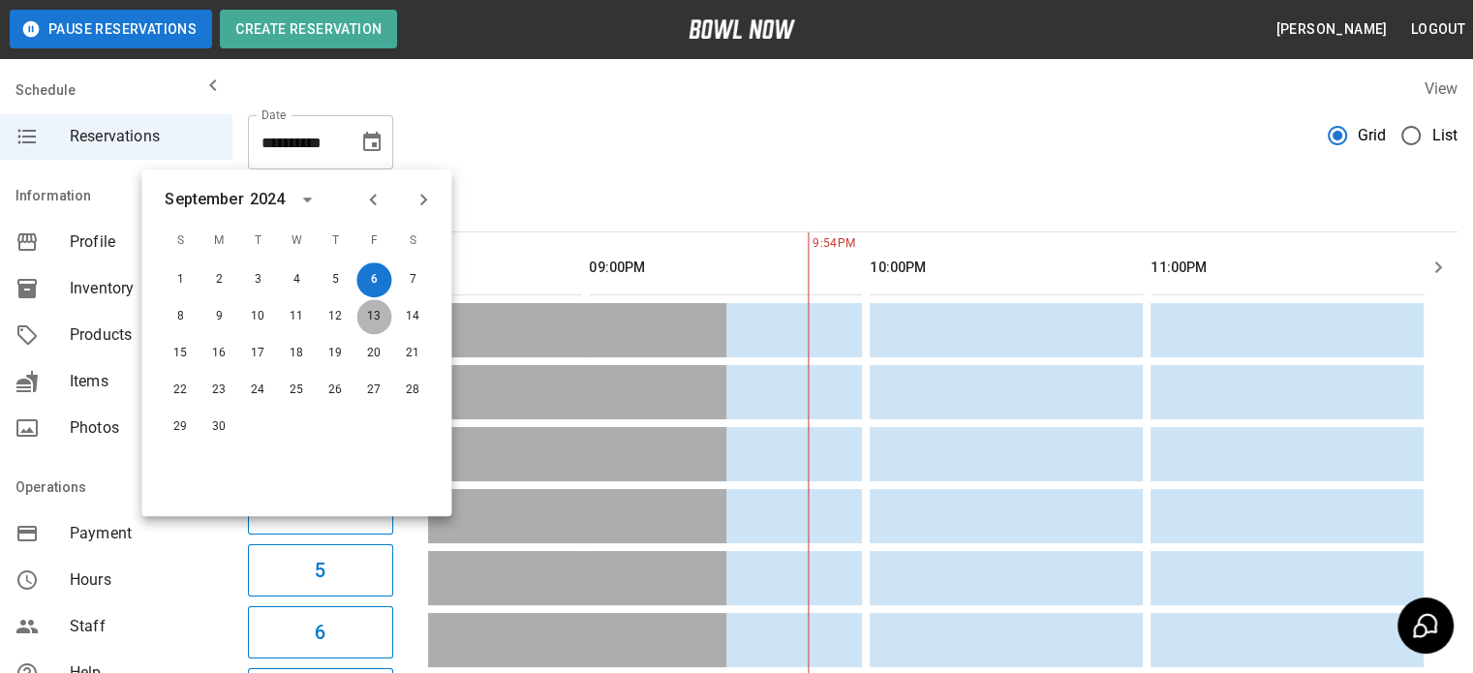
click at [375, 312] on button "13" at bounding box center [373, 316] width 35 height 35
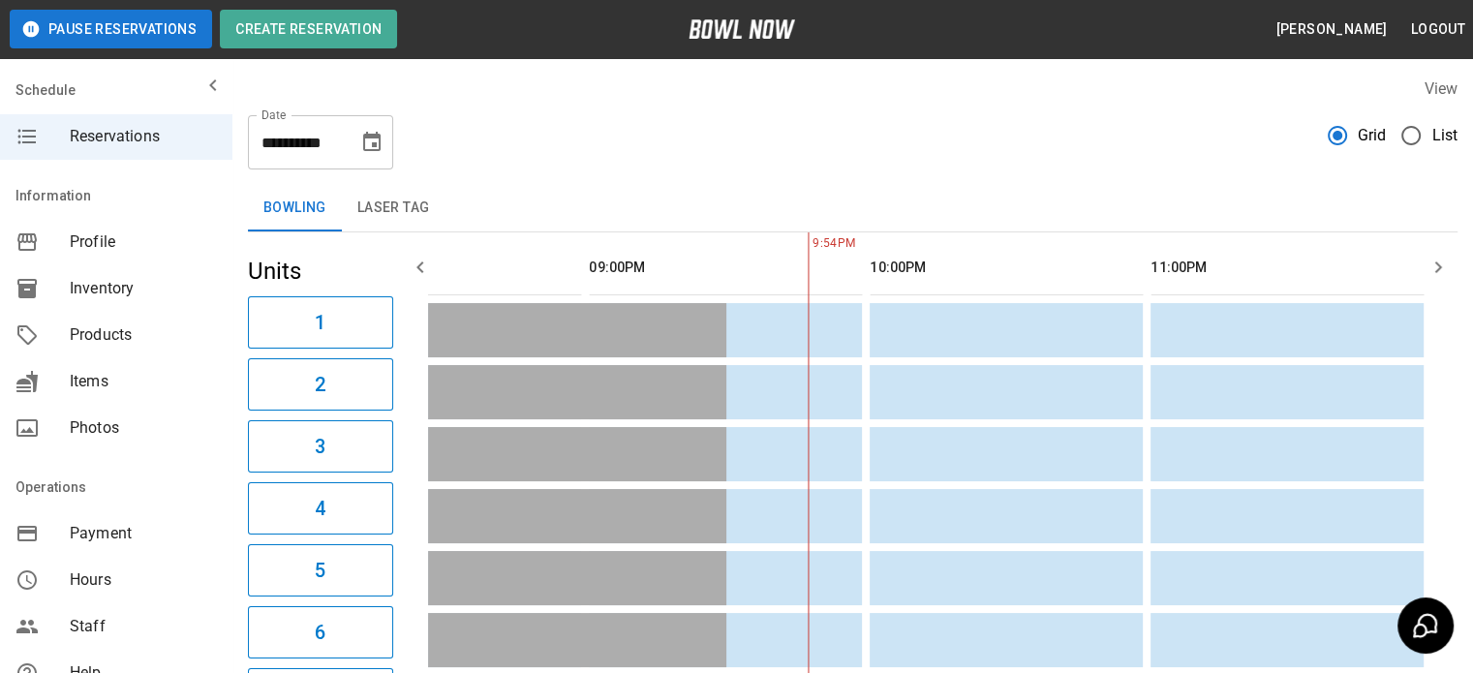
click at [364, 145] on icon "Choose date, selected date is Sep 13, 2024" at bounding box center [371, 141] width 17 height 19
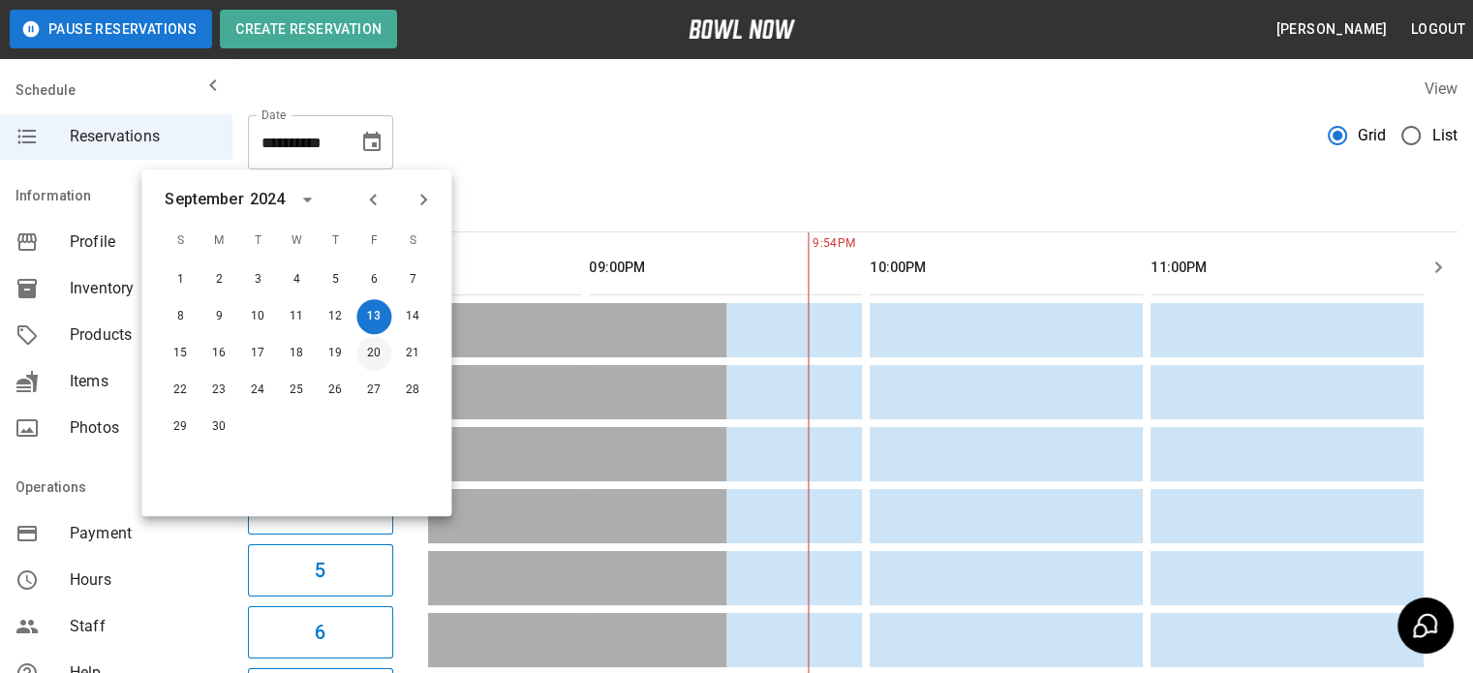
click at [376, 356] on button "20" at bounding box center [373, 353] width 35 height 35
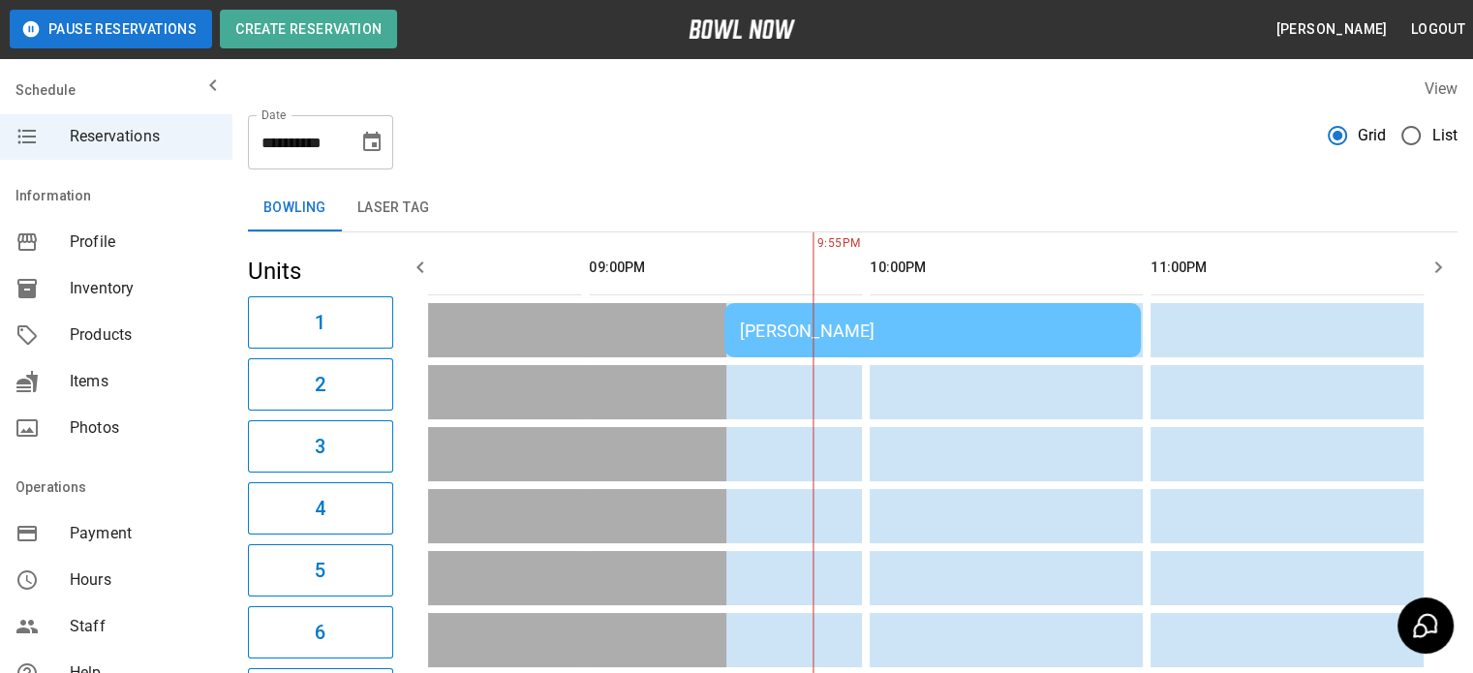
click at [375, 134] on icon "Choose date, selected date is Sep 20, 2024" at bounding box center [371, 141] width 17 height 19
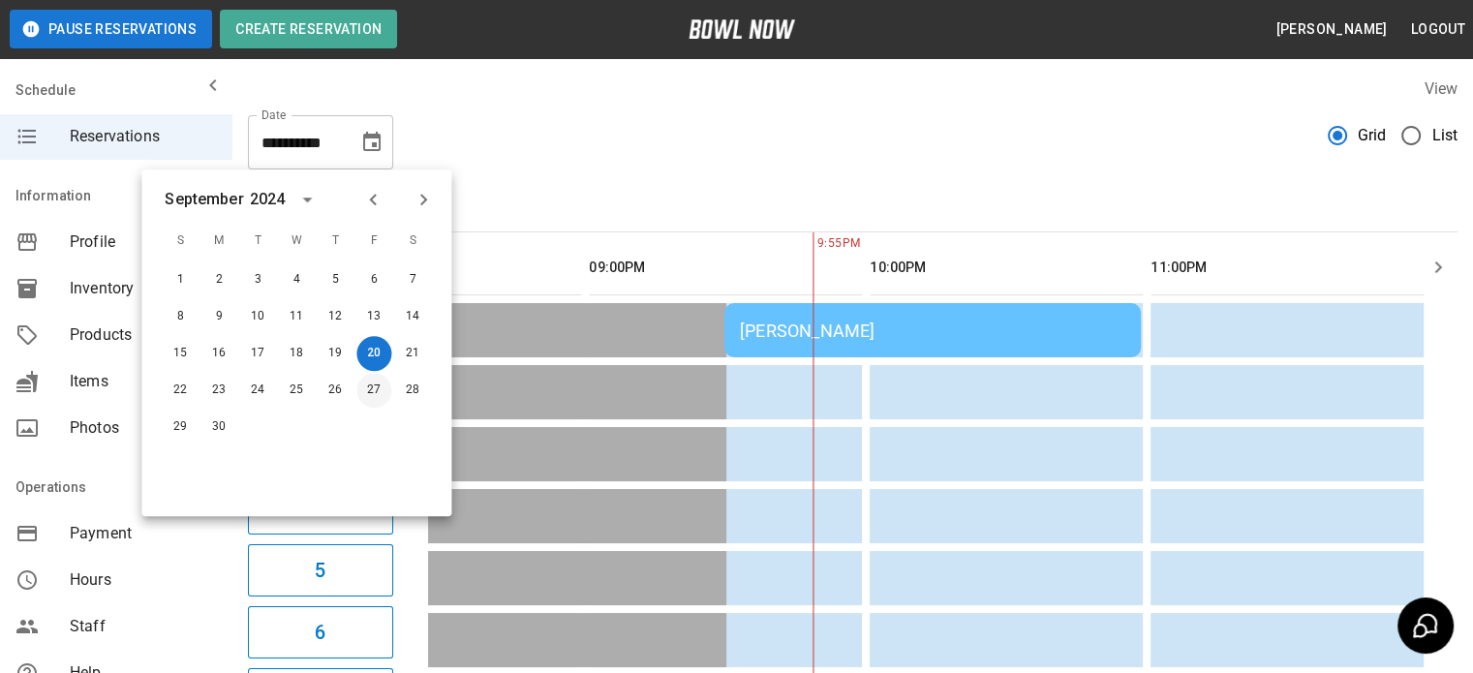
click at [365, 390] on button "27" at bounding box center [373, 390] width 35 height 35
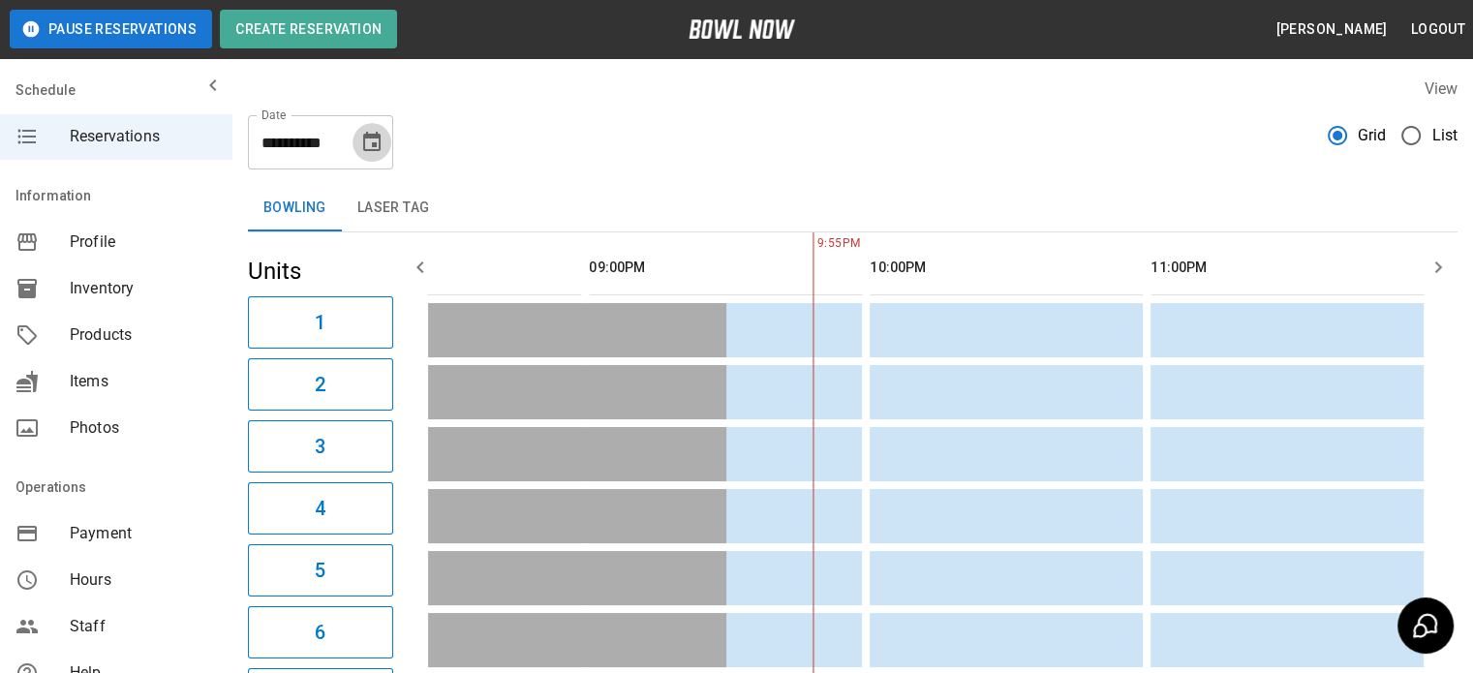
click at [381, 142] on icon "Choose date, selected date is Sep 27, 2024" at bounding box center [371, 142] width 23 height 23
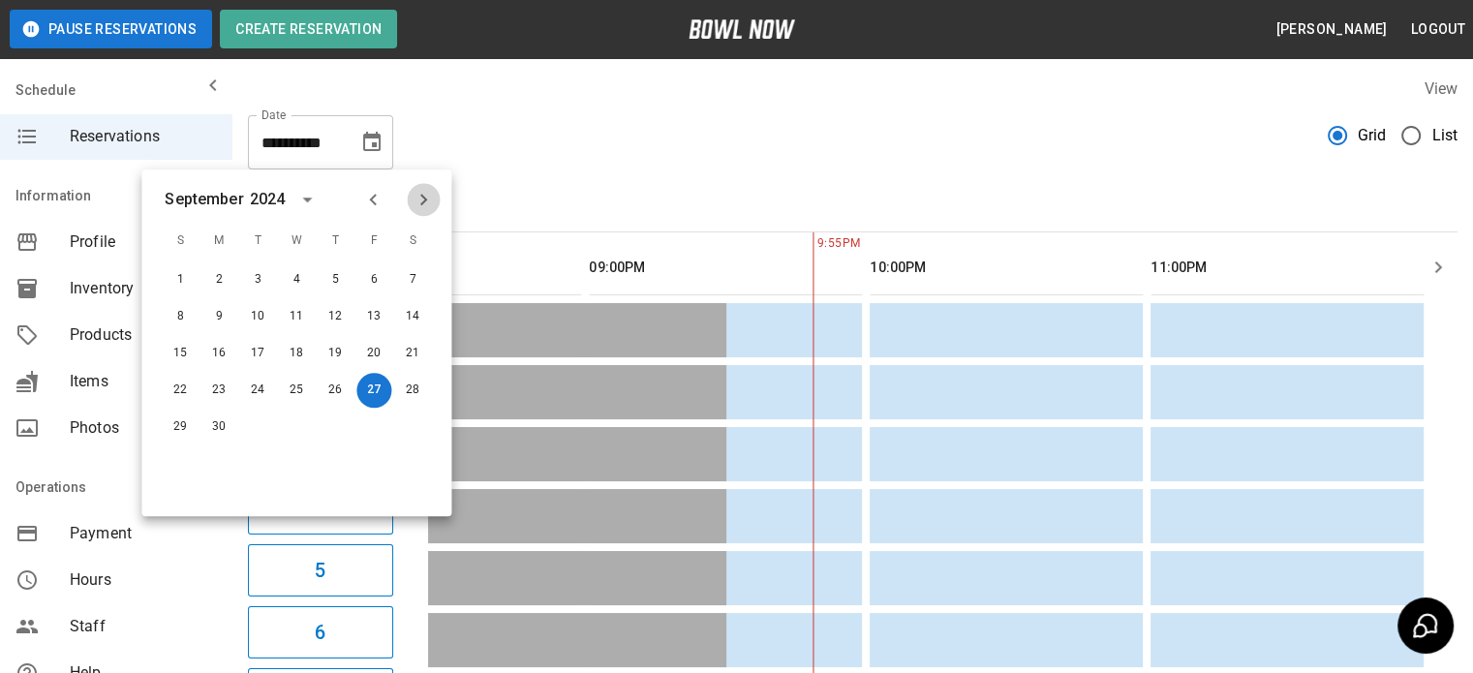
click at [415, 200] on icon "Next month" at bounding box center [423, 199] width 23 height 23
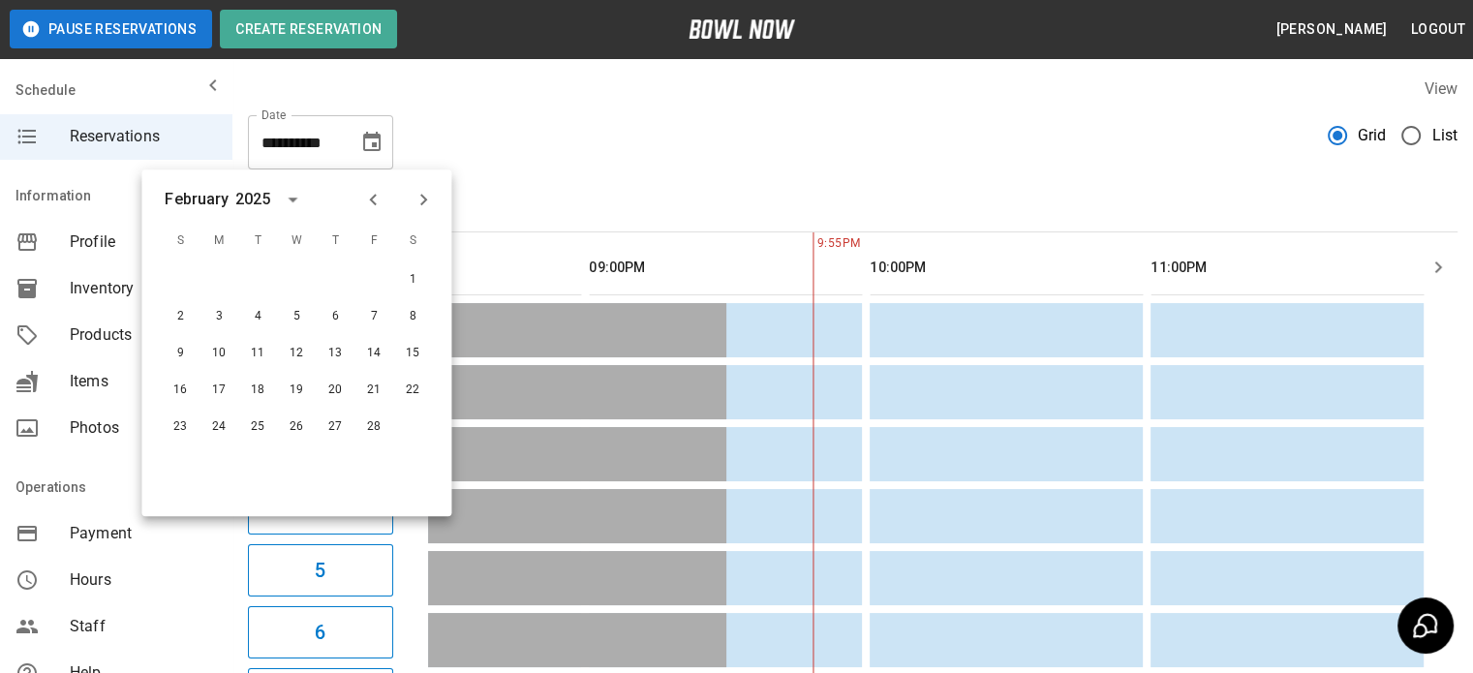
click at [415, 200] on icon "Next month" at bounding box center [423, 199] width 23 height 23
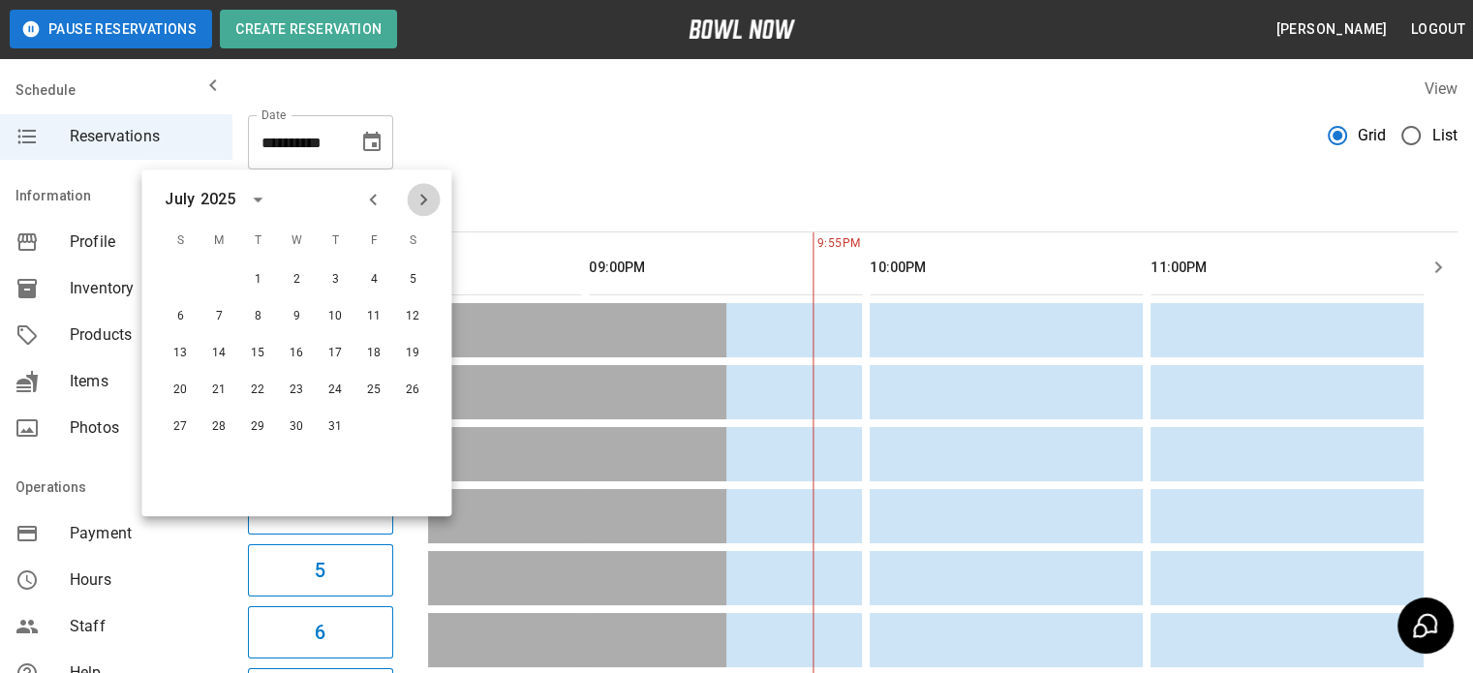
click at [415, 200] on icon "Next month" at bounding box center [423, 199] width 23 height 23
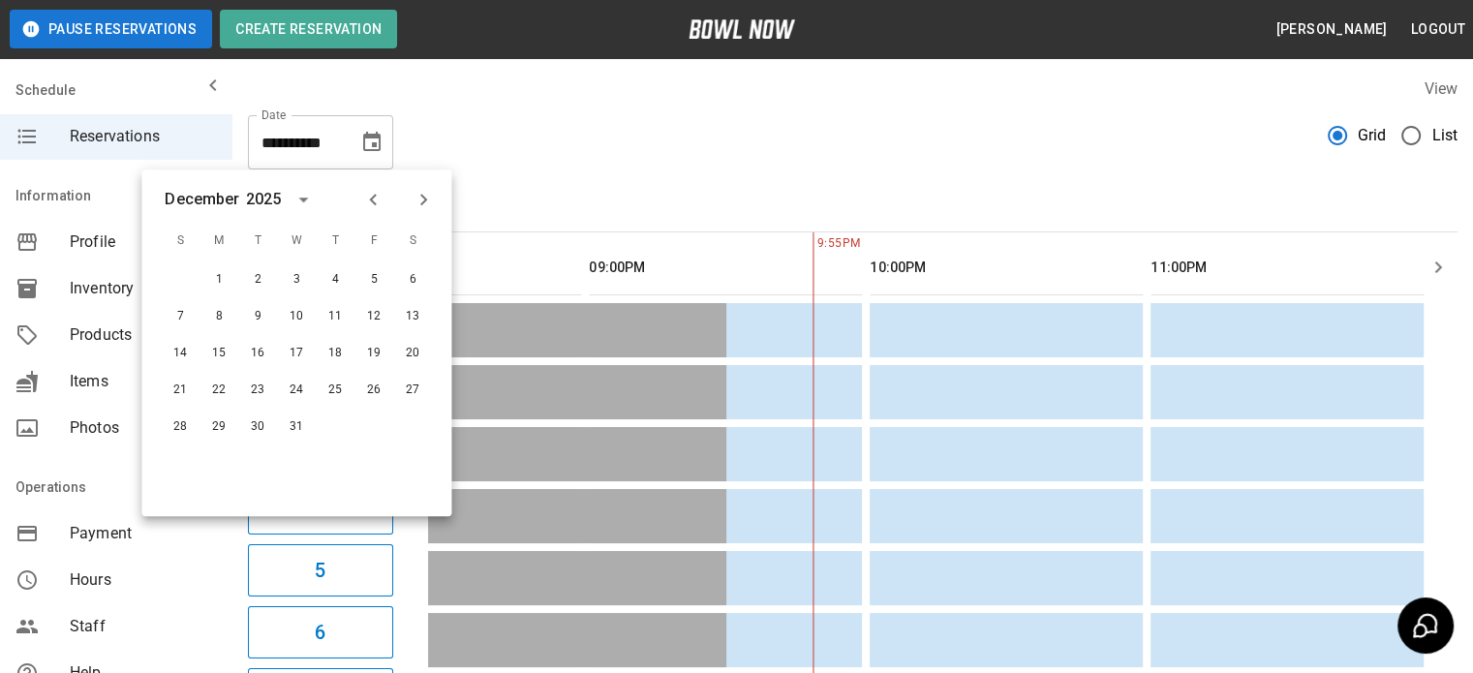
click at [415, 200] on icon "Next month" at bounding box center [423, 199] width 23 height 23
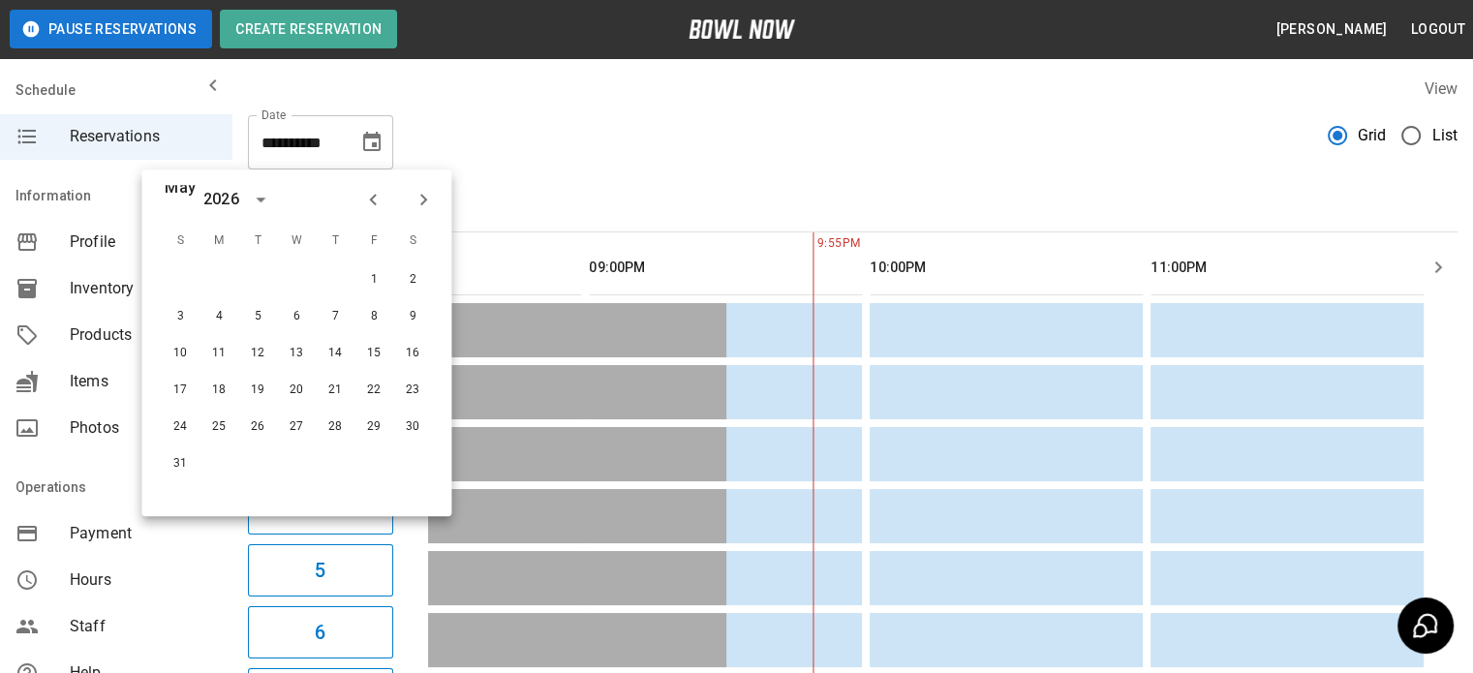
click at [415, 200] on icon "Next month" at bounding box center [423, 199] width 23 height 23
click at [366, 276] on button "4" at bounding box center [373, 279] width 35 height 35
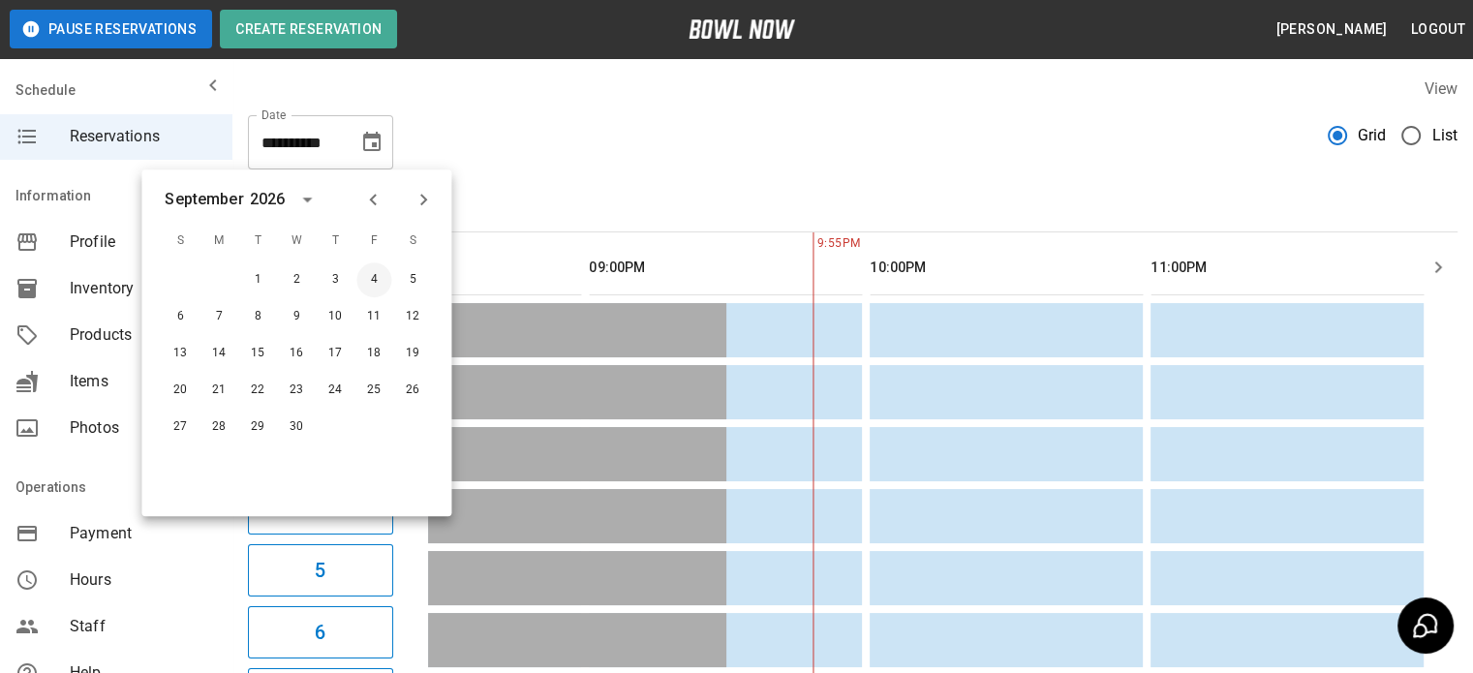
click at [368, 275] on button "4" at bounding box center [373, 279] width 35 height 35
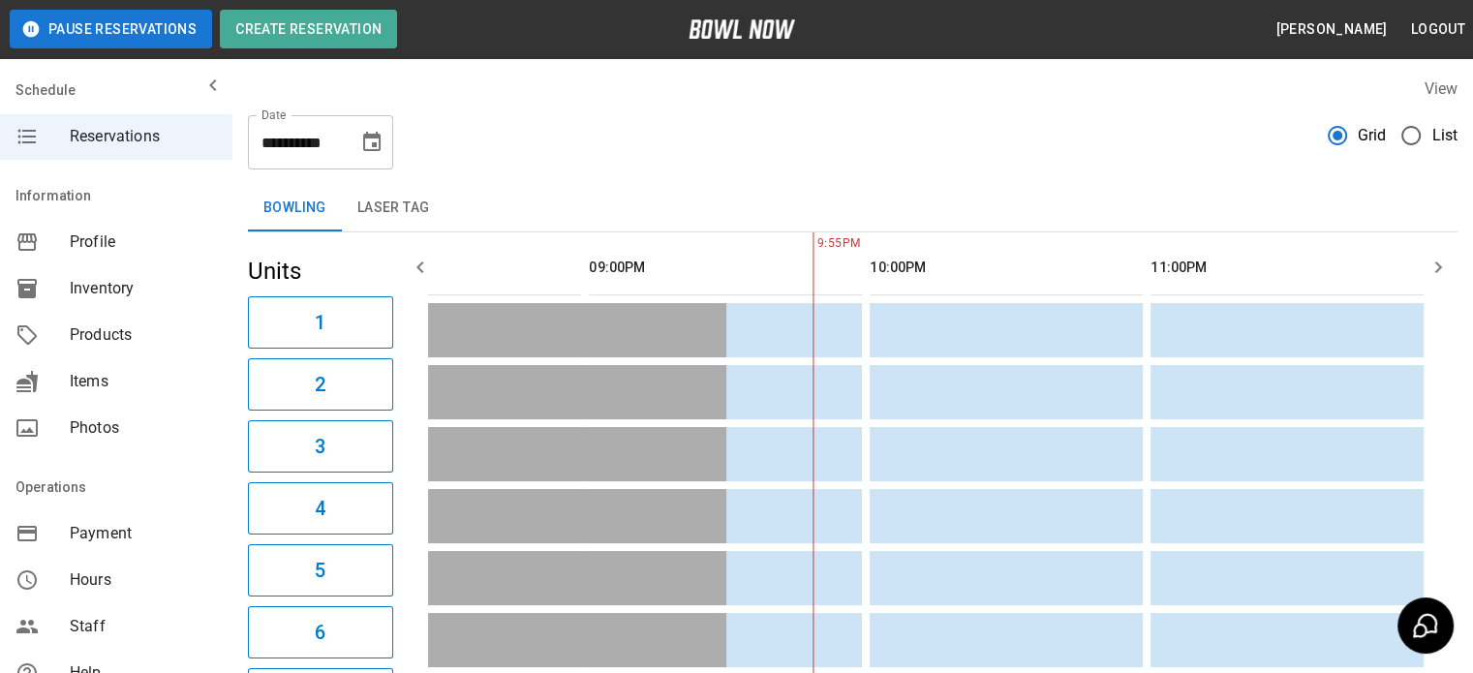
click at [380, 138] on icon "Choose date, selected date is Sep 4, 2026" at bounding box center [371, 141] width 17 height 19
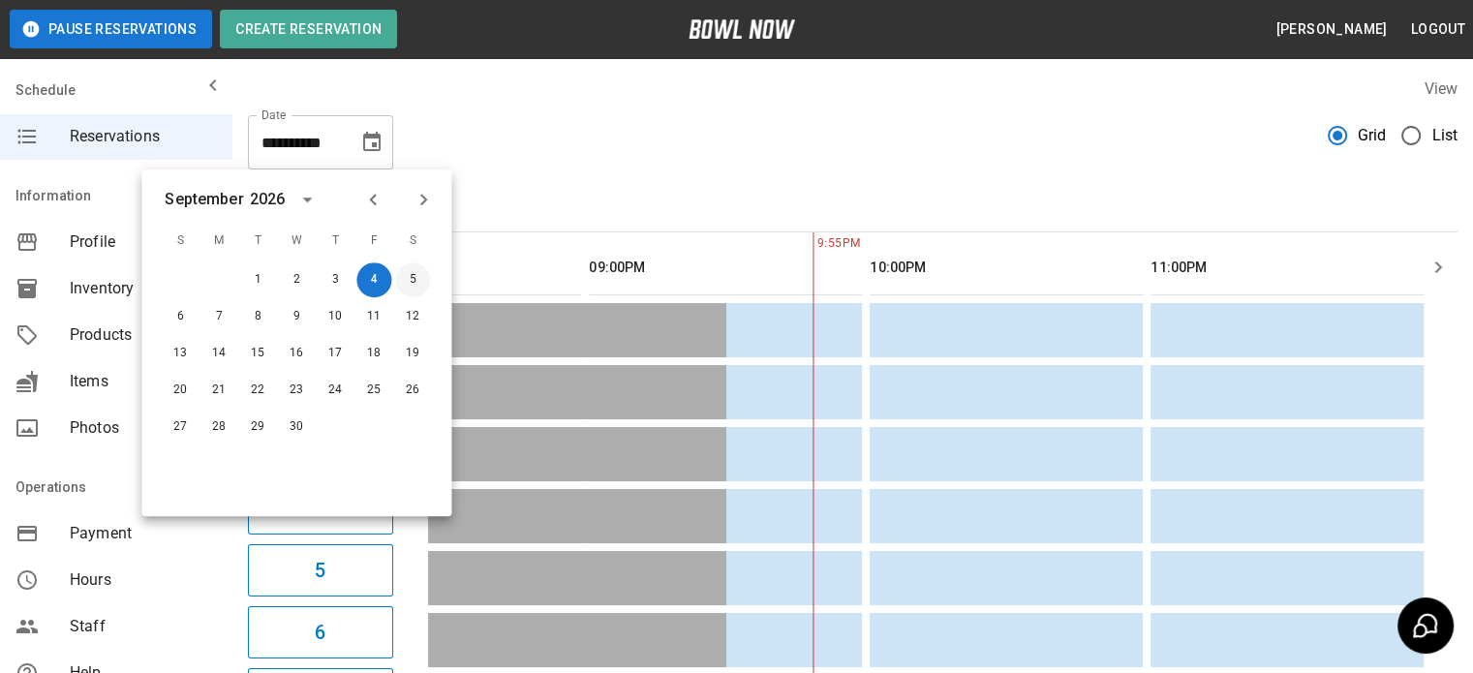
click at [415, 278] on button "5" at bounding box center [412, 279] width 35 height 35
type input "**********"
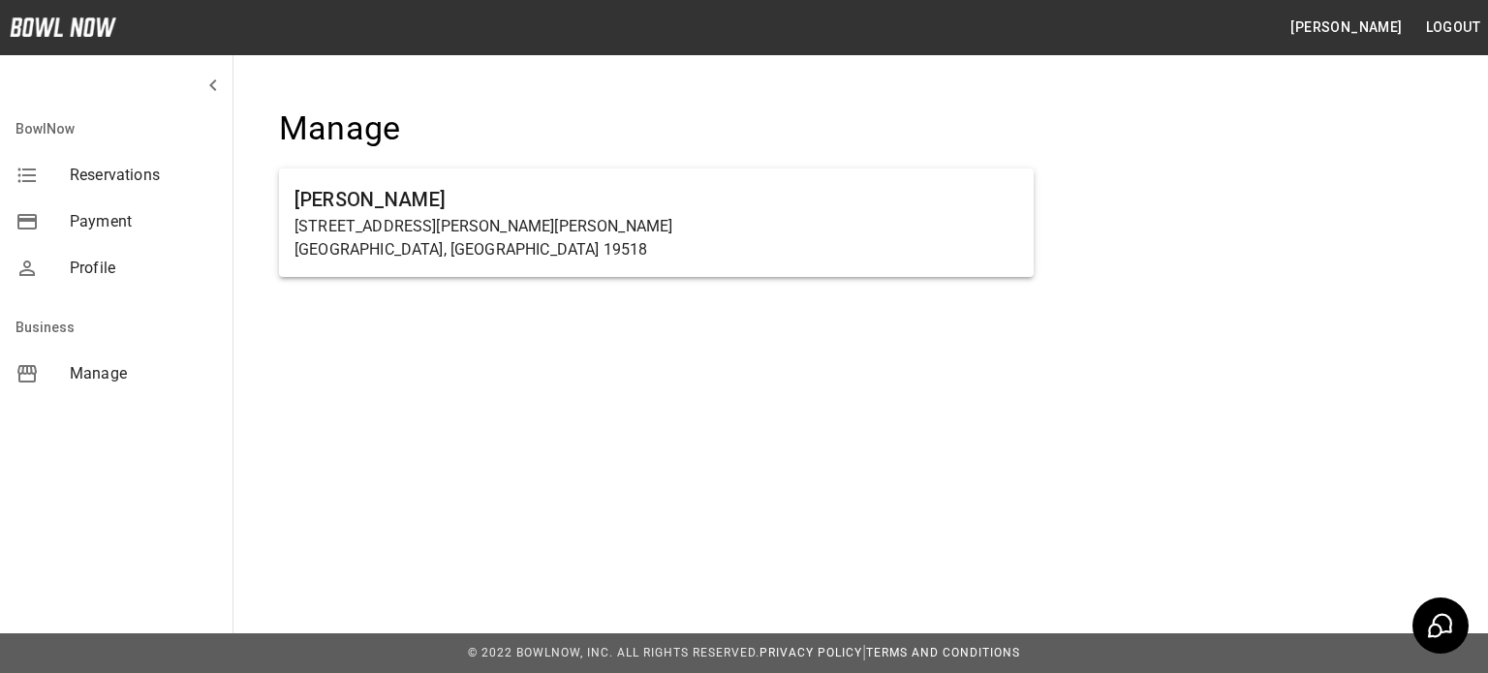
click at [118, 180] on span "Reservations" at bounding box center [143, 175] width 147 height 23
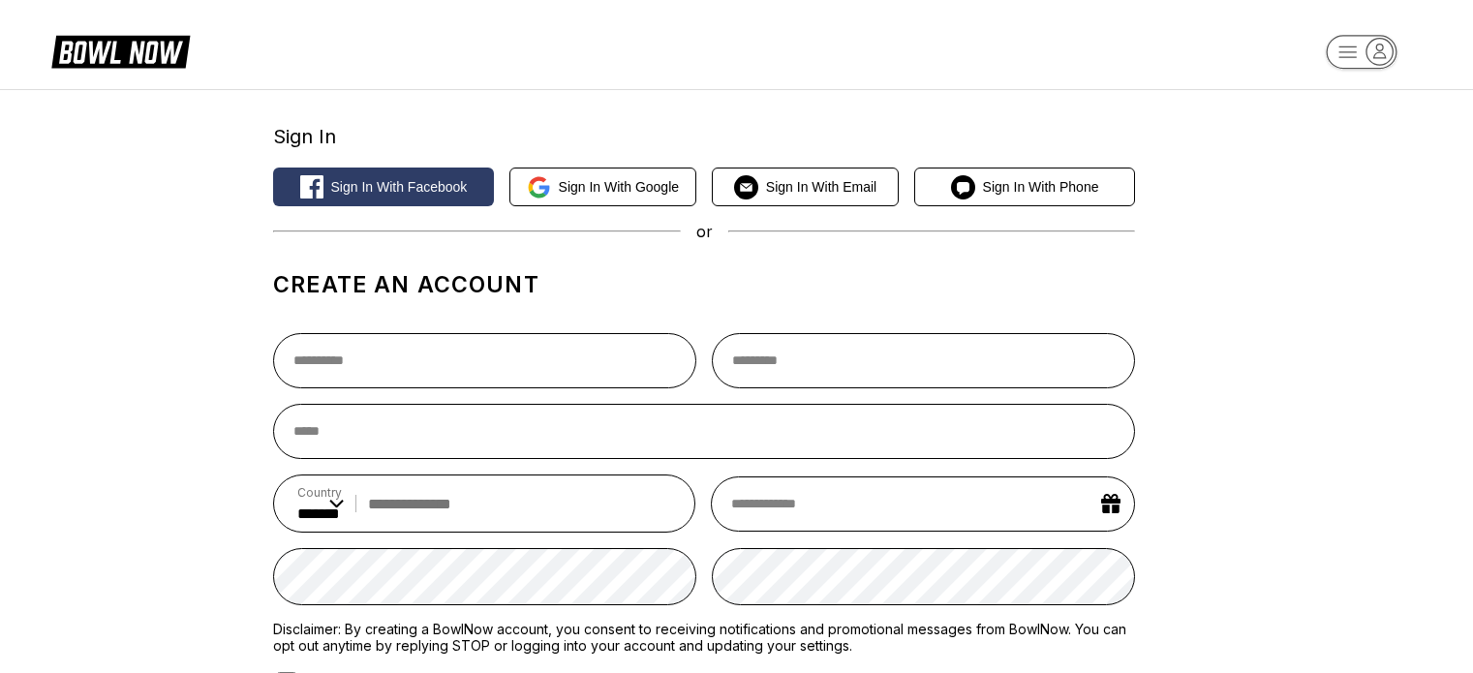
select select "**"
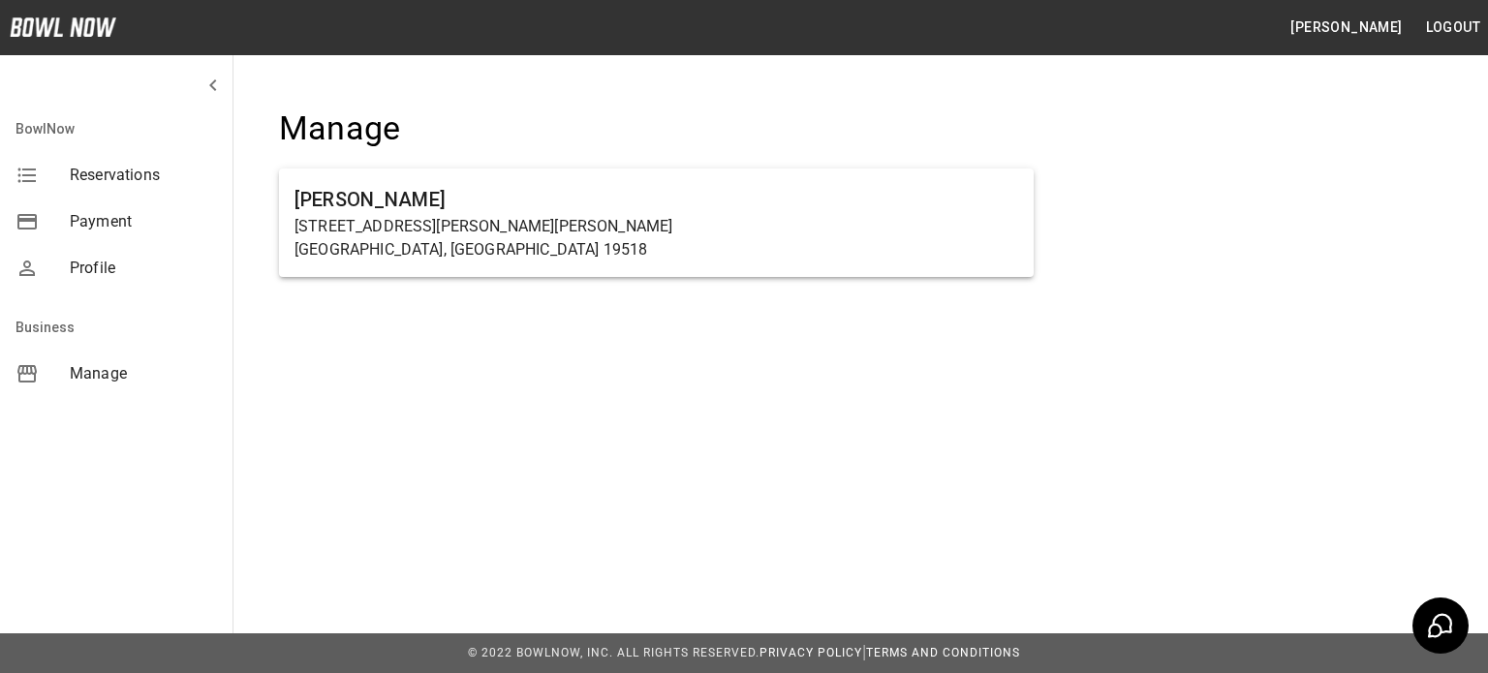
click at [94, 378] on span "Manage" at bounding box center [143, 373] width 147 height 23
